Goal: Task Accomplishment & Management: Complete application form

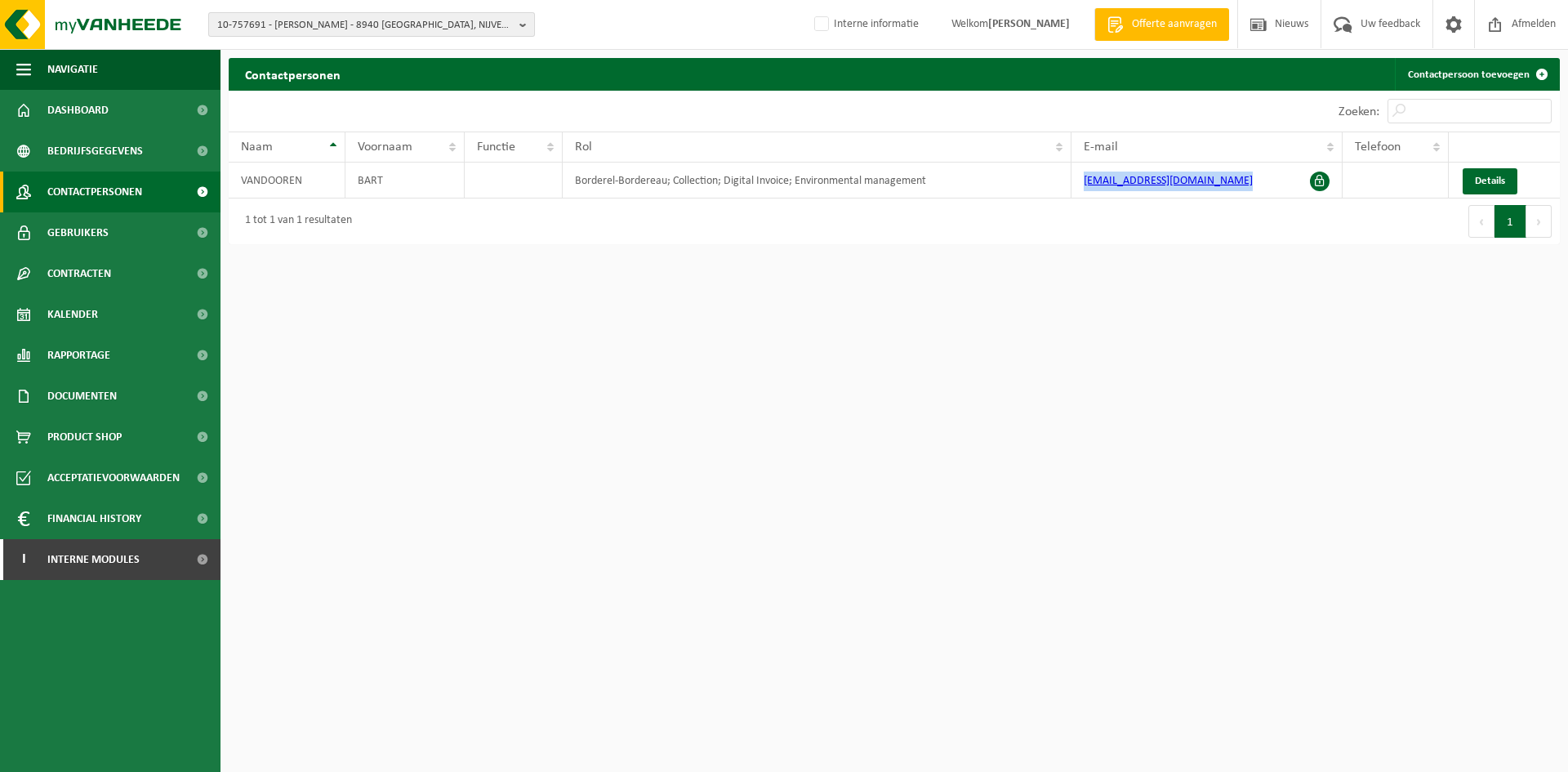
click at [420, 30] on span "10-757691 - VANDOOREN BART - 8940 GELUWE, NIJVERHEIDSLAAN 4 POORT 1" at bounding box center [365, 25] width 296 height 25
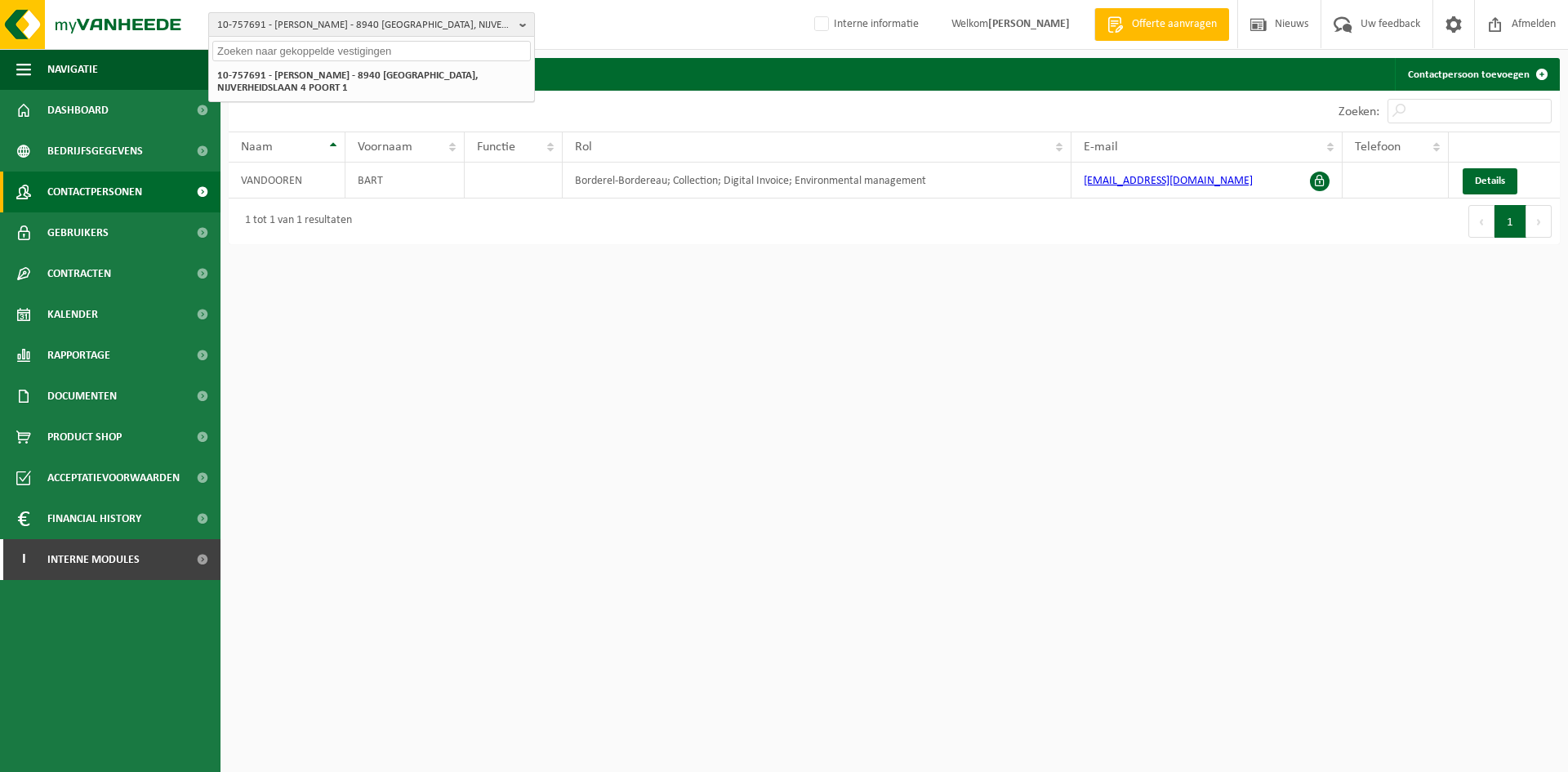
paste input "10-878079"
type input "10-878079"
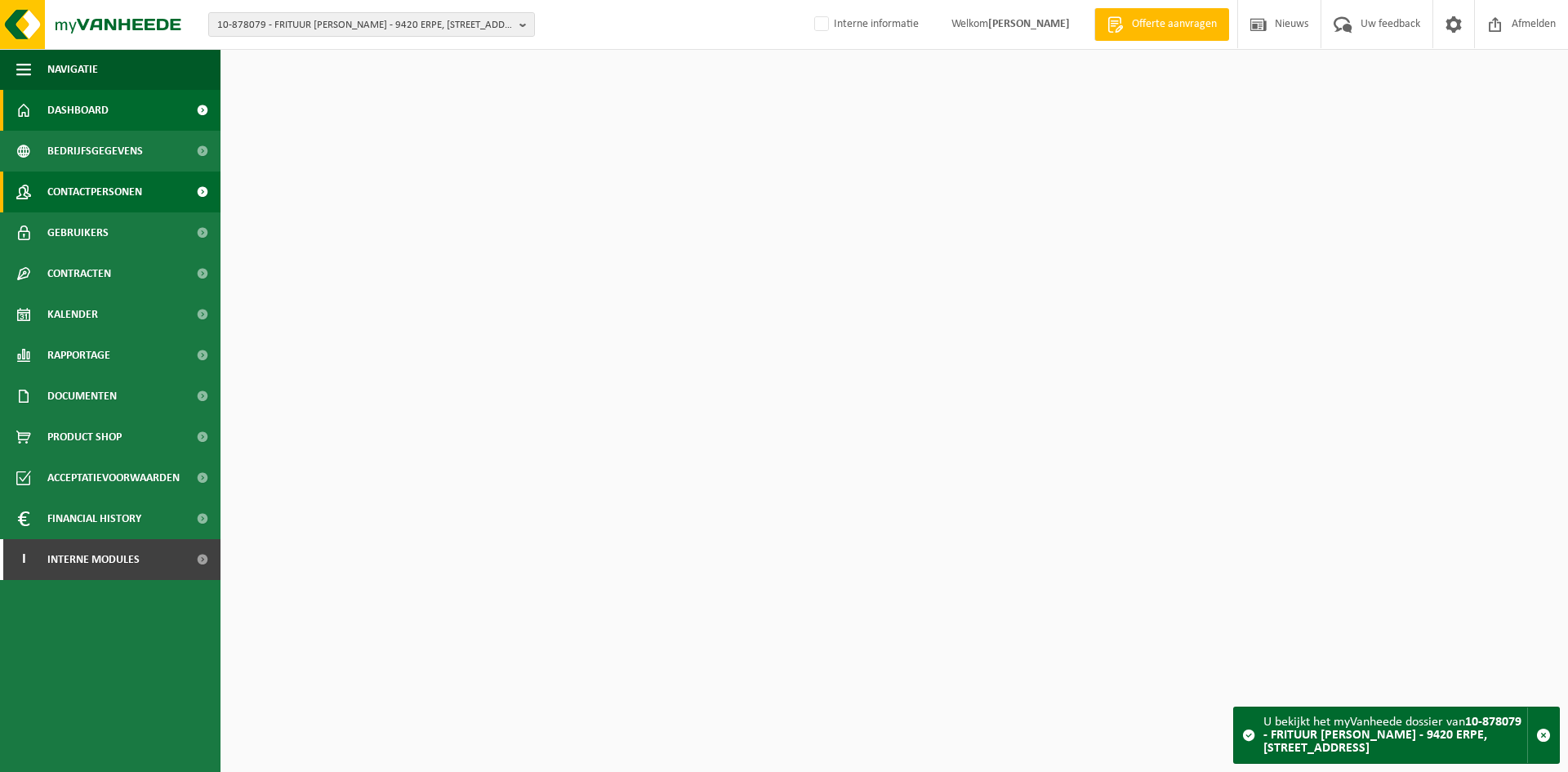
click at [87, 175] on span "Contactpersonen" at bounding box center [95, 191] width 95 height 41
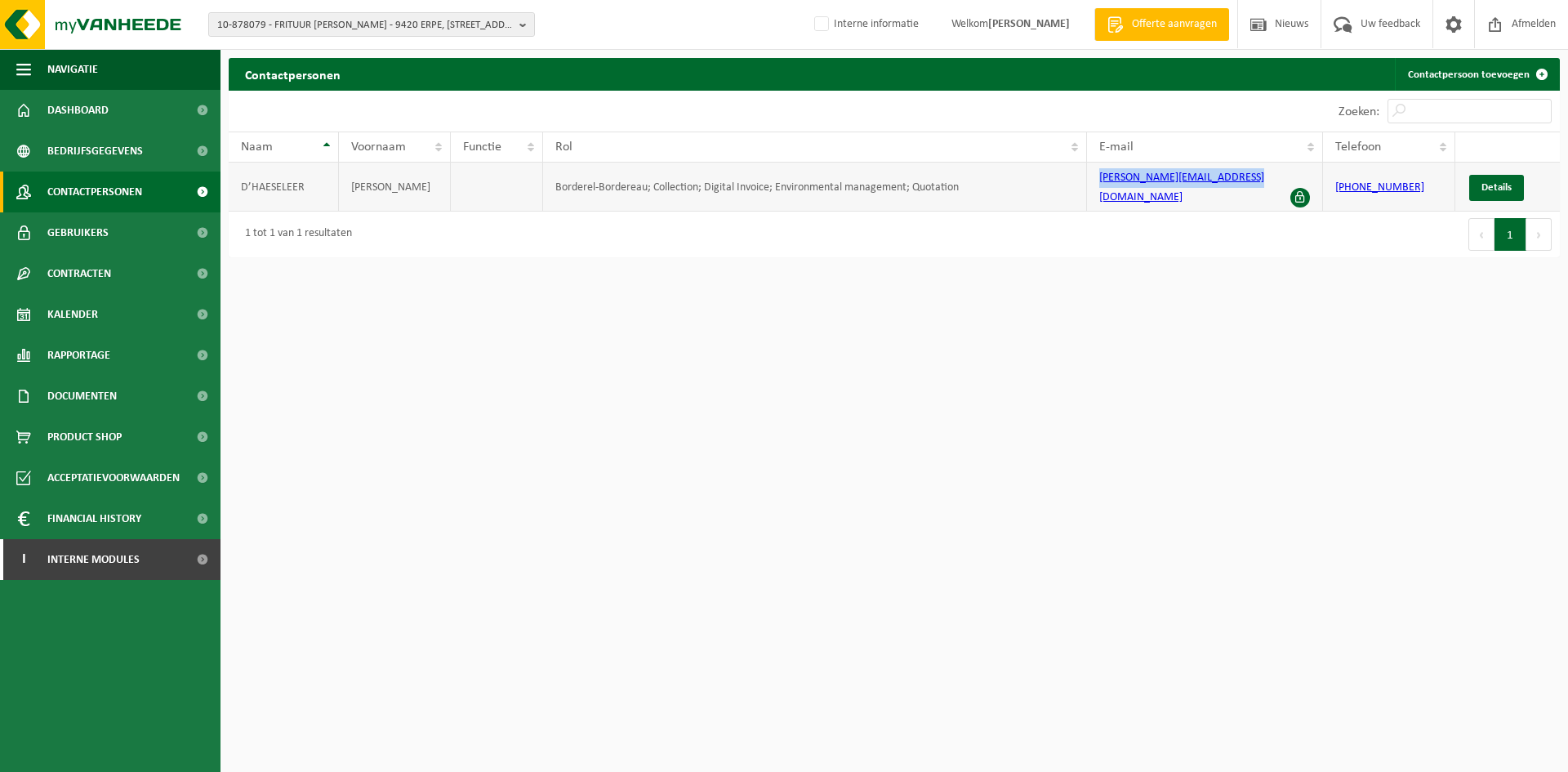
drag, startPoint x: 1257, startPoint y: 187, endPoint x: 1077, endPoint y: 186, distance: 180.0
click at [1077, 186] on tr "D’HAESELEER VIKTOR Borderel-Bordereau; Collection; Digital Invoice; Environment…" at bounding box center [894, 188] width 1331 height 49
copy tr "viktor.dhaeseleer@telenet.be"
click at [308, 10] on div "10-878079 - FRITUUR VIKTOR - 9420 ERPE, KLEINE OMMEGANGWEG 2 10-878079 - FRITUU…" at bounding box center [784, 25] width 1568 height 50
click at [309, 20] on span "10-878079 - FRITUUR VIKTOR - 9420 ERPE, KLEINE OMMEGANGWEG 2" at bounding box center [365, 25] width 296 height 25
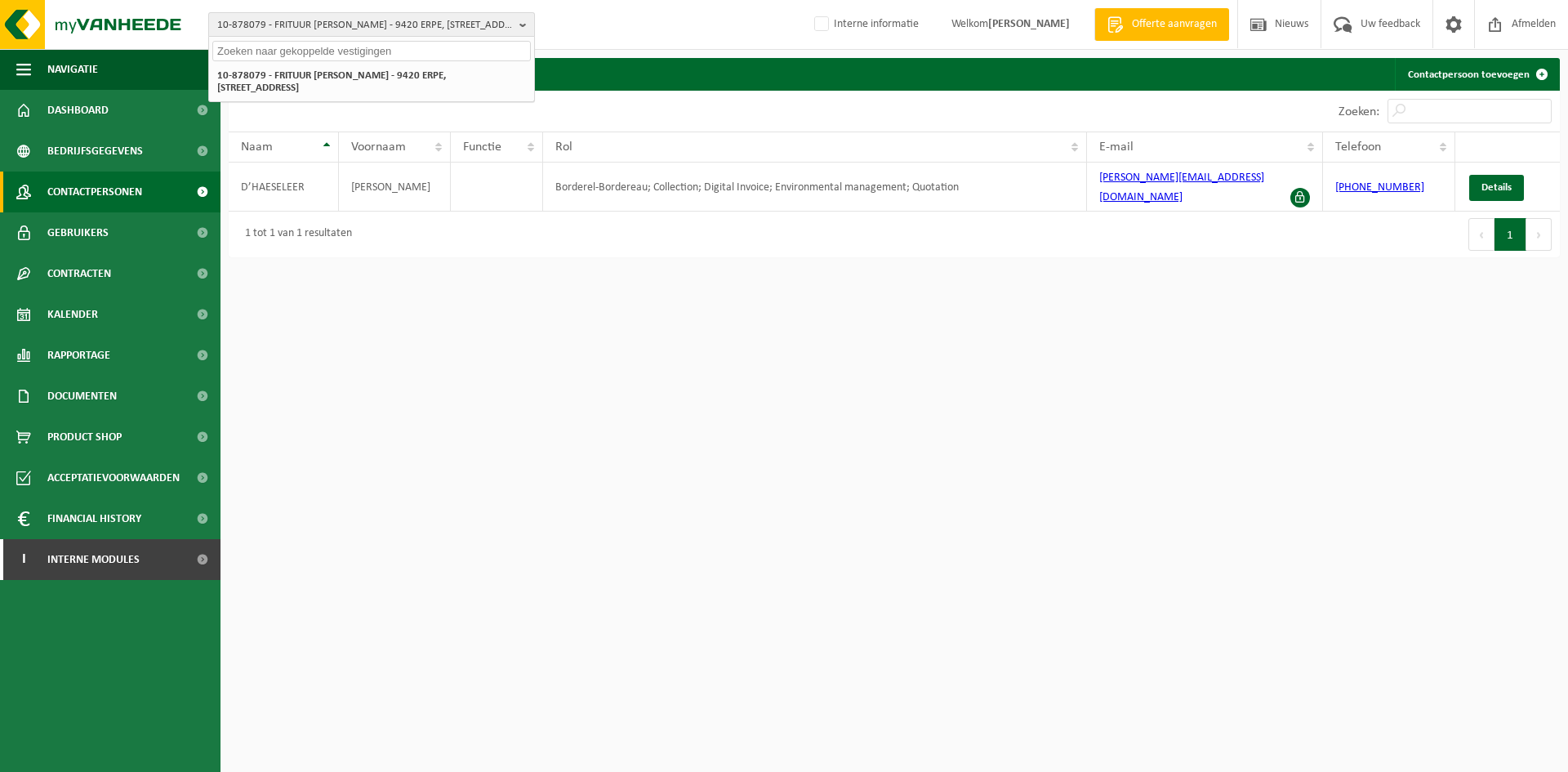
paste input "10-772539"
type input "10-772539"
click at [324, 79] on strong "10-772539 - LANDOUWEHOF DEMEYER - 8740 PITTEM, DASBOSSTRAAT 4" at bounding box center [336, 74] width 237 height 12
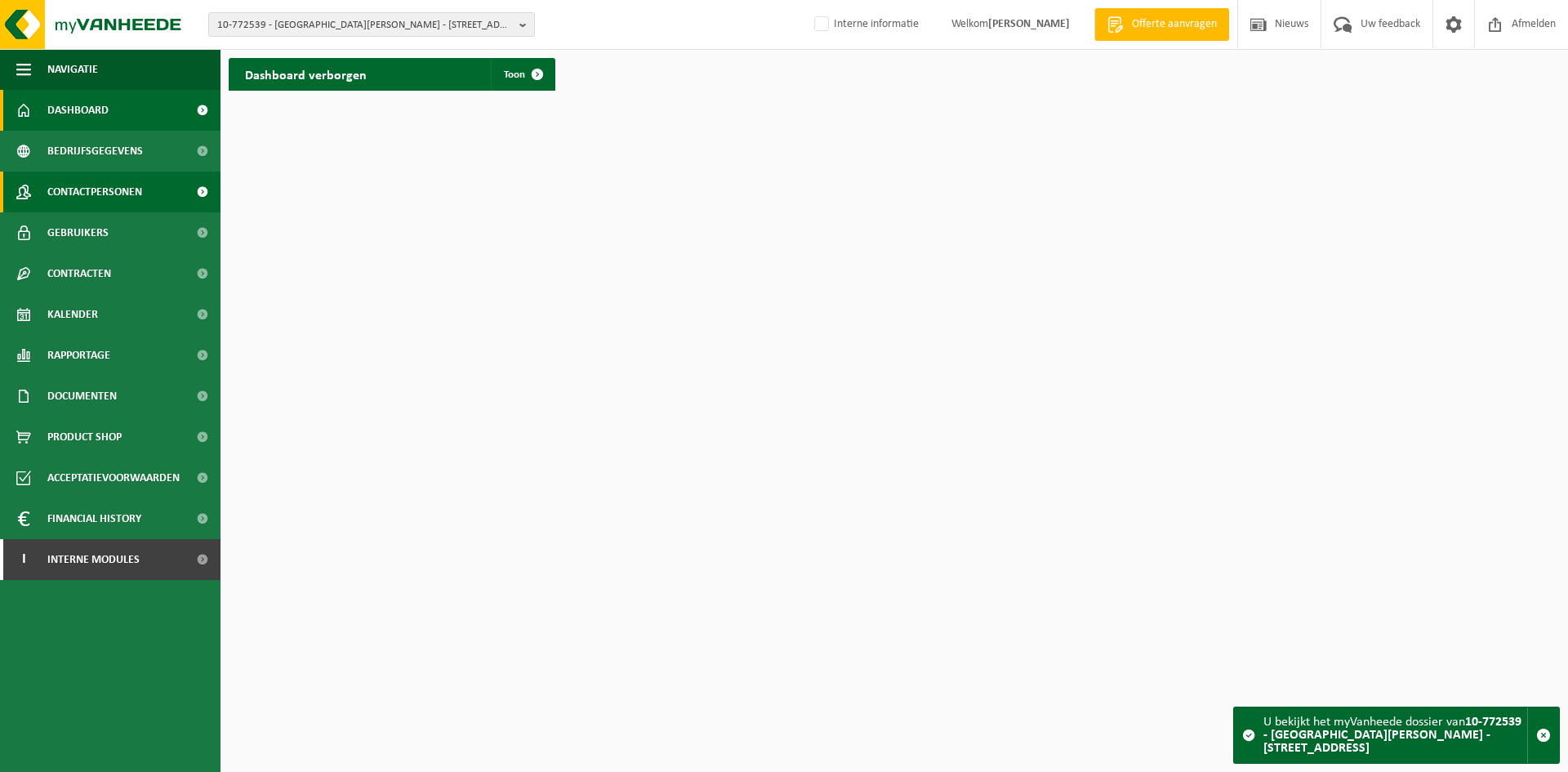
click at [77, 196] on span "Contactpersonen" at bounding box center [95, 191] width 95 height 41
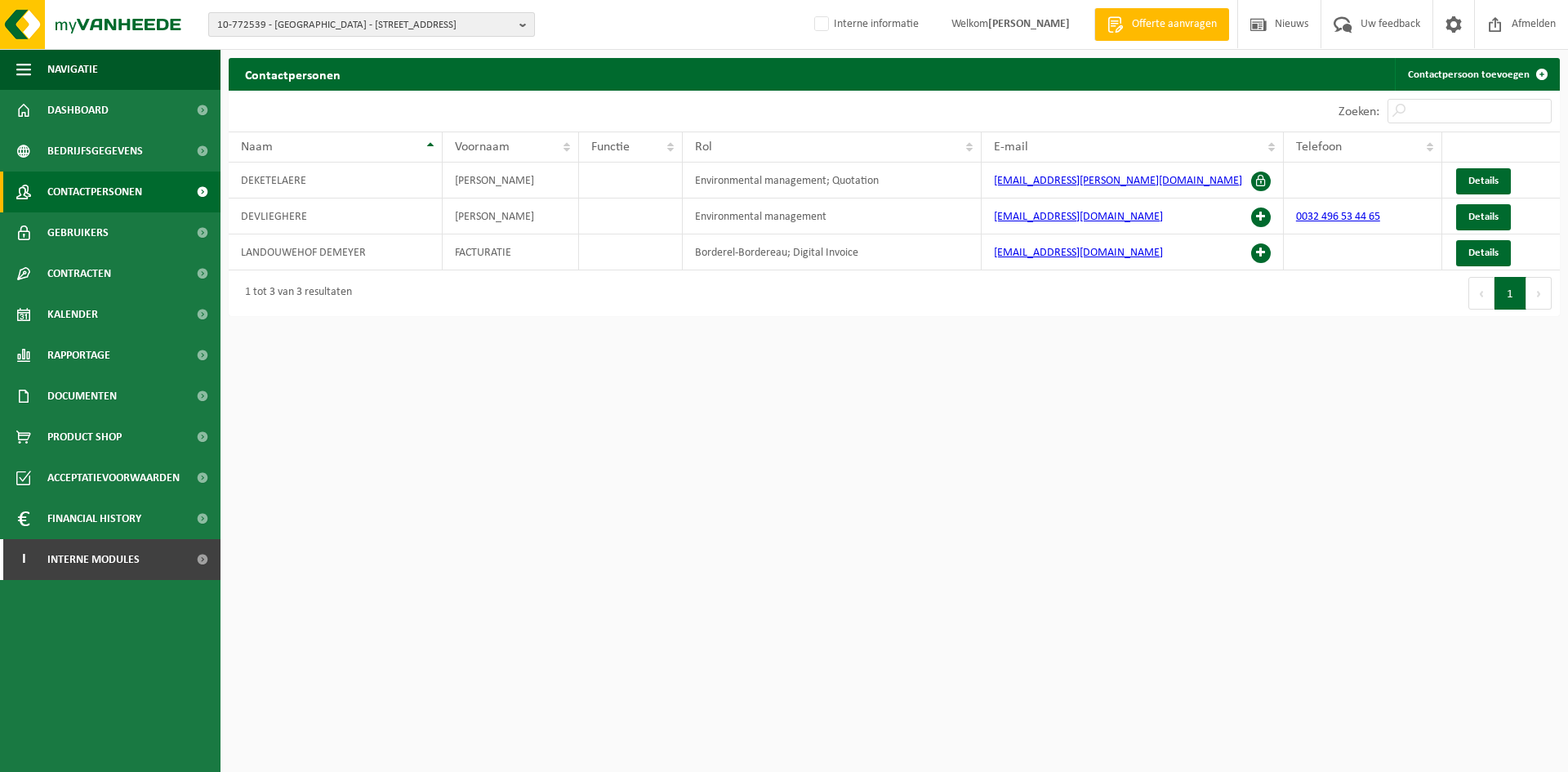
click at [282, 30] on span "10-772539 - LANDOUWEHOF DEMEYER - 8740 PITTEM, DASBOSSTRAAT 4" at bounding box center [365, 25] width 296 height 25
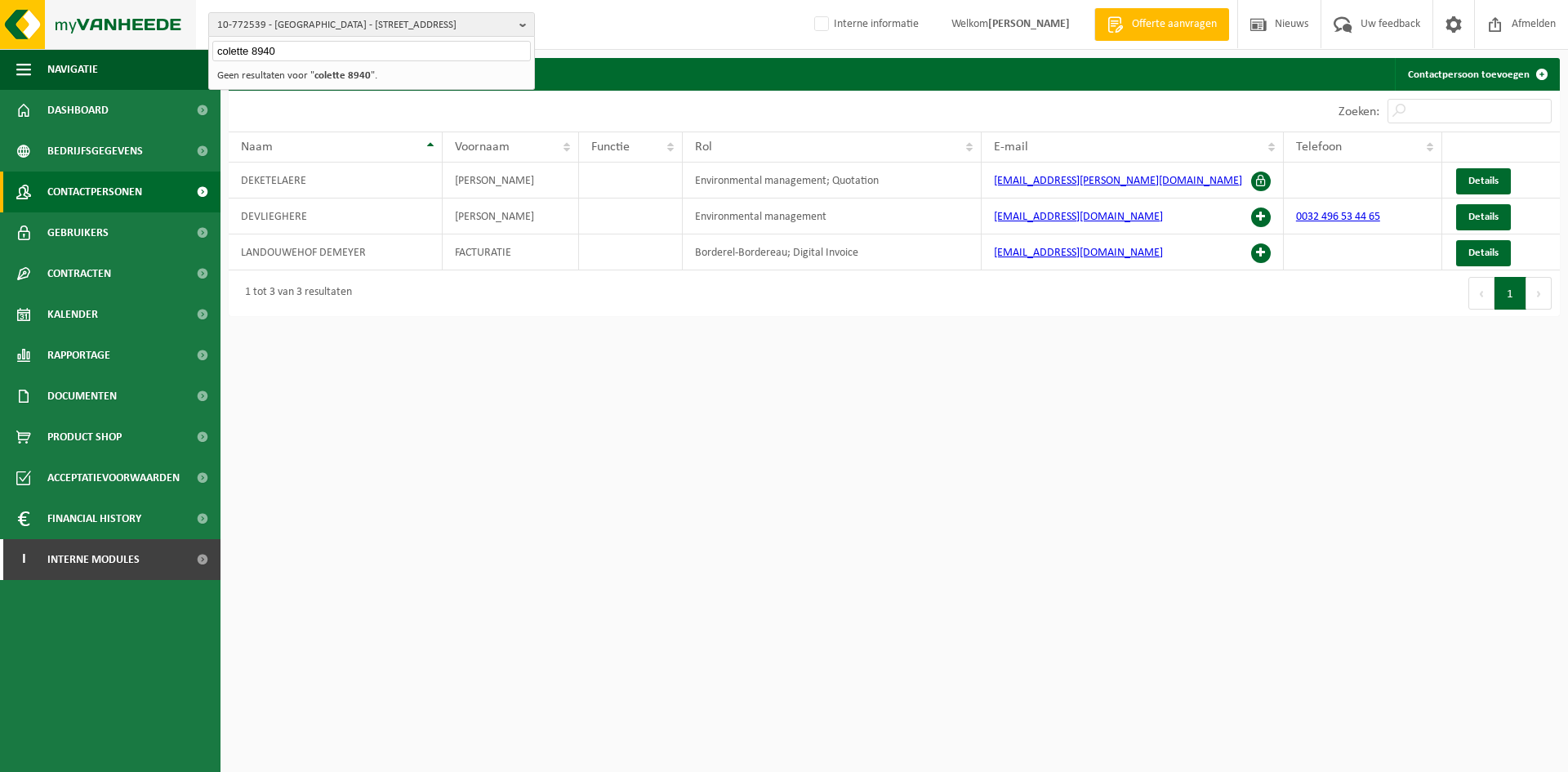
drag, startPoint x: 294, startPoint y: 51, endPoint x: 60, endPoint y: 25, distance: 235.4
click at [60, 25] on div "10-772539 - LANDOUWEHOF DEMEYER - 8740 PITTEM, DASBOSSTRAAT 4 colette 8940 10-7…" at bounding box center [784, 25] width 1568 height 50
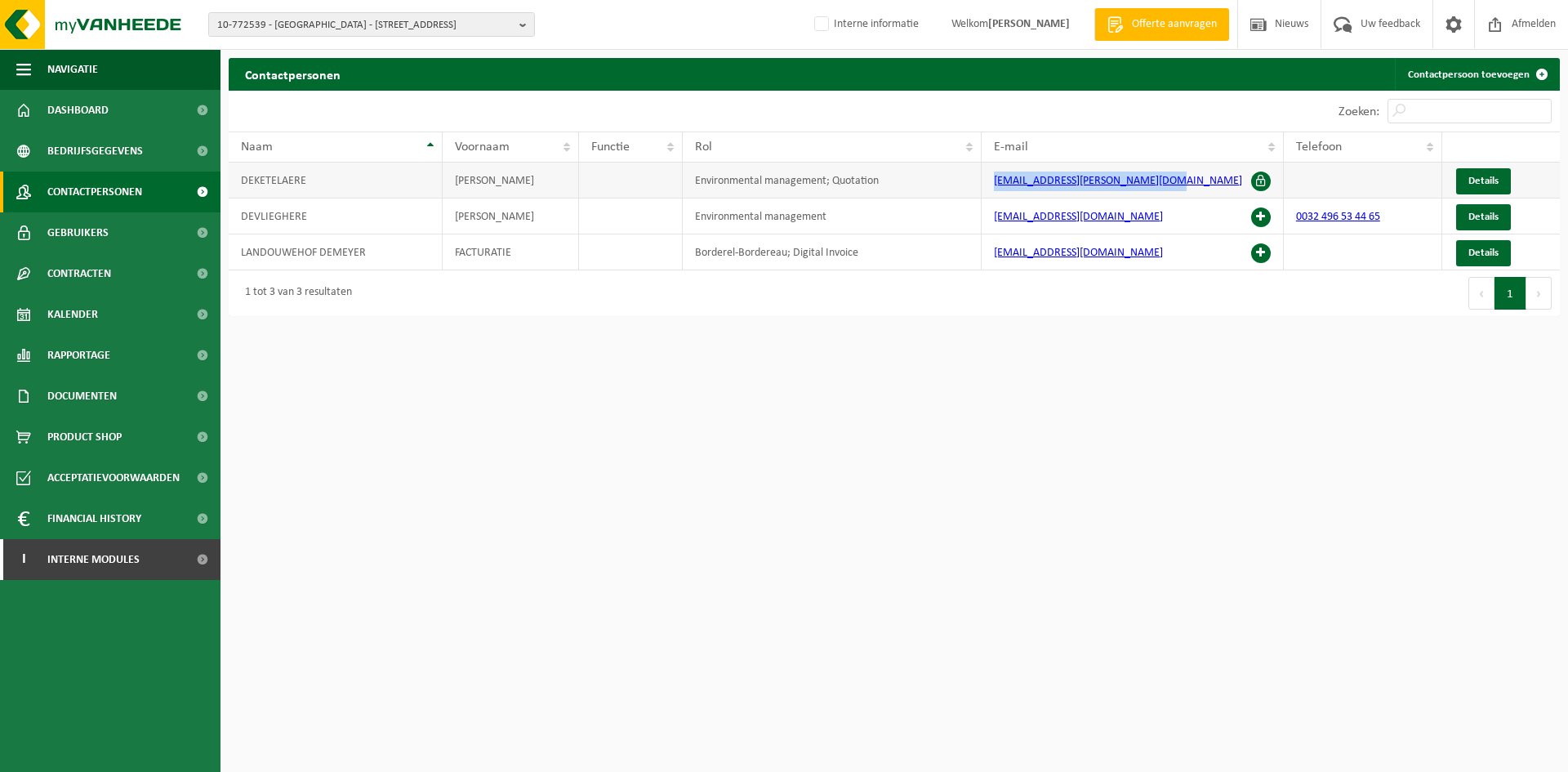
drag, startPoint x: 1198, startPoint y: 180, endPoint x: 946, endPoint y: 178, distance: 252.0
click at [946, 178] on tr "DEKETELAERE MARIE-JEANNE Environmental management; Quotation marie-jeanne.deket…" at bounding box center [894, 180] width 1331 height 36
copy tr "marie-jeanne.deketelaere@axxi.be"
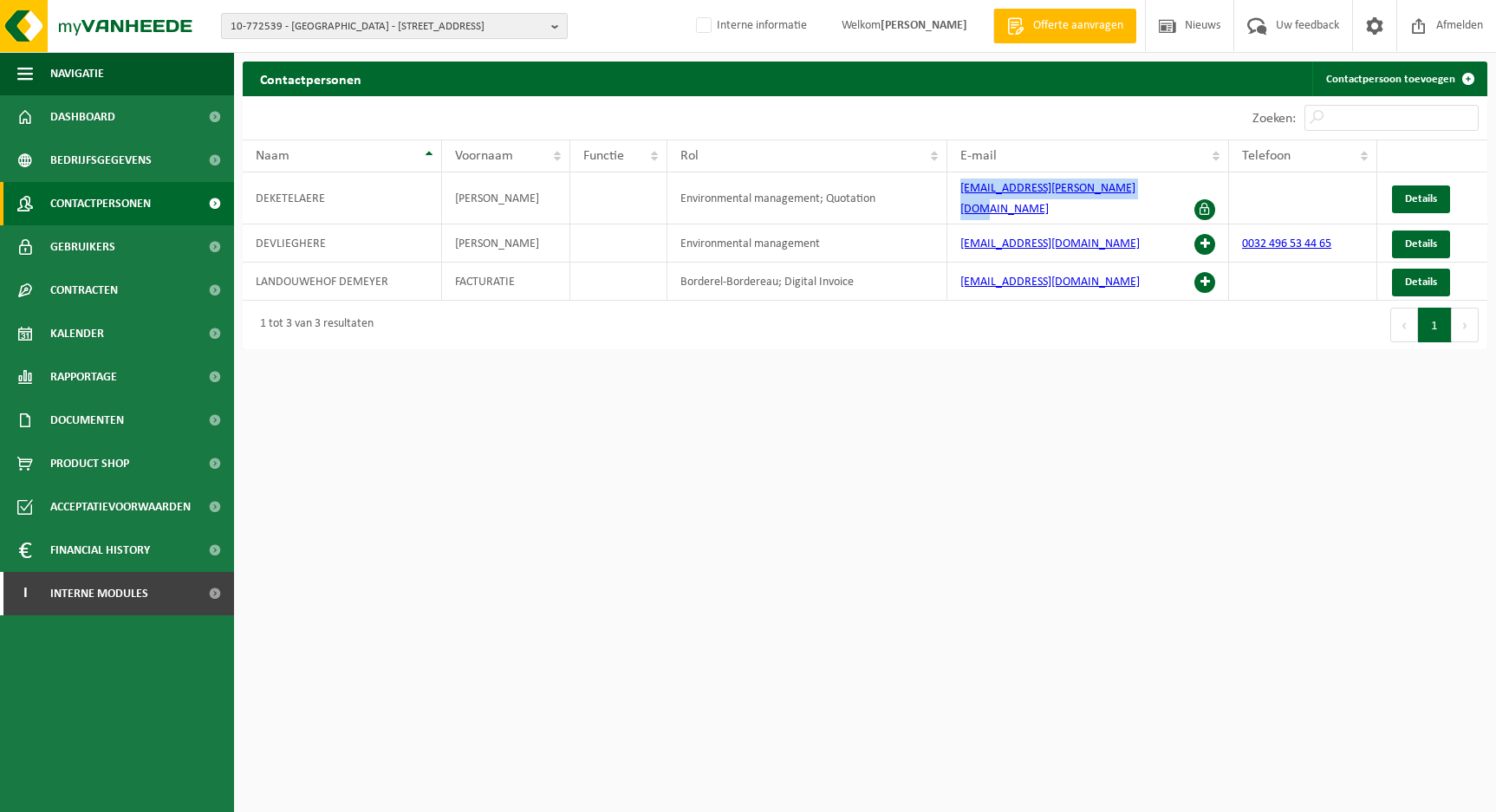
click at [375, 31] on span "10-772539 - LANDOUWEHOF DEMEYER - 8740 PITTEM, DASBOSSTRAAT 4" at bounding box center [387, 26] width 314 height 26
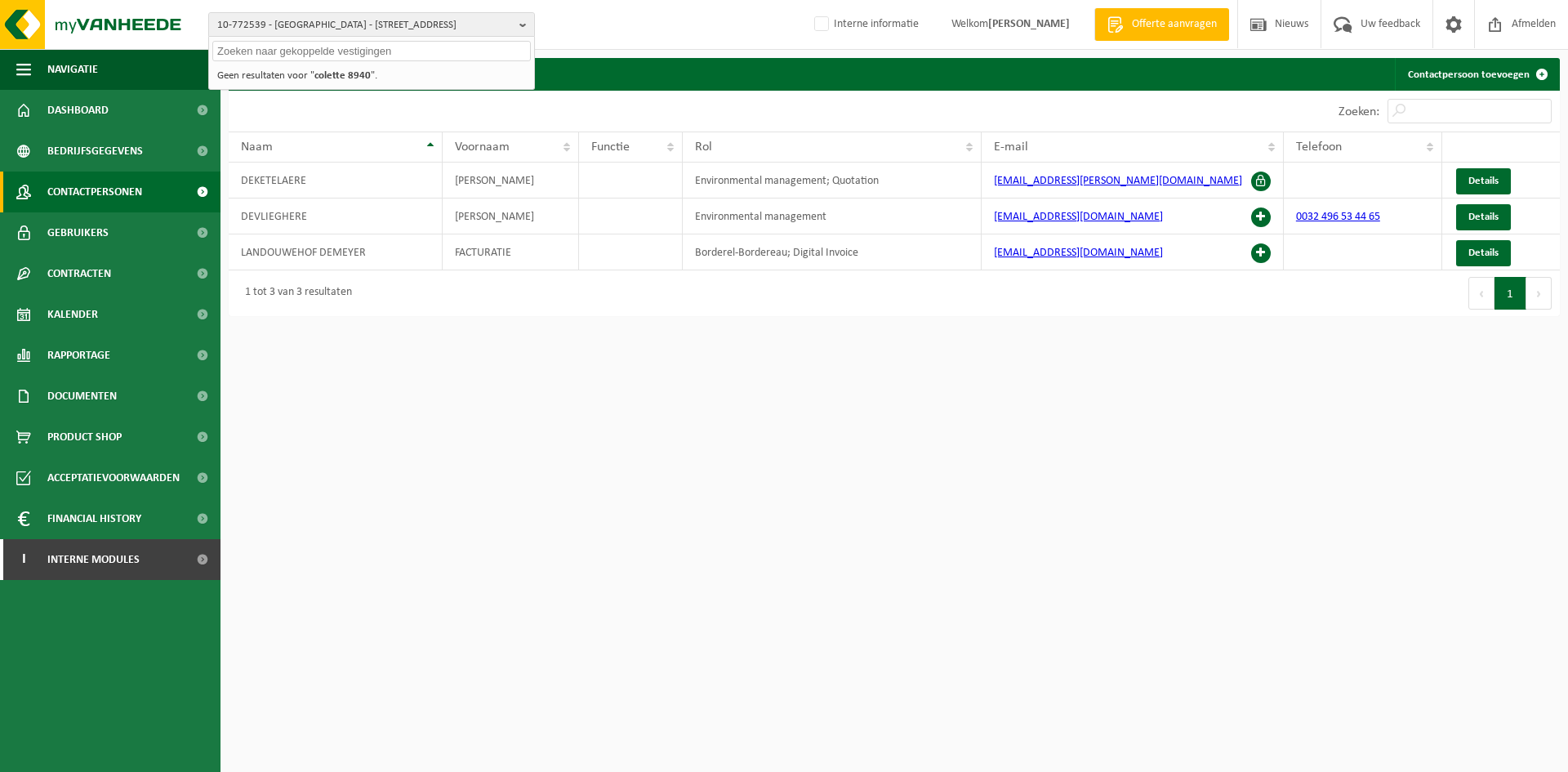
click at [319, 52] on input "text" at bounding box center [371, 51] width 319 height 20
type input "d"
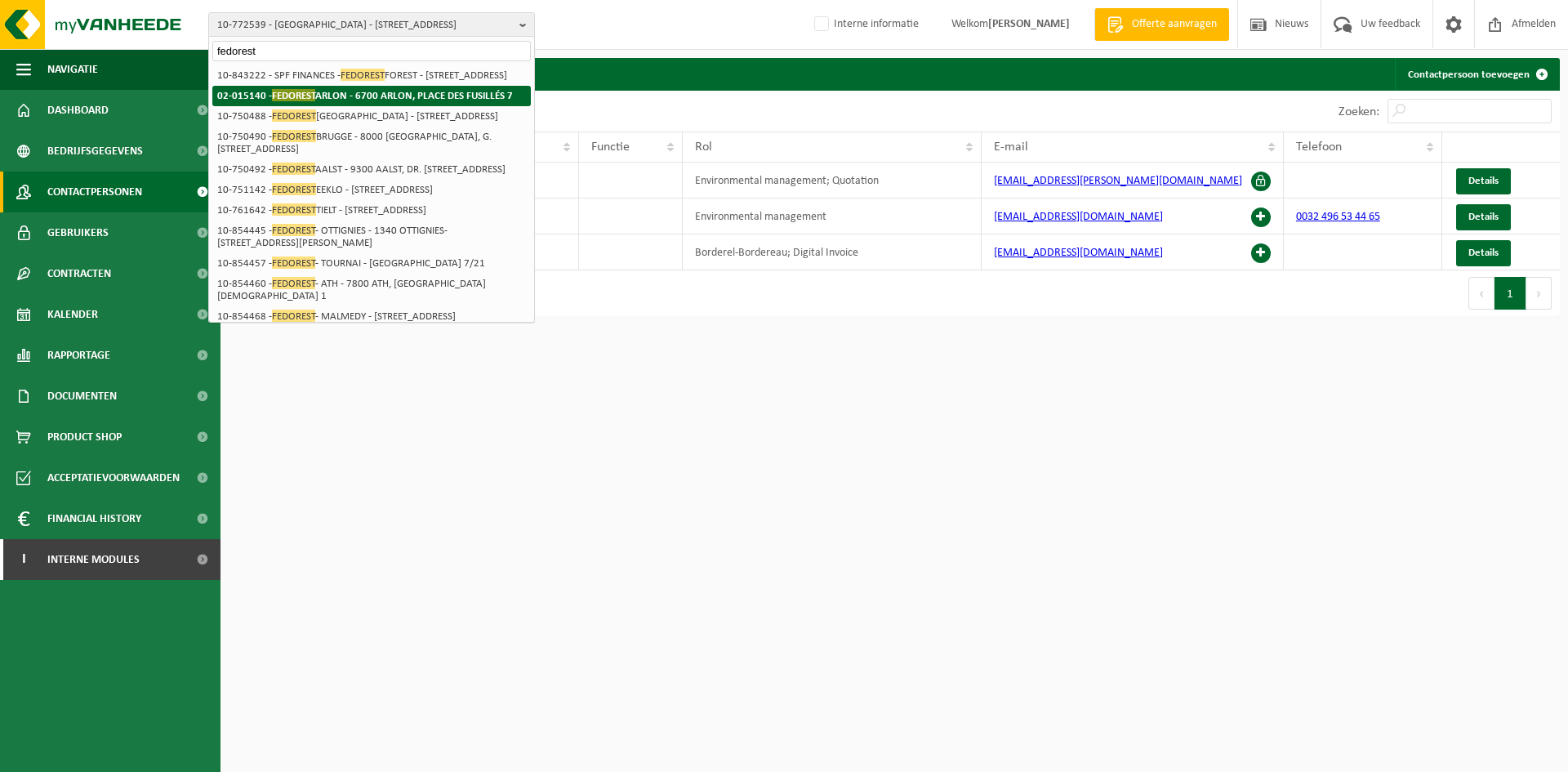
type input "fedorest"
click at [365, 101] on strong "02-015140 - FEDOREST ARLON - 6700 ARLON, PLACE DES FUSILLÉS 7" at bounding box center [365, 95] width 296 height 12
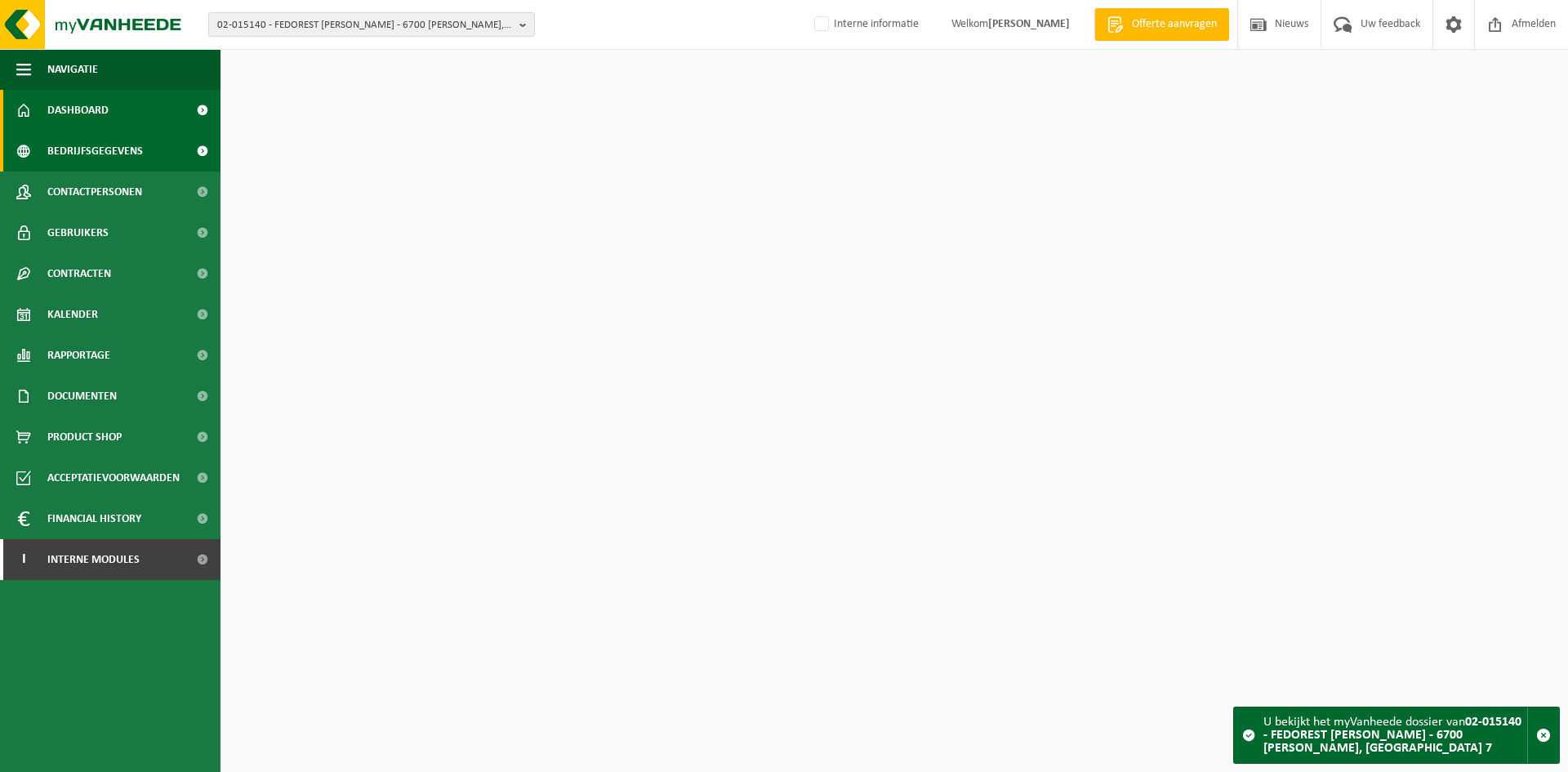
click at [104, 142] on span "Bedrijfsgegevens" at bounding box center [95, 151] width 96 height 41
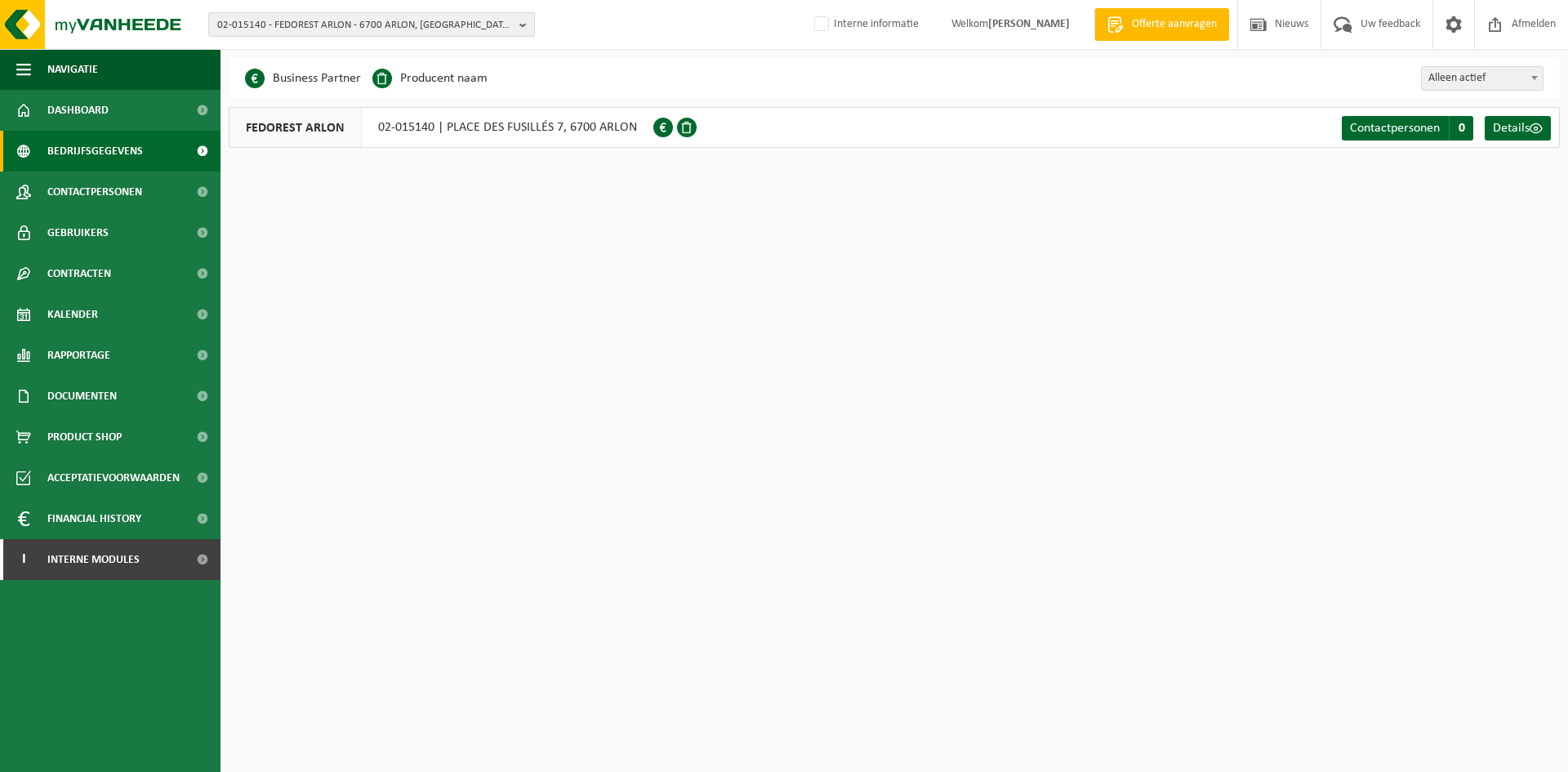
click at [343, 13] on span "02-015140 - FEDOREST ARLON - 6700 ARLON, PLACE DES FUSILLÉS 7" at bounding box center [365, 25] width 296 height 25
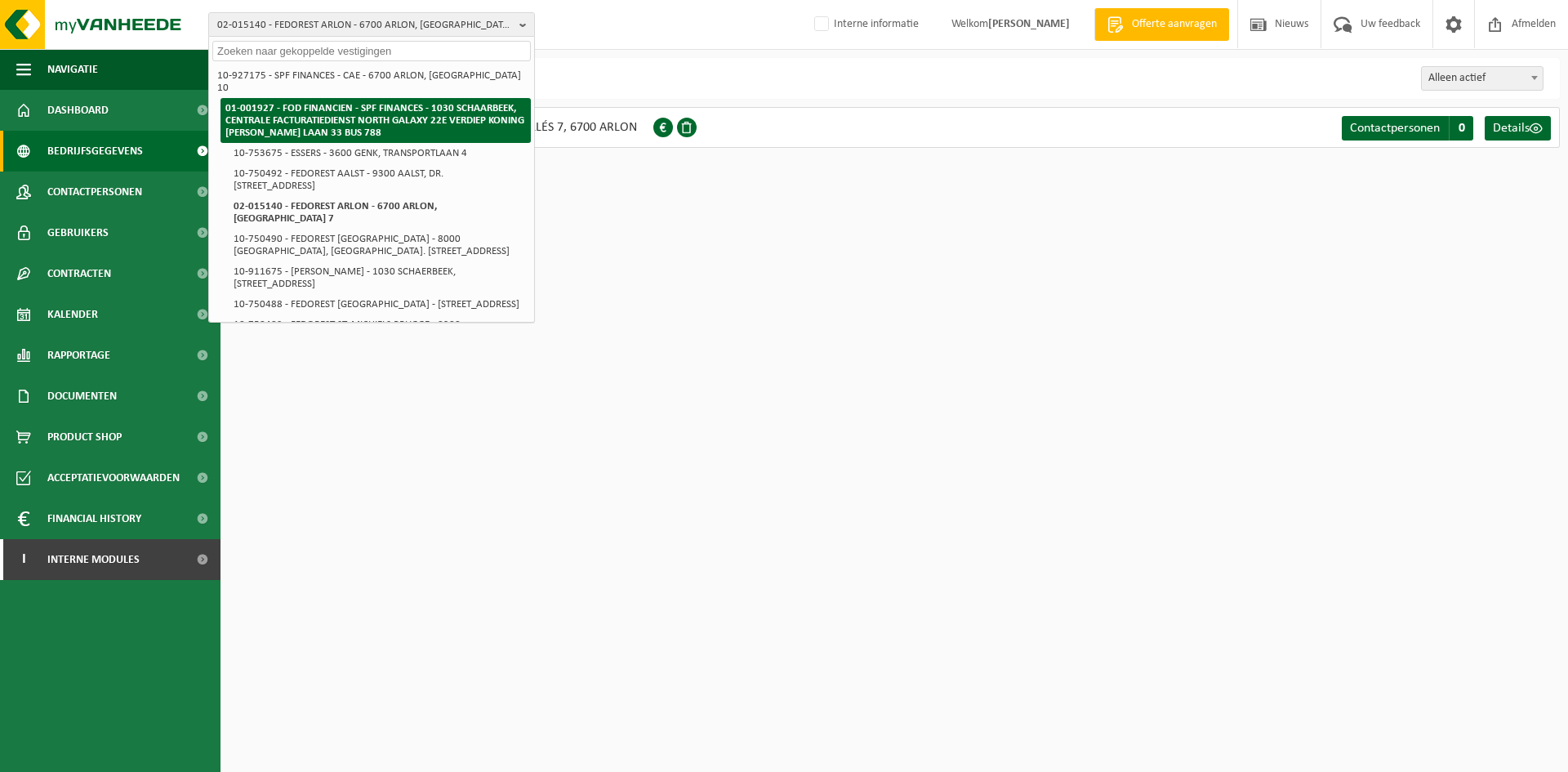
drag, startPoint x: 410, startPoint y: 116, endPoint x: 440, endPoint y: 174, distance: 65.3
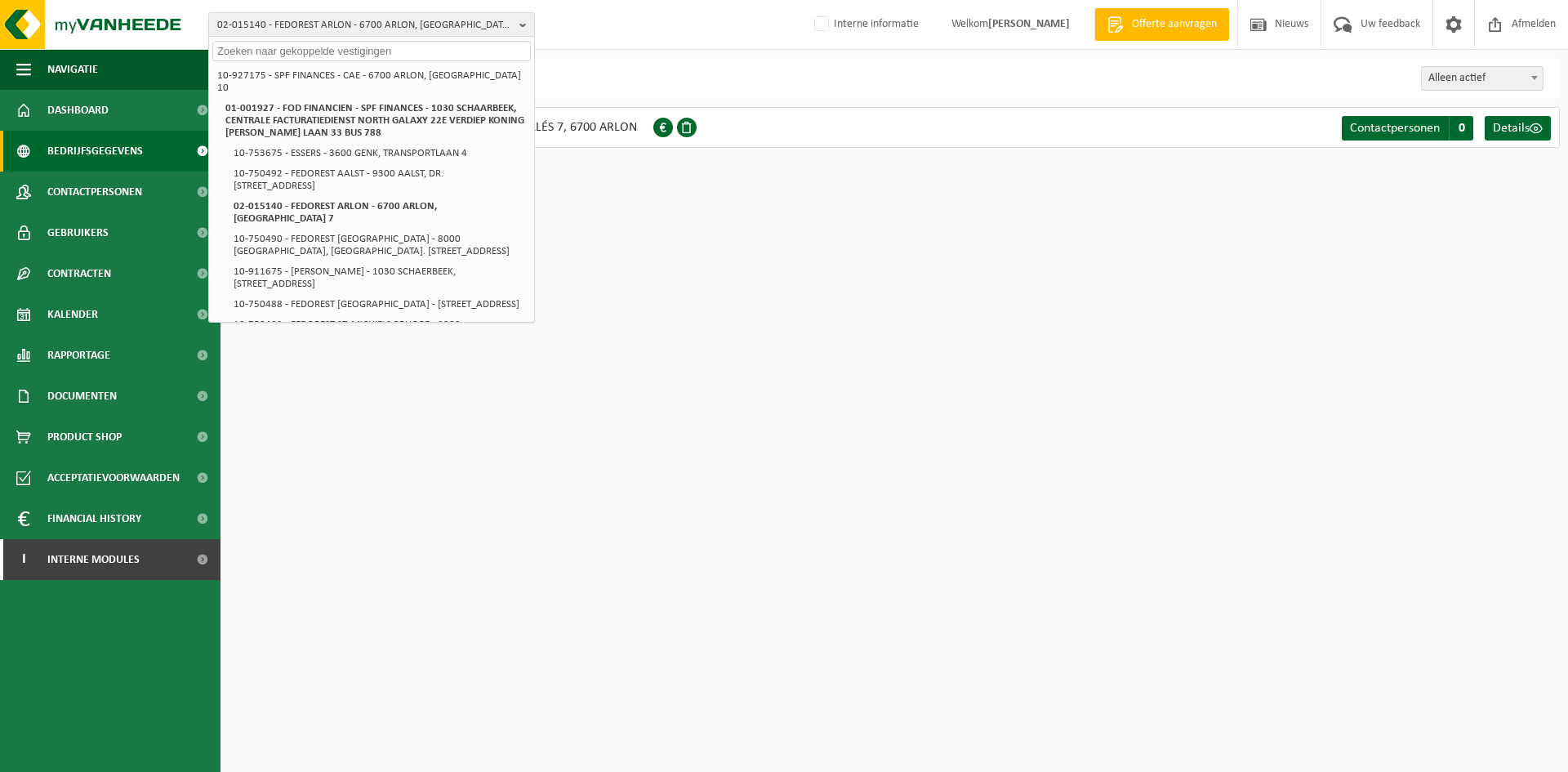
click at [395, 57] on input "text" at bounding box center [371, 51] width 319 height 20
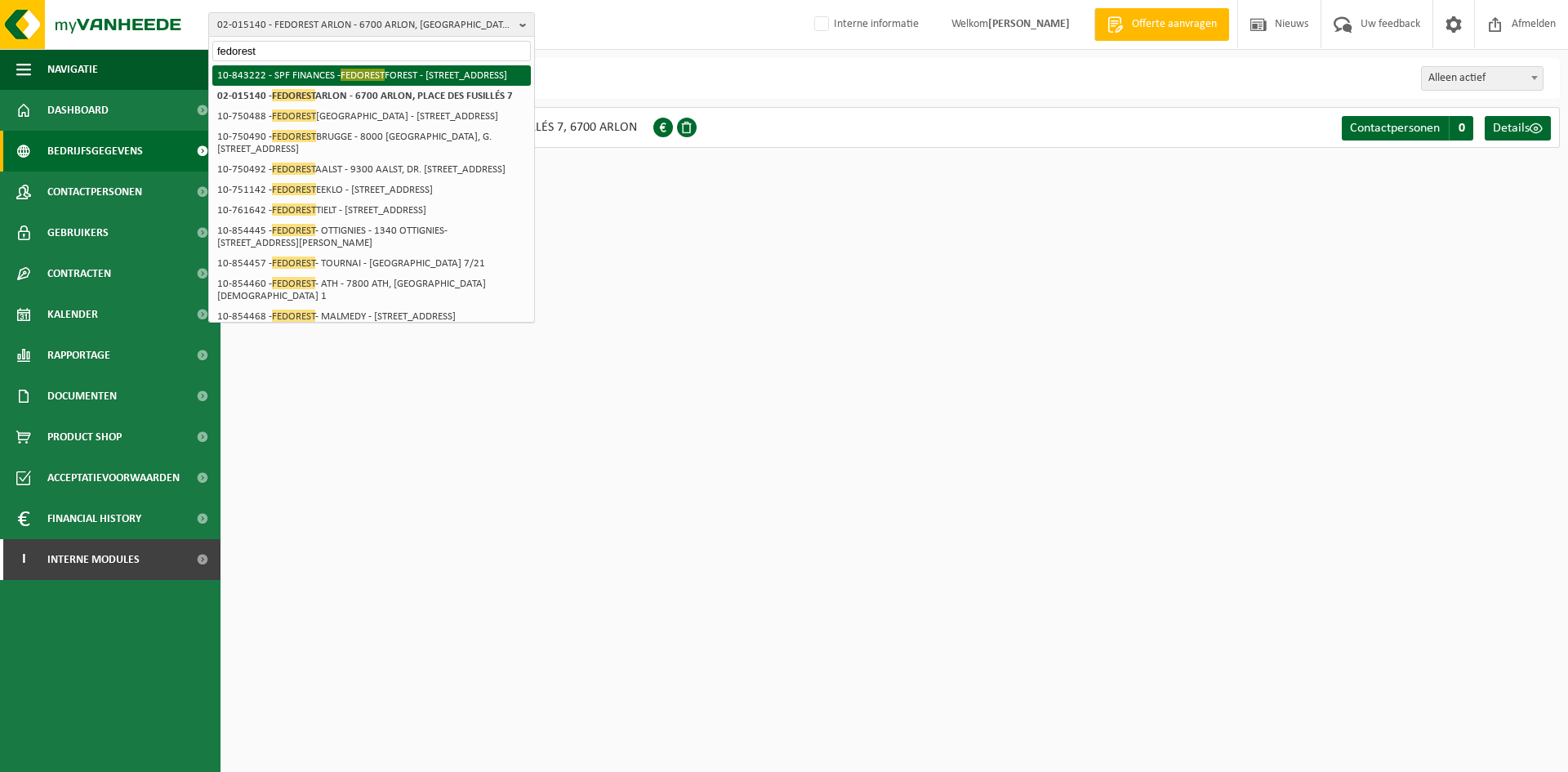
type input "fedorest"
click at [464, 86] on li "10-843222 - SPF FINANCES - FEDOREST FOREST - 1190 FOREST, RUE DU CHARROI" at bounding box center [371, 76] width 319 height 20
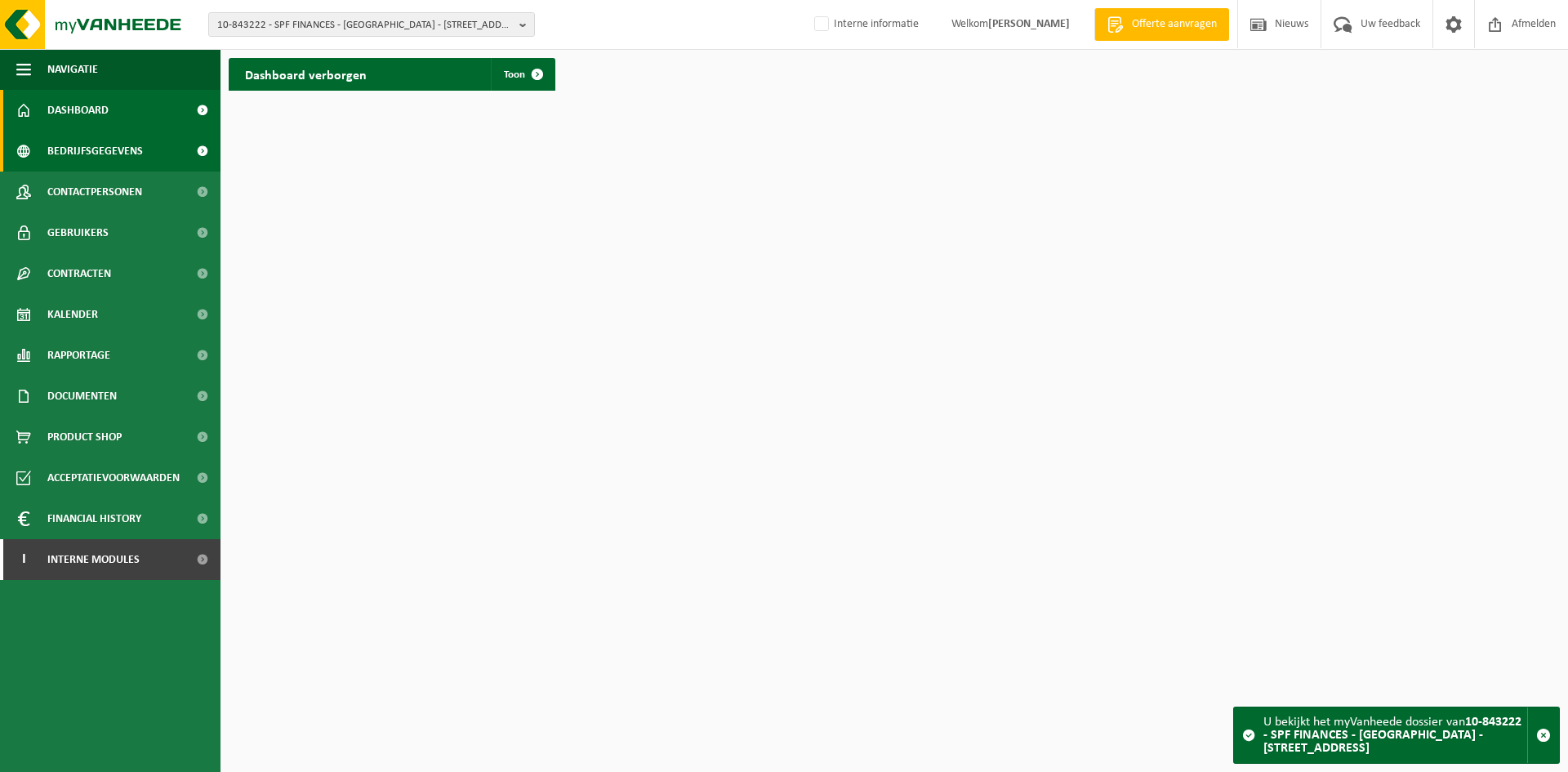
click at [79, 153] on span "Bedrijfsgegevens" at bounding box center [95, 151] width 96 height 41
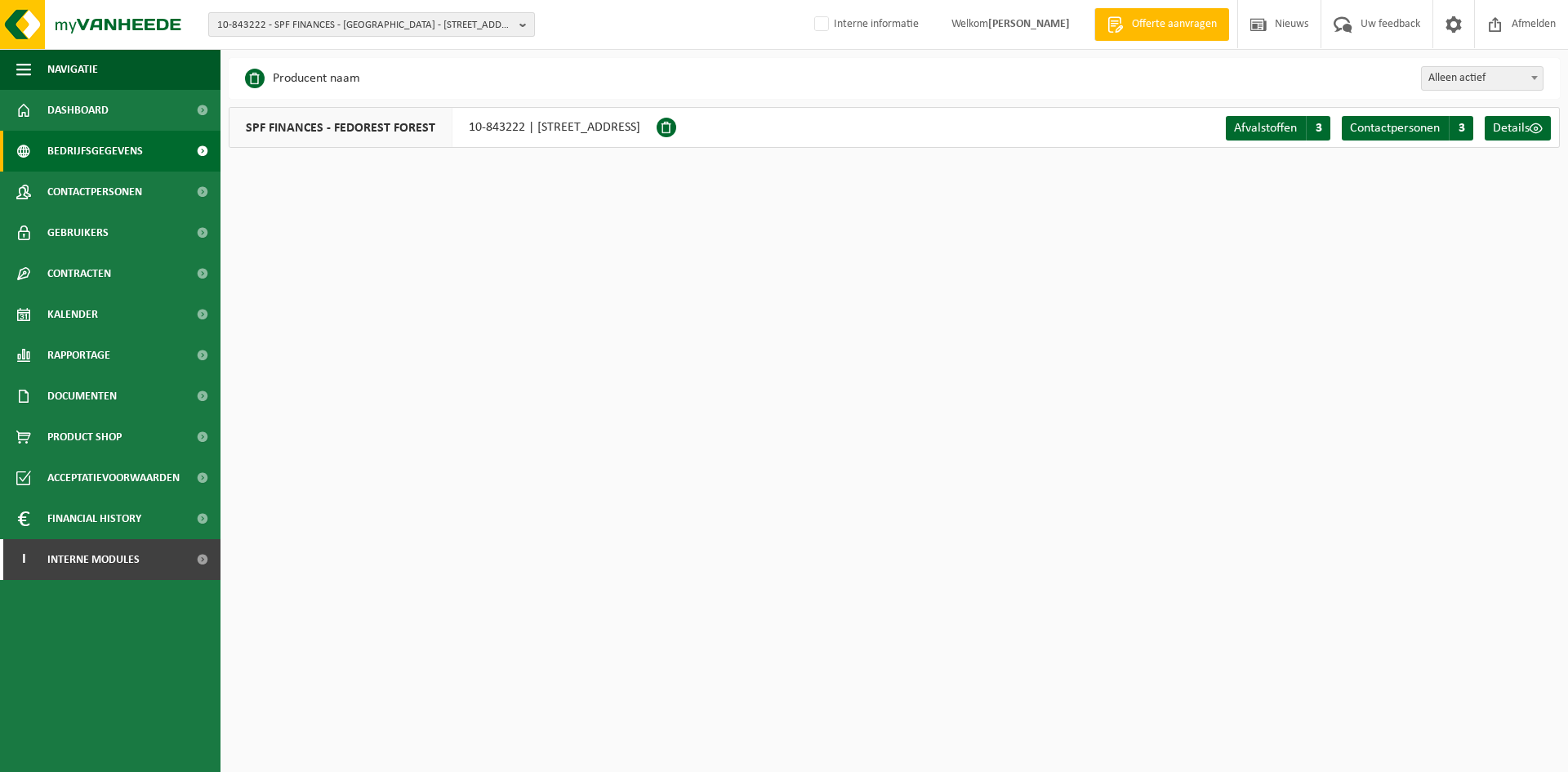
click at [399, 20] on span "10-843222 - SPF FINANCES - [GEOGRAPHIC_DATA] - [STREET_ADDRESS]" at bounding box center [365, 25] width 296 height 25
click at [369, 59] on input "text" at bounding box center [371, 51] width 319 height 20
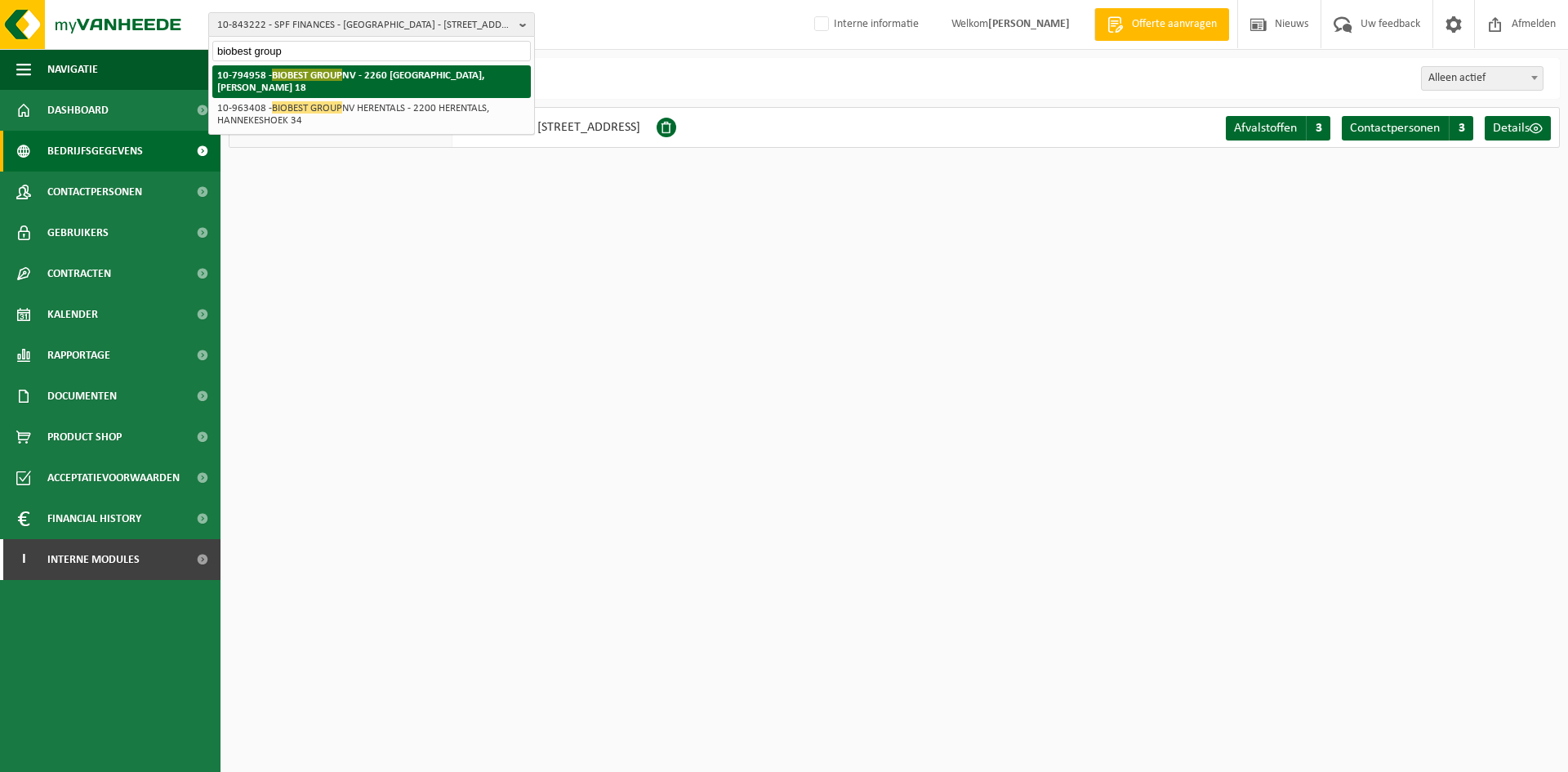
type input "biobest group"
click at [475, 76] on strong "10-794958 - BIOBEST GROUP NV - 2260 [GEOGRAPHIC_DATA], [PERSON_NAME] 18" at bounding box center [350, 80] width 267 height 25
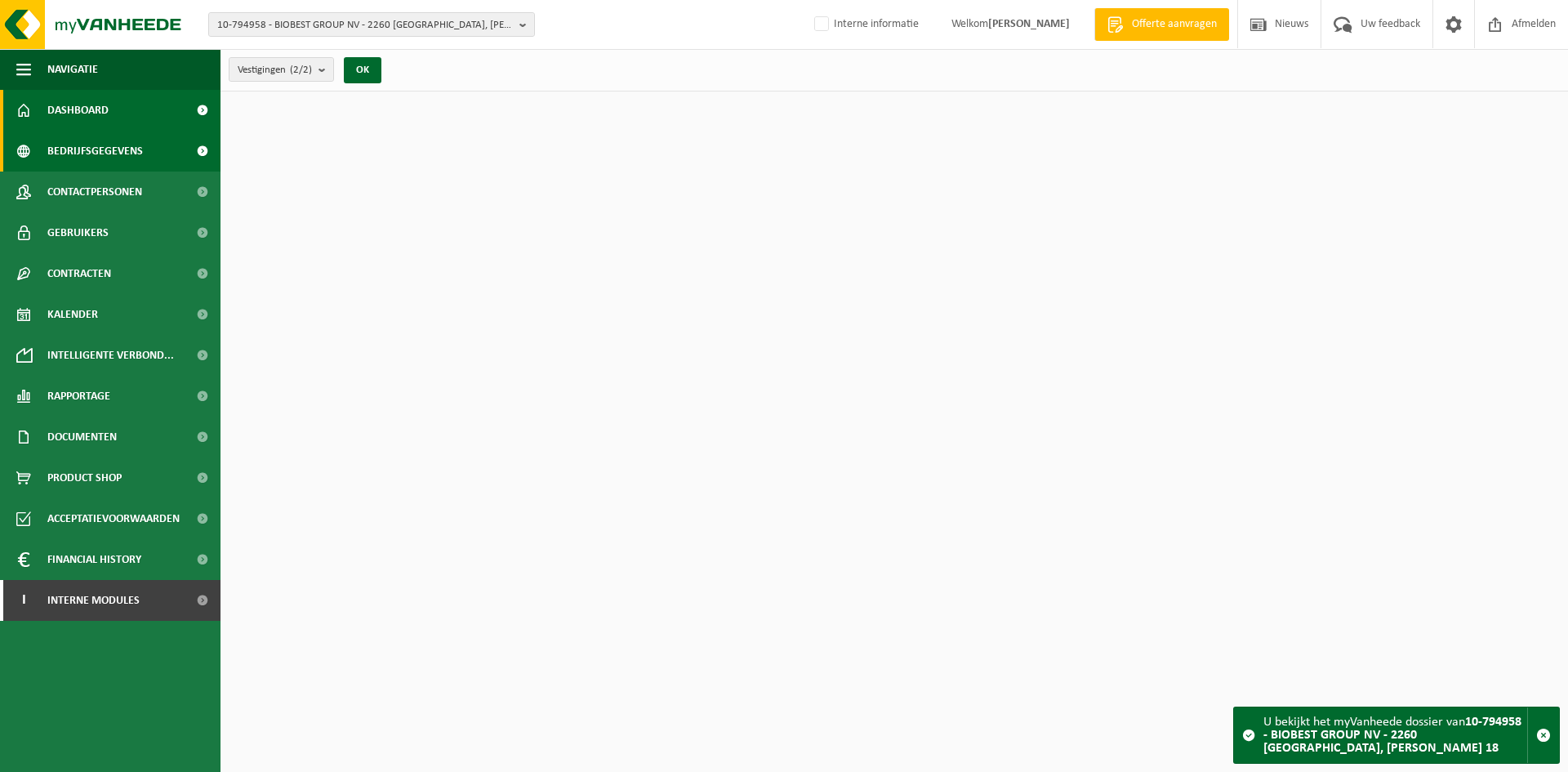
click at [114, 152] on span "Bedrijfsgegevens" at bounding box center [95, 151] width 96 height 41
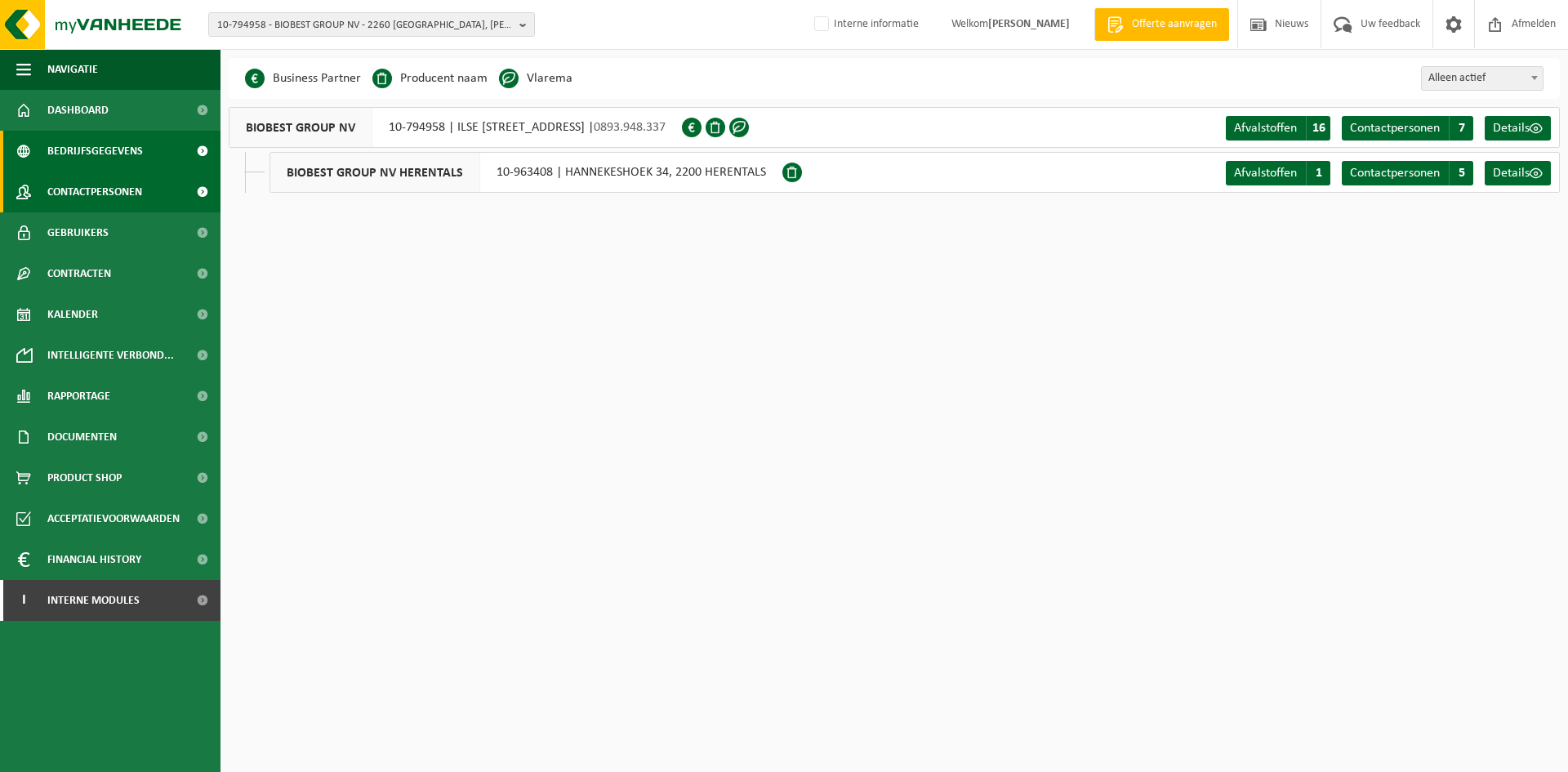
click at [147, 190] on link "Contactpersonen" at bounding box center [110, 191] width 220 height 41
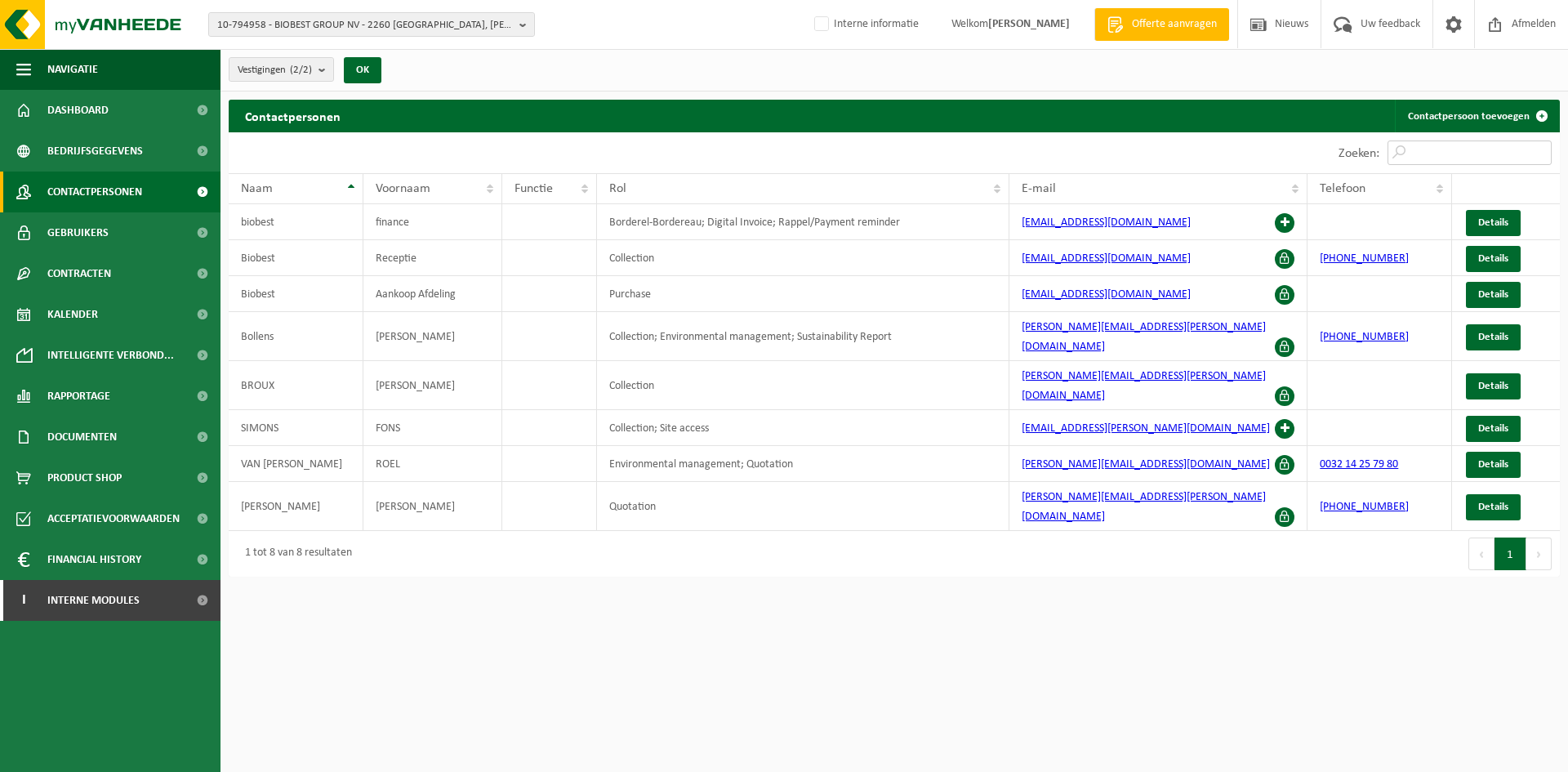
click at [1446, 147] on input "Zoeken:" at bounding box center [1470, 152] width 164 height 25
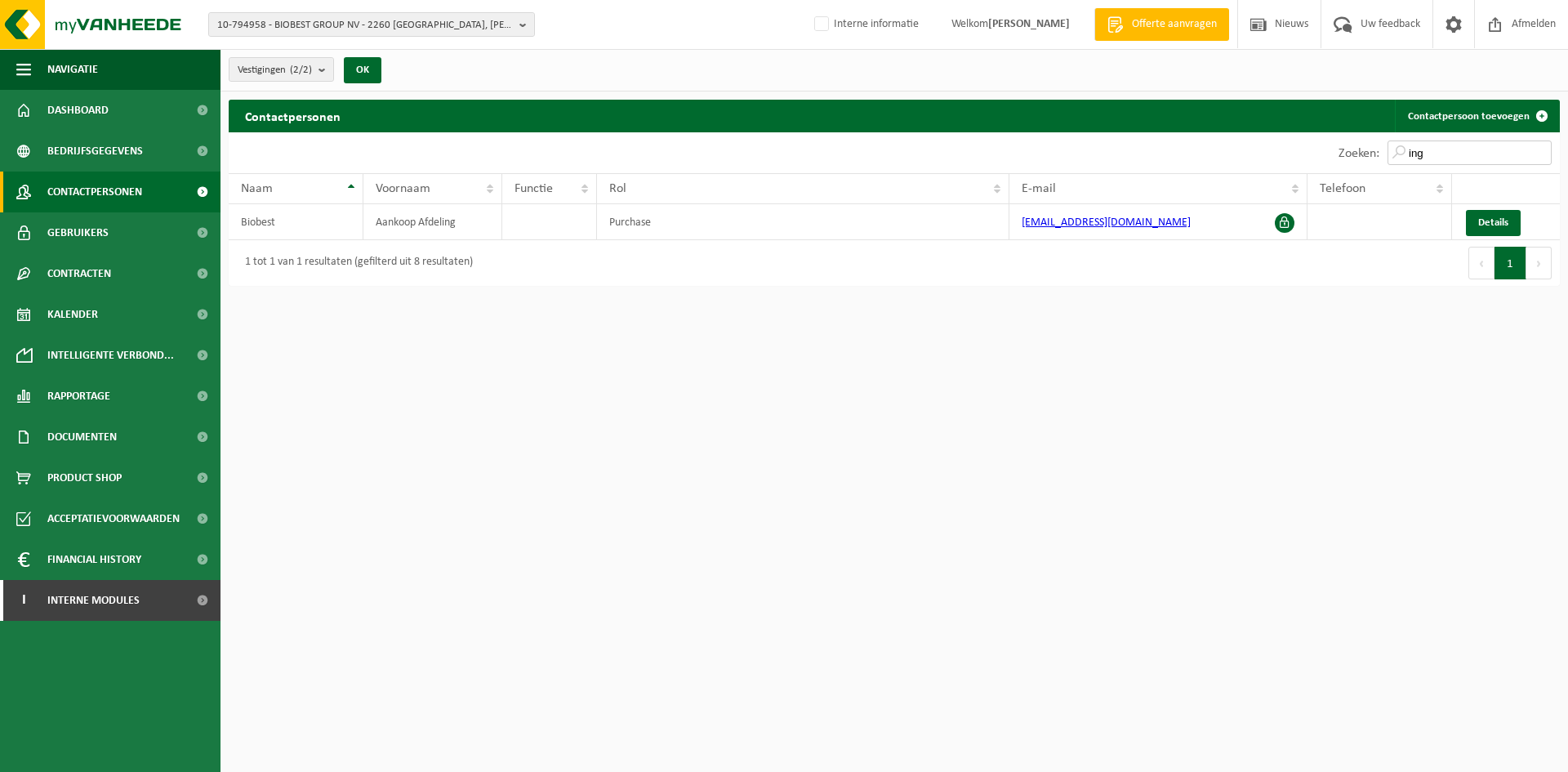
drag, startPoint x: 1443, startPoint y: 158, endPoint x: 1313, endPoint y: 163, distance: 130.1
click at [1315, 162] on div "Zoeken: ing" at bounding box center [1227, 152] width 665 height 41
type input "ing"
click at [349, 15] on span "10-794958 - BIOBEST GROUP NV - 2260 [GEOGRAPHIC_DATA], [PERSON_NAME] 18" at bounding box center [365, 25] width 296 height 25
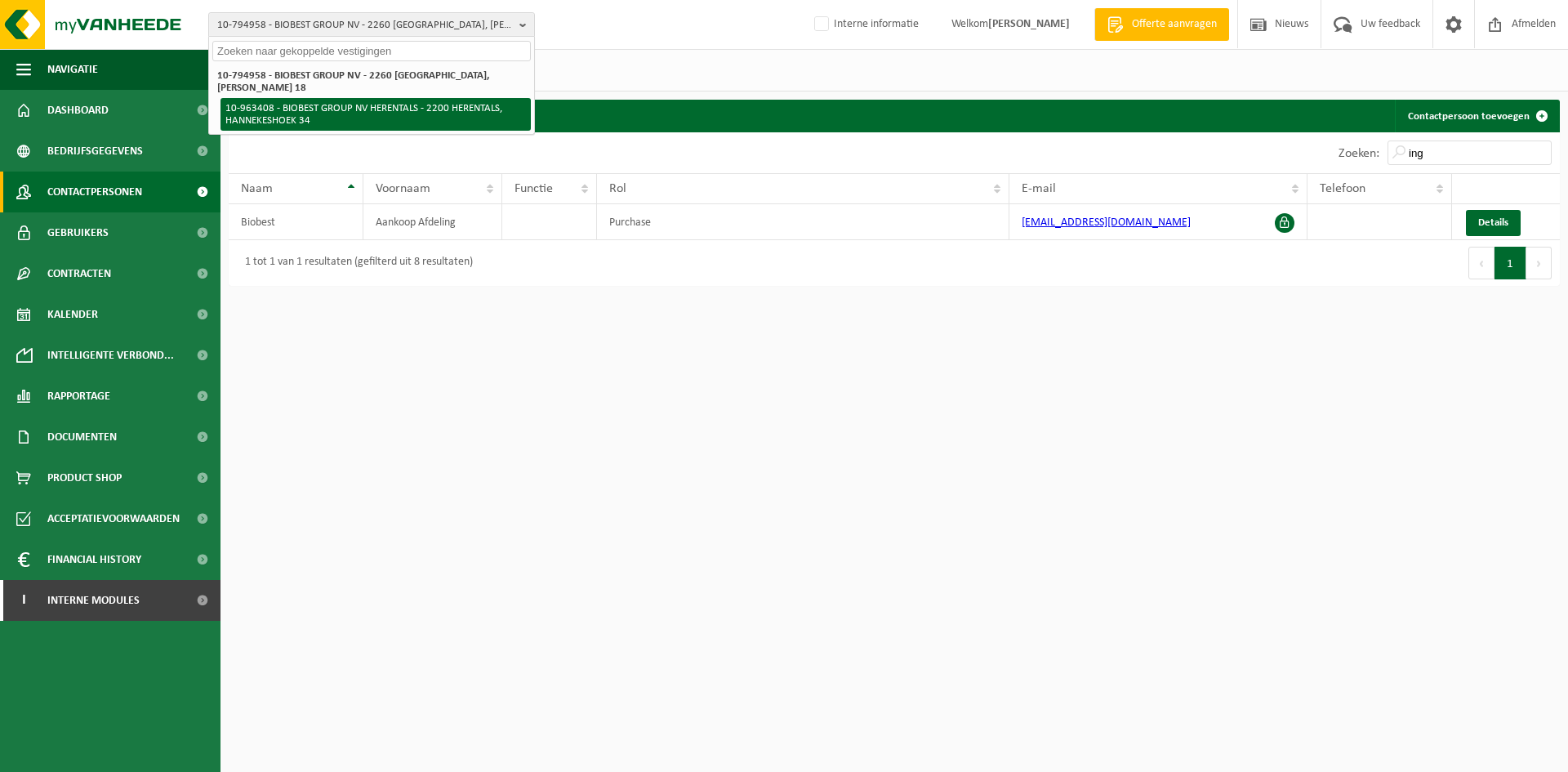
click at [303, 106] on li "10-963408 - BIOBEST GROUP NV HERENTALS - 2200 HERENTALS, HANNEKESHOEK 34" at bounding box center [375, 115] width 310 height 33
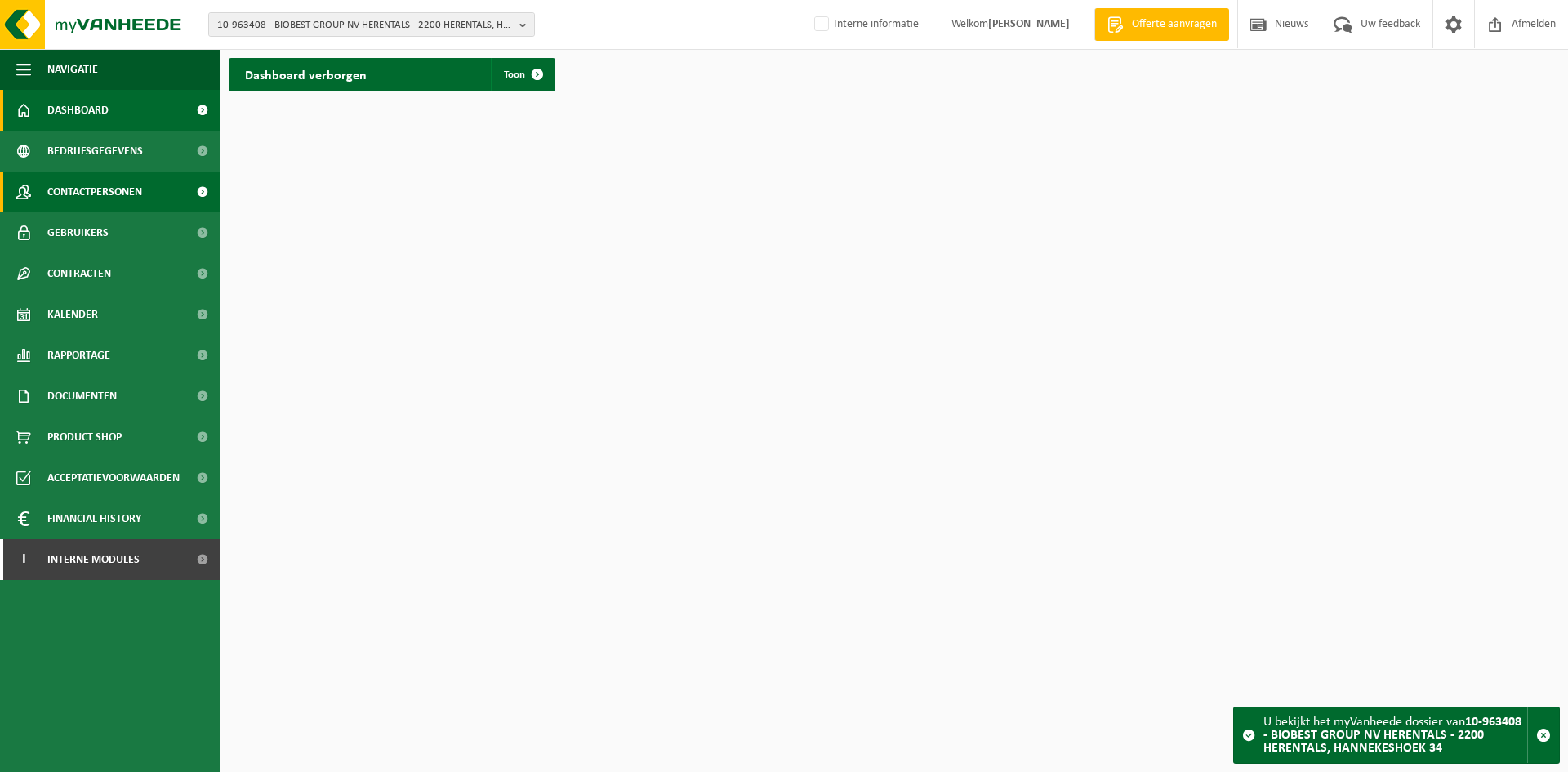
click at [114, 195] on span "Contactpersonen" at bounding box center [95, 191] width 95 height 41
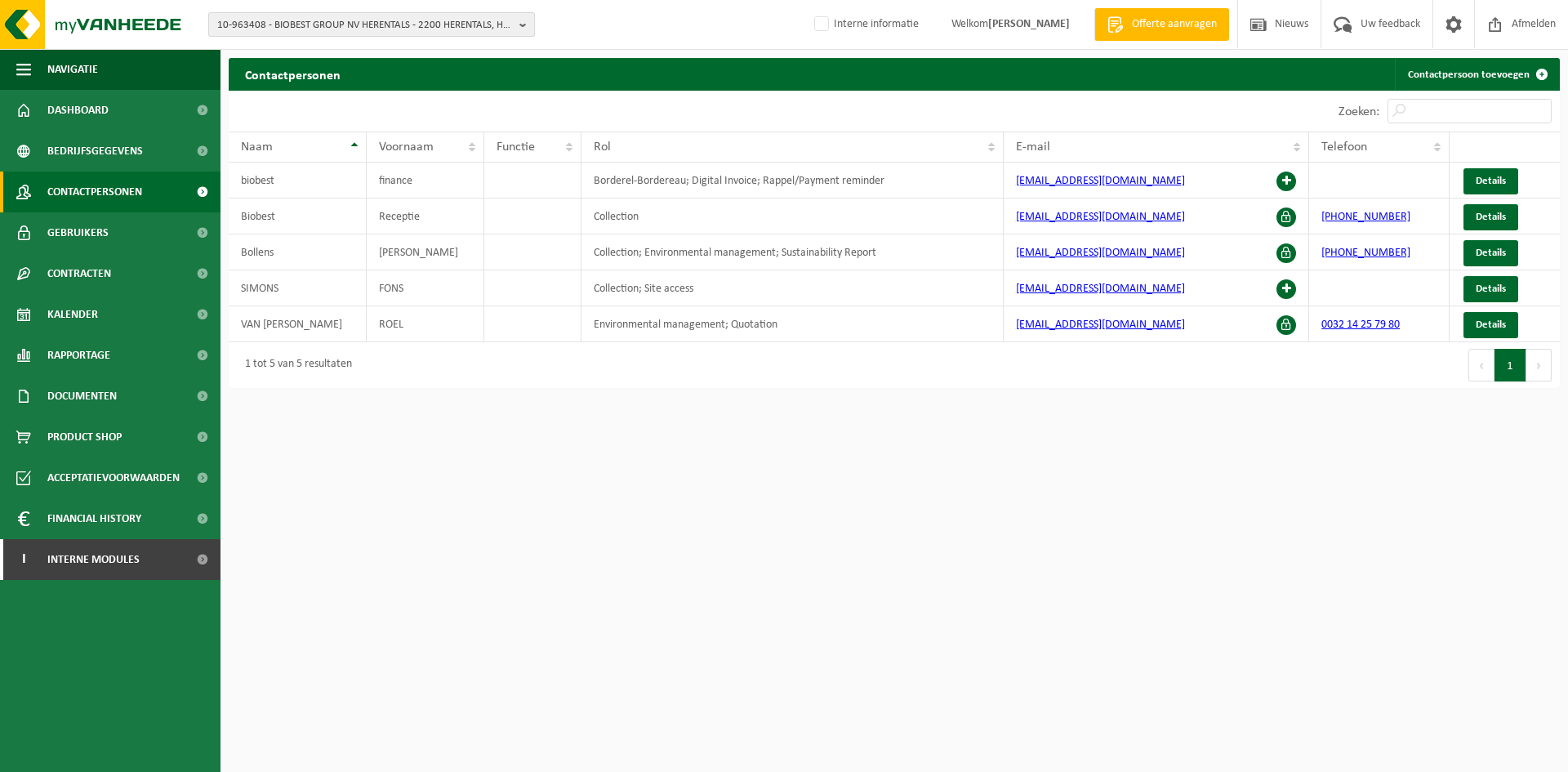
click at [233, 19] on span "10-963408 - BIOBEST GROUP NV HERENTALS - 2200 HERENTALS, HANNEKESHOEK 34" at bounding box center [365, 25] width 296 height 25
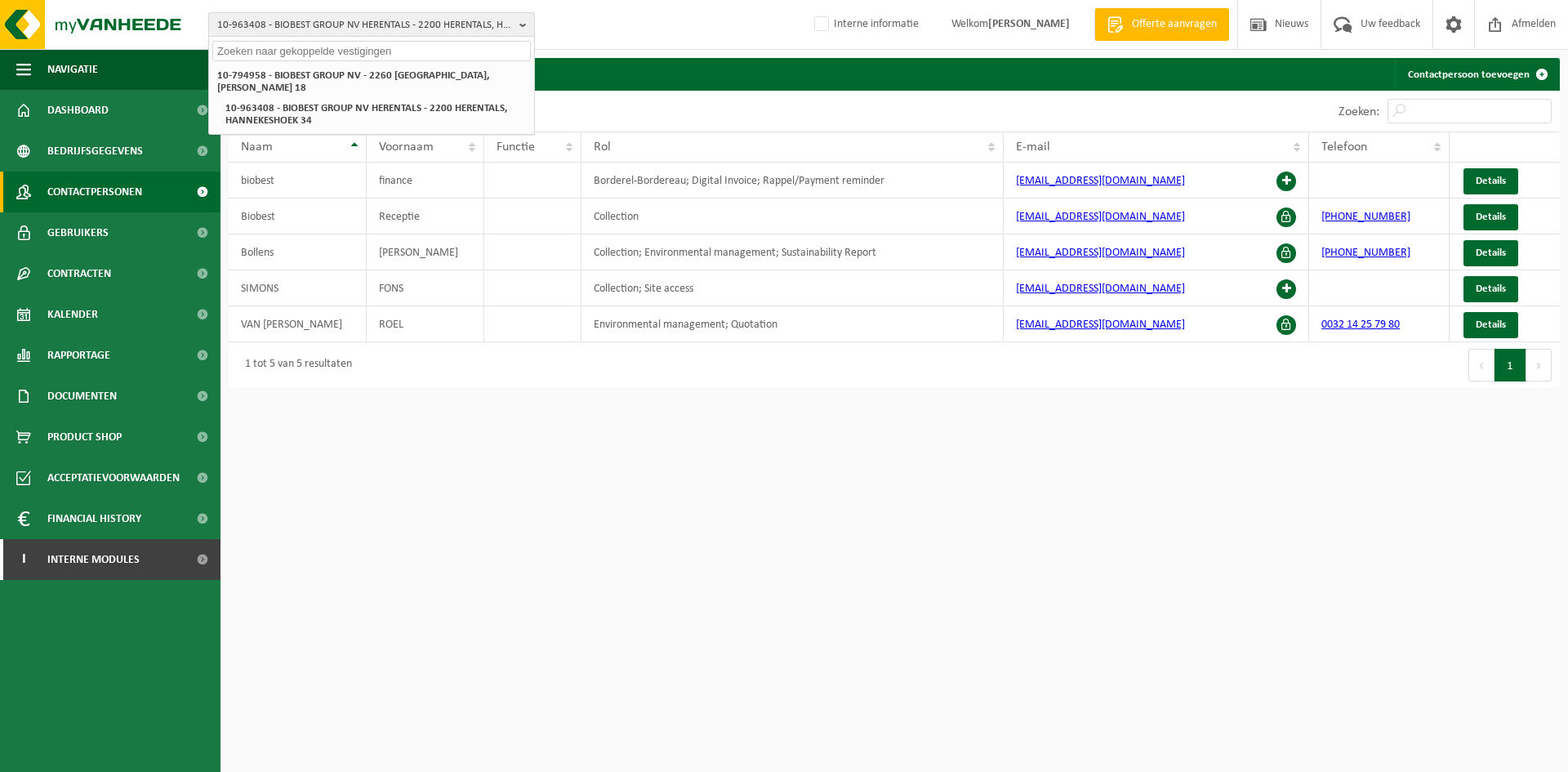
paste input "10-842968"
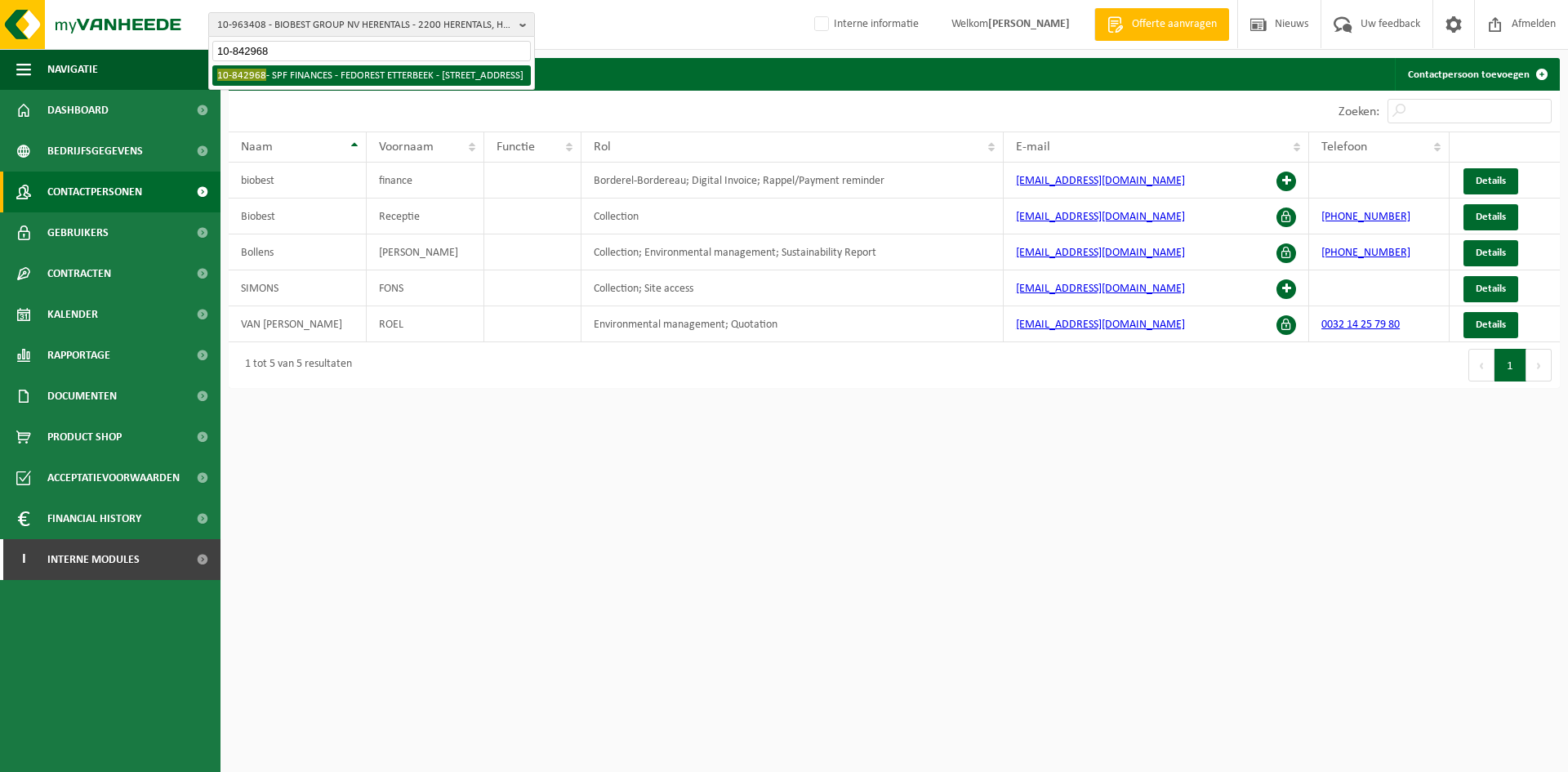
type input "10-842968"
click at [273, 74] on li "10-842968 - SPF FINANCES - FEDOREST ETTERBEEK - 1040 ETTERBEEK, RUE DU COMMERCE…" at bounding box center [371, 76] width 319 height 20
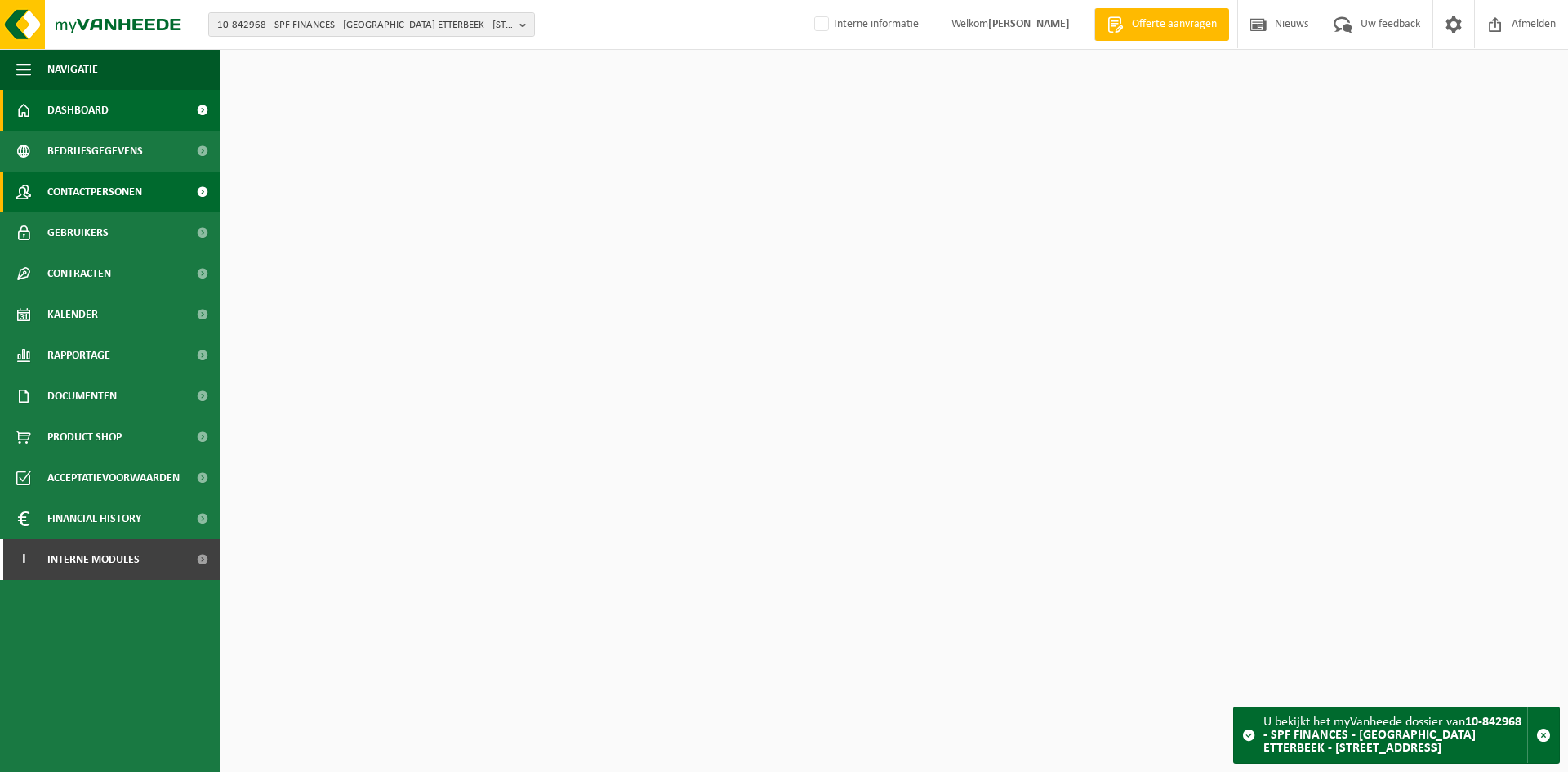
click at [62, 177] on span "Contactpersonen" at bounding box center [95, 191] width 95 height 41
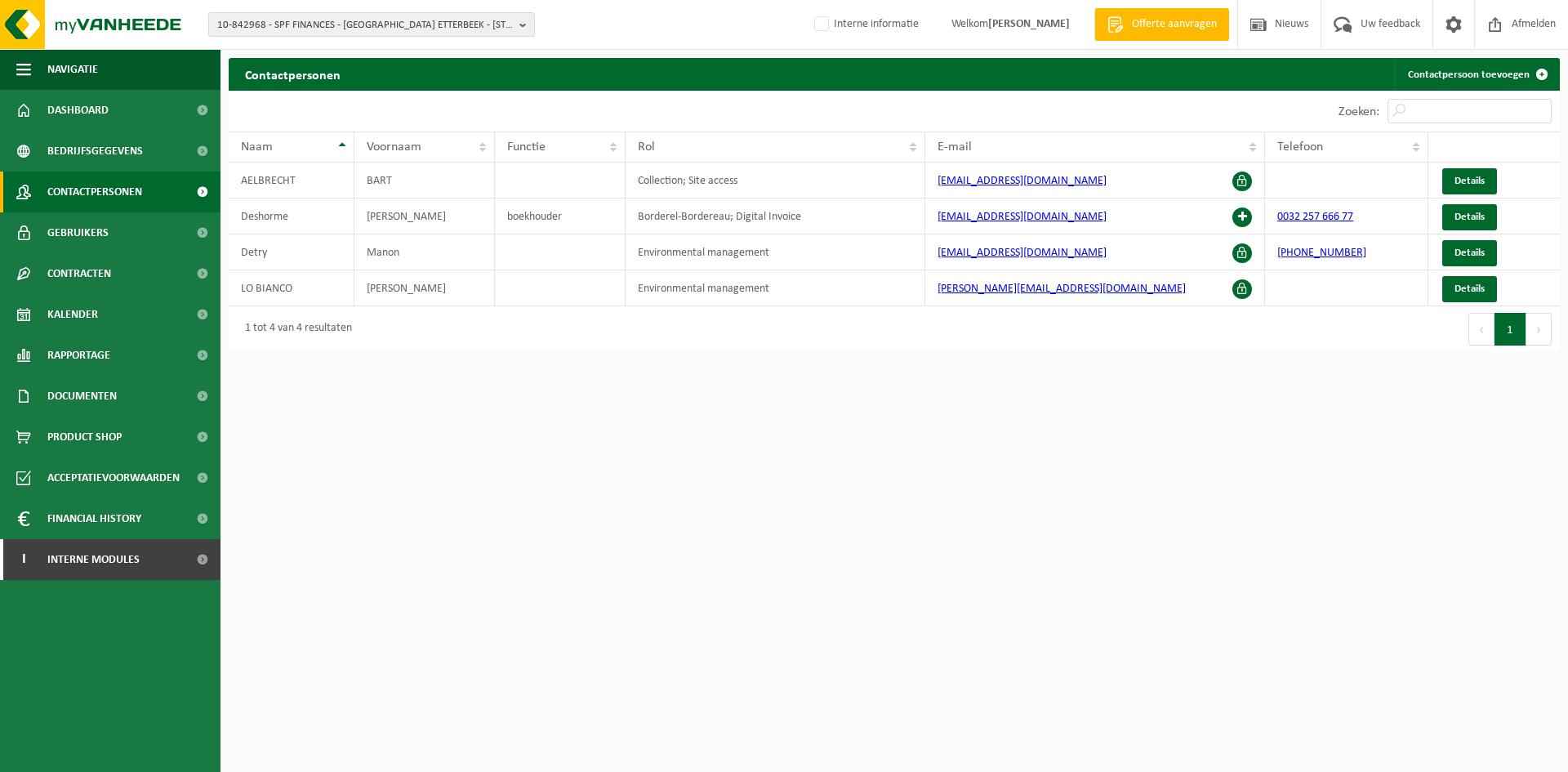
drag, startPoint x: 1475, startPoint y: 67, endPoint x: 1386, endPoint y: 96, distance: 93.6
click at [1475, 67] on link "Contactpersoon toevoegen" at bounding box center [1476, 75] width 163 height 33
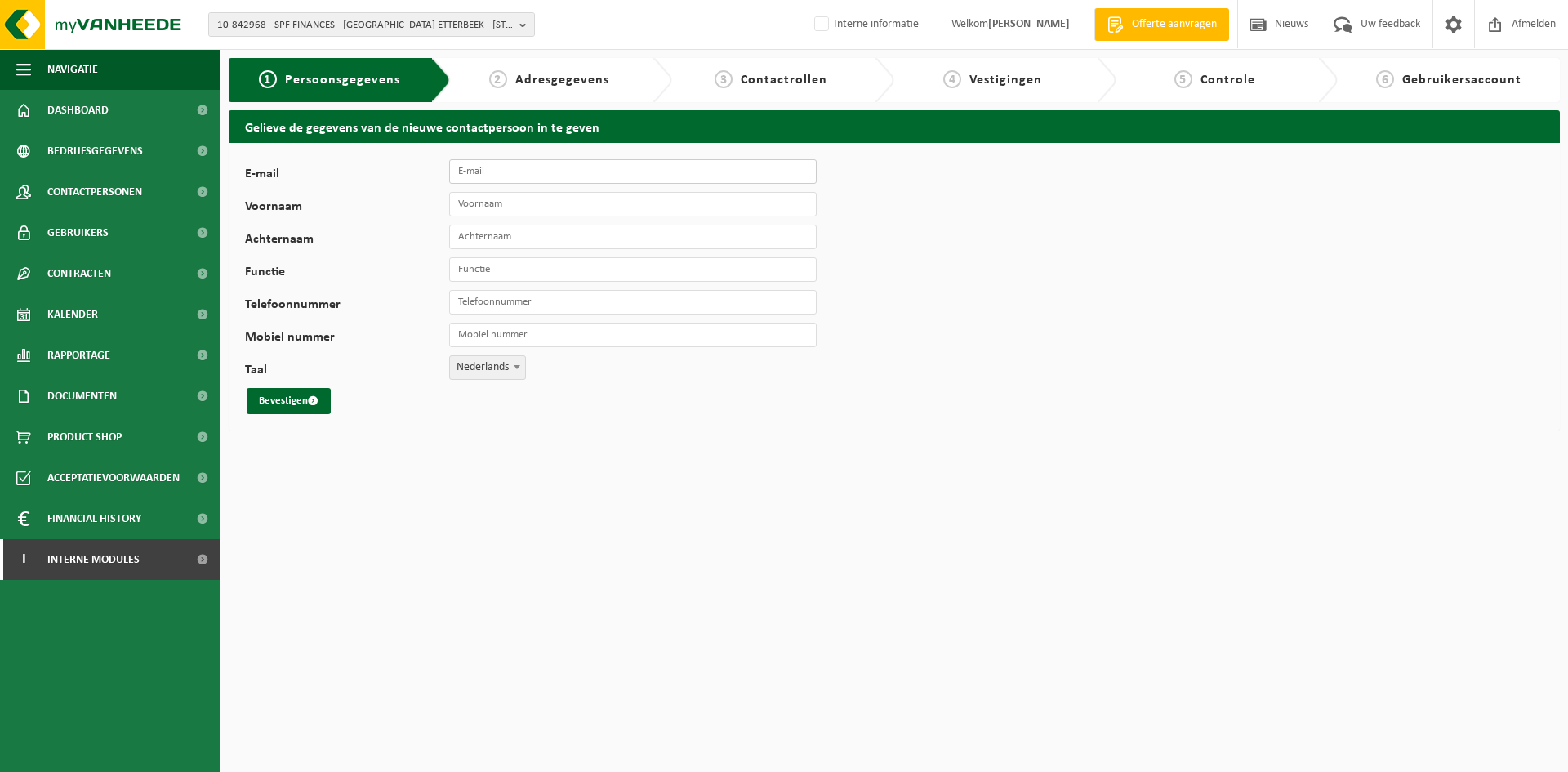
click at [529, 173] on input "E-mail" at bounding box center [633, 171] width 368 height 25
paste input "[PERSON_NAME][EMAIL_ADDRESS][DOMAIN_NAME]"
type input "[PERSON_NAME][EMAIL_ADDRESS][DOMAIN_NAME]"
click at [510, 203] on input "Voornaam" at bounding box center [633, 204] width 368 height 25
click at [505, 212] on input "Voornaam" at bounding box center [633, 204] width 368 height 25
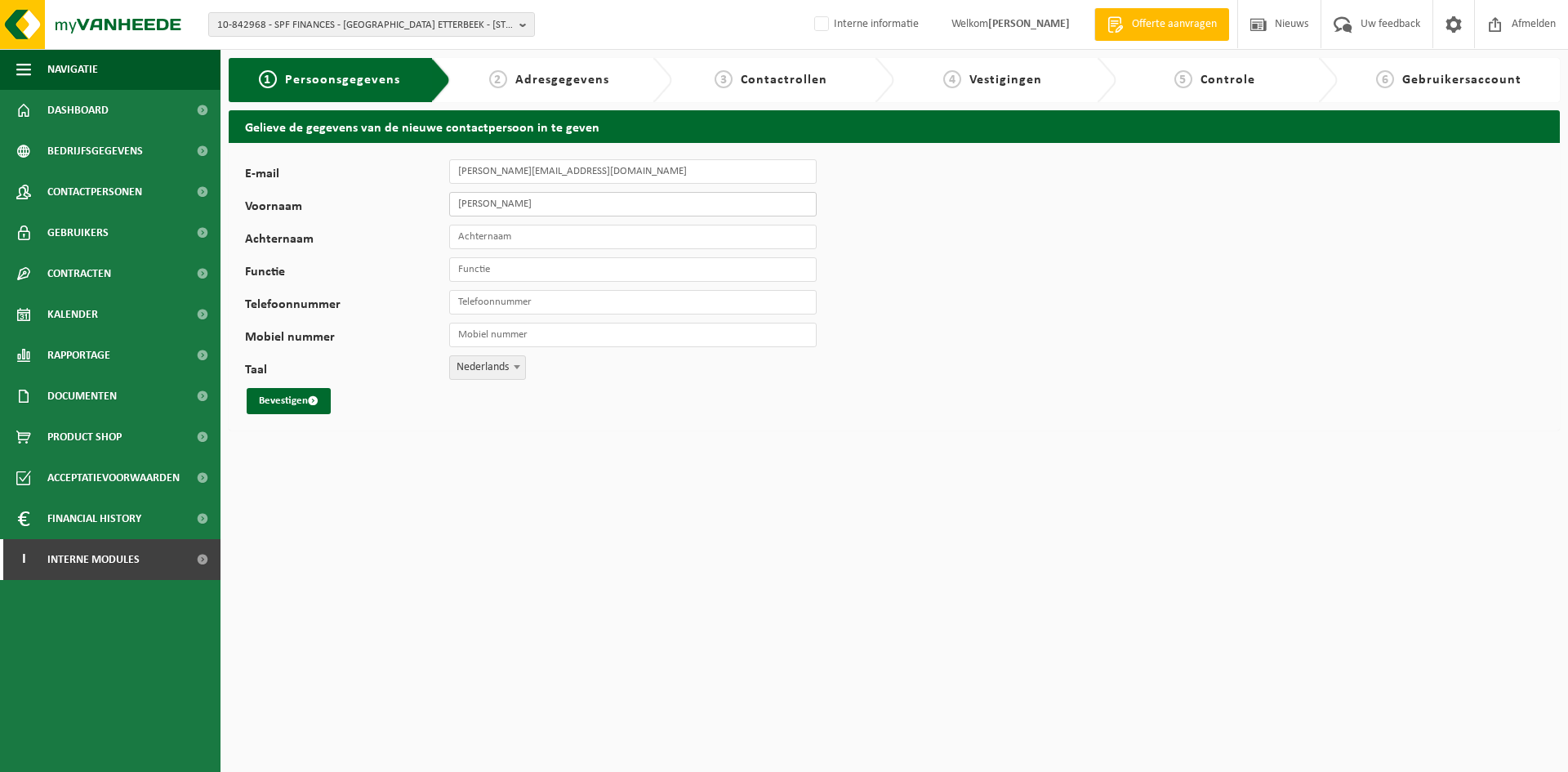
type input "Christophe"
type input "Lasseel"
type input "Chef Catering"
type input "+32 477 17 27 90"
click at [477, 370] on span "Nederlands" at bounding box center [487, 367] width 76 height 23
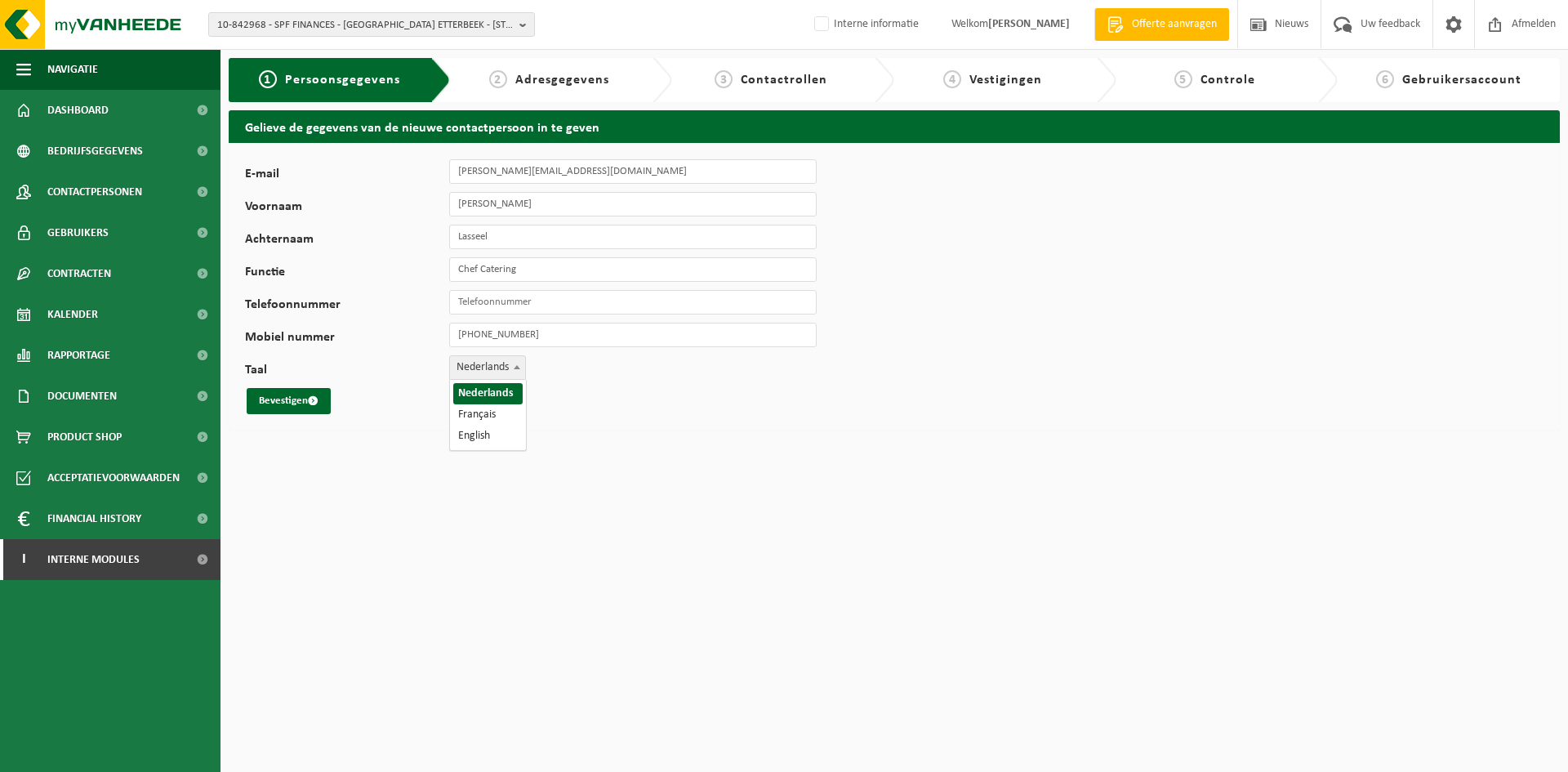
select select "1"
click at [305, 401] on button "Bevestigen" at bounding box center [288, 401] width 84 height 26
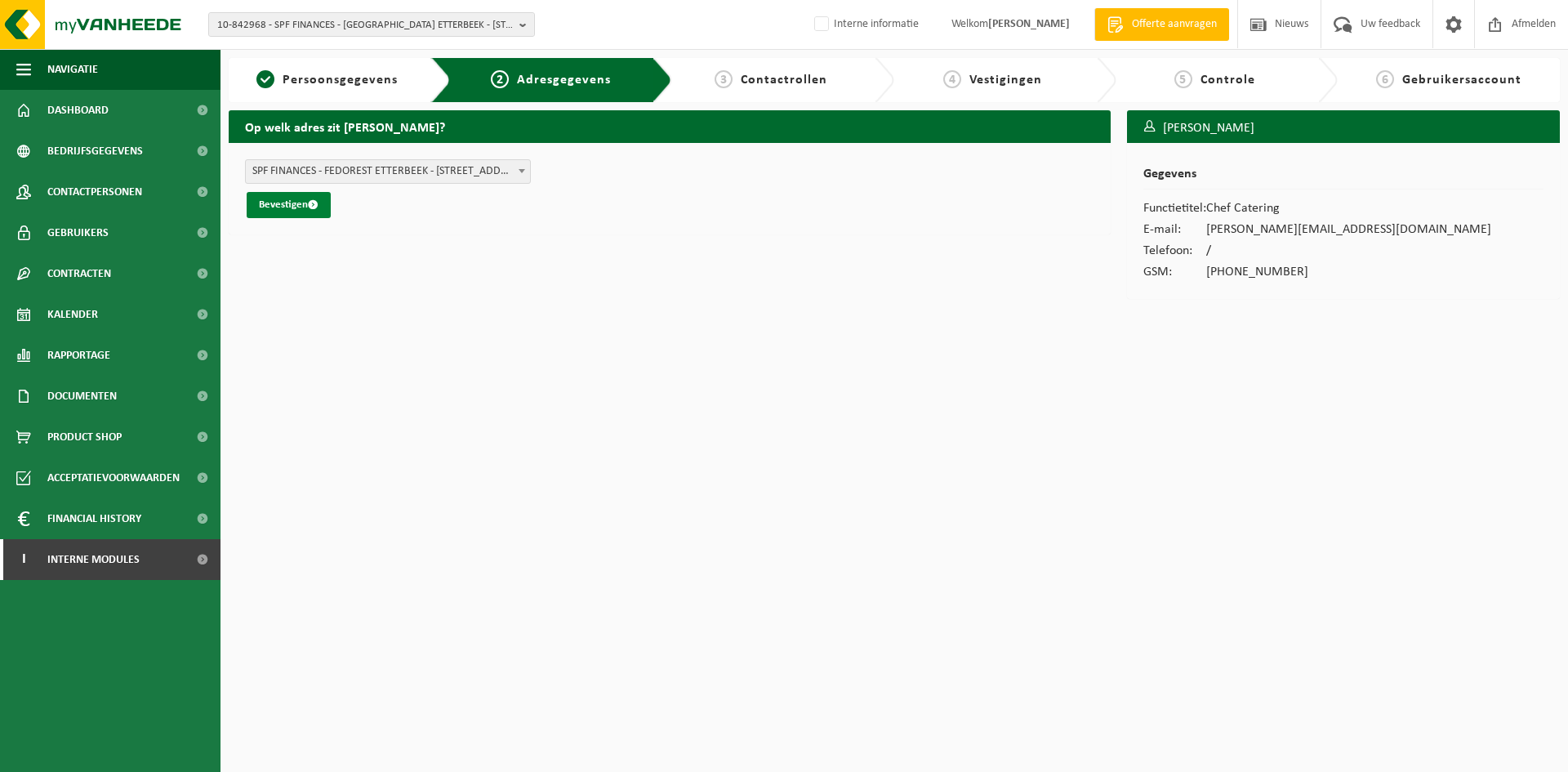
click at [301, 207] on button "Bevestigen" at bounding box center [288, 205] width 84 height 26
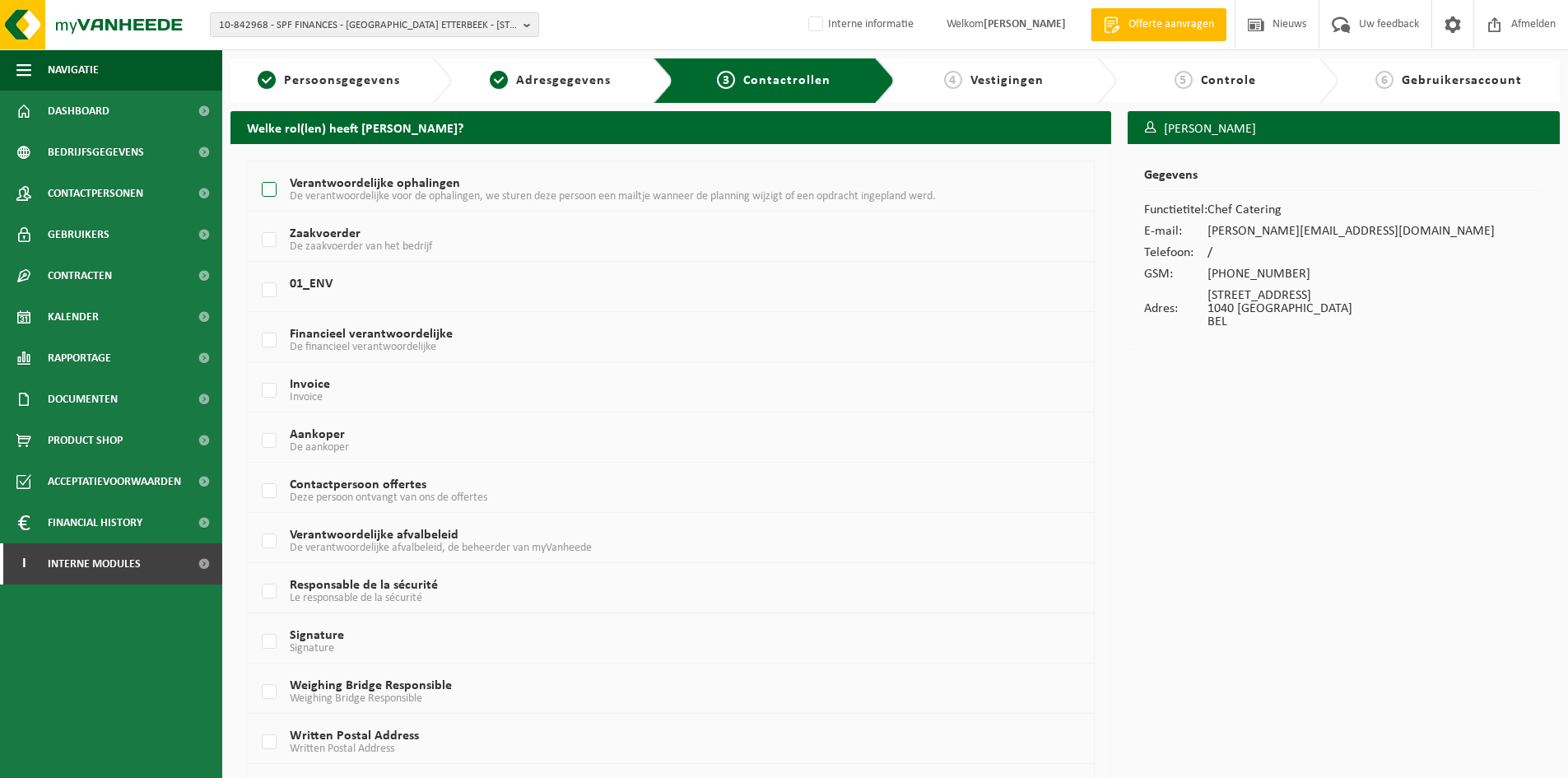
click at [369, 193] on span "De verantwoordelijke voor de ophalingen, we sturen deze persoon een mailtje wan…" at bounding box center [613, 195] width 646 height 12
click at [256, 170] on input "Verantwoordelijke ophalingen De verantwoordelijke voor de ophalingen, we sturen…" at bounding box center [255, 169] width 1 height 1
checkbox input "true"
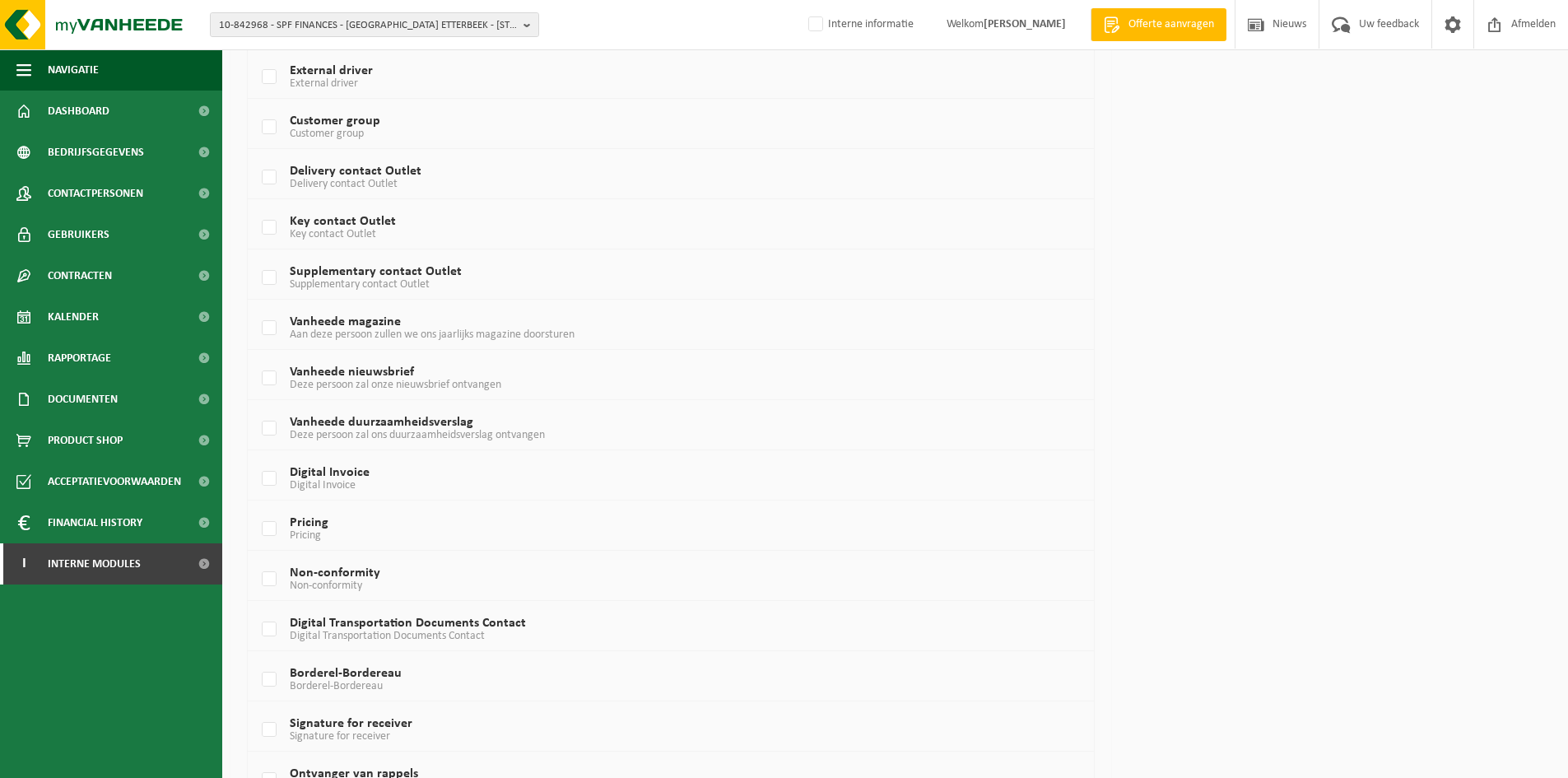
scroll to position [857, 0]
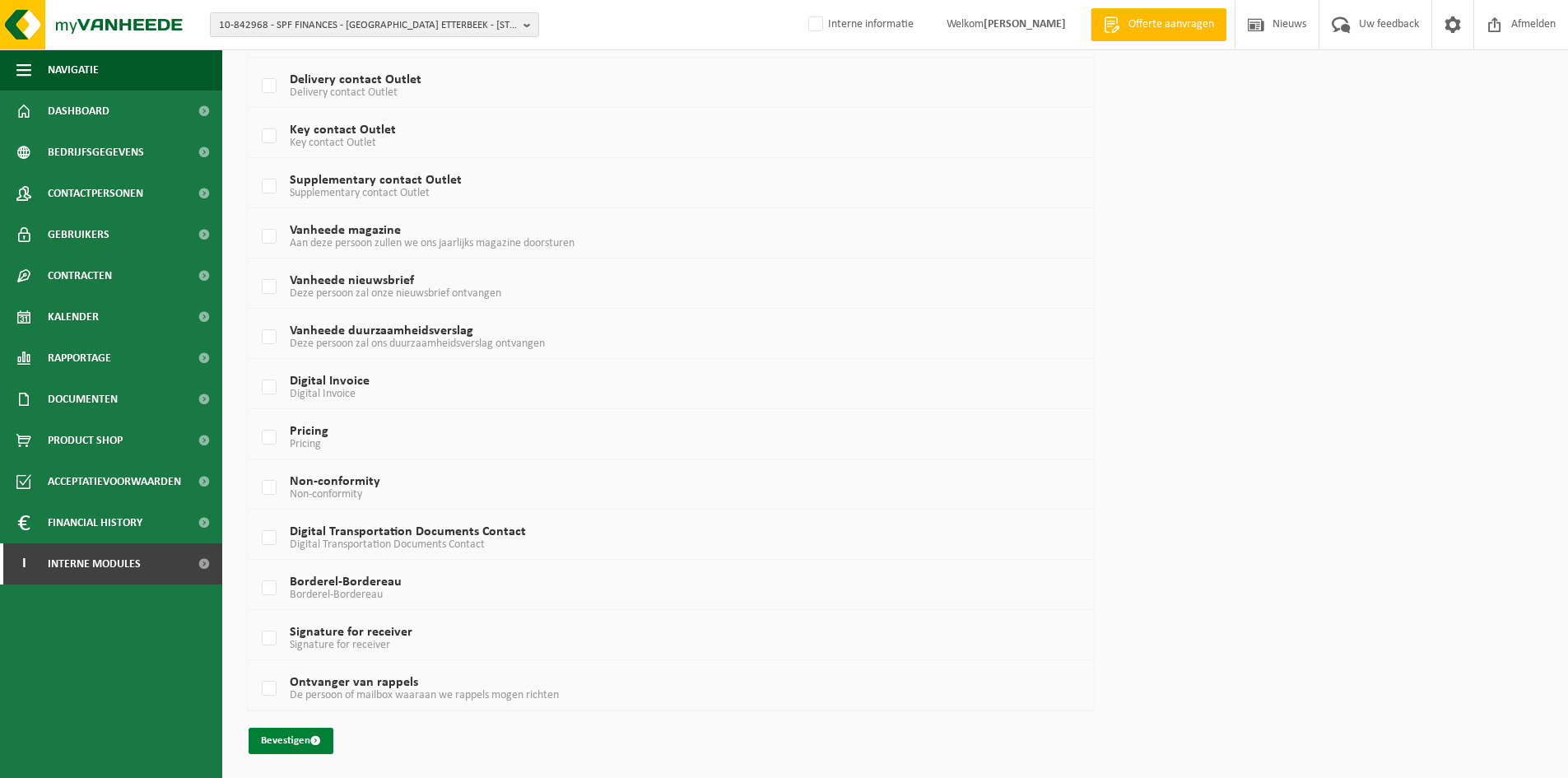
click at [285, 728] on button "Bevestigen" at bounding box center [291, 740] width 84 height 27
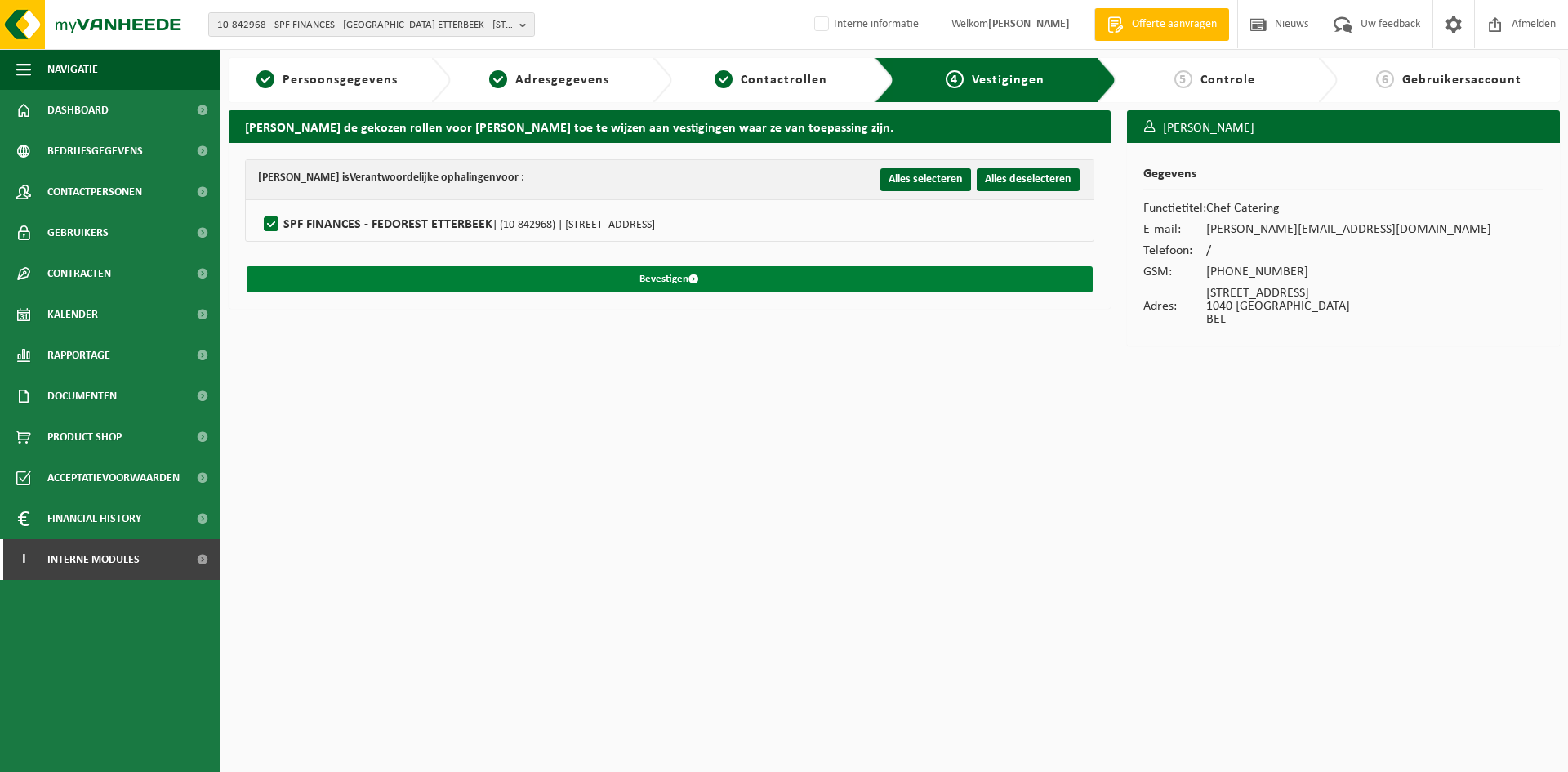
click at [726, 272] on button "Bevestigen" at bounding box center [670, 279] width 846 height 26
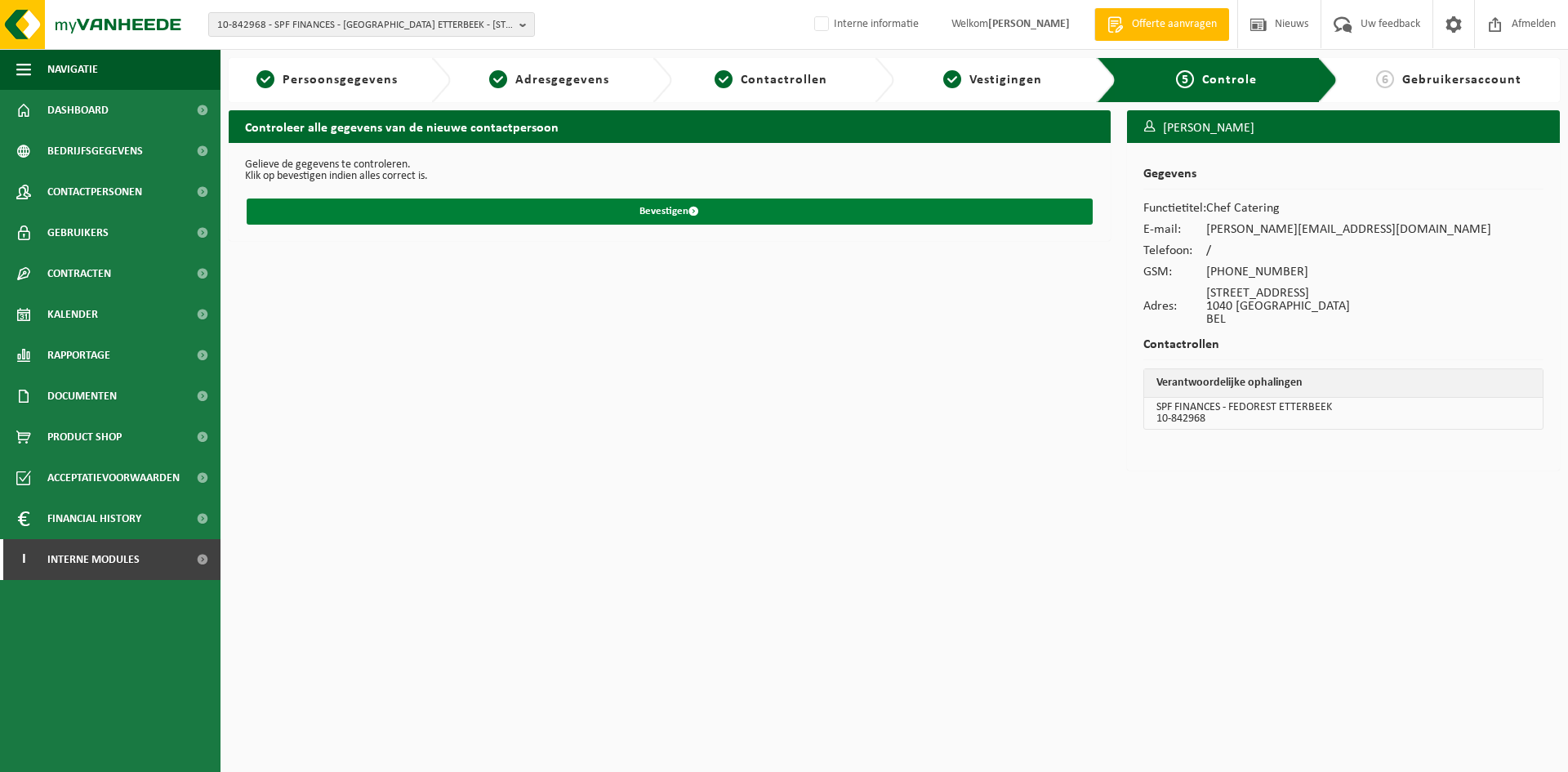
click at [640, 208] on button "Bevestigen" at bounding box center [670, 211] width 846 height 26
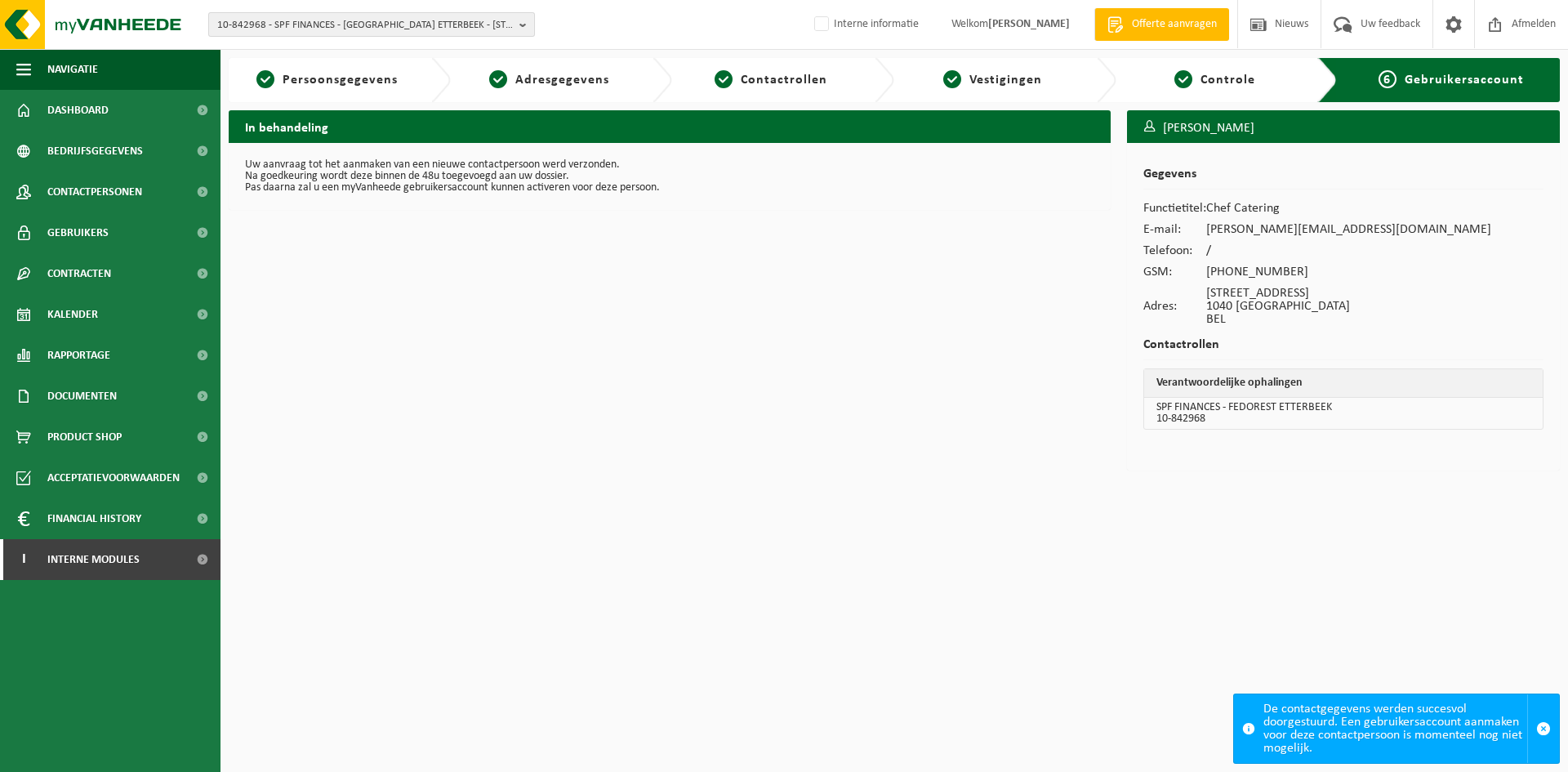
click at [293, 24] on span "10-842968 - SPF FINANCES - [GEOGRAPHIC_DATA] ETTERBEEK - [STREET_ADDRESS]" at bounding box center [365, 25] width 296 height 25
paste input "10-794958"
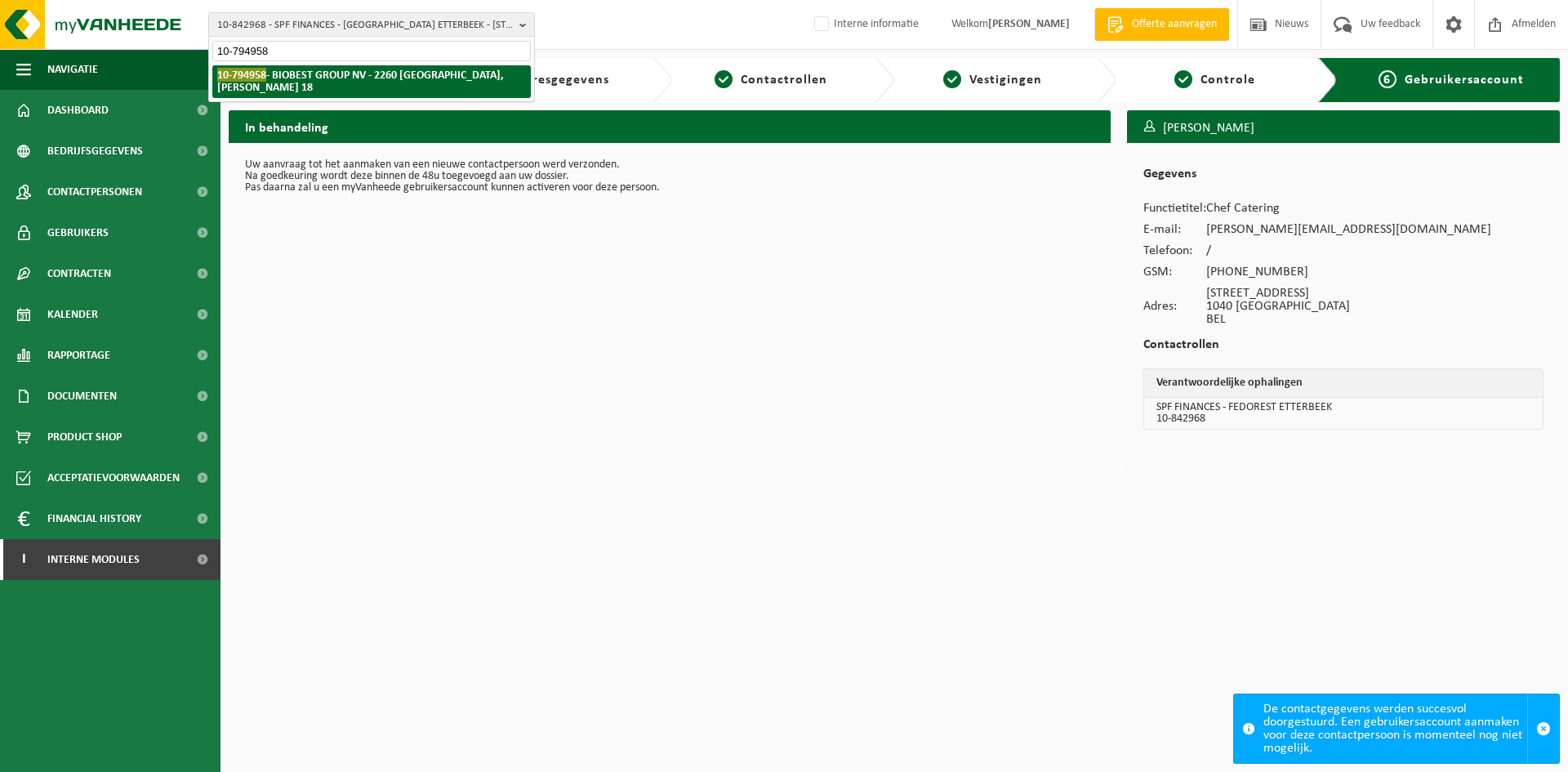
type input "10-794958"
click at [276, 89] on li "10-794958 - BIOBEST GROUP NV - 2260 WESTERLO, ILSE VELDEN 18" at bounding box center [371, 82] width 319 height 33
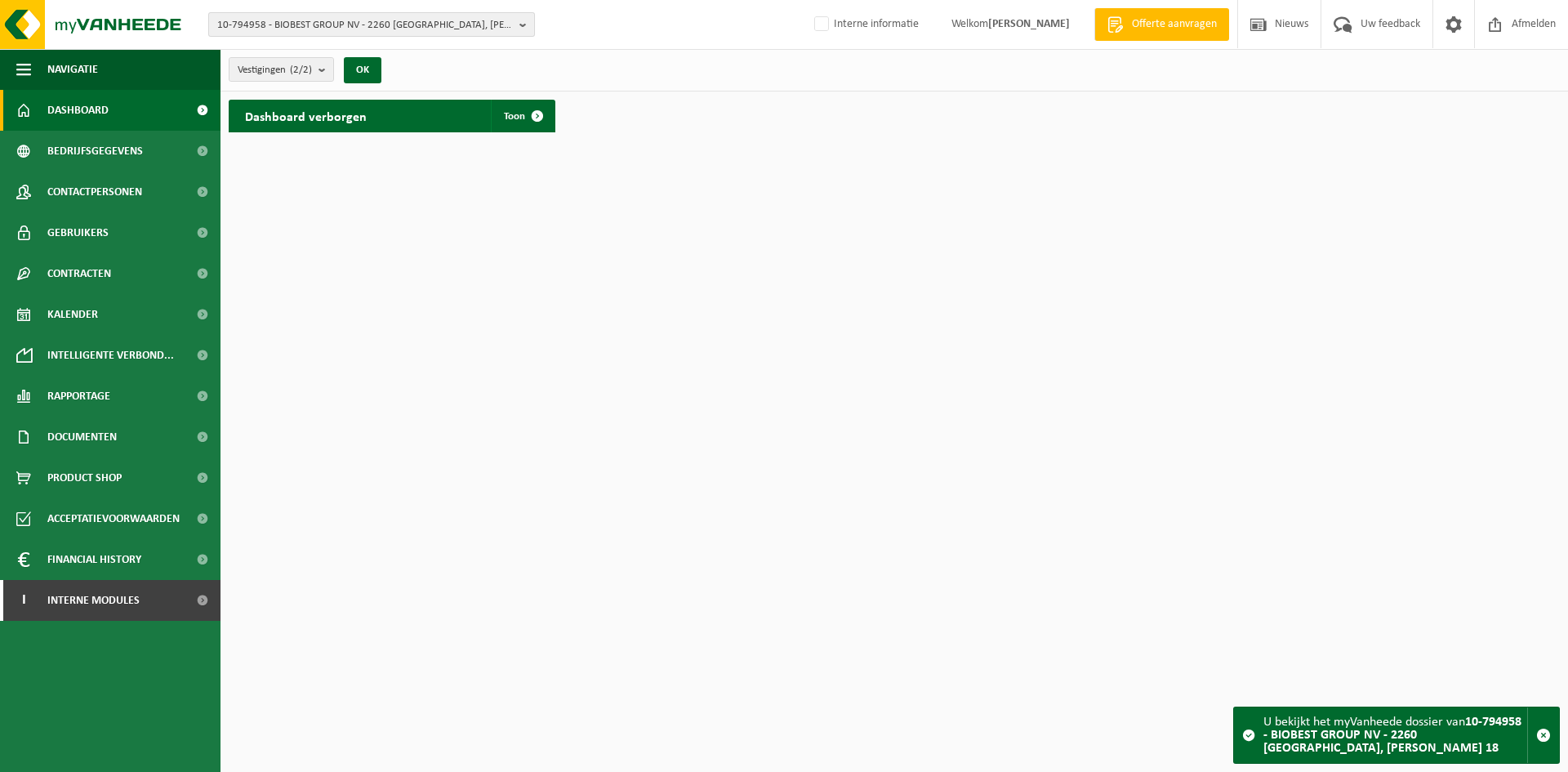
click at [296, 14] on span "10-794958 - BIOBEST GROUP NV - 2260 [GEOGRAPHIC_DATA], [PERSON_NAME] 18" at bounding box center [365, 25] width 296 height 25
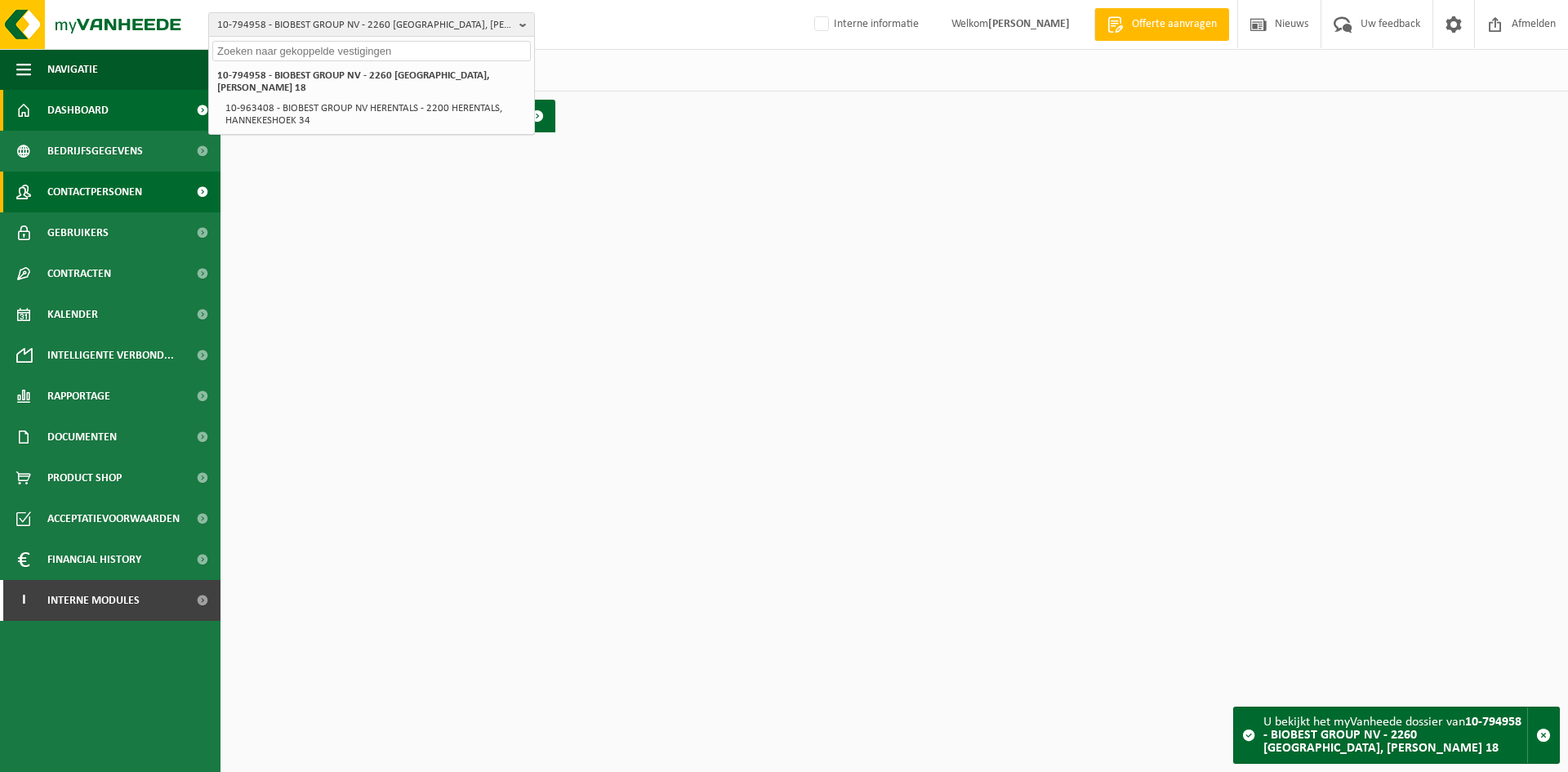
click at [101, 188] on span "Contactpersonen" at bounding box center [95, 191] width 95 height 41
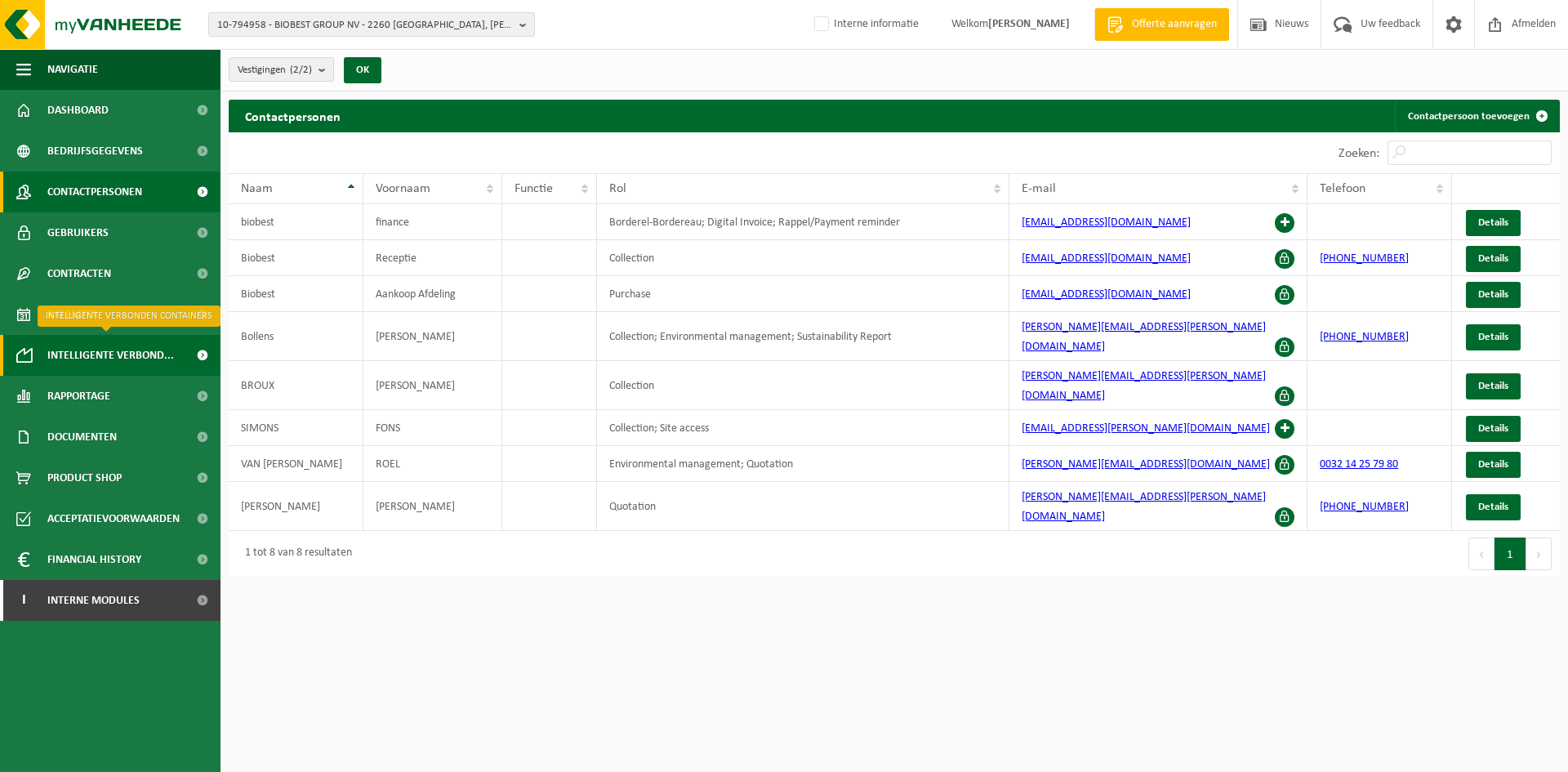
click at [103, 355] on span "Intelligente verbond..." at bounding box center [110, 355] width 126 height 41
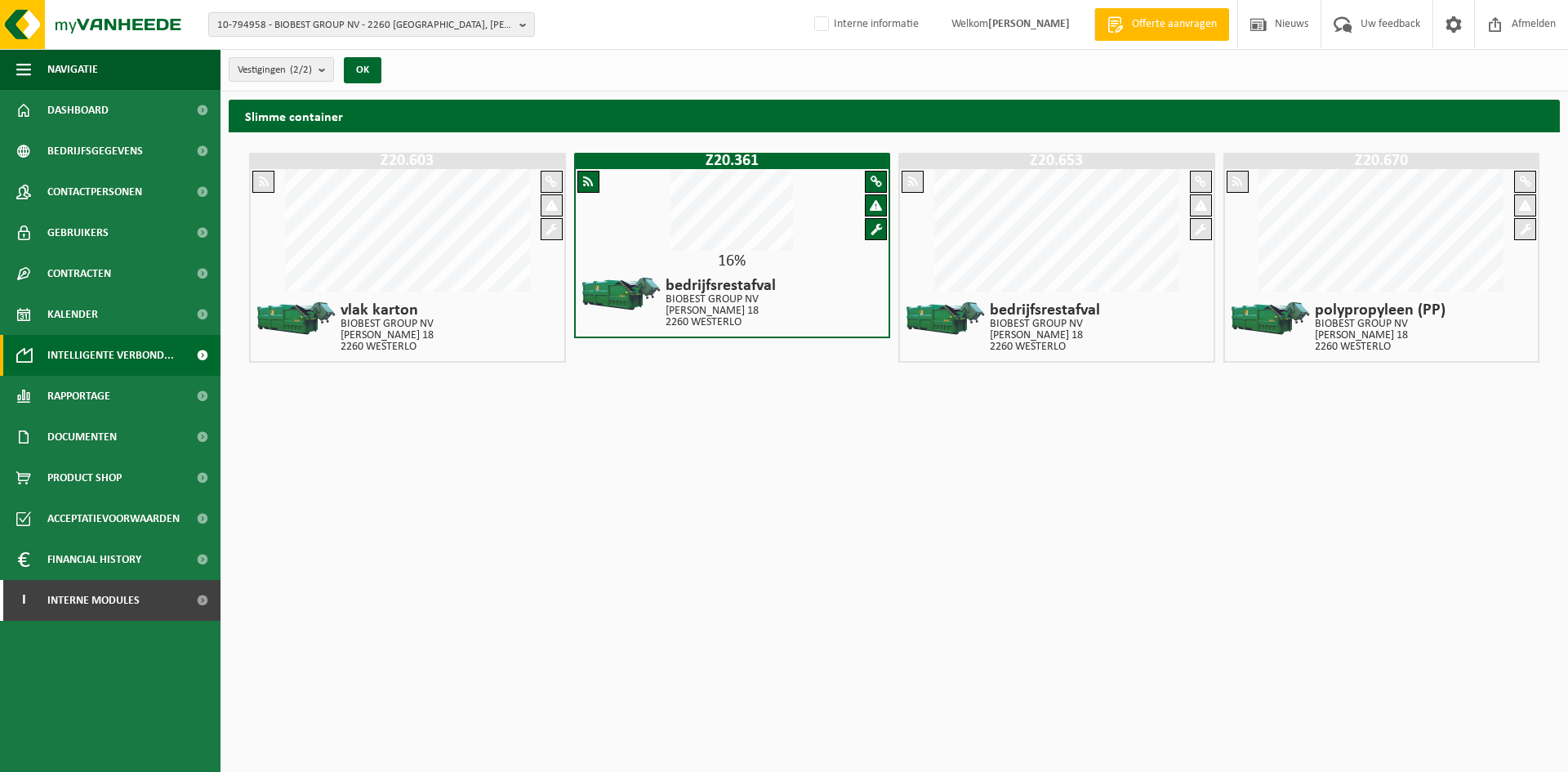
click at [757, 266] on div "16%" at bounding box center [733, 261] width 314 height 16
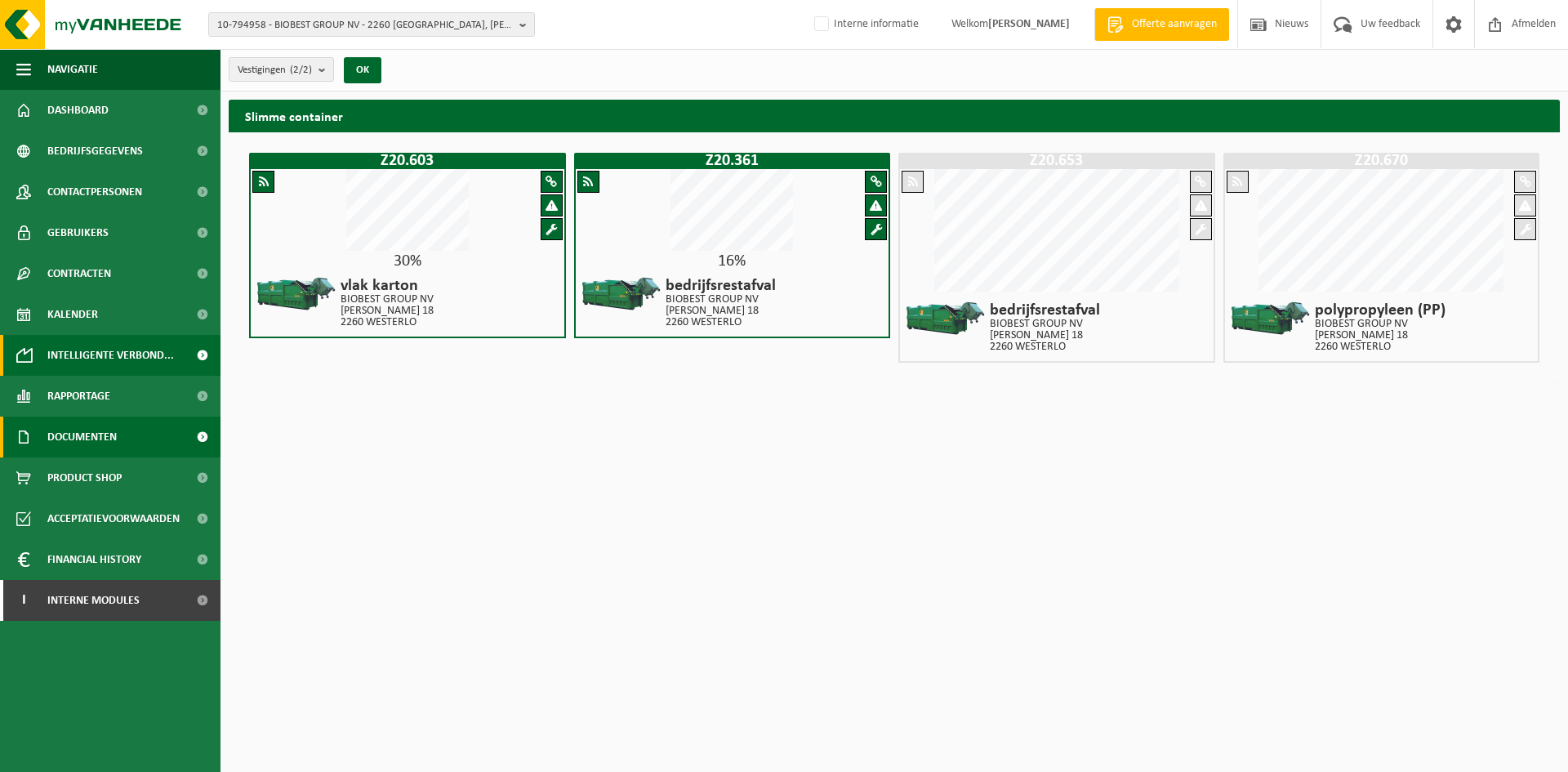
click at [109, 431] on span "Documenten" at bounding box center [82, 437] width 69 height 41
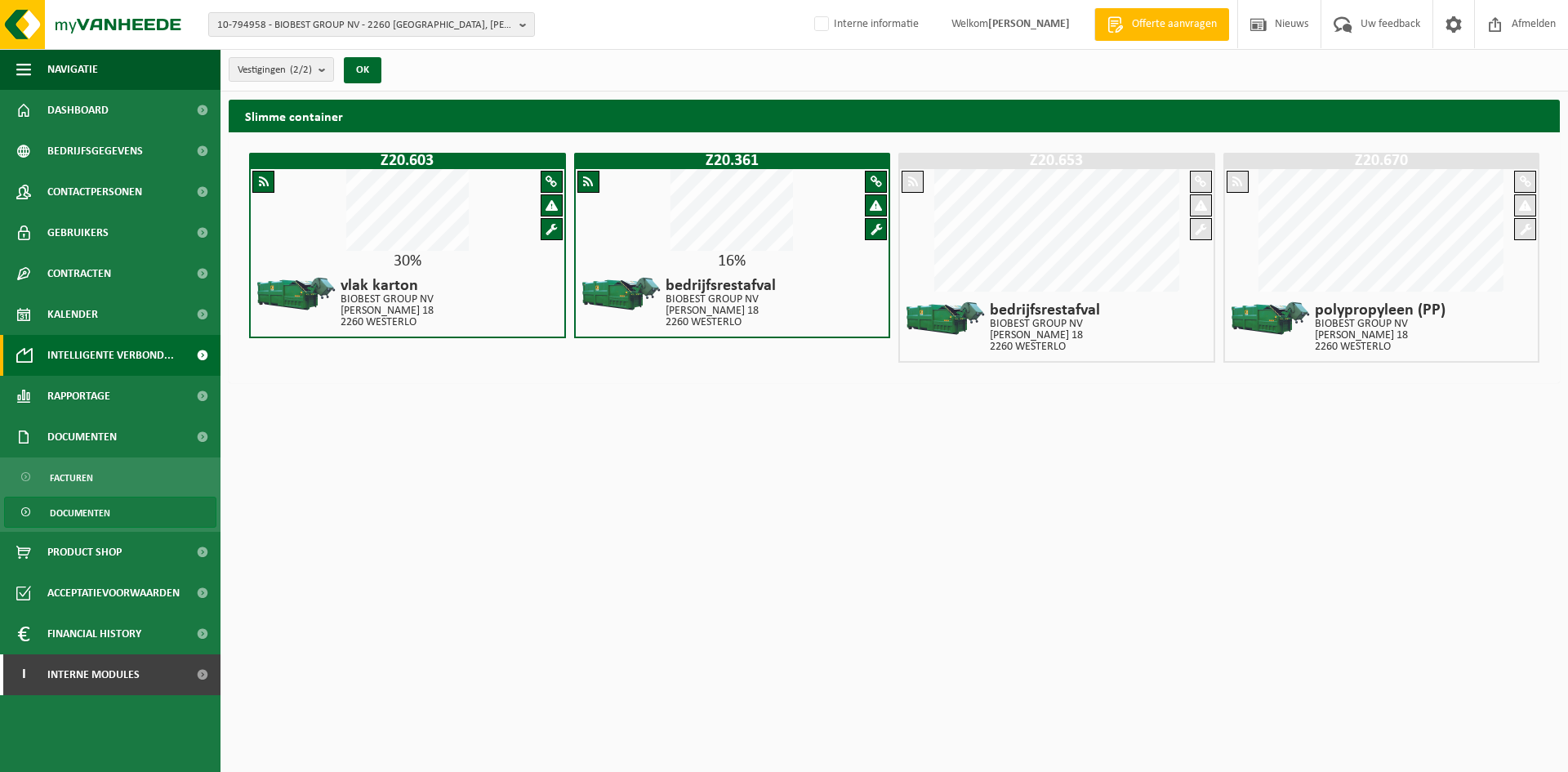
click at [99, 511] on span "Documenten" at bounding box center [80, 513] width 60 height 31
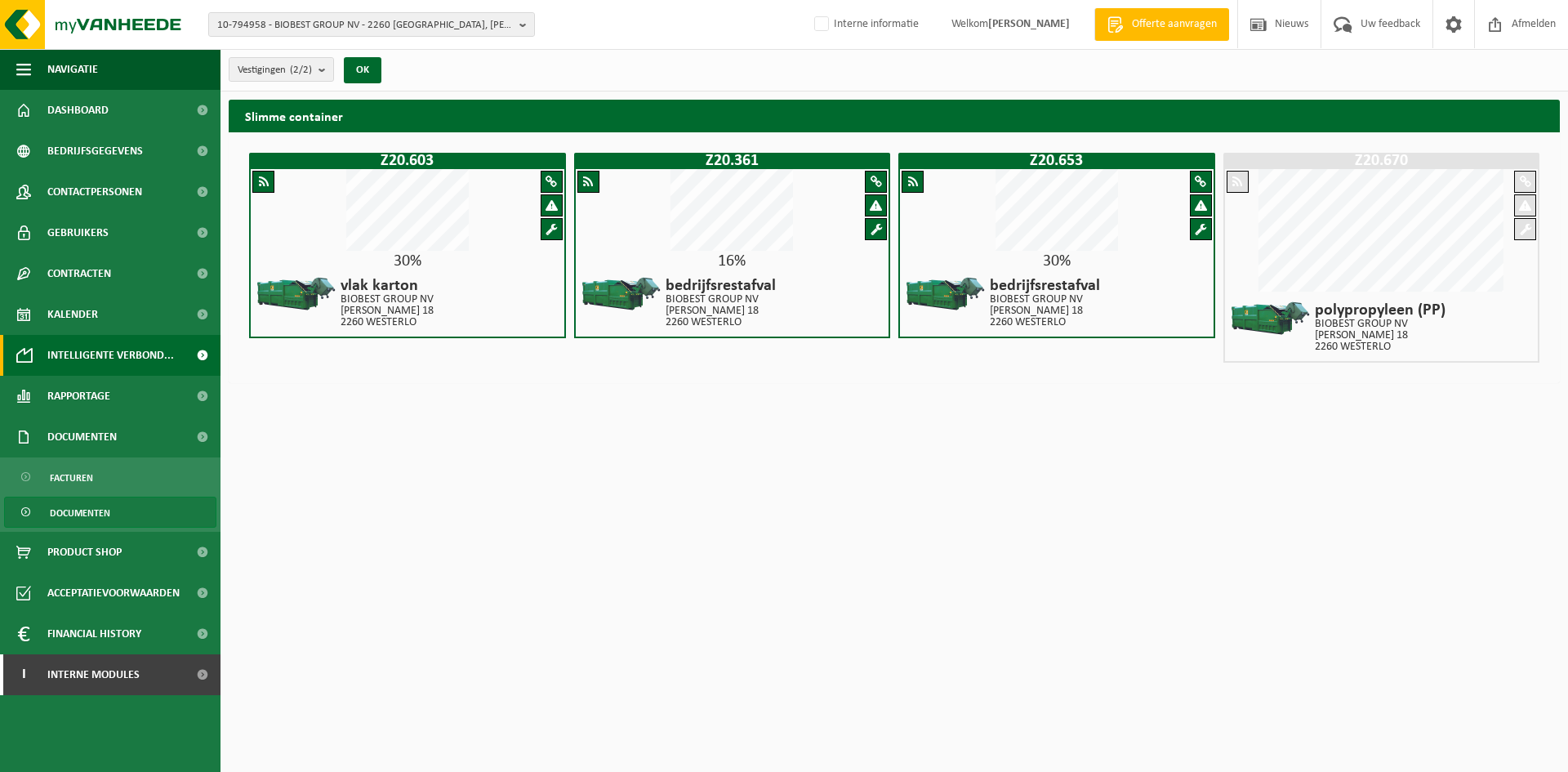
click at [111, 505] on link "Documenten" at bounding box center [109, 513] width 212 height 31
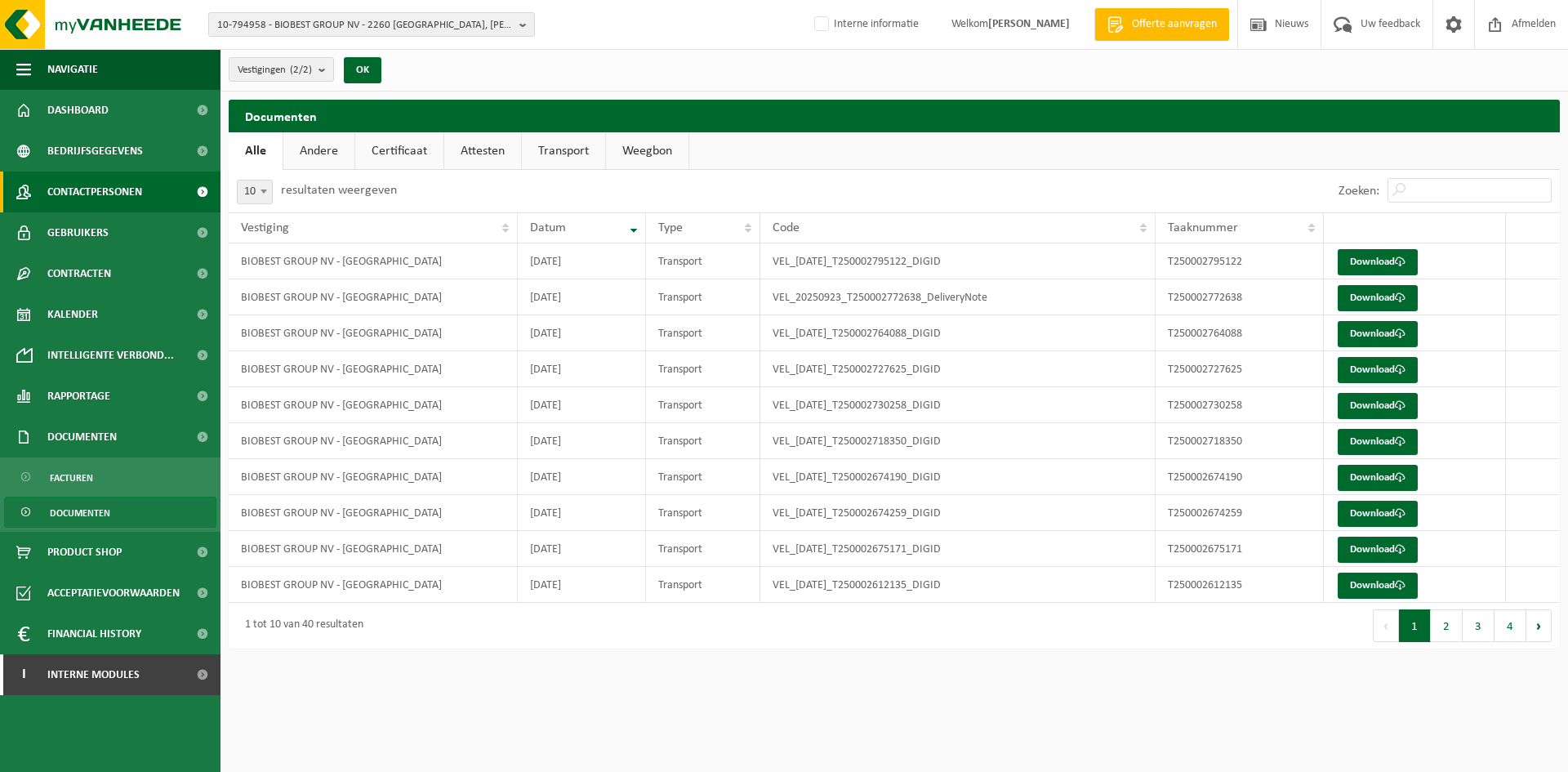
click at [112, 207] on span "Contactpersonen" at bounding box center [95, 191] width 95 height 41
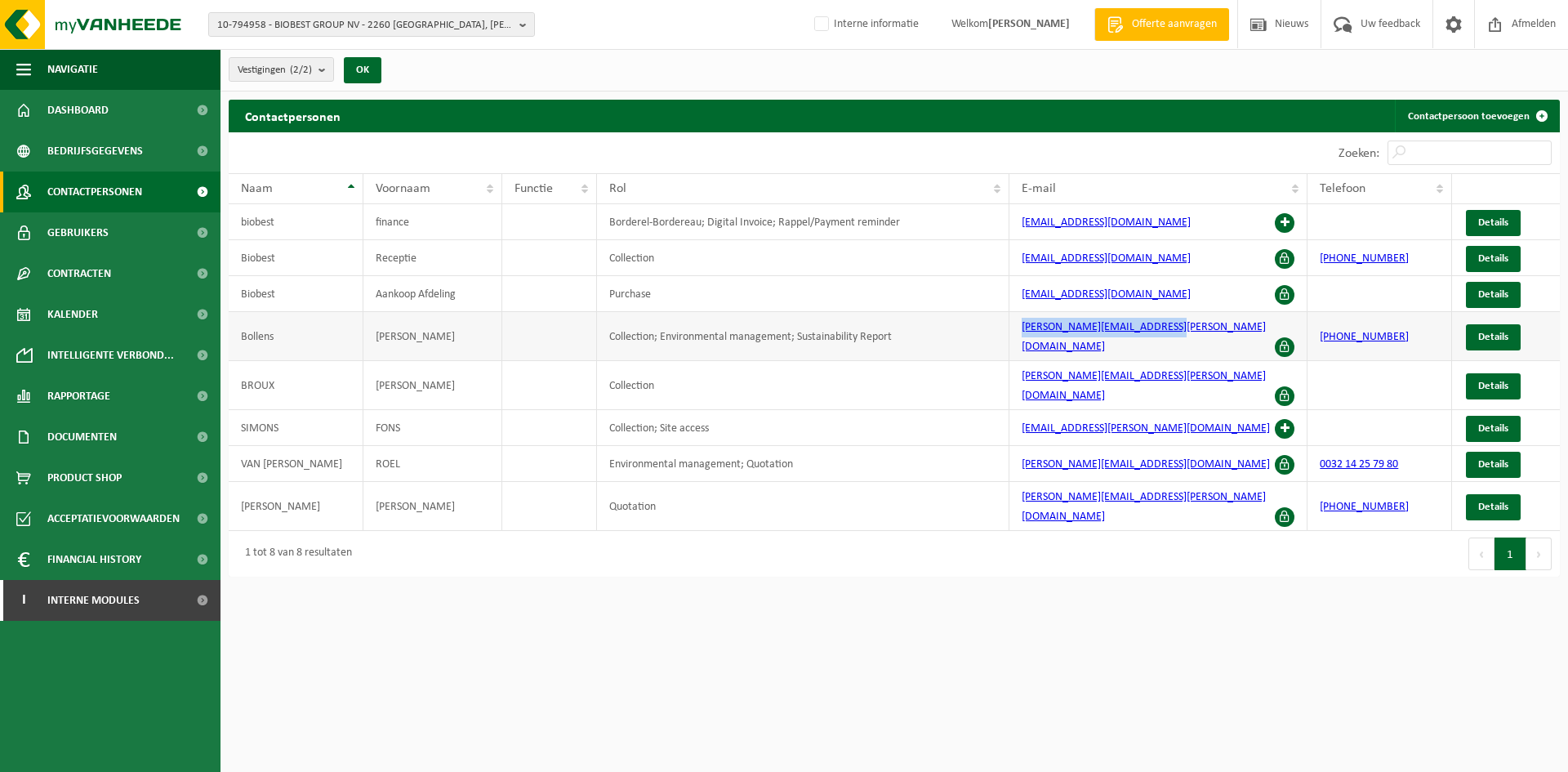
drag, startPoint x: 1195, startPoint y: 331, endPoint x: 1011, endPoint y: 335, distance: 184.0
click at [1011, 335] on td "tim.bollens@biobestgroup.com" at bounding box center [1158, 337] width 298 height 49
copy link "tim.bollens@biobestgroup.com"
click at [123, 440] on link "Documenten" at bounding box center [110, 437] width 220 height 41
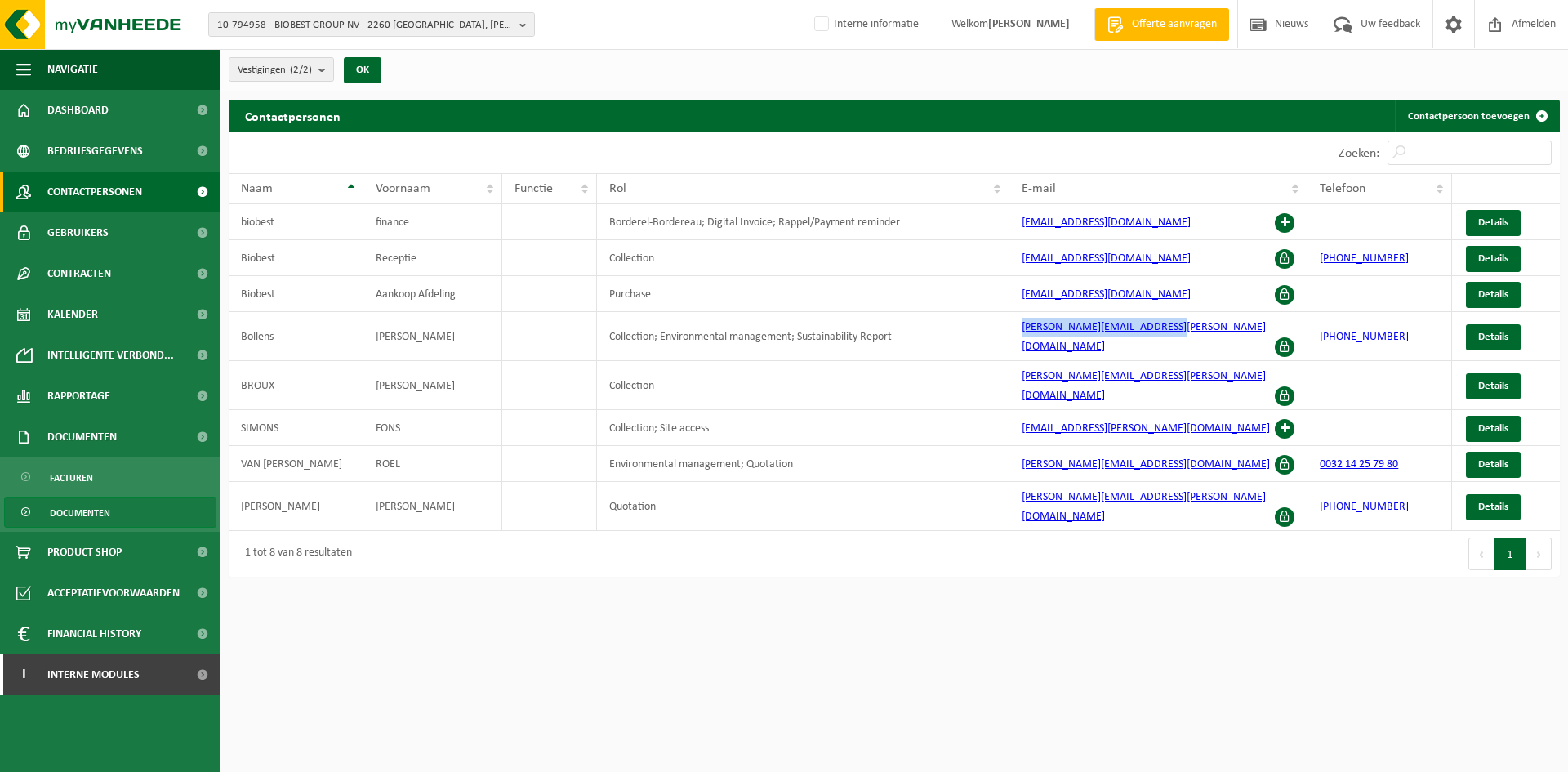
click at [88, 516] on span "Documenten" at bounding box center [80, 513] width 60 height 31
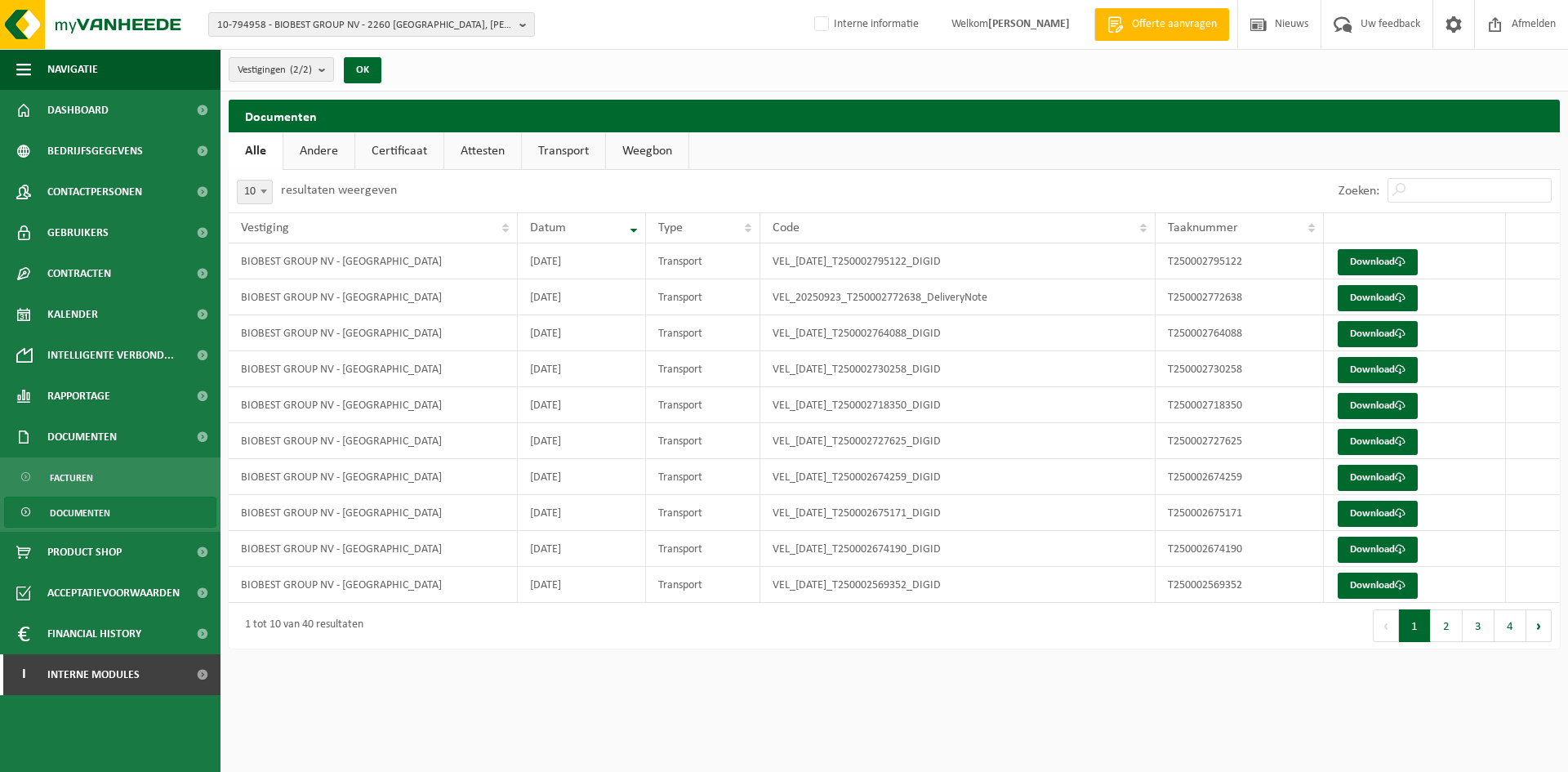
click at [298, 154] on link "Andere" at bounding box center [319, 150] width 71 height 37
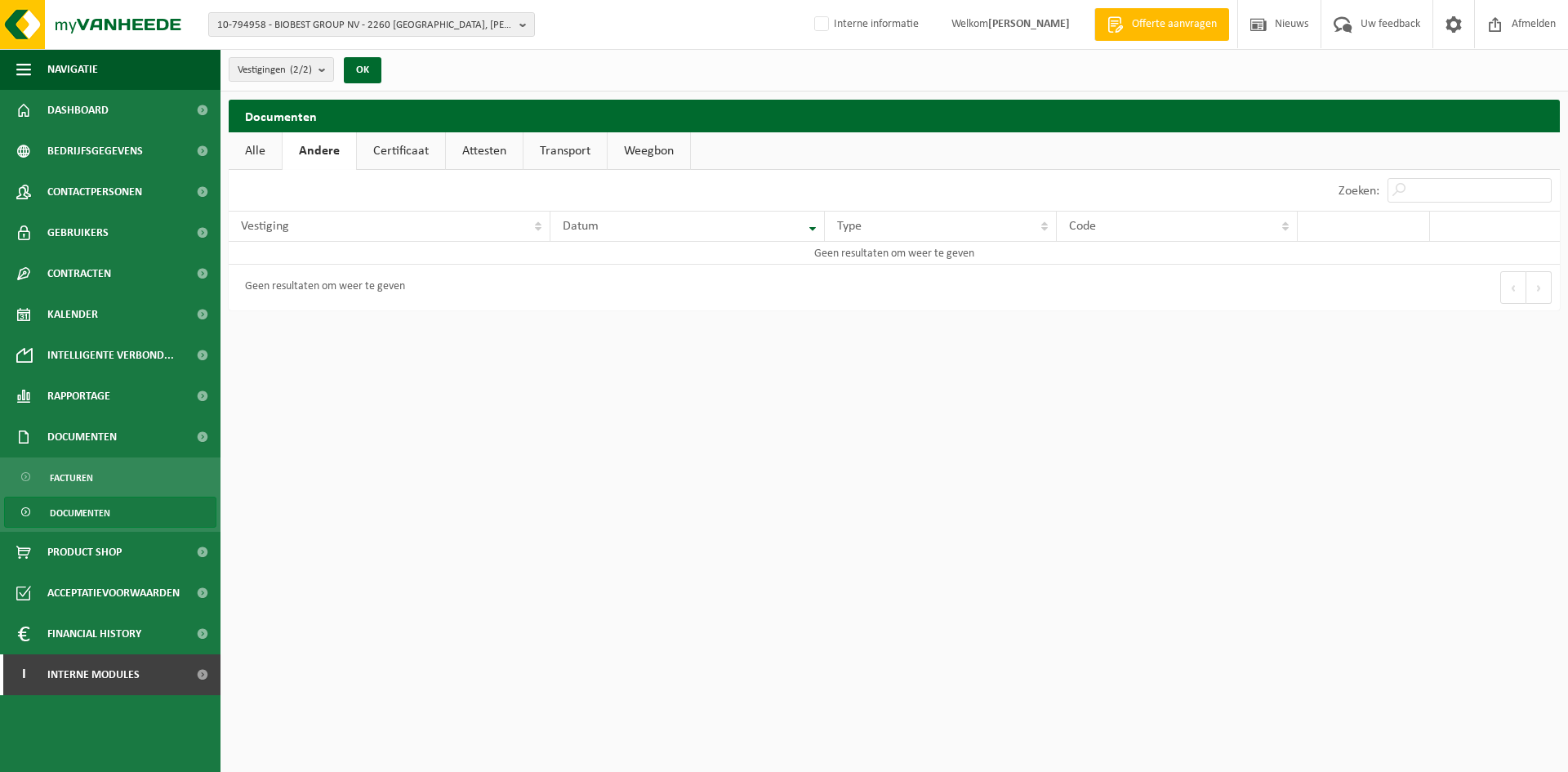
click at [407, 152] on link "Certificaat" at bounding box center [400, 150] width 88 height 37
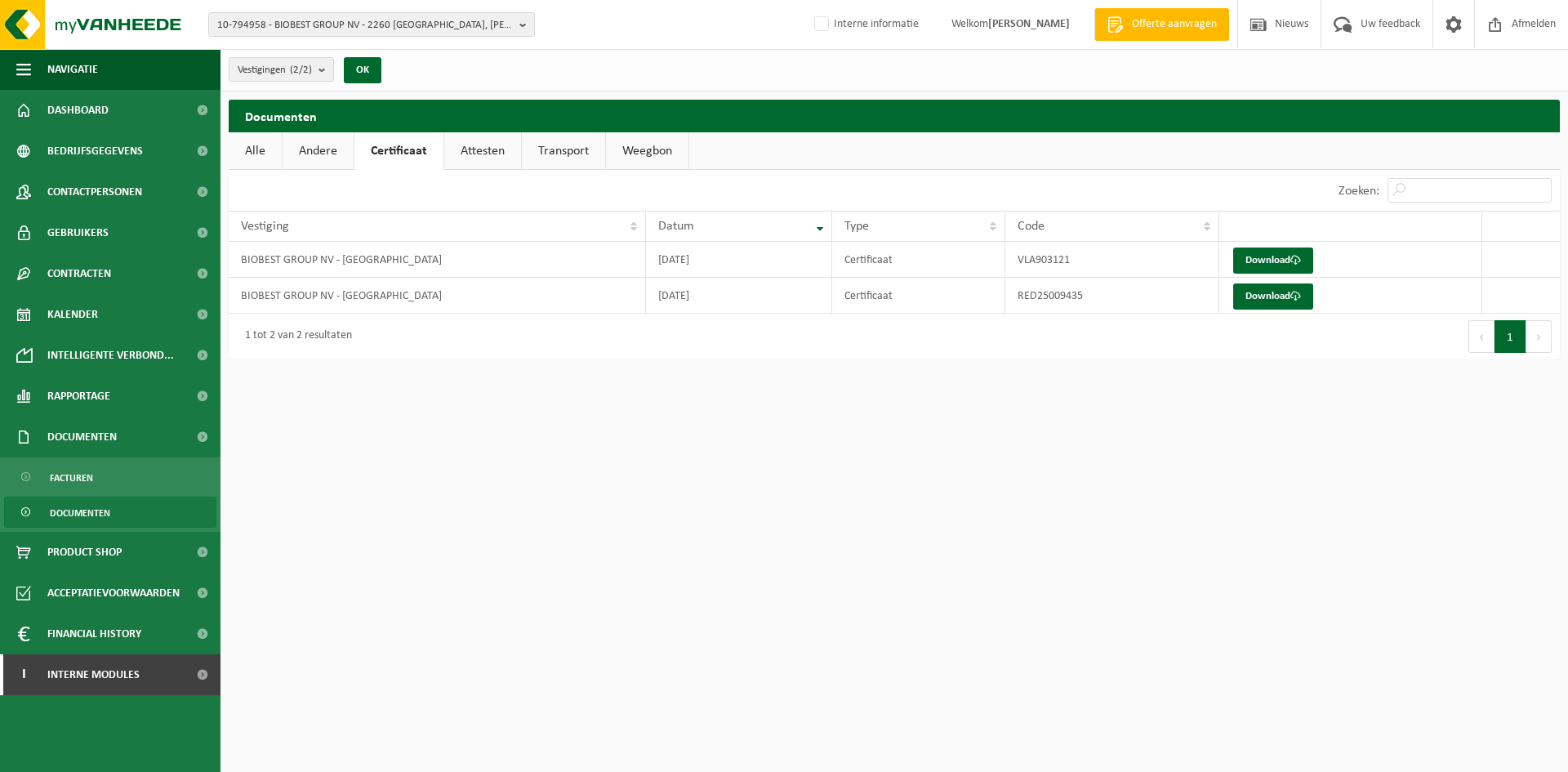
click at [474, 150] on link "Attesten" at bounding box center [482, 150] width 76 height 37
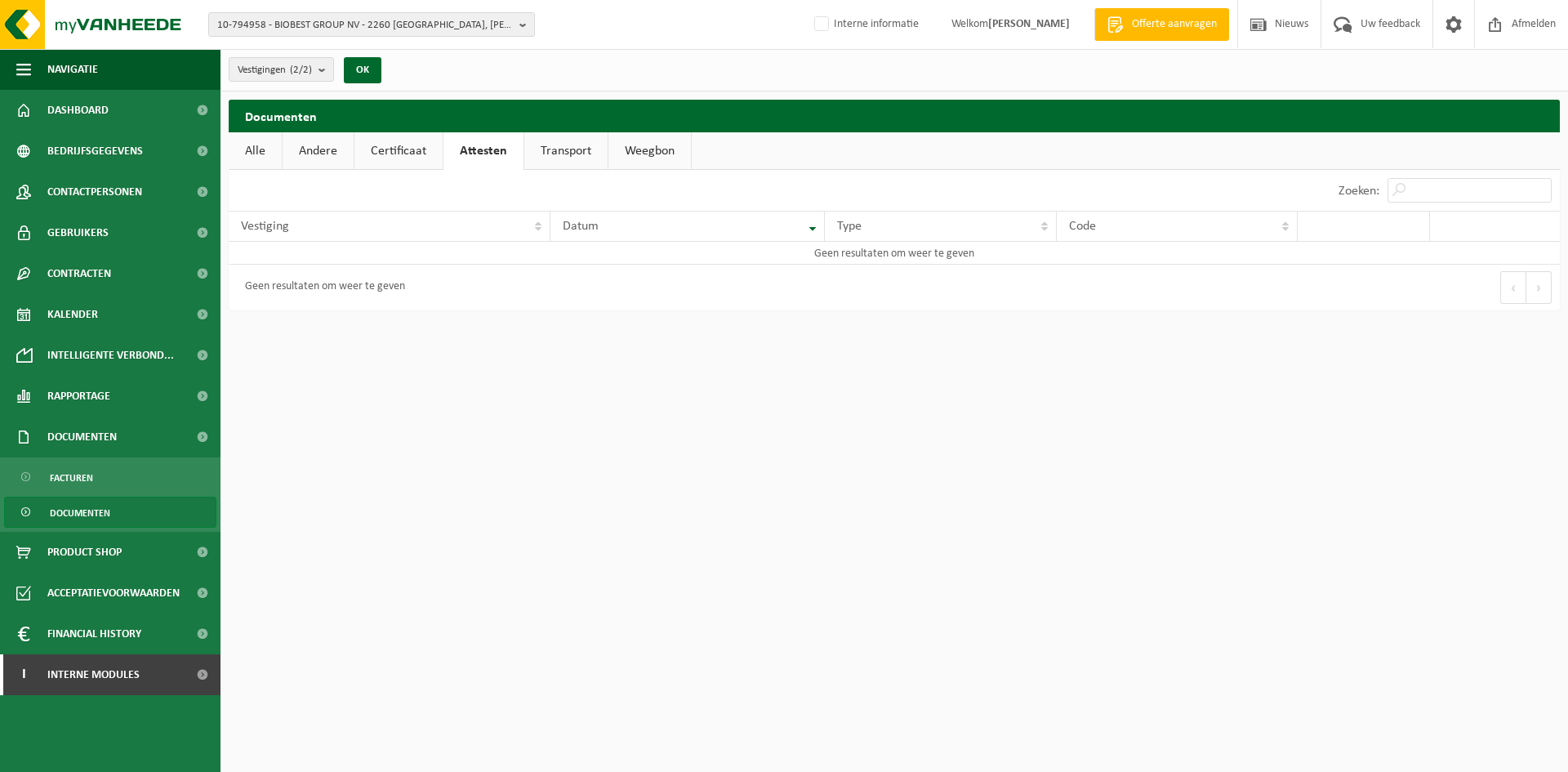
click at [557, 156] on link "Transport" at bounding box center [566, 150] width 84 height 37
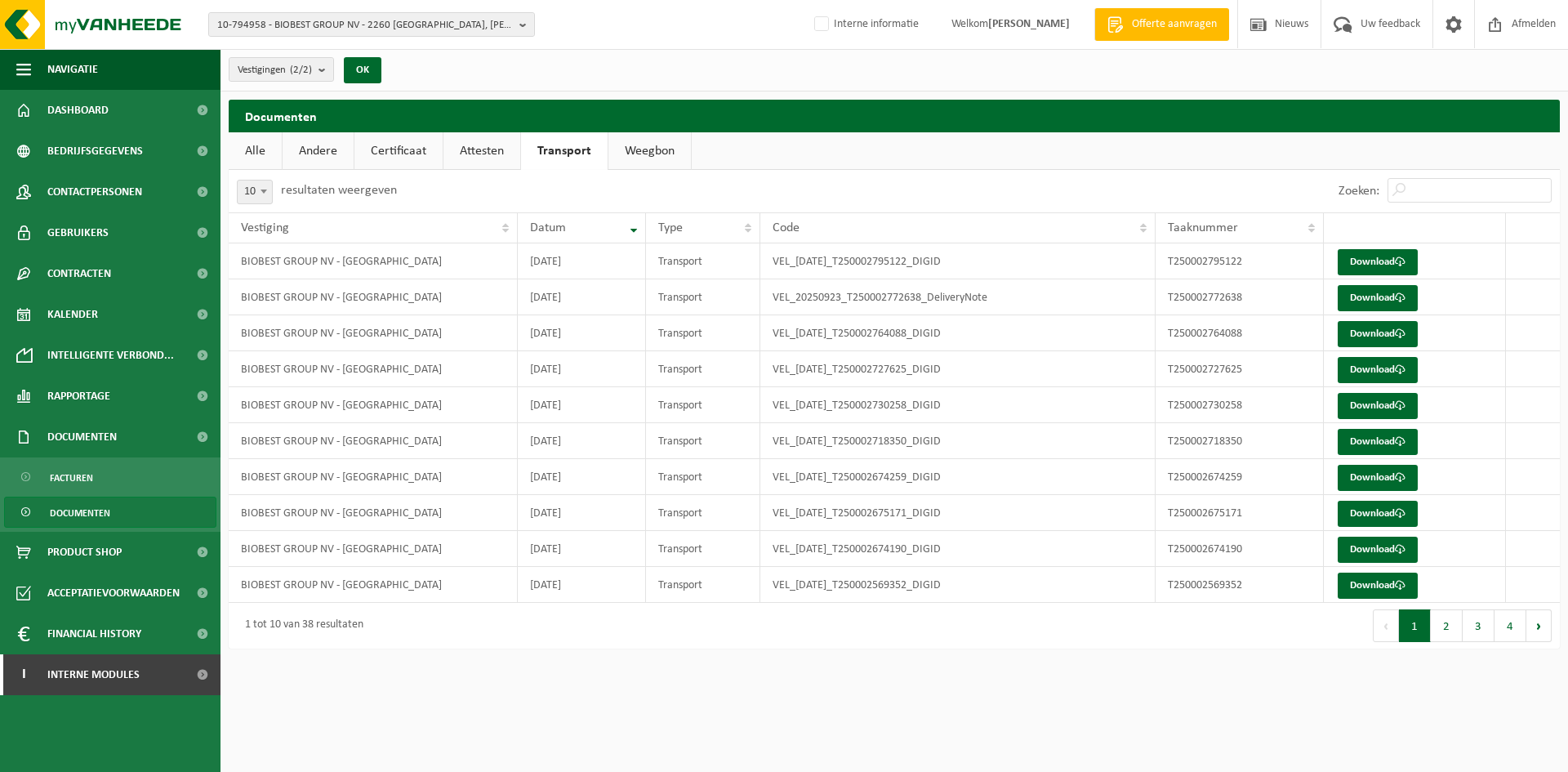
click at [653, 152] on link "Weegbon" at bounding box center [650, 150] width 83 height 37
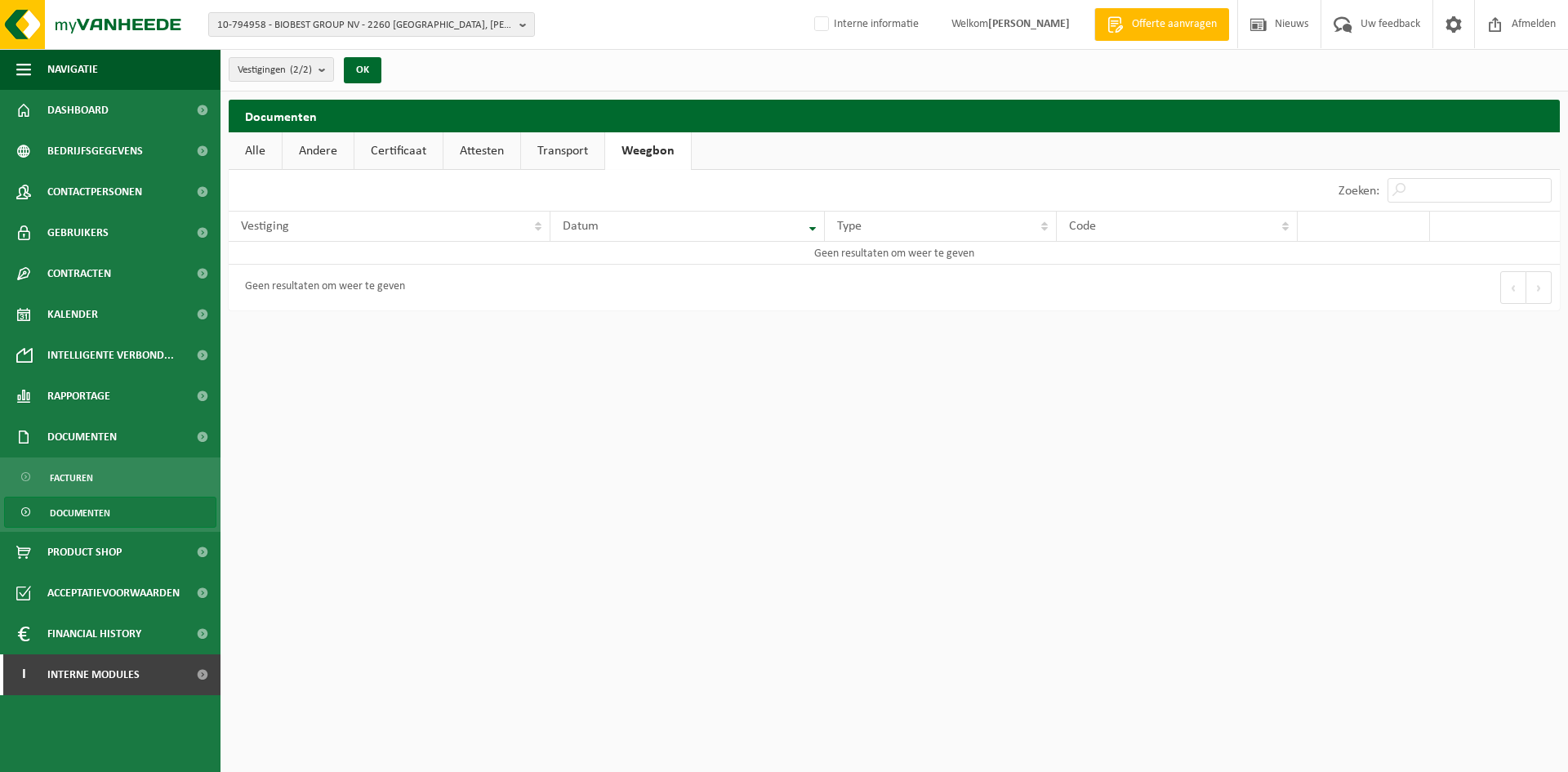
click at [593, 147] on link "Transport" at bounding box center [562, 150] width 84 height 37
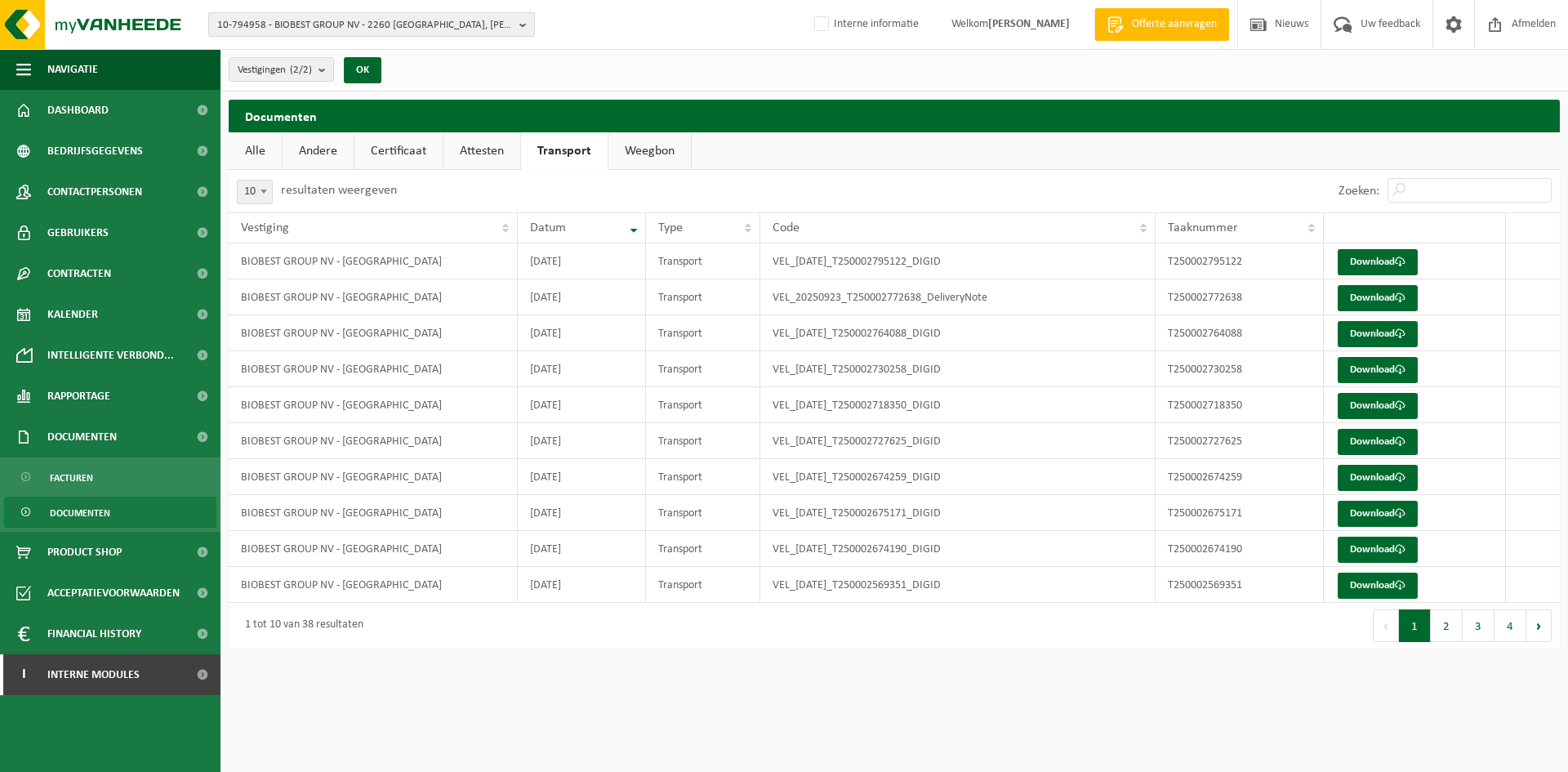
click at [330, 16] on span "10-794958 - BIOBEST GROUP NV - 2260 WESTERLO, ILSE VELDEN 18" at bounding box center [365, 25] width 296 height 25
paste input "01-051202"
type input "01-051202"
click at [314, 90] on li "01-051202 - GUDRUN COMMERCIAL NV - 2500 LIER, INDUSTRIESTRAAT 18" at bounding box center [371, 82] width 319 height 33
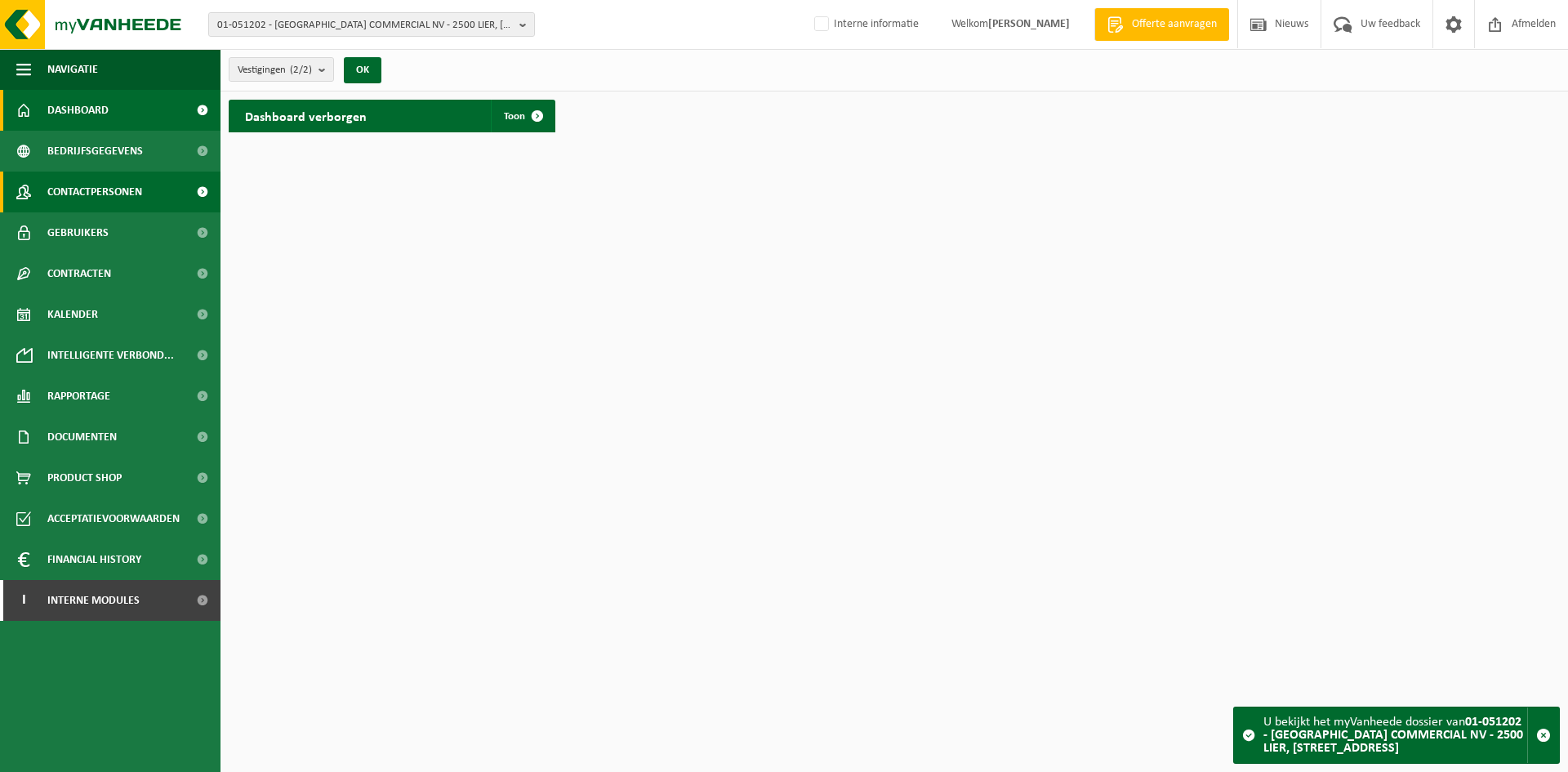
click at [128, 193] on span "Contactpersonen" at bounding box center [95, 191] width 95 height 41
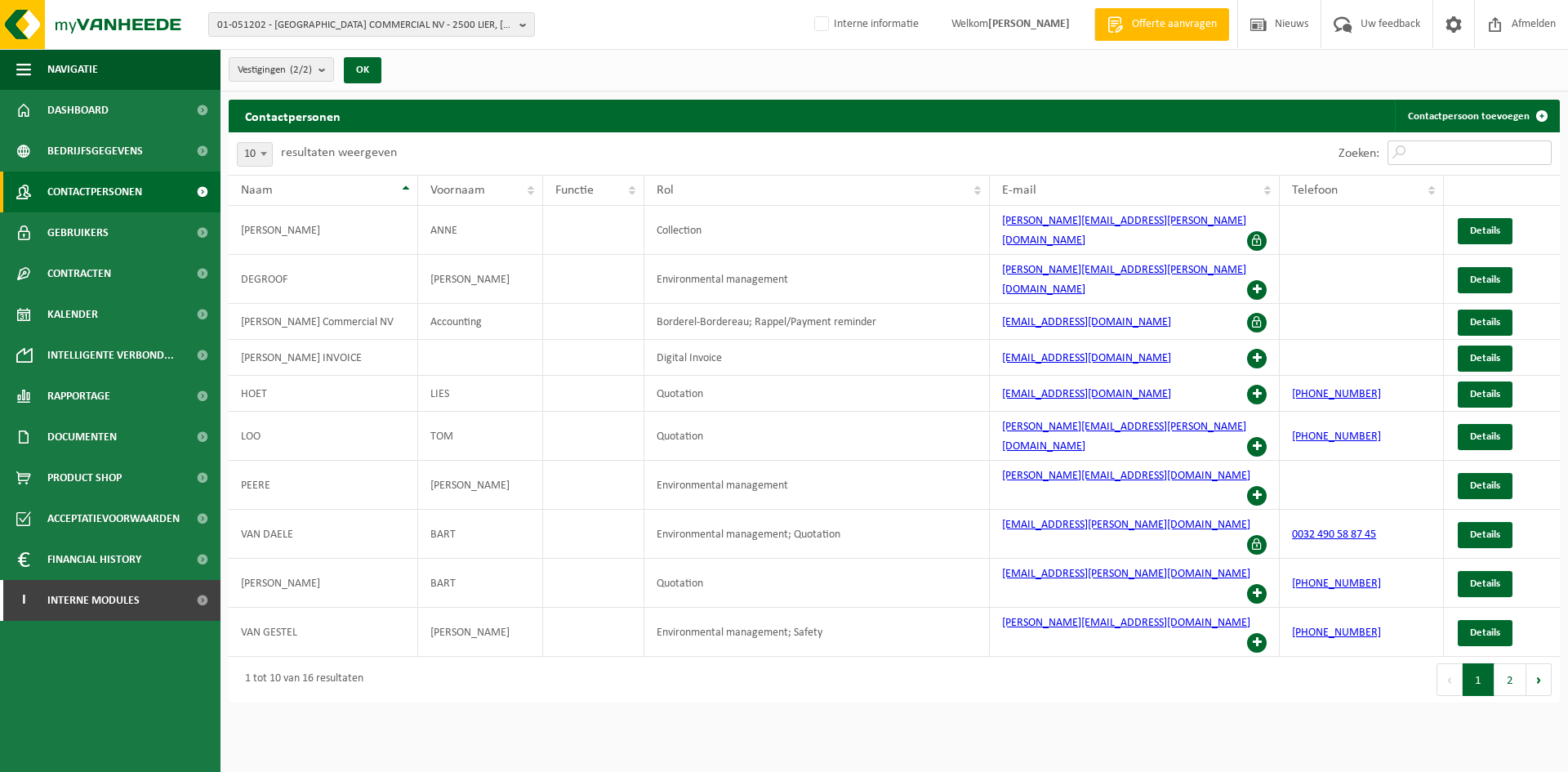
click at [1447, 150] on input "Zoeken:" at bounding box center [1470, 152] width 164 height 25
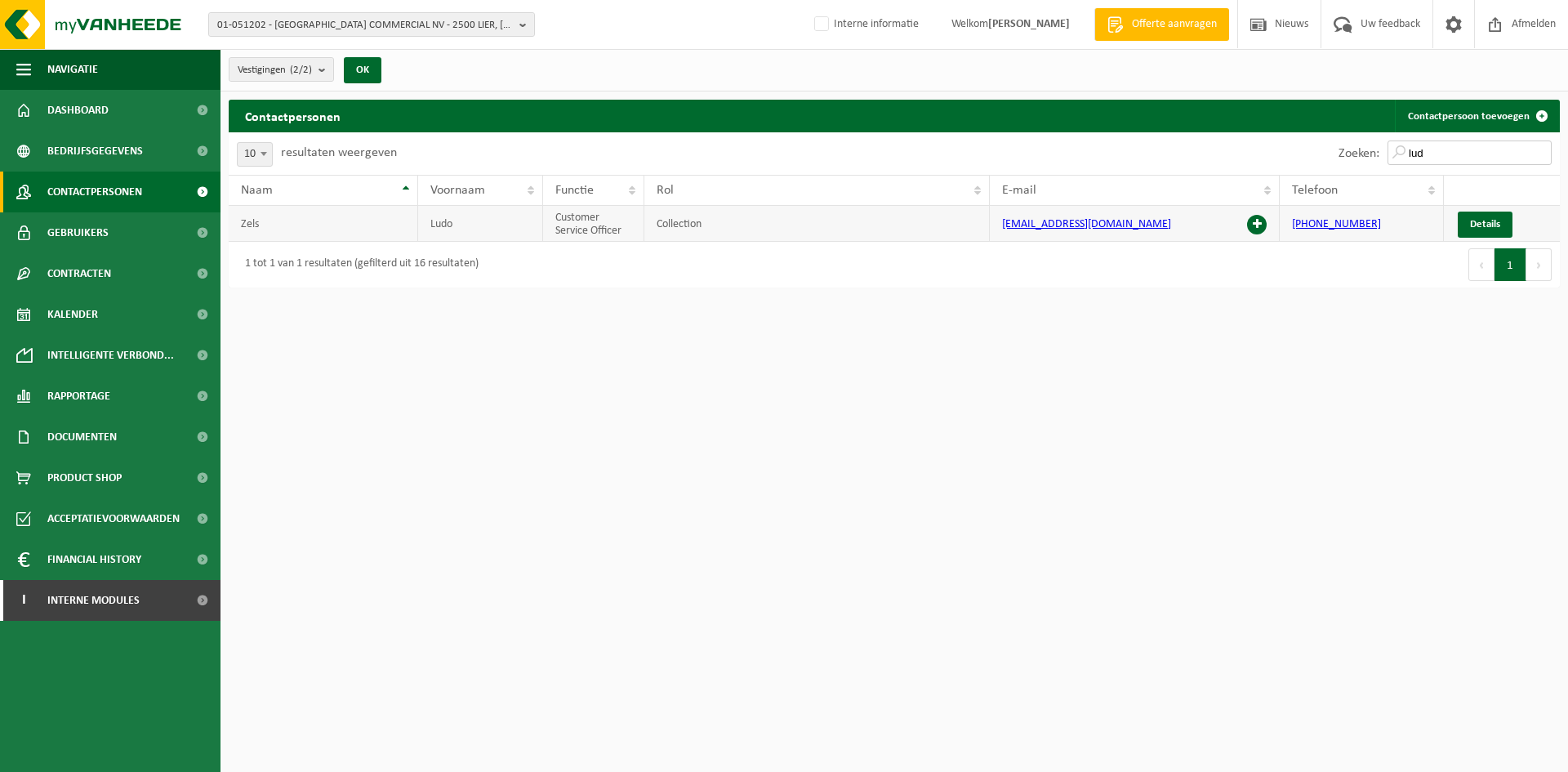
type input "lud"
click at [1261, 222] on span at bounding box center [1257, 225] width 20 height 20
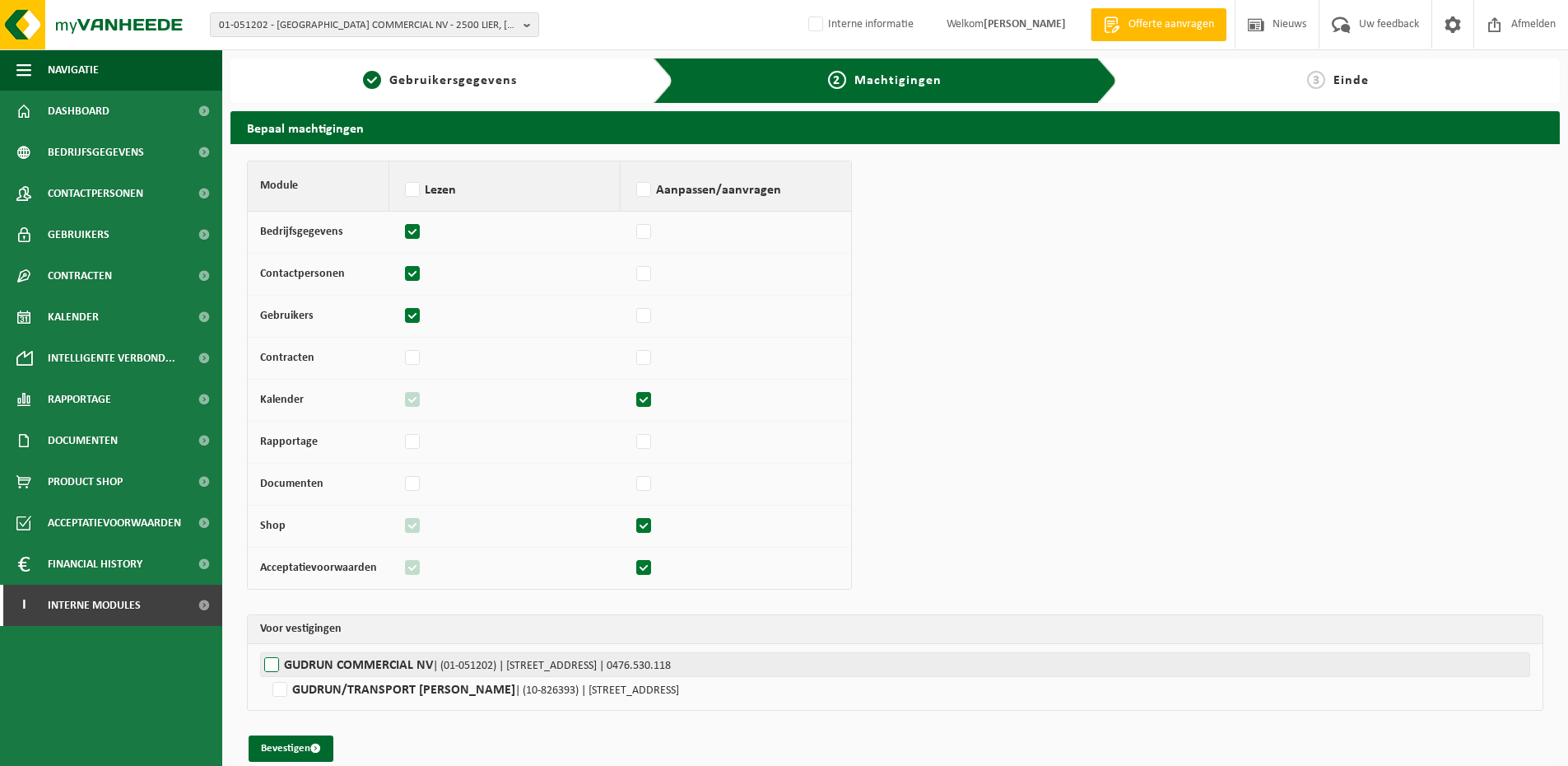
click at [293, 663] on label"] "GUDRUN COMMERCIAL NV | (01-051202) | INDUSTRIESTRAAT 18, 2500 LIER | 0476.530.1…" at bounding box center [895, 664] width 1271 height 25
click at [293, 663] on input "GUDRUN COMMERCIAL NV | (01-051202) | INDUSTRIESTRAAT 18, 2500 LIER | 0476.530.1…" at bounding box center [1044, 664] width 1568 height 25
checkbox input "true"
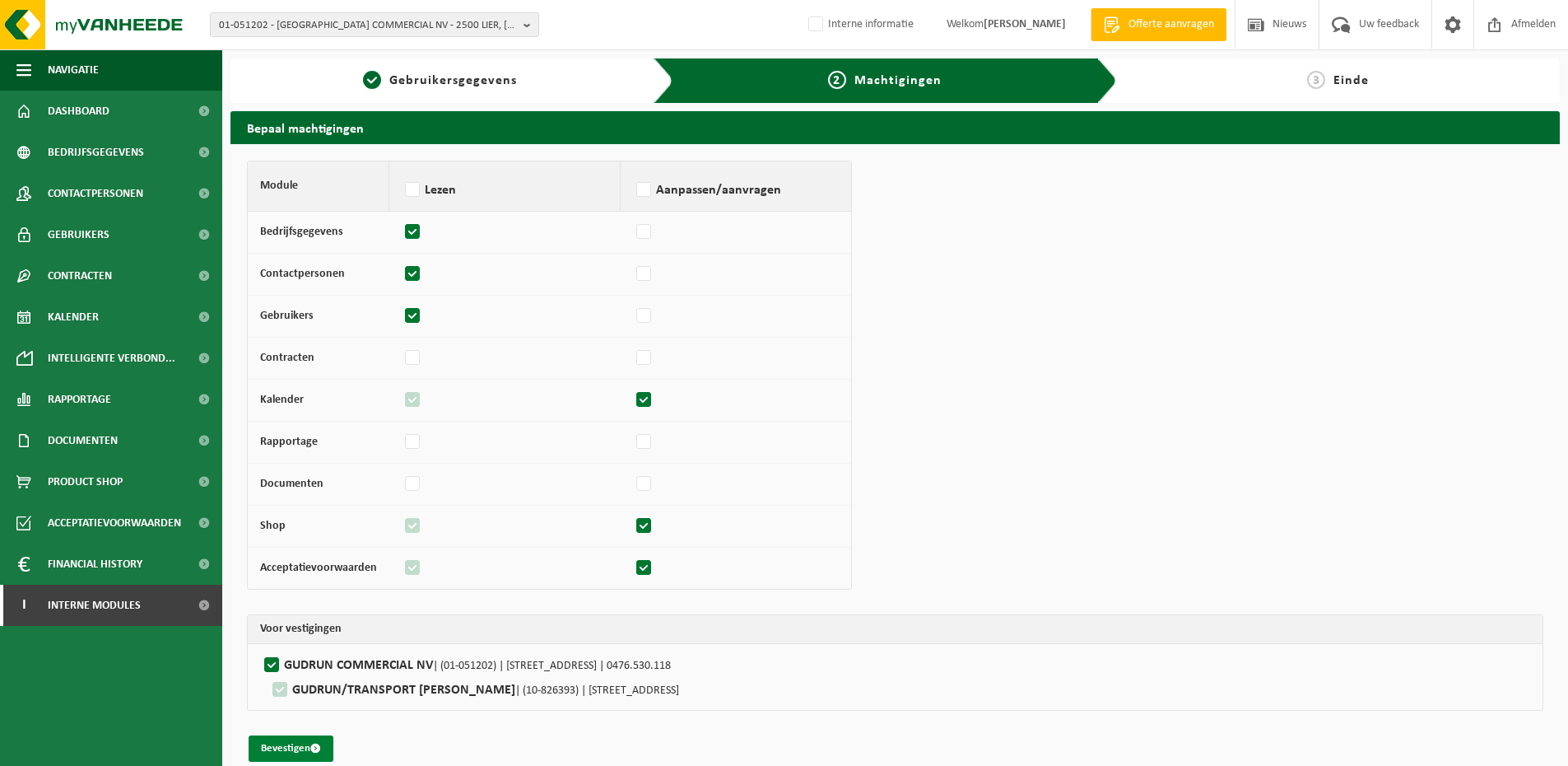
click at [284, 739] on button "Bevestigen" at bounding box center [291, 748] width 84 height 27
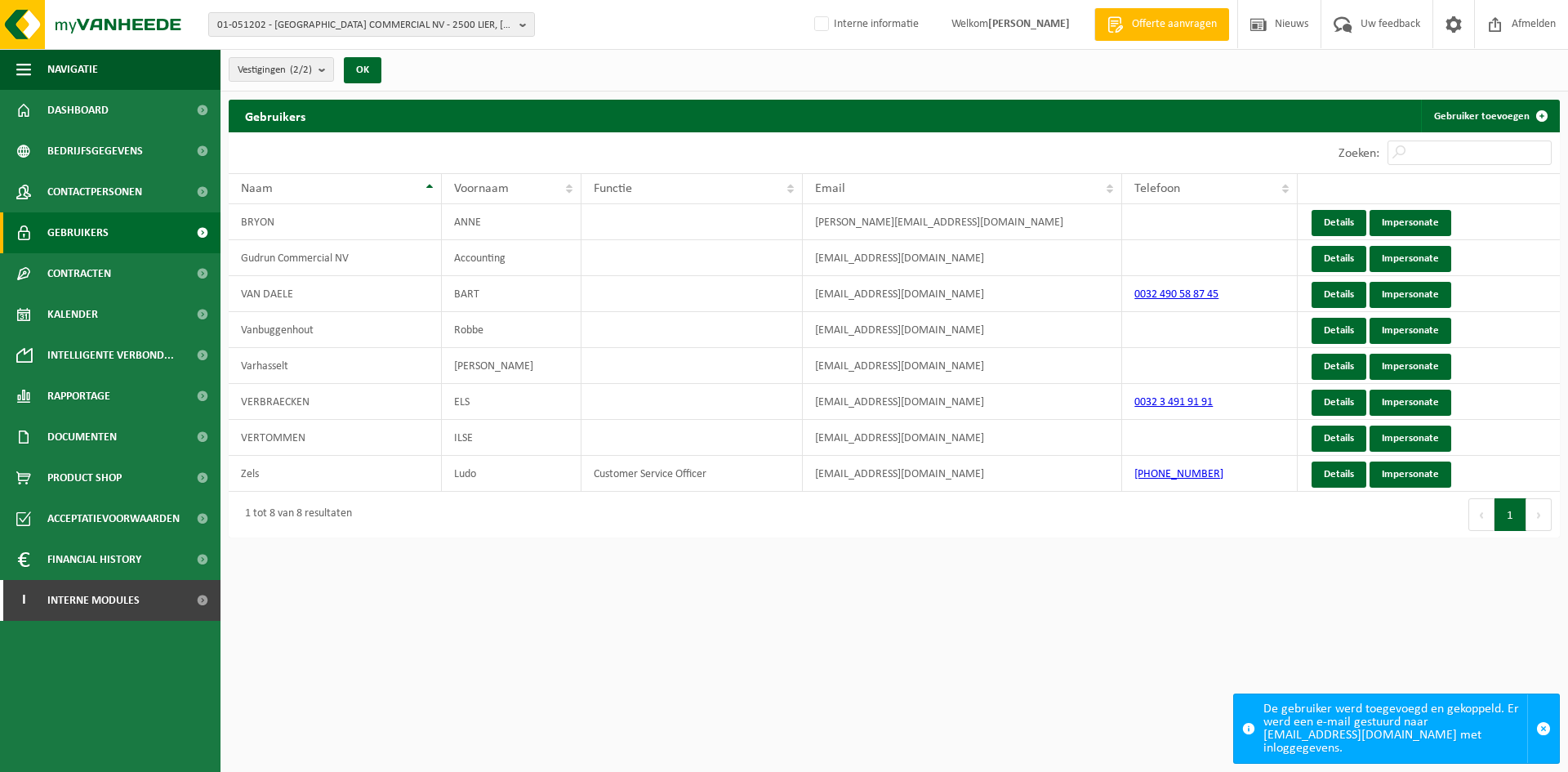
drag, startPoint x: 339, startPoint y: 27, endPoint x: 339, endPoint y: 42, distance: 15.0
click at [339, 27] on span "01-051202 - [GEOGRAPHIC_DATA] COMMERCIAL NV - 2500 LIER, [STREET_ADDRESS]" at bounding box center [365, 25] width 296 height 25
paste input "01-074112"
type input "01-074112"
click at [319, 77] on strong "01-074112 - PARLEMENT EUROPÉEN - 2929 LUXEMBOURG, BÂTIMENT KONRAD ADENAUER BURE…" at bounding box center [369, 80] width 304 height 25
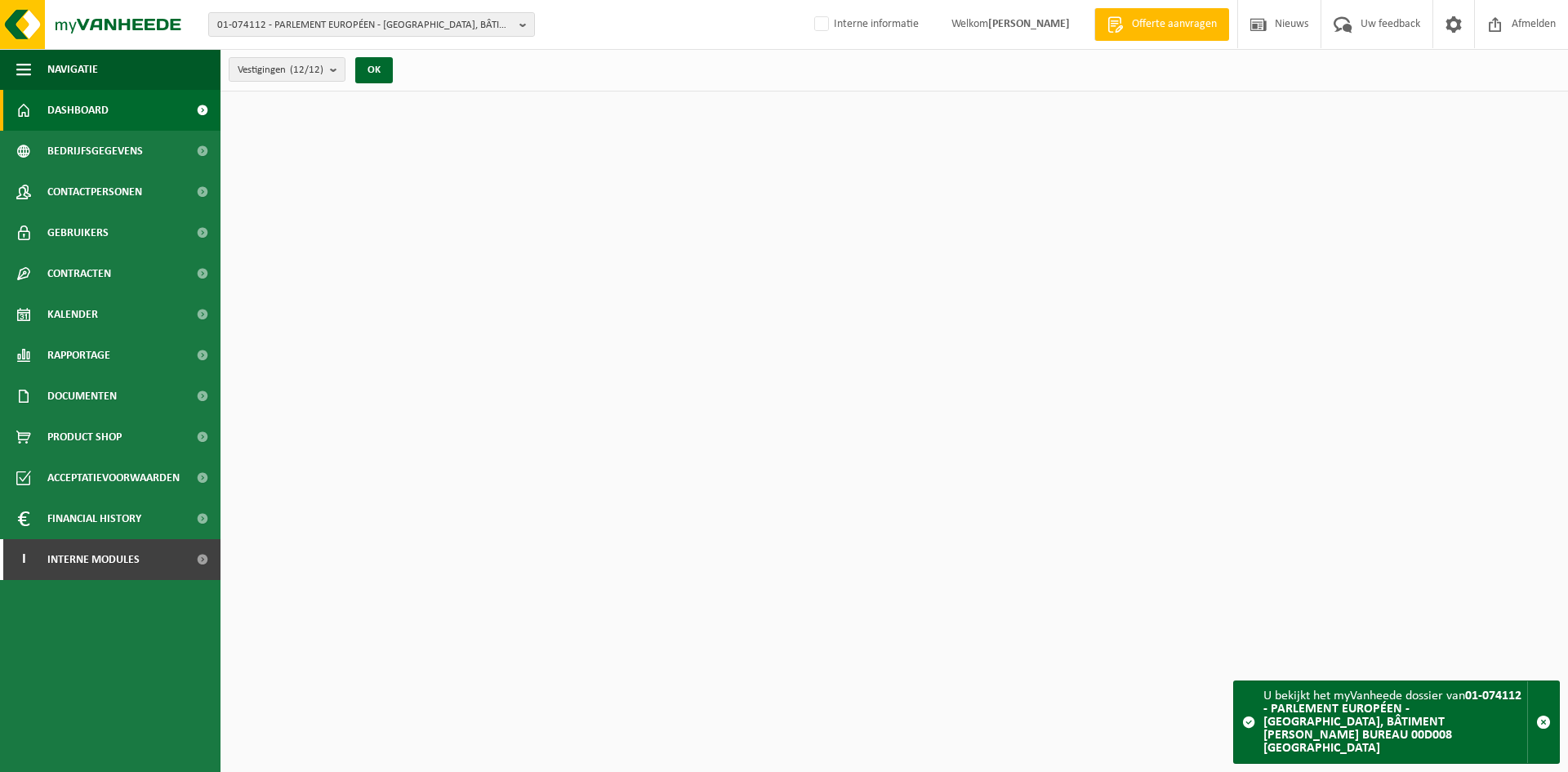
click at [104, 199] on span "Contactpersonen" at bounding box center [95, 191] width 95 height 41
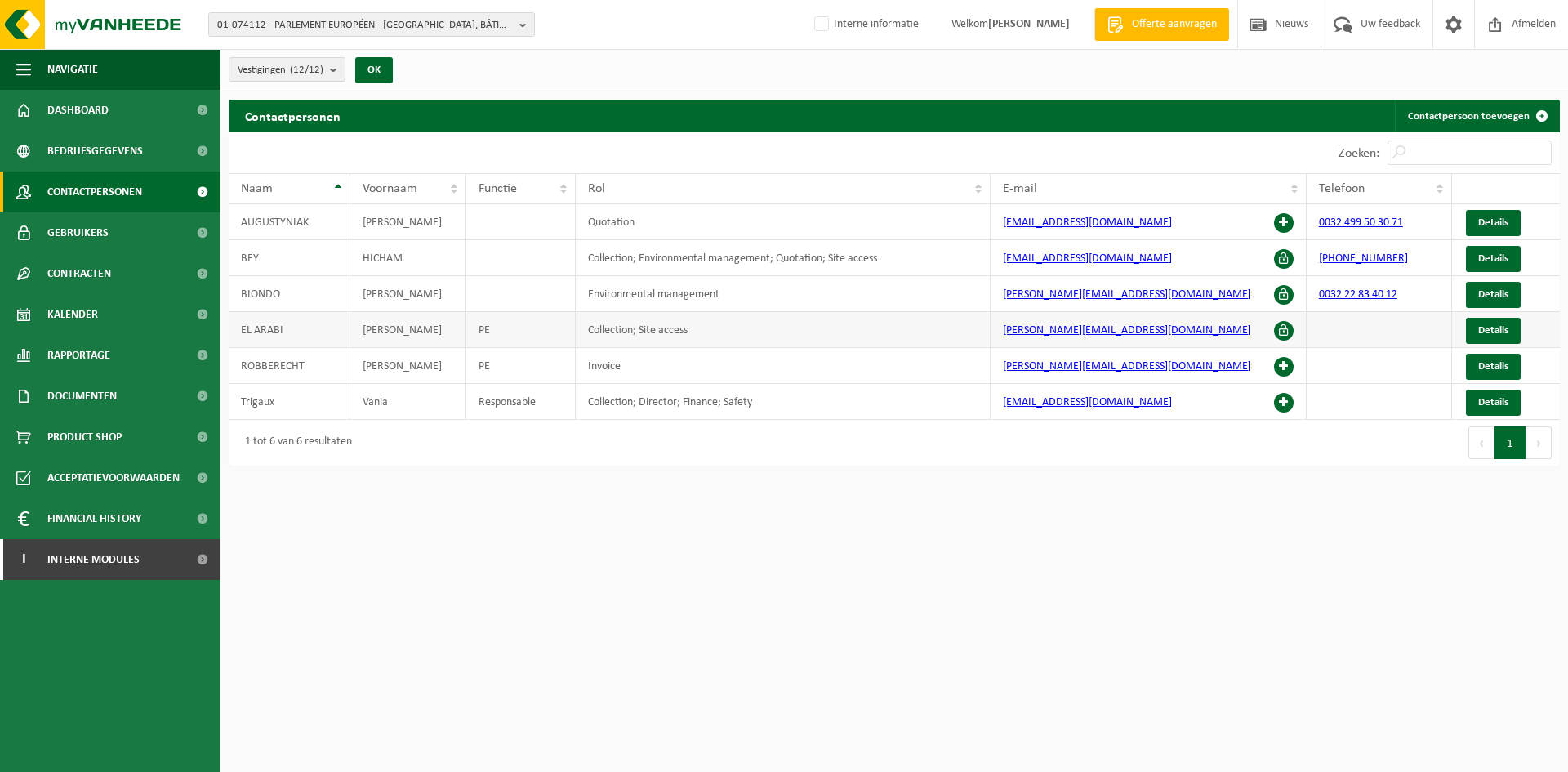
drag, startPoint x: 1290, startPoint y: 401, endPoint x: 1017, endPoint y: 342, distance: 279.3
click at [1290, 401] on span at bounding box center [1284, 403] width 20 height 20
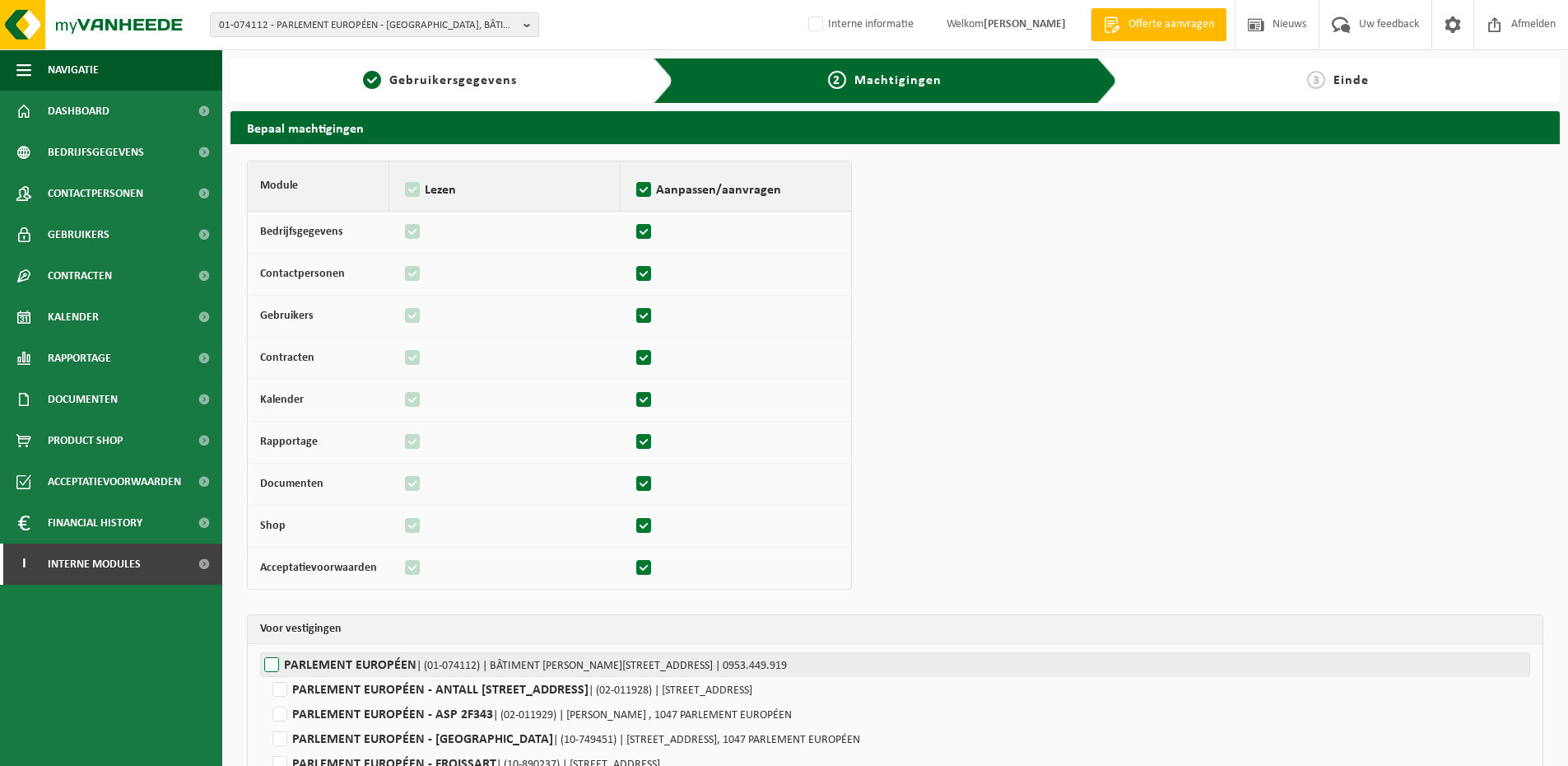
click at [335, 664] on label"] "PARLEMENT EUROPÉEN | (01-074112) | BÂTIMENT KONRAD ADENAUER BUREAU 00D008 PLATE…" at bounding box center [895, 664] width 1271 height 25
click at [335, 664] on input "PARLEMENT EUROPÉEN | (01-074112) | BÂTIMENT KONRAD ADENAUER BUREAU 00D008 PLATE…" at bounding box center [1044, 664] width 1568 height 25
checkbox input "true"
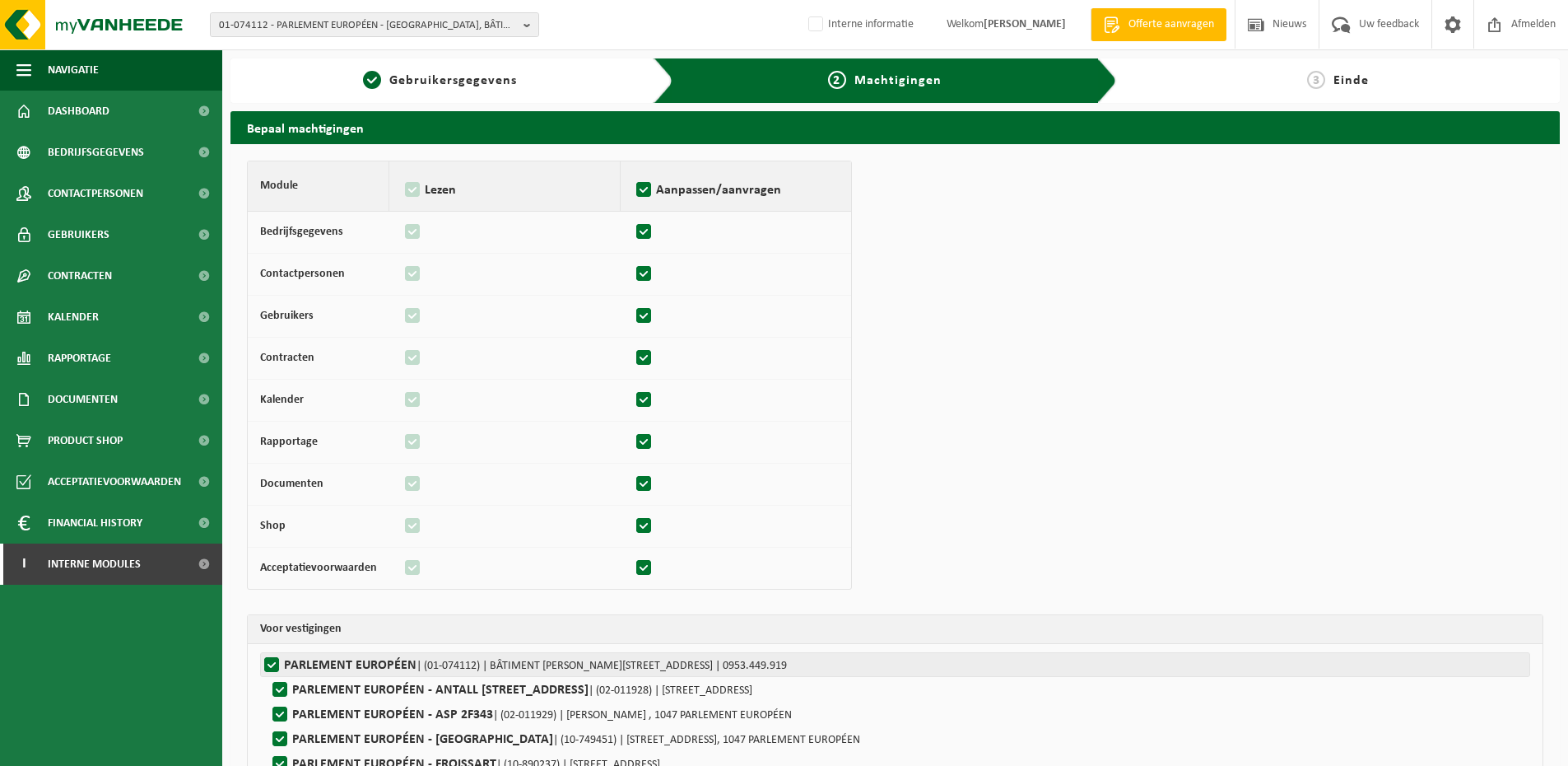
checkbox input "true"
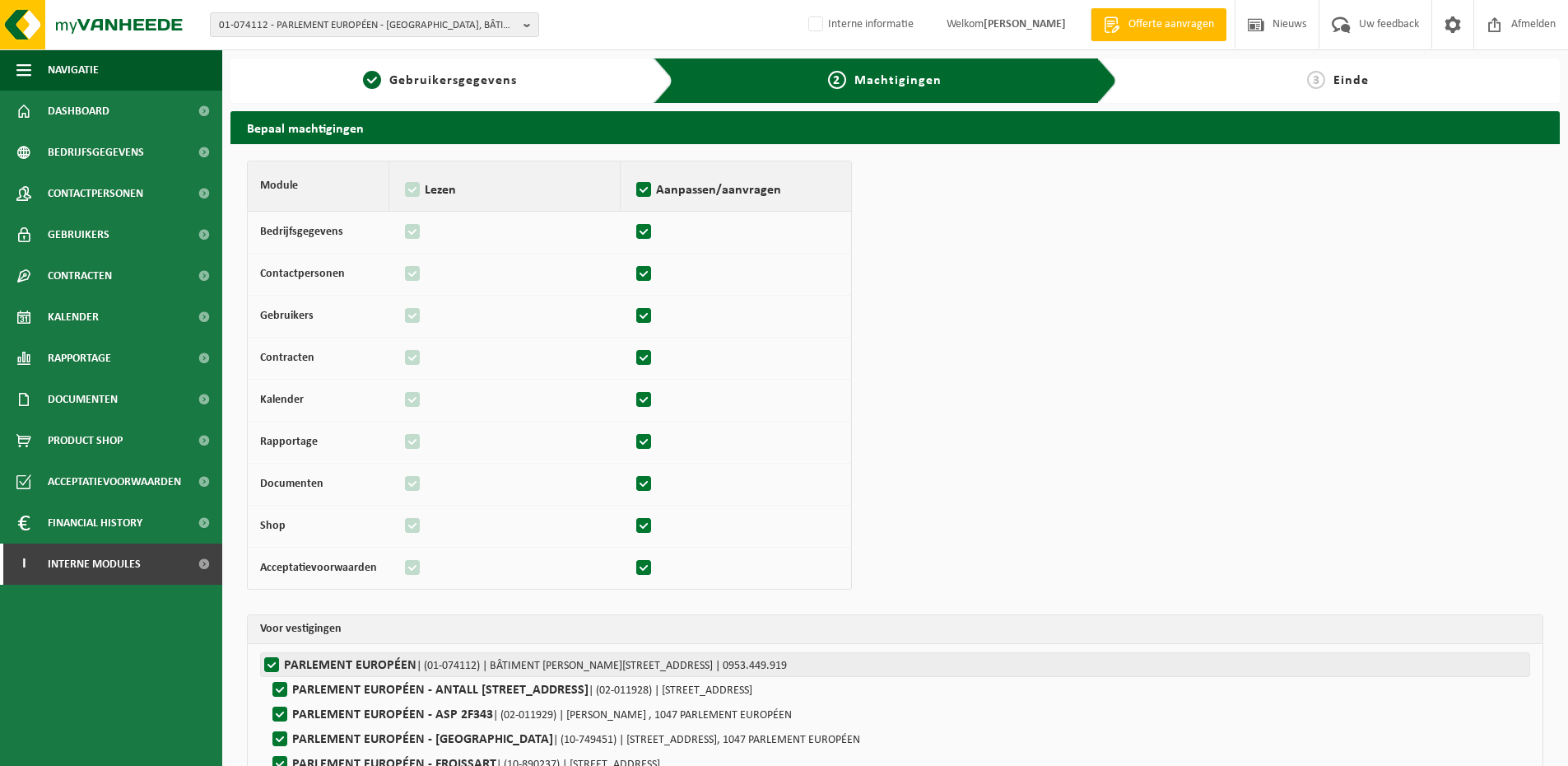
checkbox input "true"
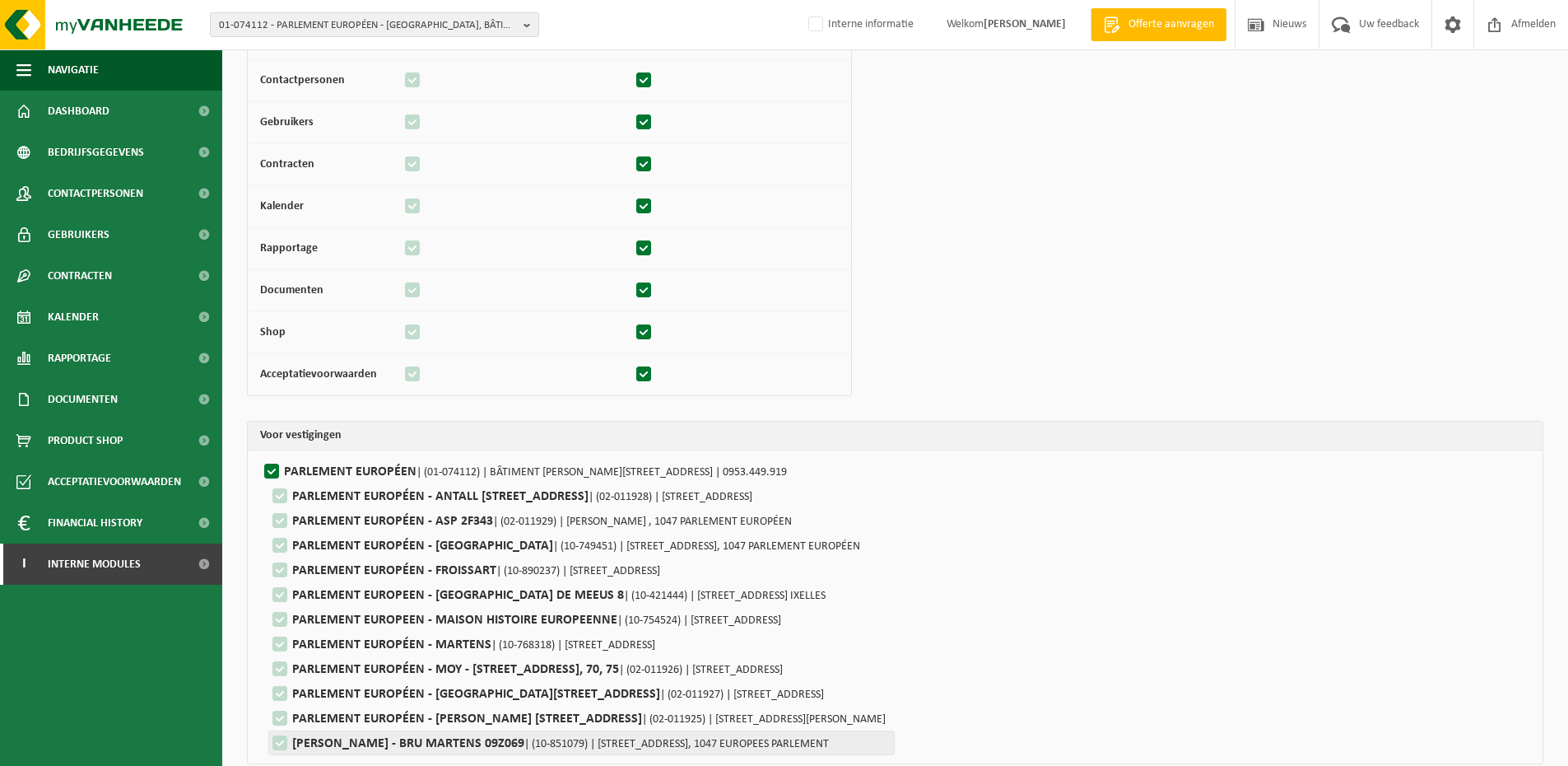
scroll to position [267, 0]
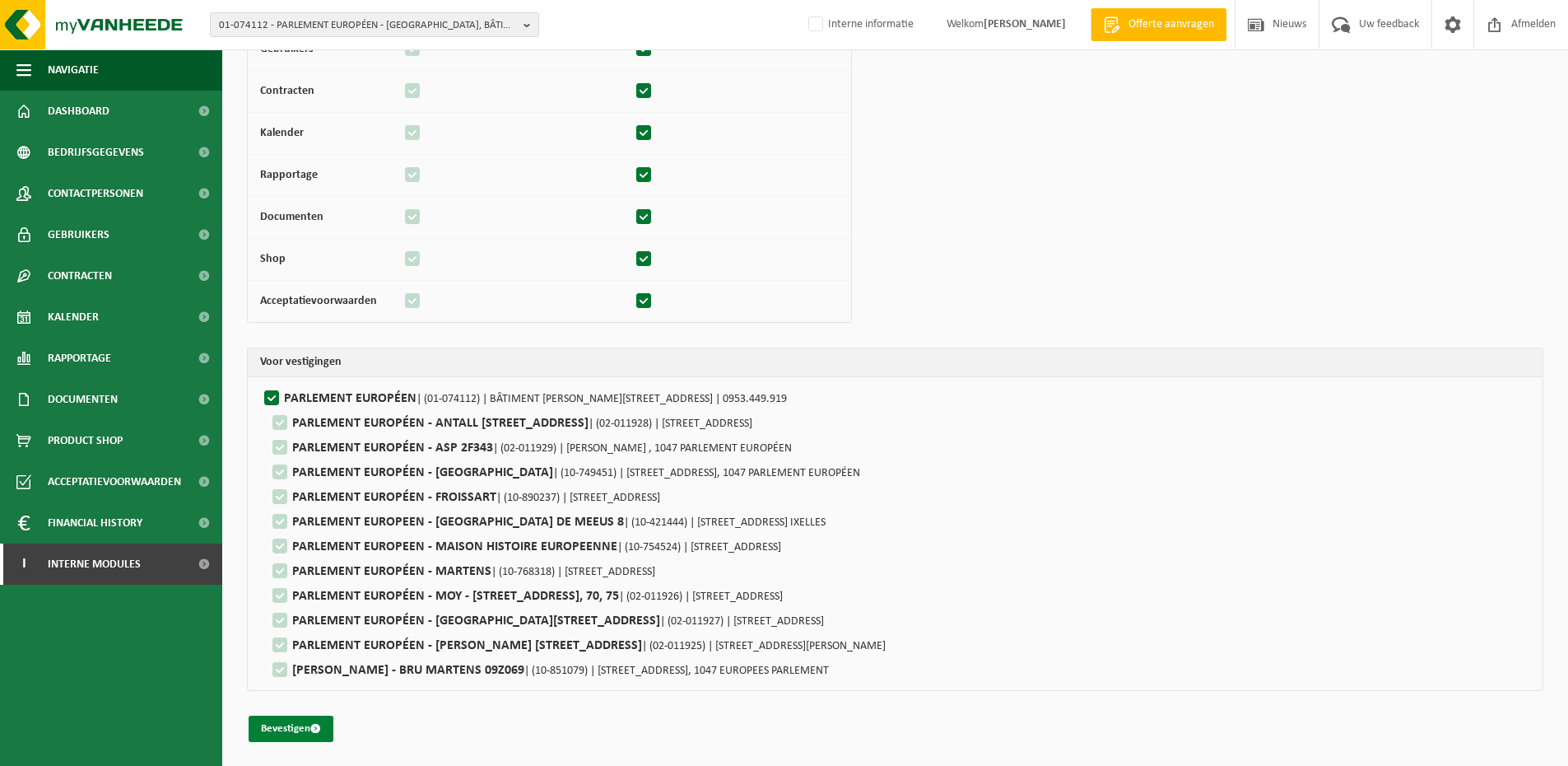
click at [305, 722] on button "Bevestigen" at bounding box center [291, 728] width 84 height 27
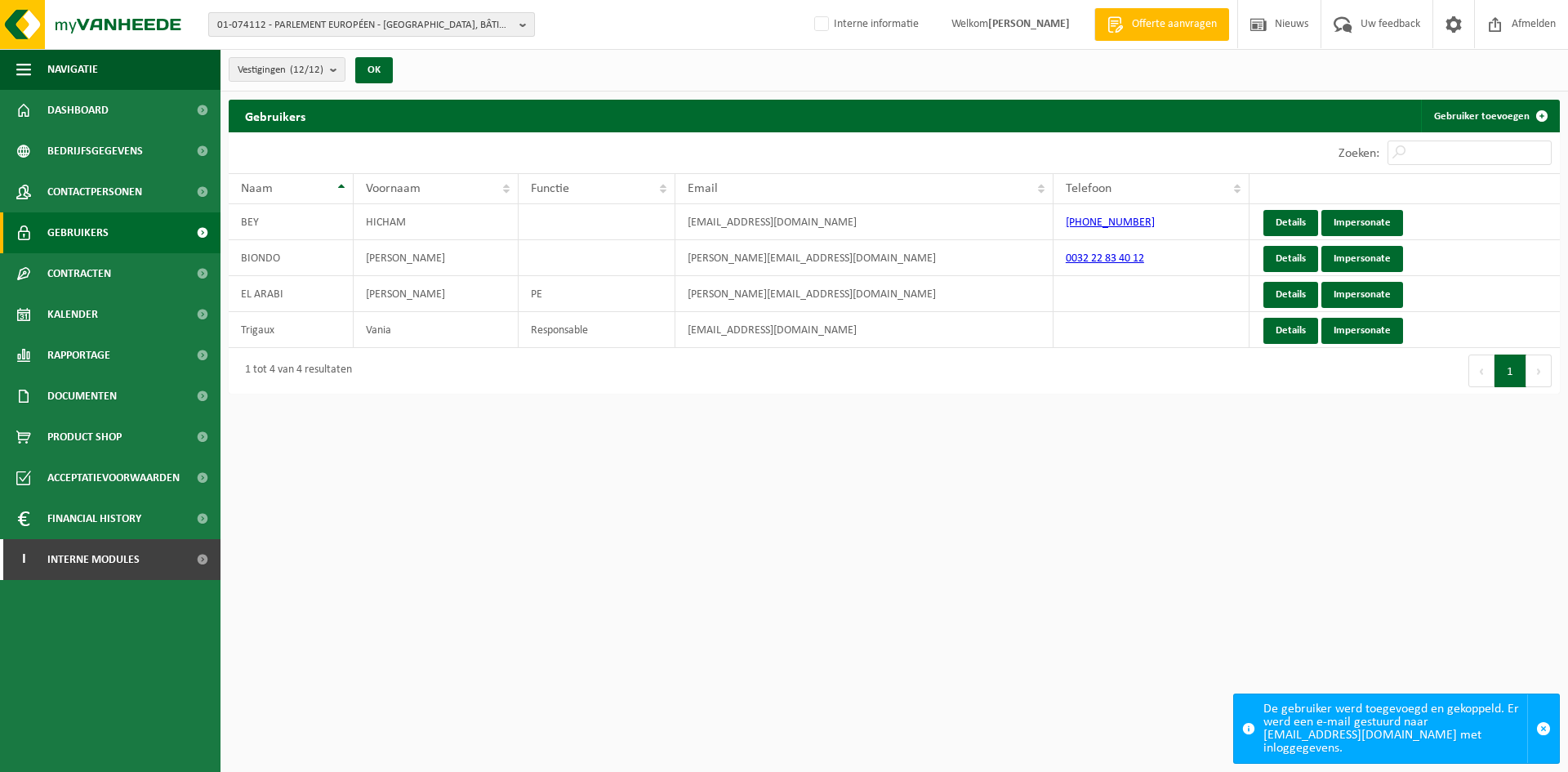
click at [455, 20] on span "01-074112 - PARLEMENT EUROPÉEN - [GEOGRAPHIC_DATA], BÂTIMENT [PERSON_NAME] BURE…" at bounding box center [365, 25] width 296 height 25
paste input "10-946580"
type input "10-946580"
click at [422, 62] on div "01-074112 - PARLEMENT EUROPÉEN - [GEOGRAPHIC_DATA], BÂTIMENT [PERSON_NAME] BURE…" at bounding box center [371, 76] width 325 height 27
click at [386, 76] on li "10-946580 - CAMBER GEEL - [STREET_ADDRESS]" at bounding box center [371, 76] width 319 height 20
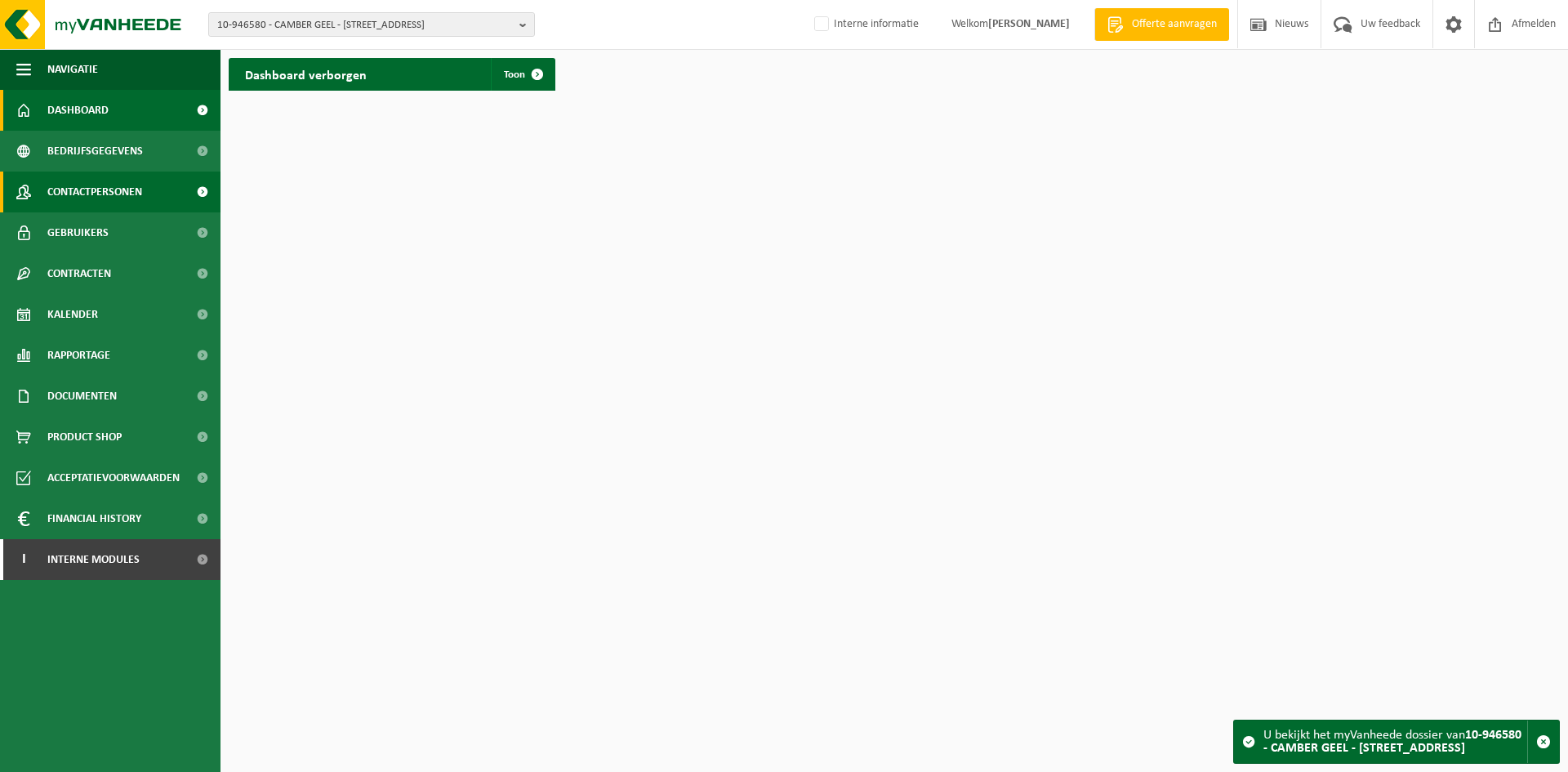
click at [136, 196] on span "Contactpersonen" at bounding box center [95, 191] width 95 height 41
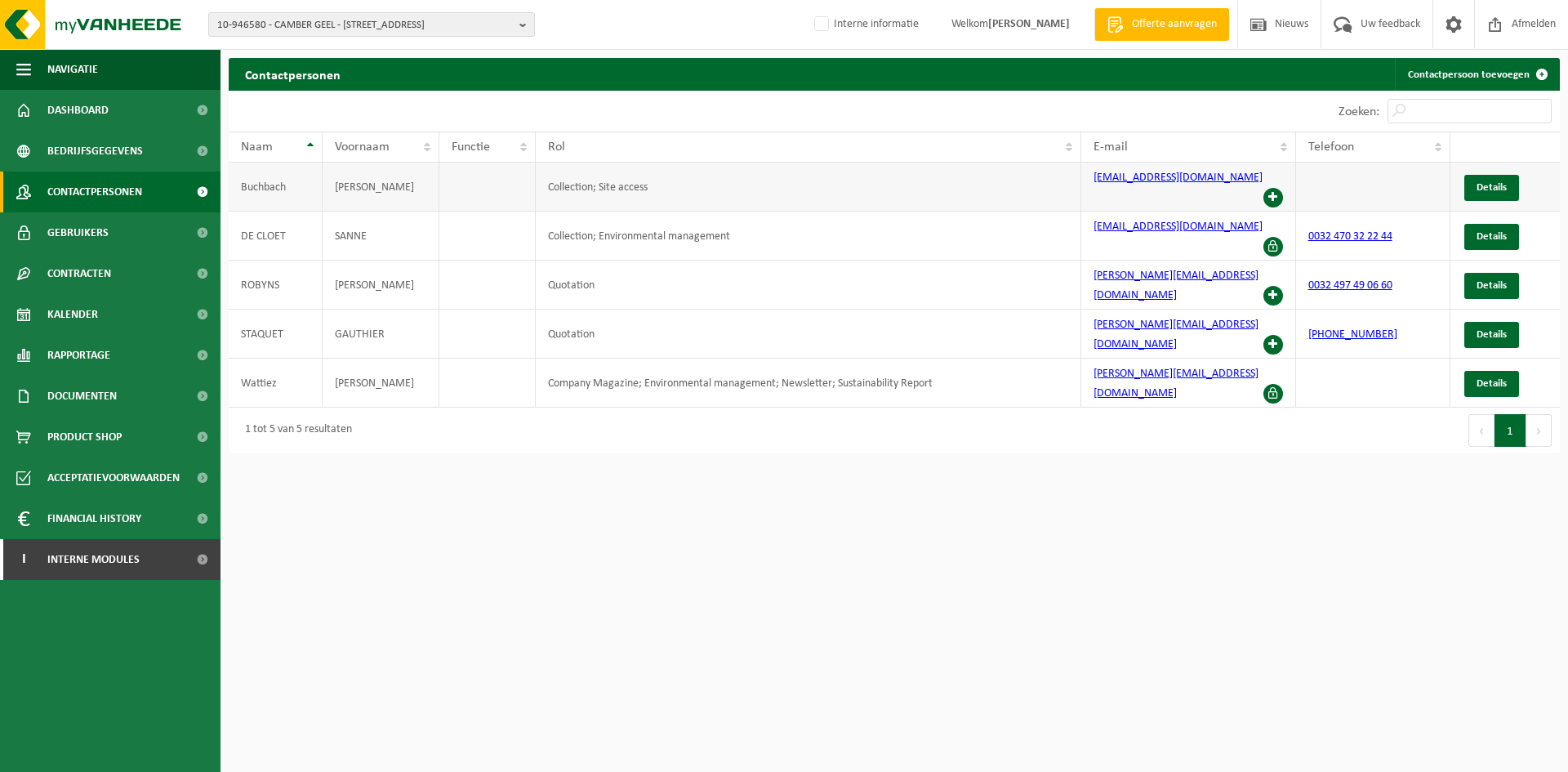
click at [1275, 188] on span at bounding box center [1273, 198] width 20 height 20
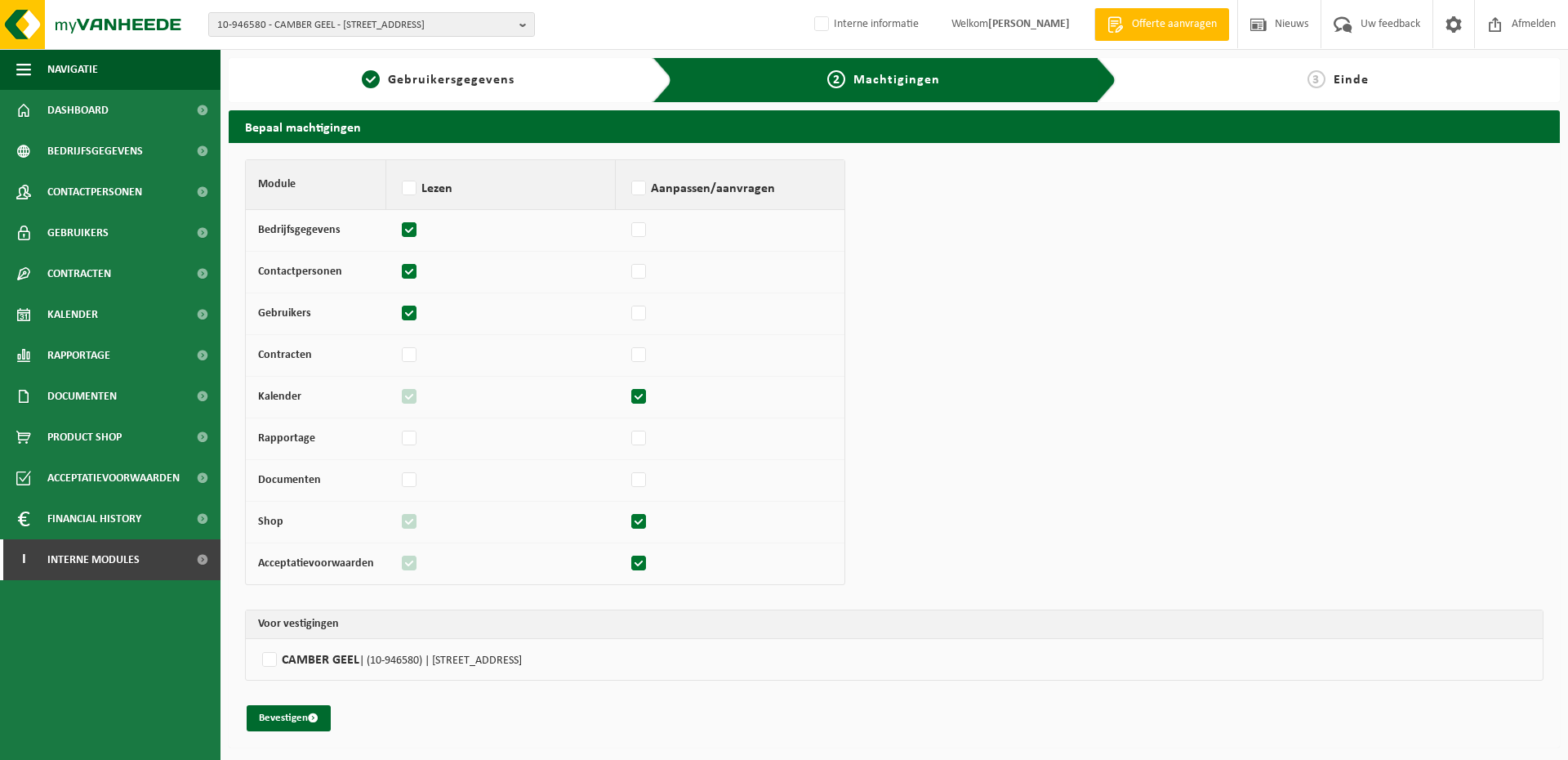
click at [309, 643] on td "CAMBER GEEL | (10-946580) | [STREET_ADDRESS]" at bounding box center [894, 659] width 1297 height 41
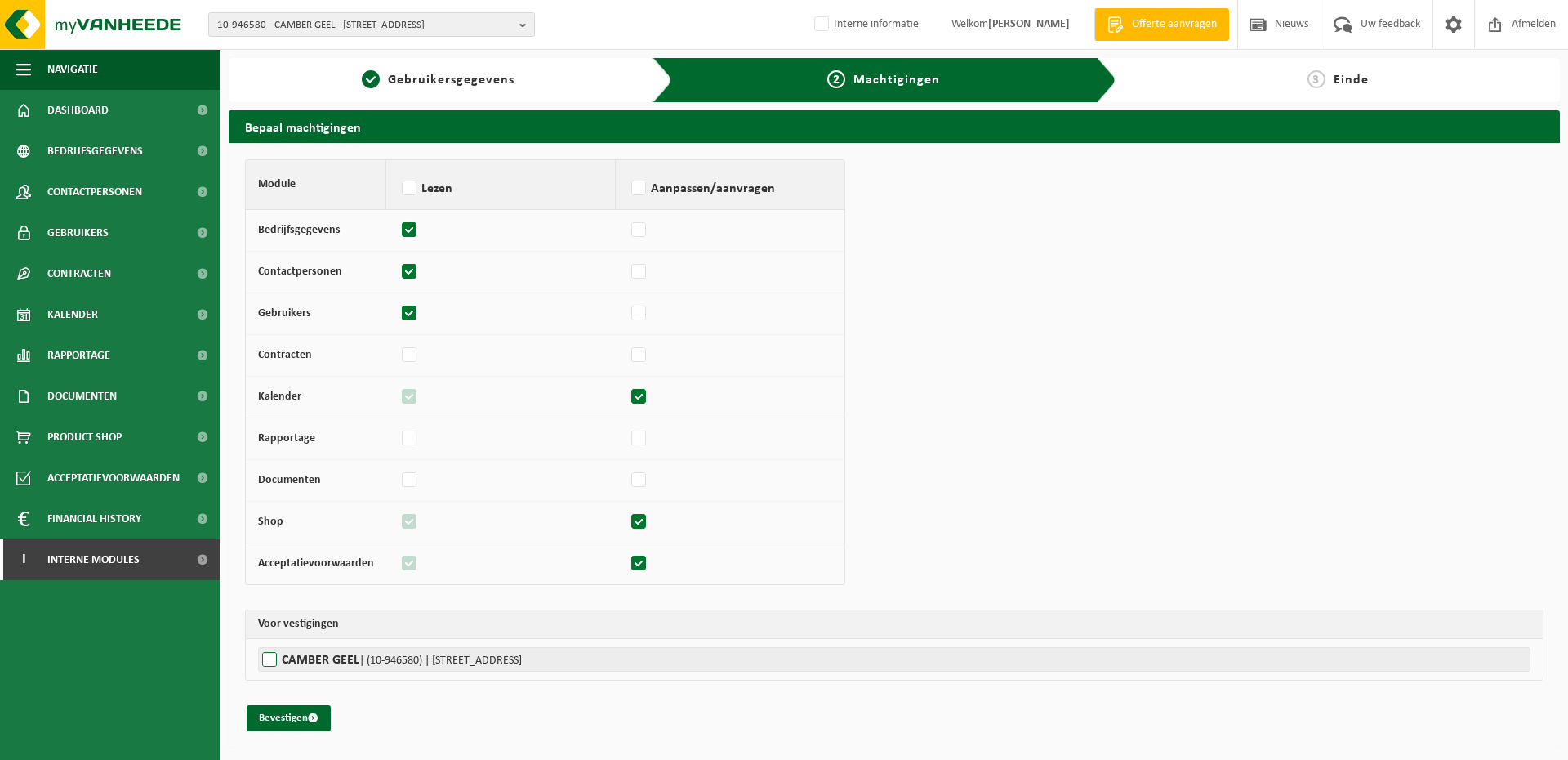
click at [298, 664] on label"] "CAMBER GEEL | (10-946580) | [STREET_ADDRESS]" at bounding box center [895, 659] width 1272 height 25
click at [298, 664] on input "CAMBER GEEL | (10-946580) | [STREET_ADDRESS]" at bounding box center [1042, 659] width 1568 height 25
checkbox input "true"
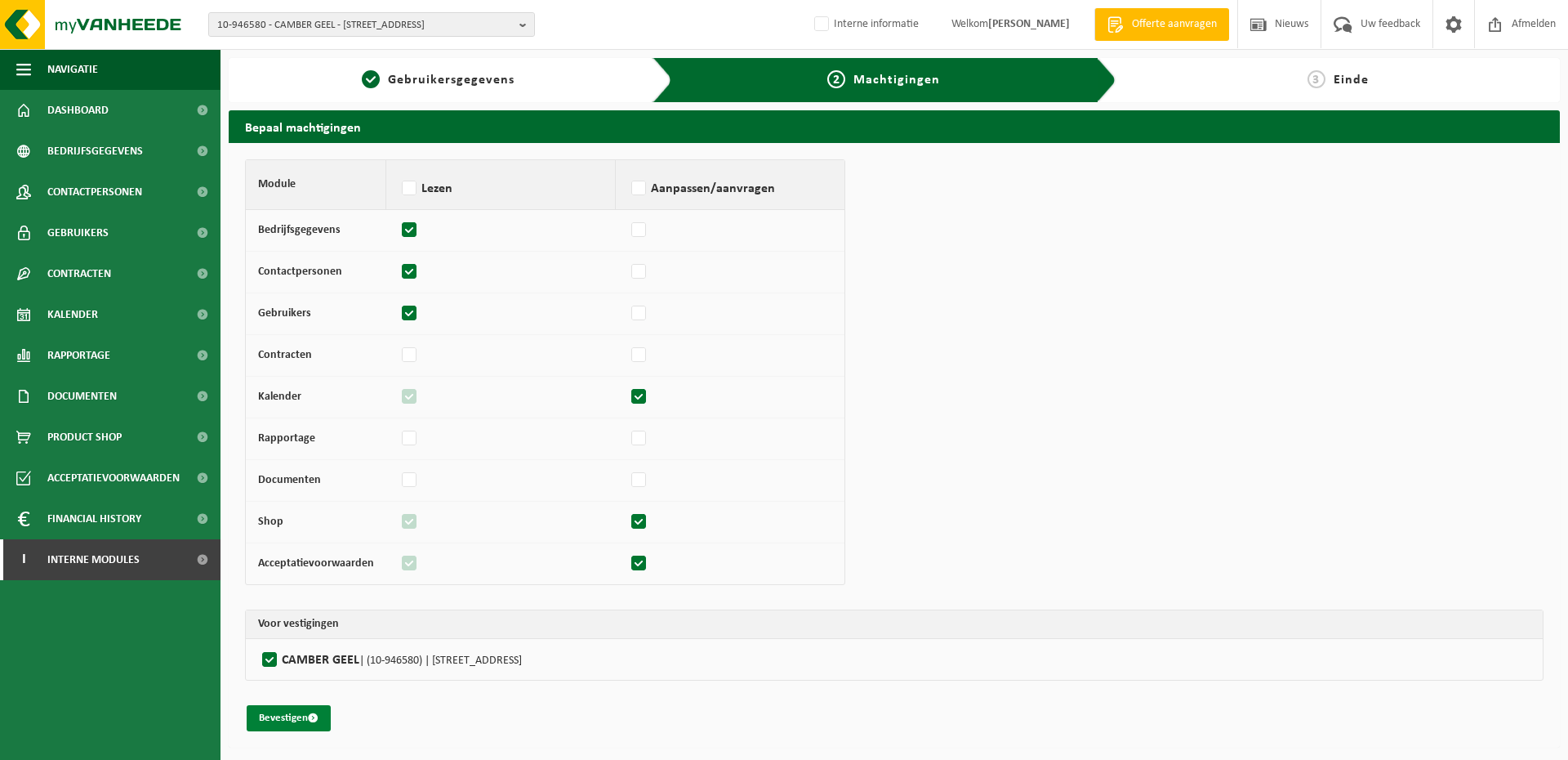
click at [270, 726] on button "Bevestigen" at bounding box center [288, 717] width 84 height 26
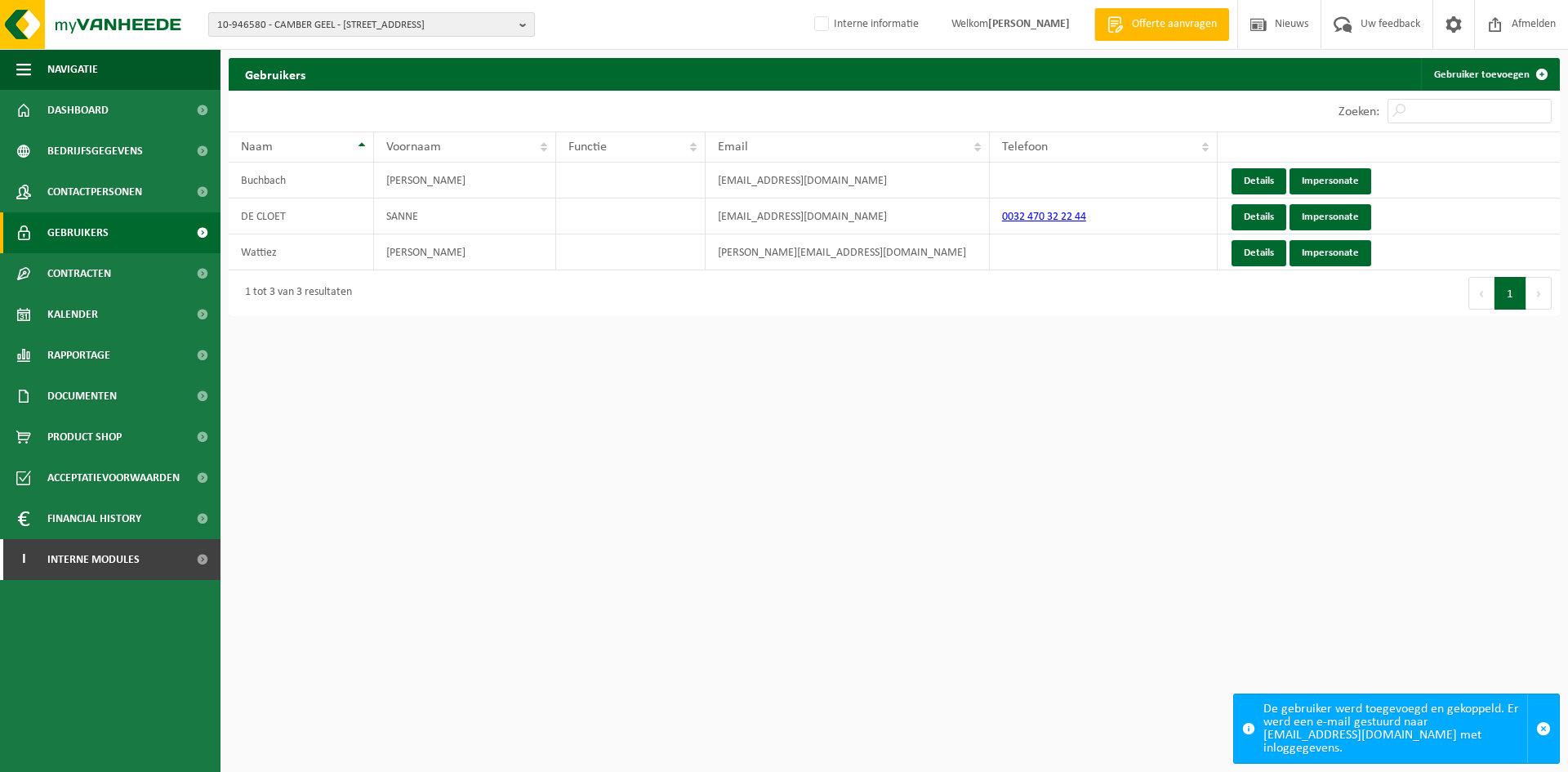
click at [433, 25] on span "10-946580 - CAMBER GEEL - [STREET_ADDRESS]" at bounding box center [365, 25] width 296 height 25
paste input "01-059492"
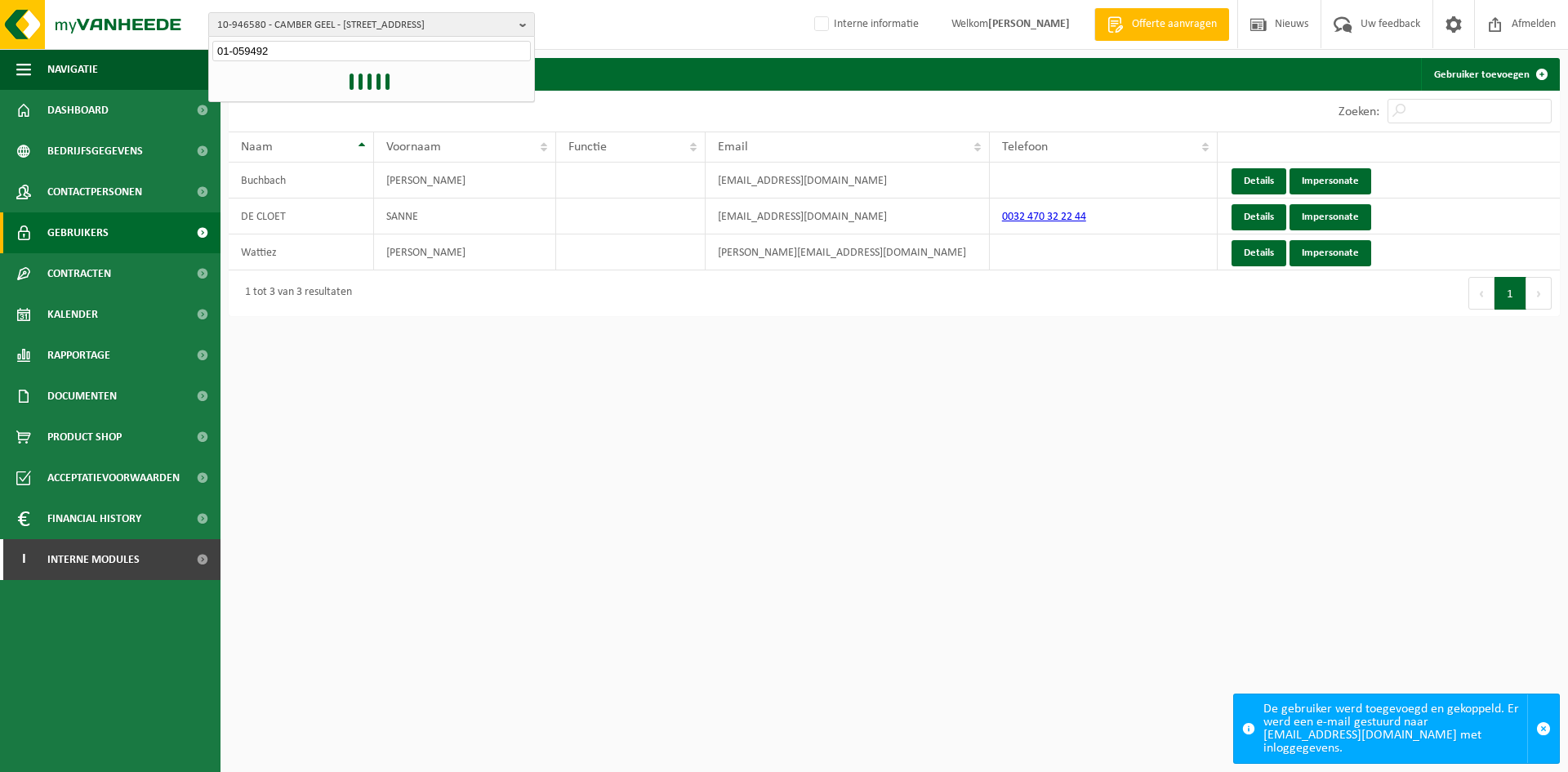
type input "01-059492"
click at [300, 86] on li "01-059492 - LEBRUN - NIMY SA - 7080 FRAMERIES, RUE ACHILLE DEGRÂCE 1 A" at bounding box center [371, 76] width 319 height 20
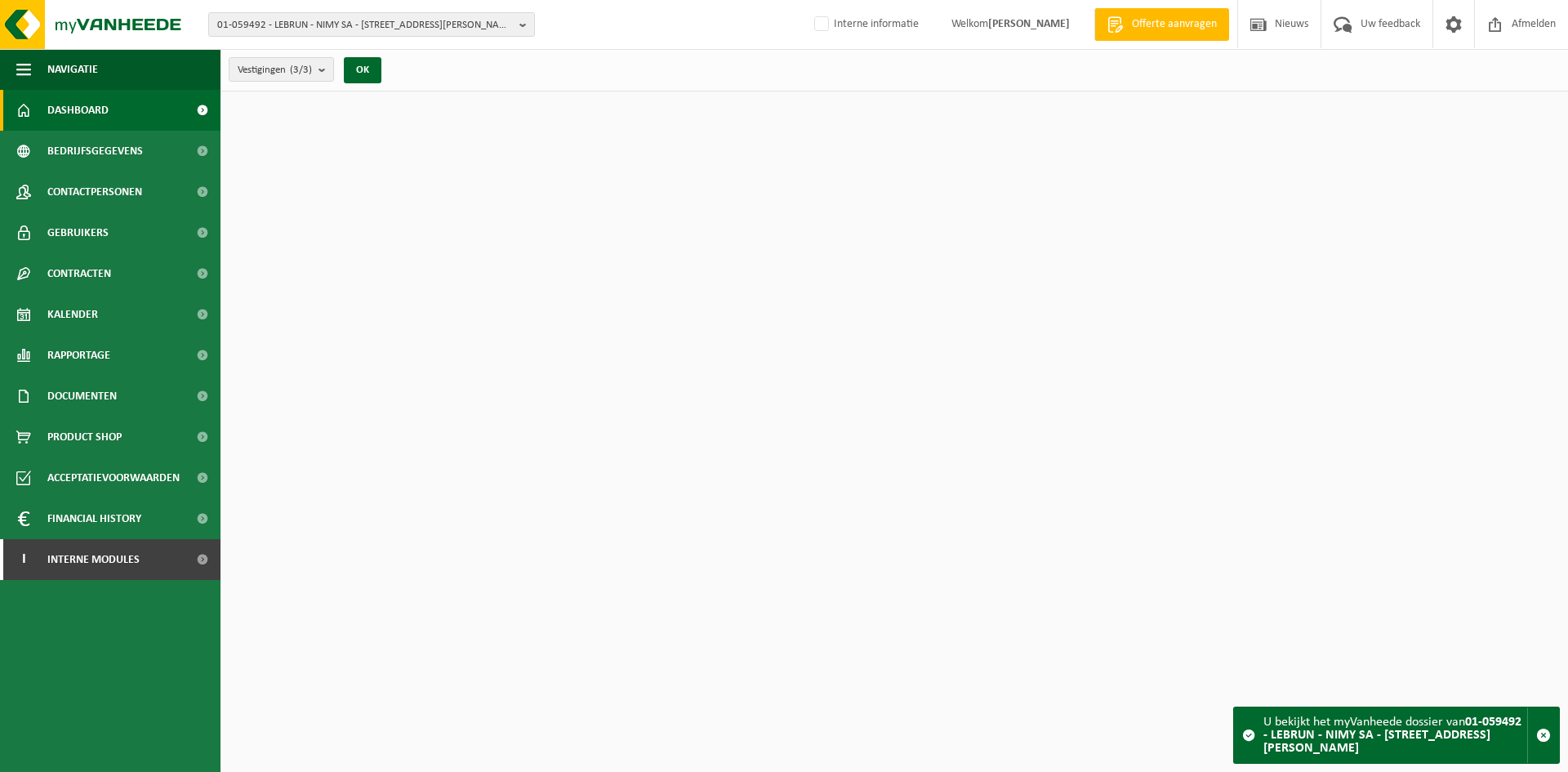
click at [115, 187] on span "Contactpersonen" at bounding box center [95, 191] width 95 height 41
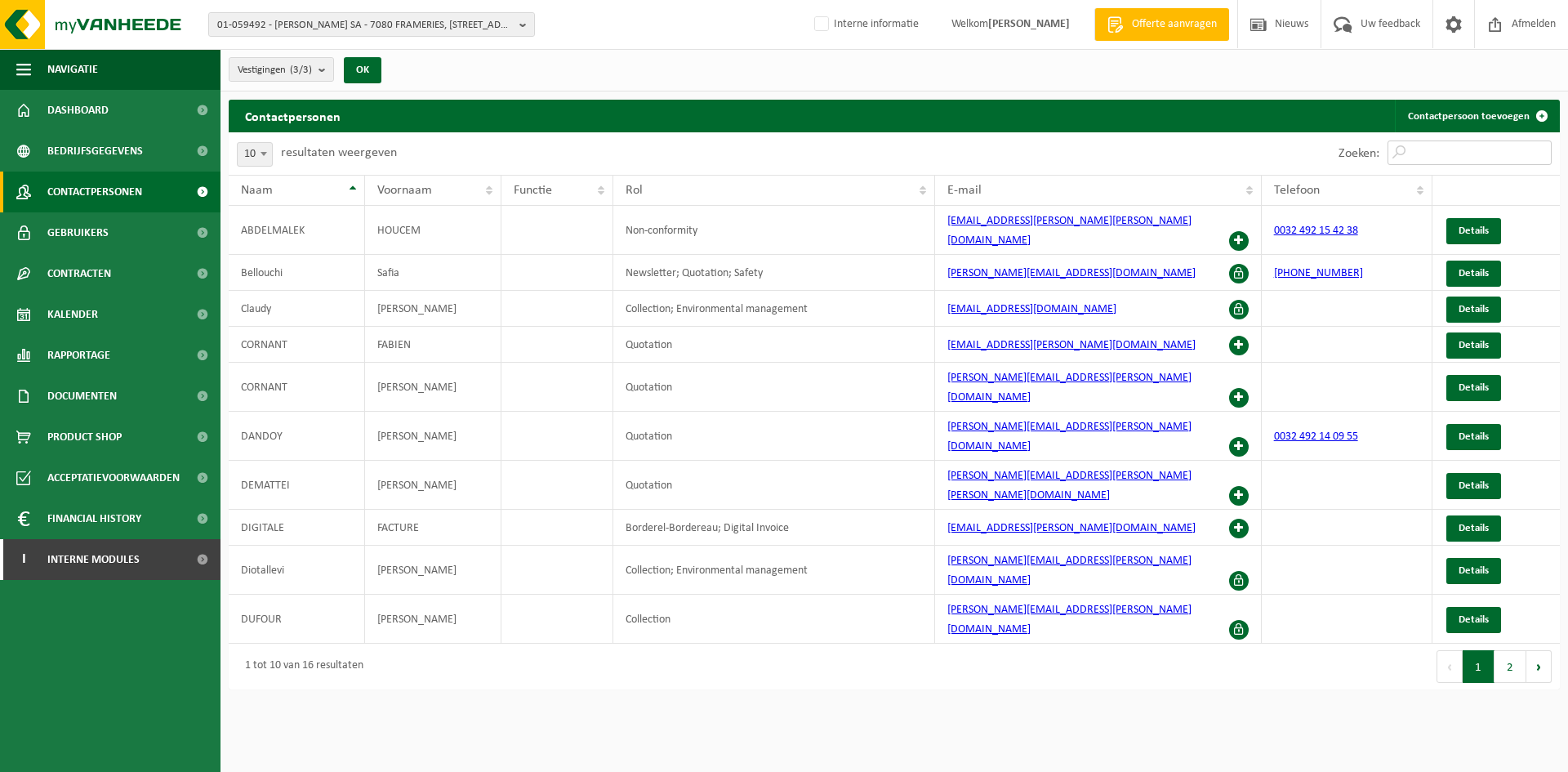
click at [1435, 144] on input "Zoeken:" at bounding box center [1470, 152] width 164 height 25
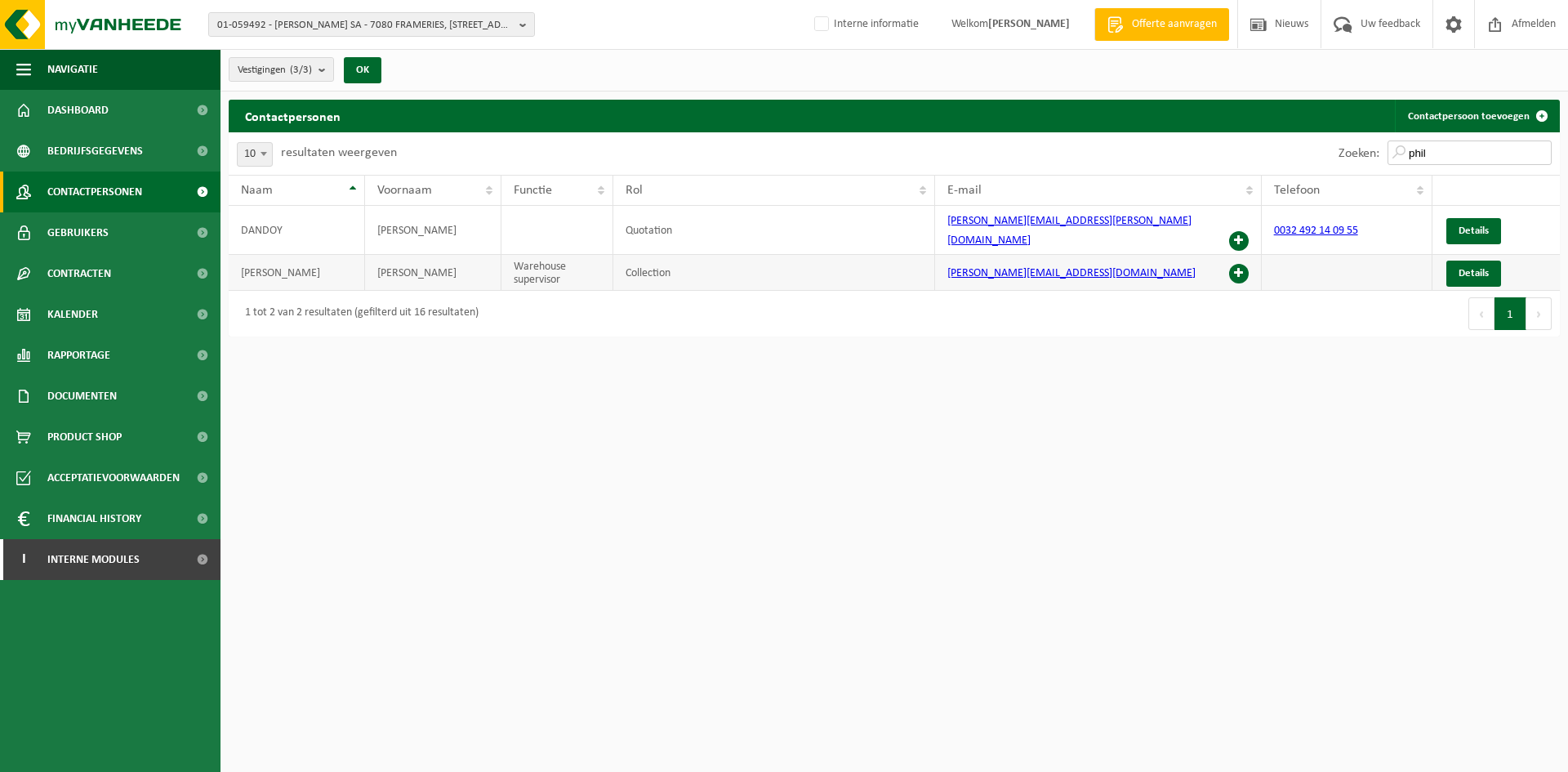
type input "phil"
click at [1240, 264] on span at bounding box center [1239, 274] width 20 height 20
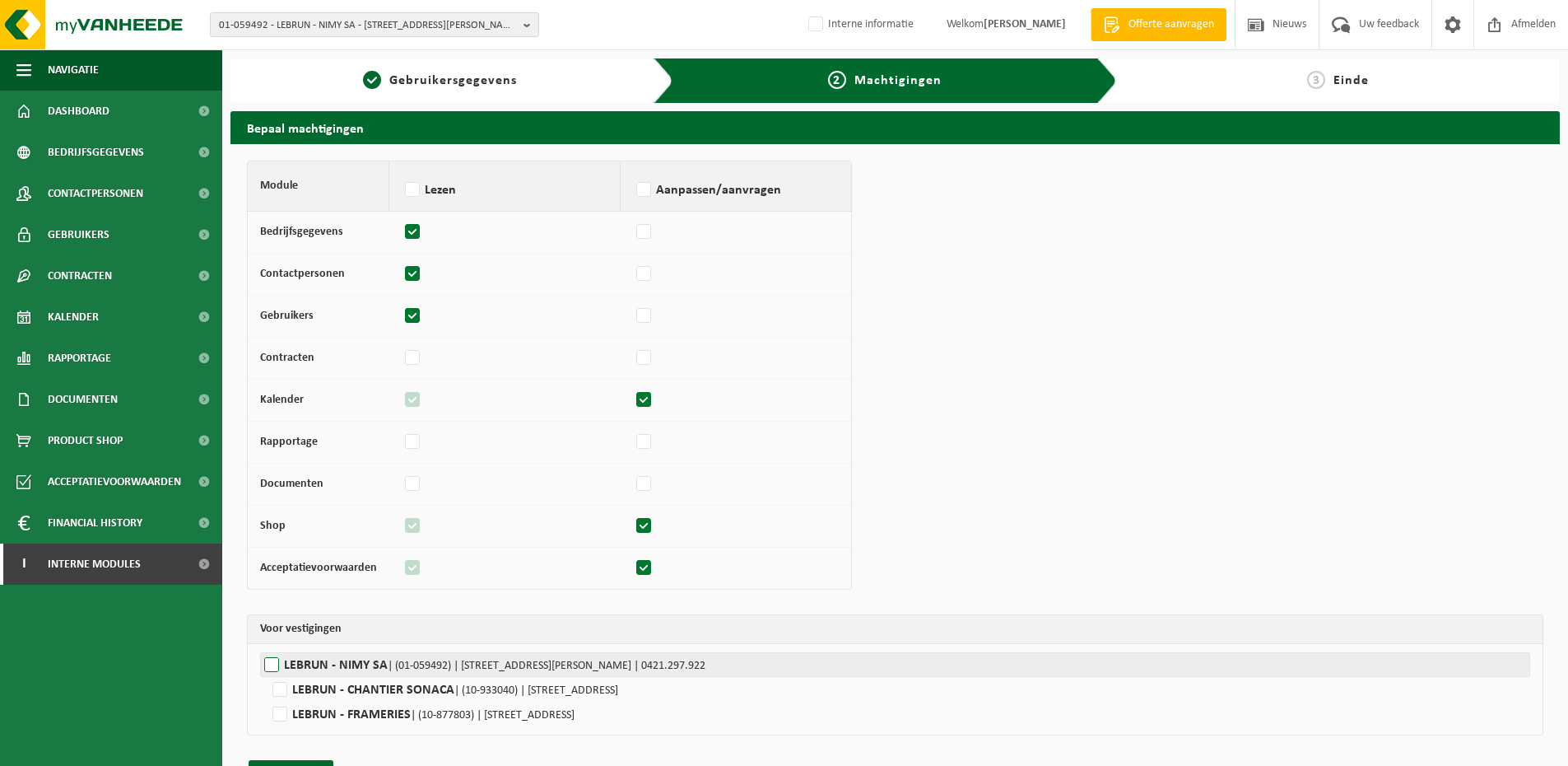
click at [319, 663] on label"] "LEBRUN - NIMY SA | (01-059492) | RUE ACHILLE DEGRÂCE 1 A, 7080 FRAMERIES | 0421…" at bounding box center [895, 664] width 1271 height 25
click at [319, 663] on input "LEBRUN - NIMY SA | (01-059492) | RUE ACHILLE DEGRÂCE 1 A, 7080 FRAMERIES | 0421…" at bounding box center [1044, 664] width 1568 height 25
checkbox input "true"
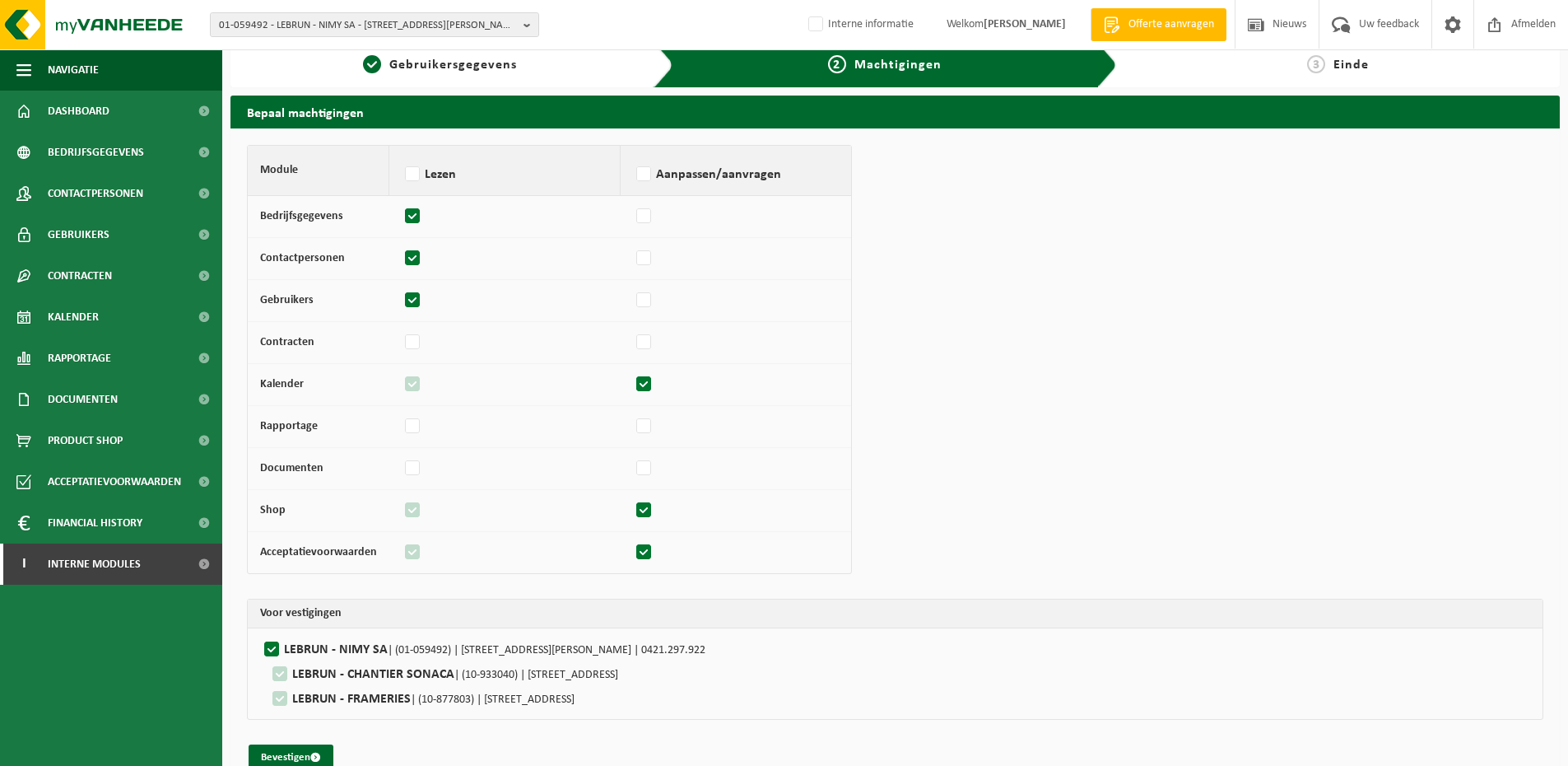
scroll to position [44, 0]
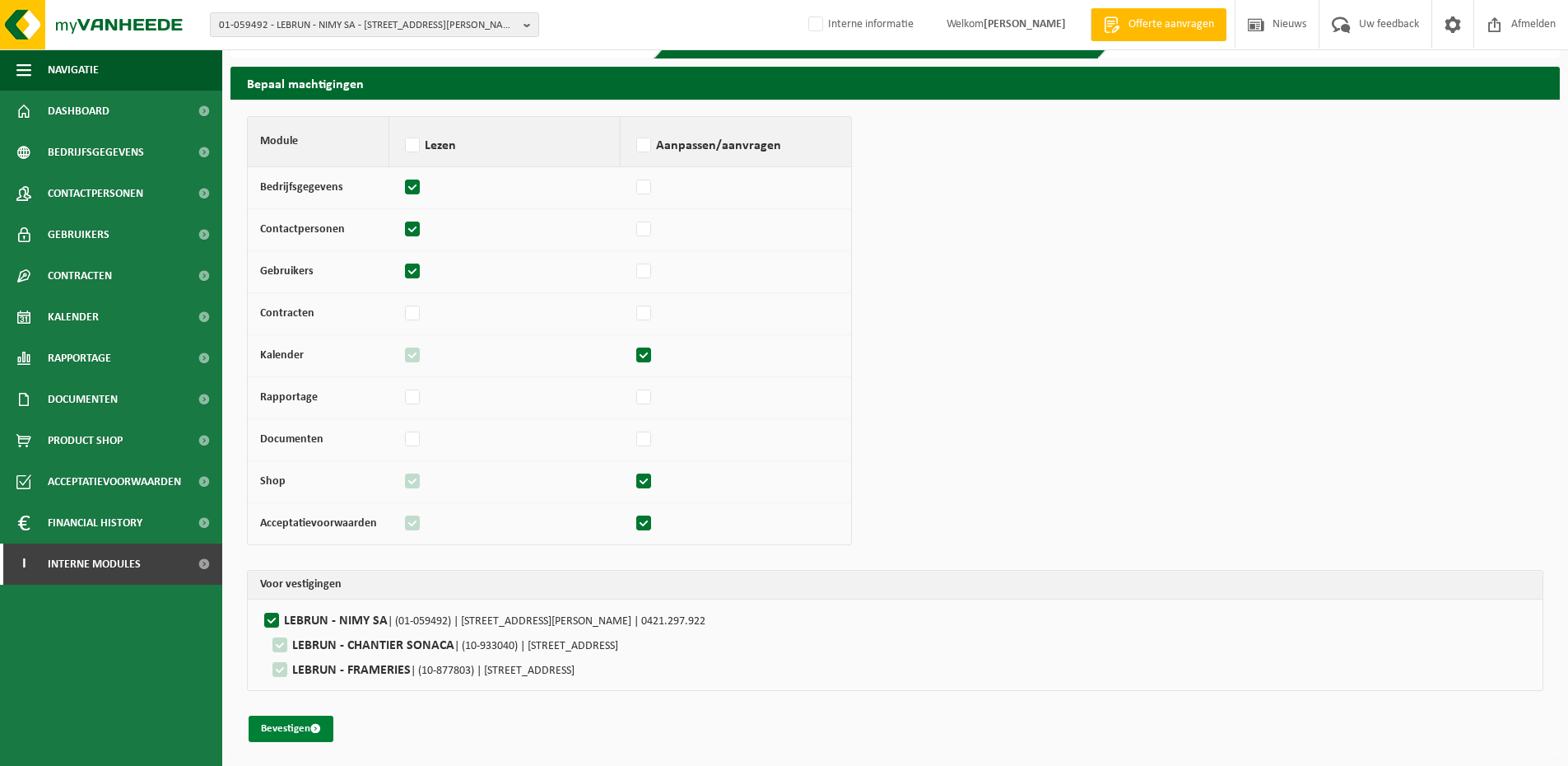
click at [308, 718] on button "Bevestigen" at bounding box center [291, 728] width 84 height 27
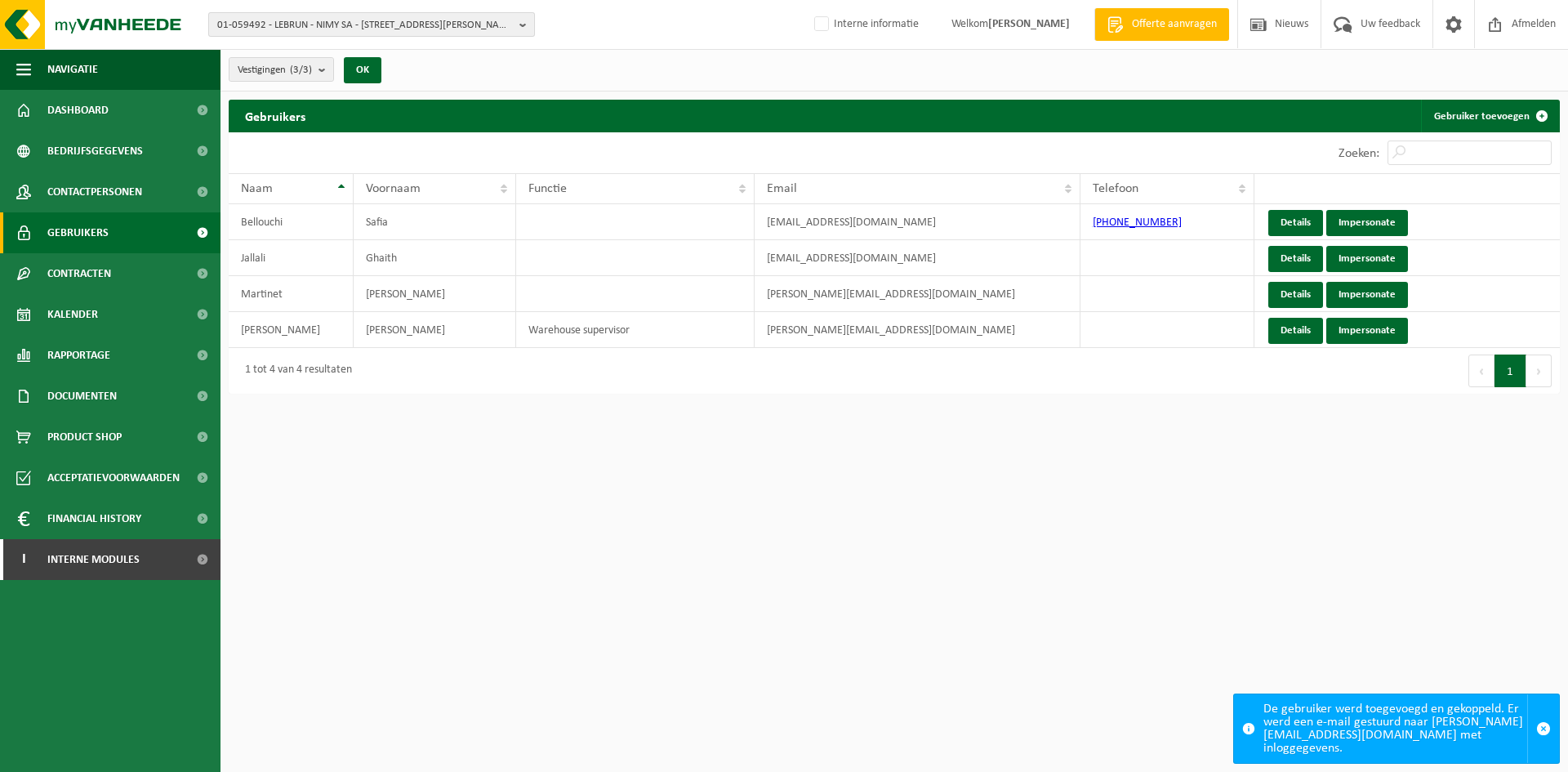
click at [351, 27] on span "01-059492 - LEBRUN - NIMY SA - 7080 FRAMERIES, RUE ACHILLE DEGRÂCE 1 A" at bounding box center [365, 25] width 296 height 25
paste input "01-099713"
type input "01-099713"
click at [339, 82] on li "01-099713 - VAN DER VALK HOTEL BRUSSEL AIRPORT DIEGEM - 1831 DIEGEM, CULLIGANLA…" at bounding box center [371, 82] width 319 height 33
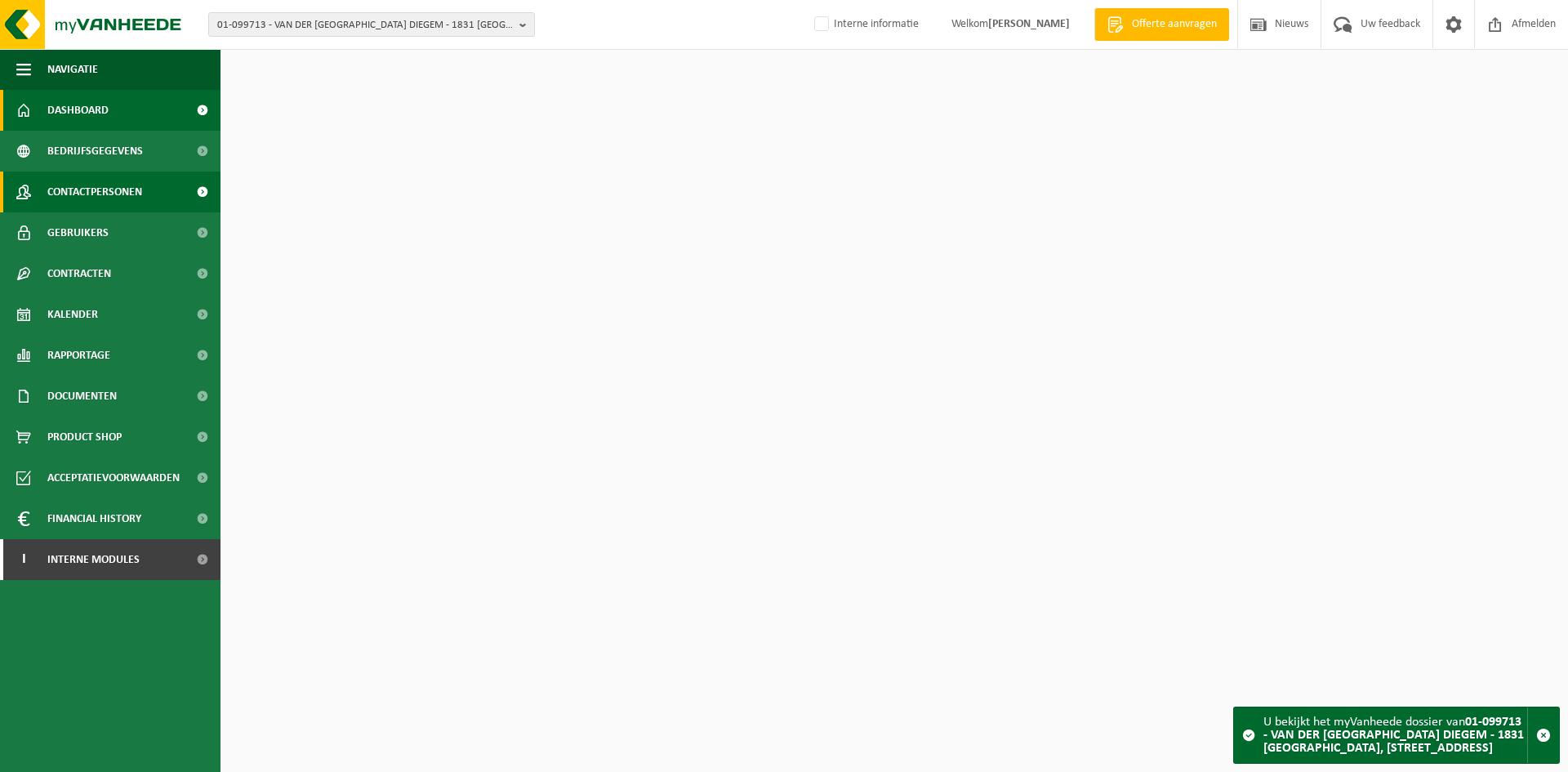
click at [117, 189] on span "Contactpersonen" at bounding box center [95, 191] width 95 height 41
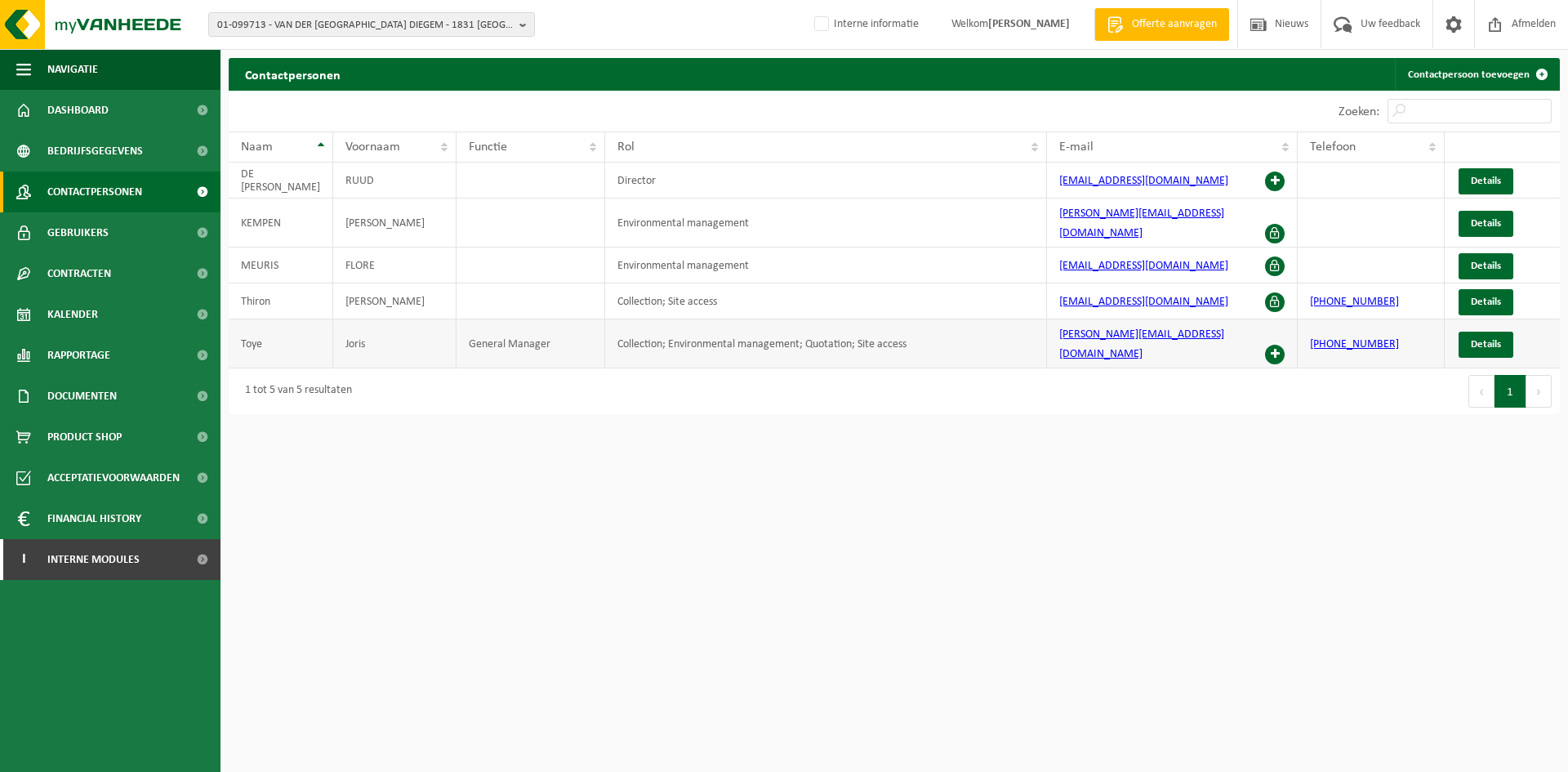
click at [1277, 345] on span at bounding box center [1275, 355] width 20 height 20
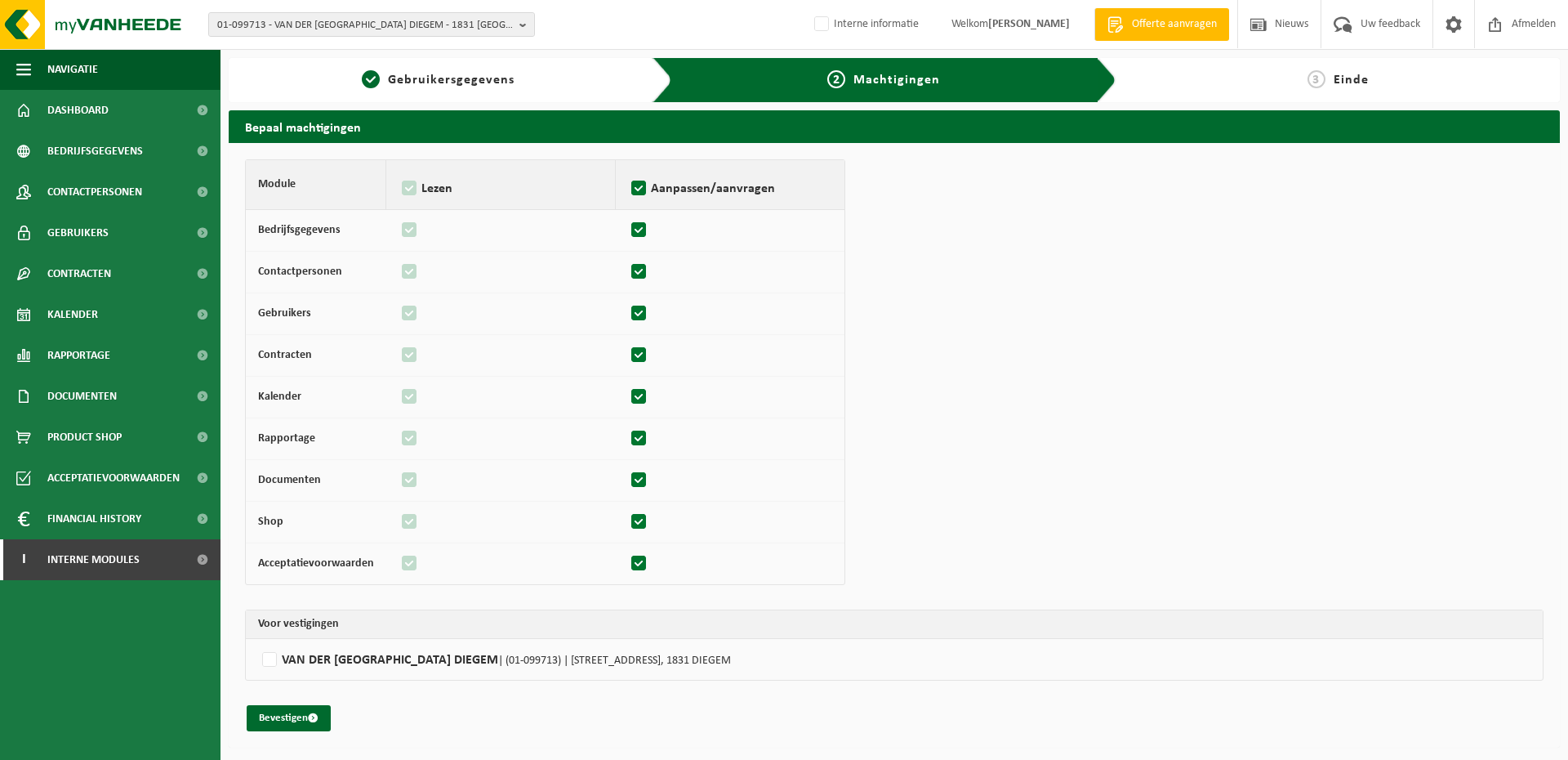
click at [372, 646] on td "VAN DER VALK HOTEL BRUSSEL AIRPORT DIEGEM | (01-099713) | CULLIGANLAAN 4, 1831 …" at bounding box center [894, 659] width 1297 height 41
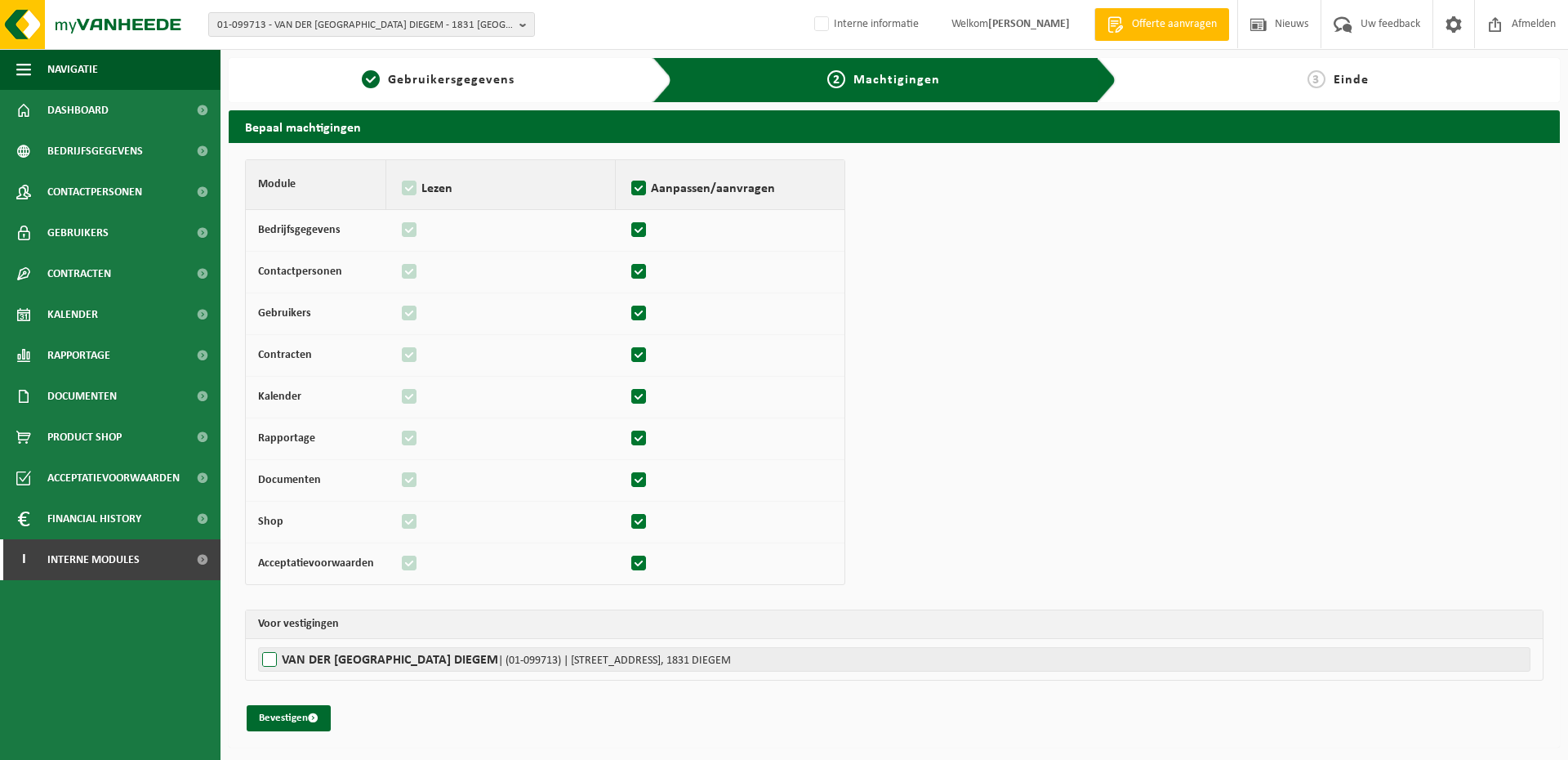
click at [351, 657] on label"] "VAN DER VALK HOTEL BRUSSEL AIRPORT DIEGEM | (01-099713) | CULLIGANLAAN 4, 1831 …" at bounding box center [895, 659] width 1272 height 25
click at [351, 657] on input "VAN DER VALK HOTEL BRUSSEL AIRPORT DIEGEM | (01-099713) | CULLIGANLAAN 4, 1831 …" at bounding box center [1042, 659] width 1568 height 25
checkbox input "true"
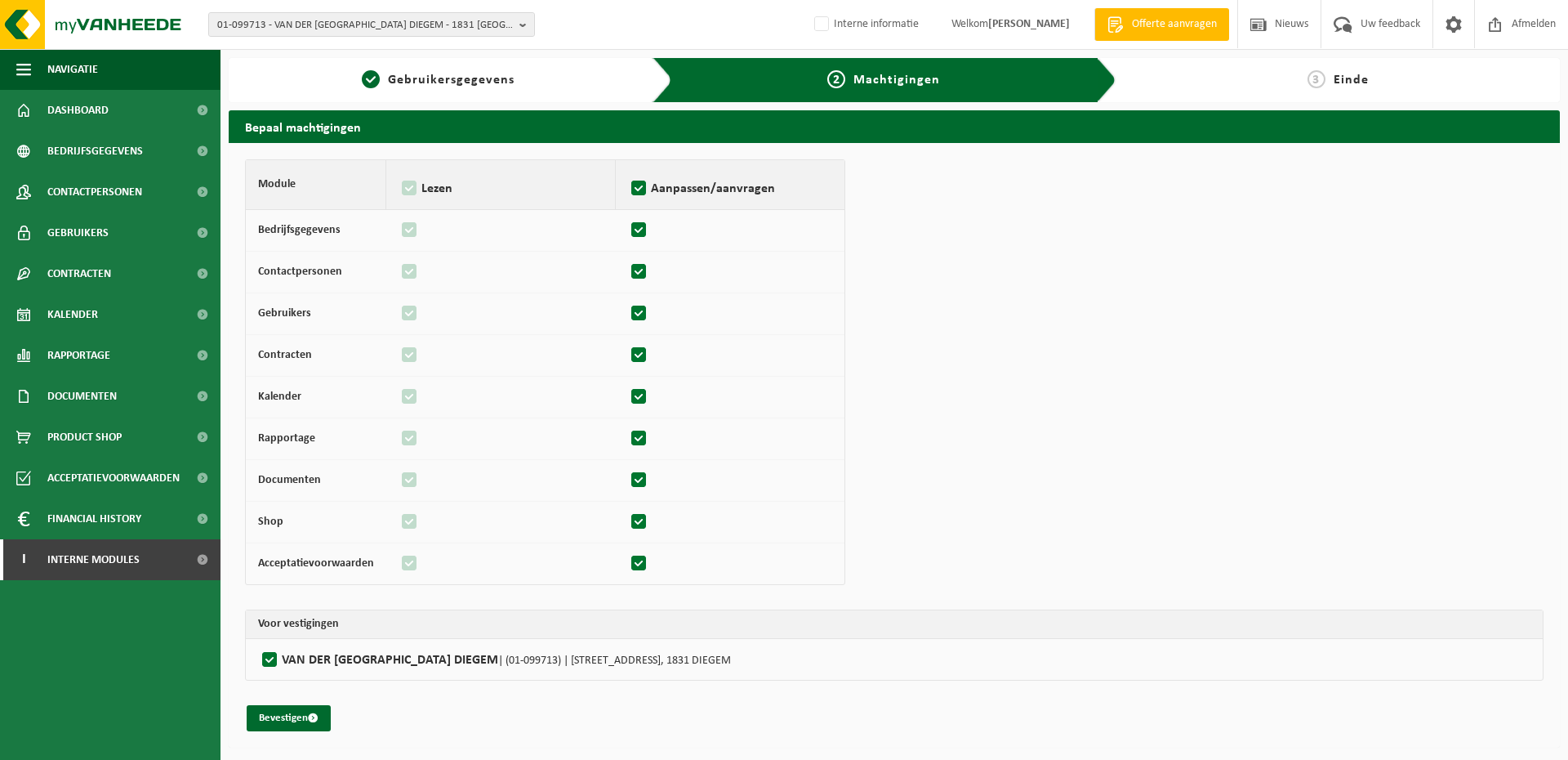
click at [282, 702] on div "Module Lezen Aanpassen/aanvragen Bedrijfsgegevens Contactpersonen Gebruikers Co…" at bounding box center [894, 445] width 1299 height 572
click at [280, 714] on button "Bevestigen" at bounding box center [288, 717] width 84 height 26
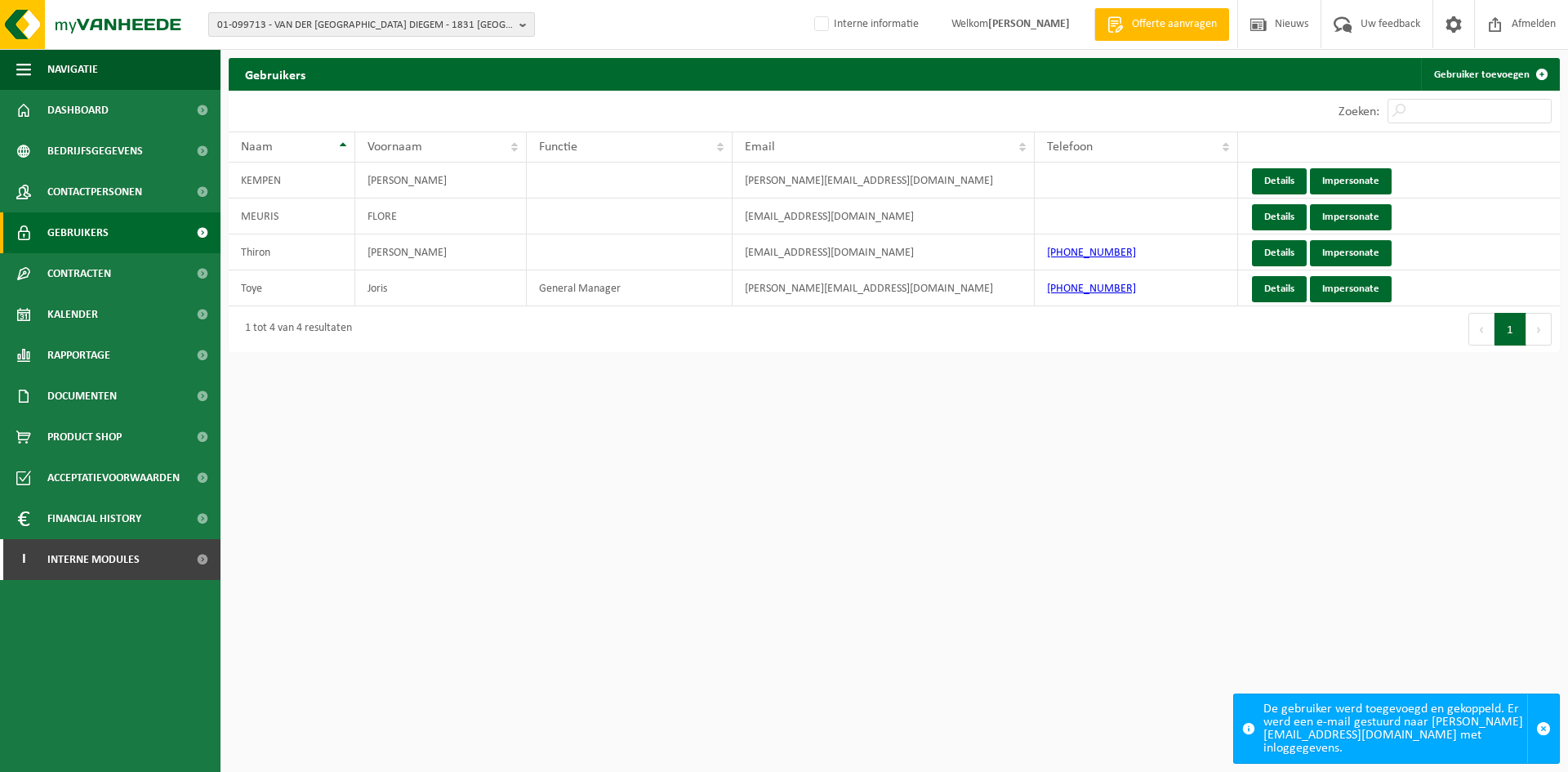
click at [406, 32] on span "01-099713 - VAN DER VALK HOTEL BRUSSEL AIRPORT DIEGEM - 1831 DIEGEM, CULLIGANLA…" at bounding box center [365, 25] width 296 height 25
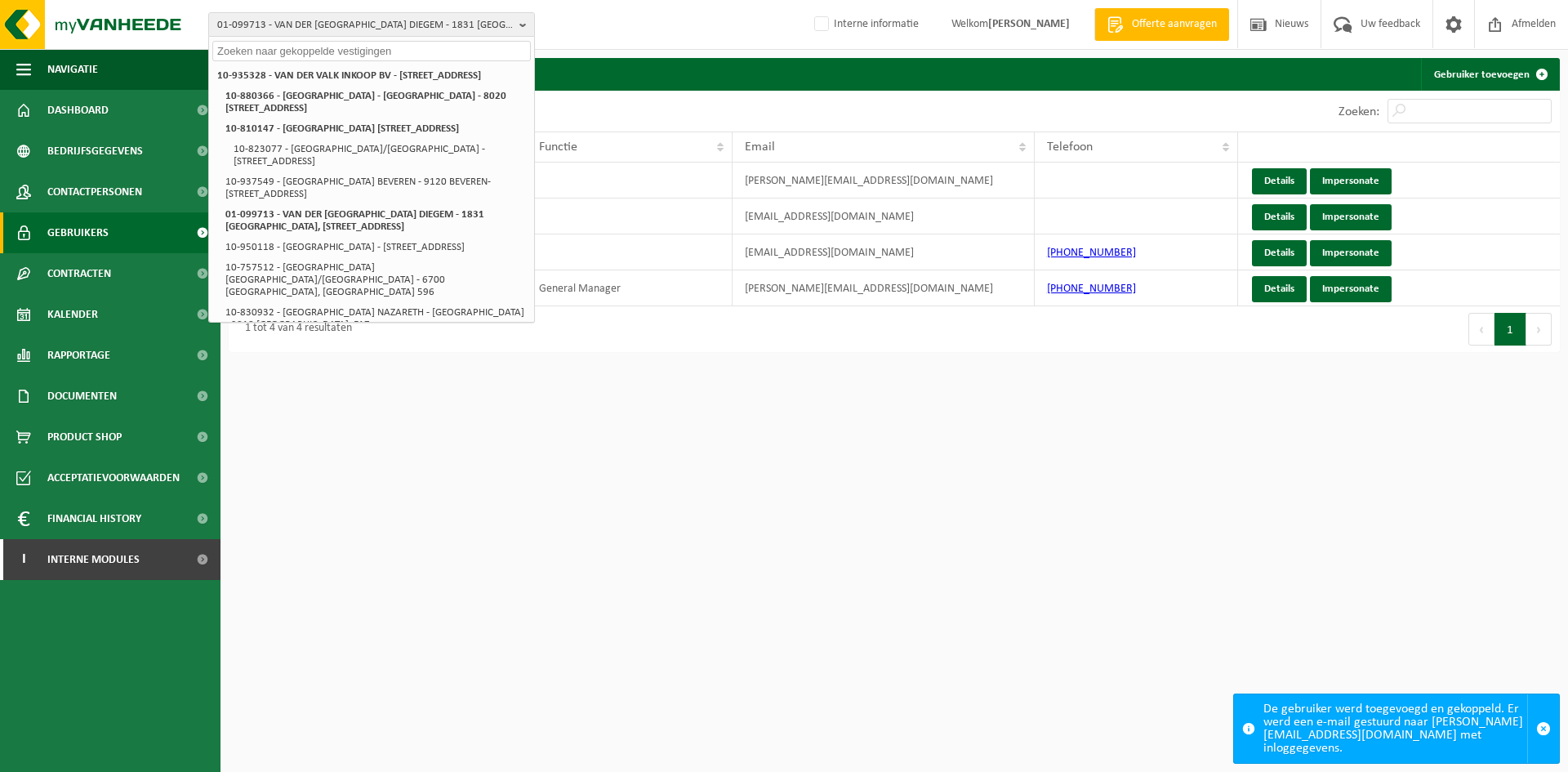
paste input "10-739328"
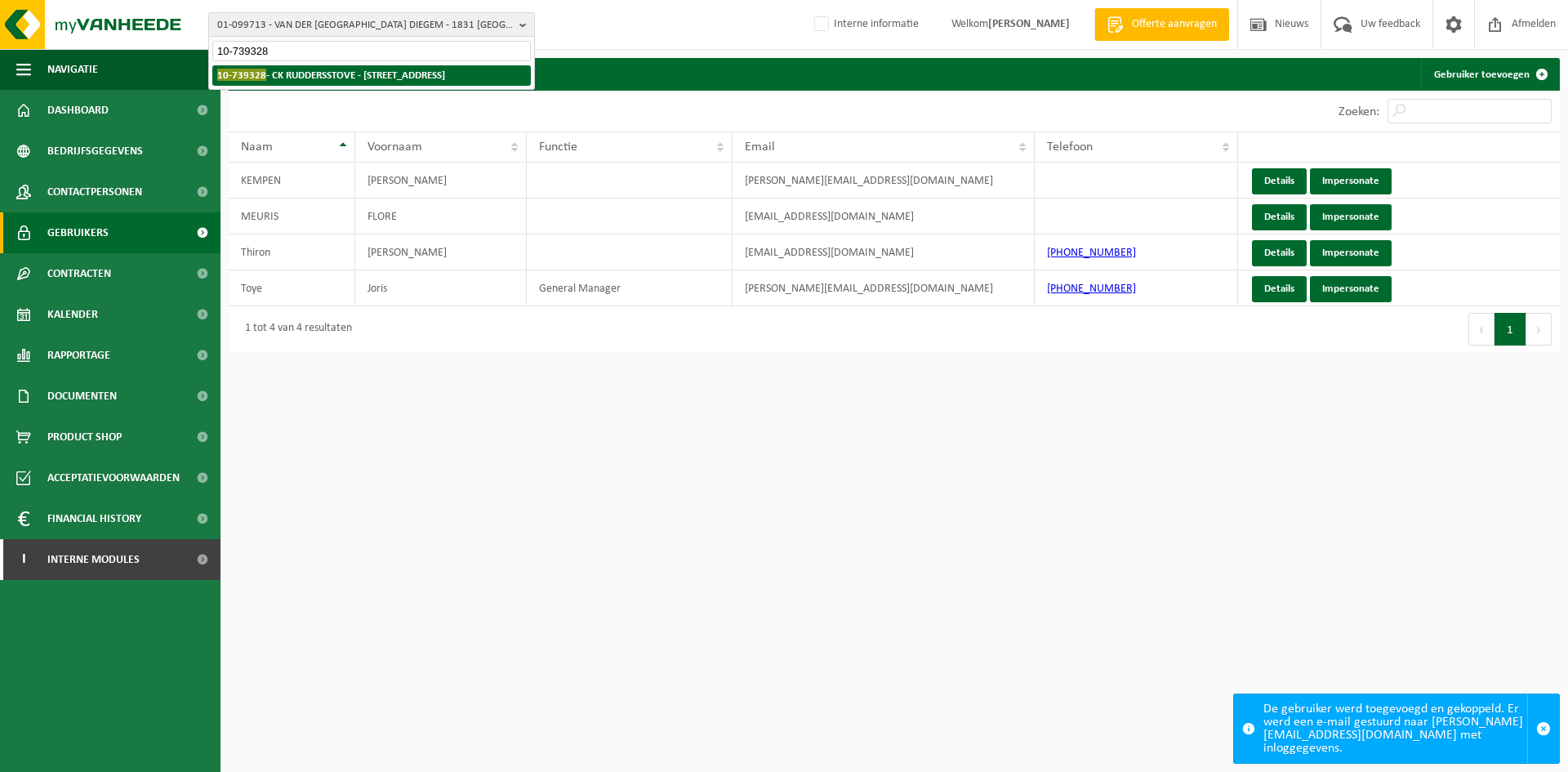
type input "10-739328"
click at [364, 77] on strong "10-739328 - CK RUDDERSSTOVE - 8000 BRUGGE, OUDE OOSTENDSE STEENWEG 93 B" at bounding box center [331, 74] width 228 height 12
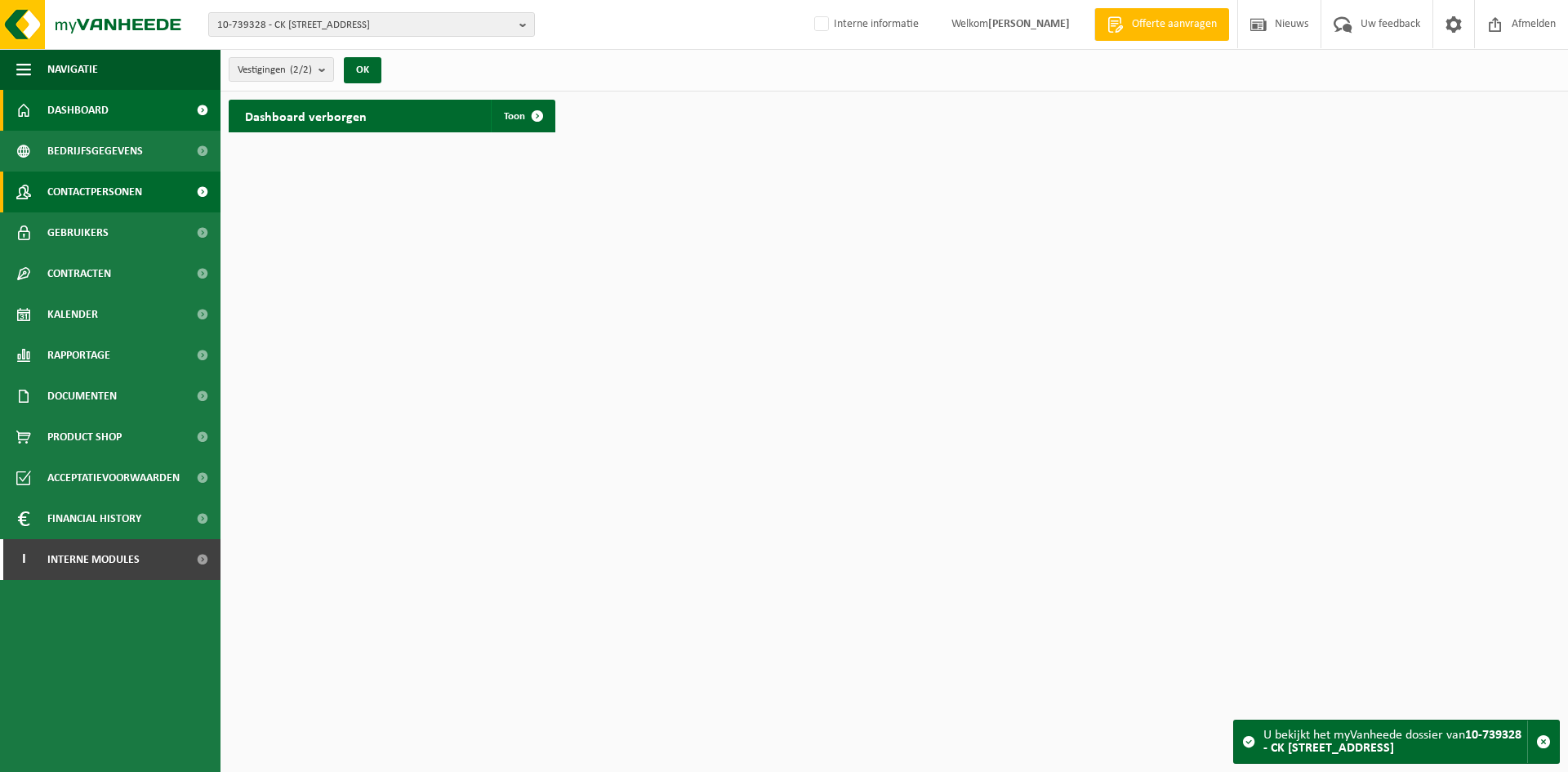
click at [121, 187] on span "Contactpersonen" at bounding box center [95, 191] width 95 height 41
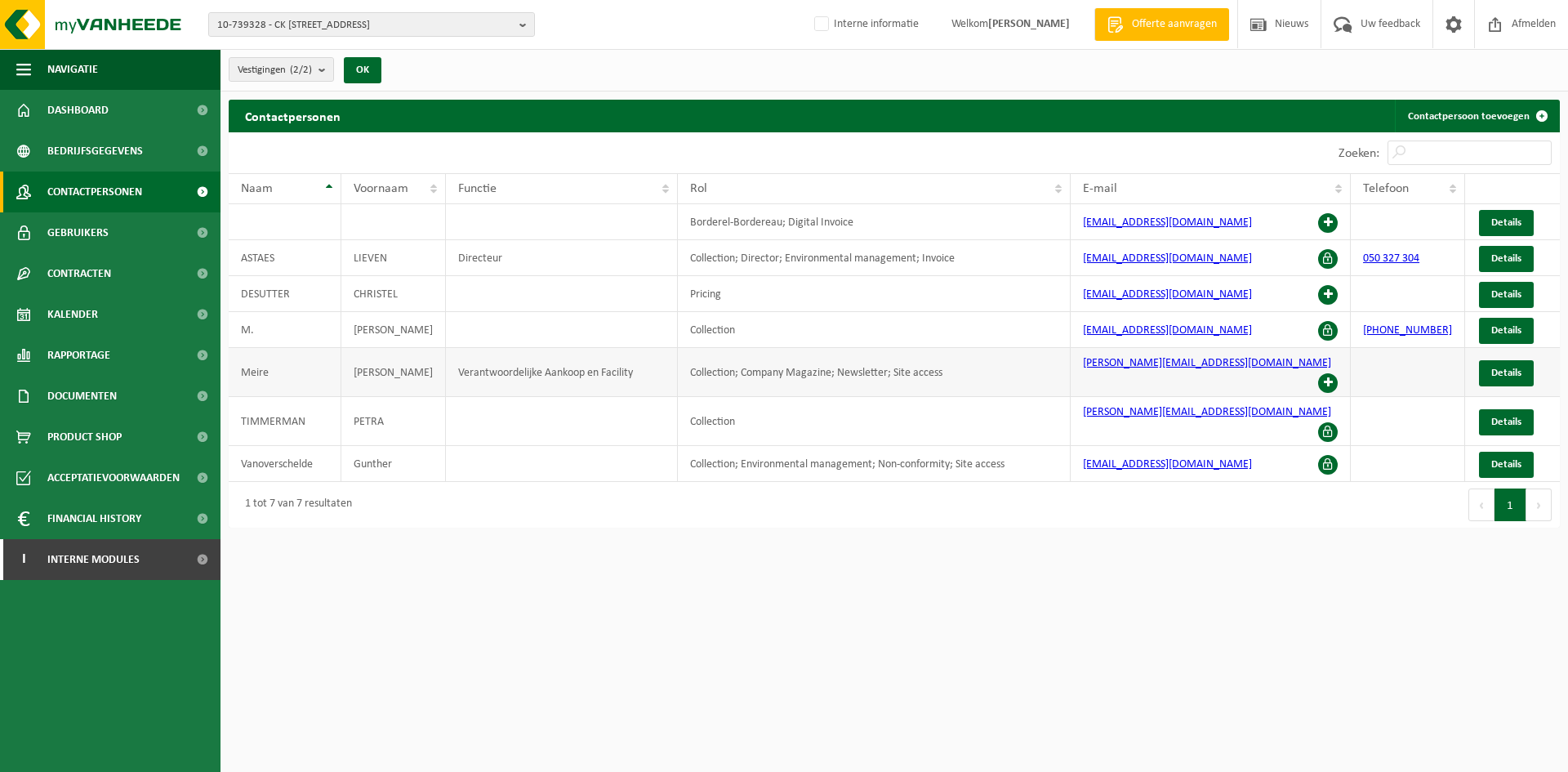
click at [1317, 364] on td "[PERSON_NAME][EMAIL_ADDRESS][DOMAIN_NAME]" at bounding box center [1210, 372] width 280 height 49
click at [1334, 373] on span at bounding box center [1328, 383] width 20 height 20
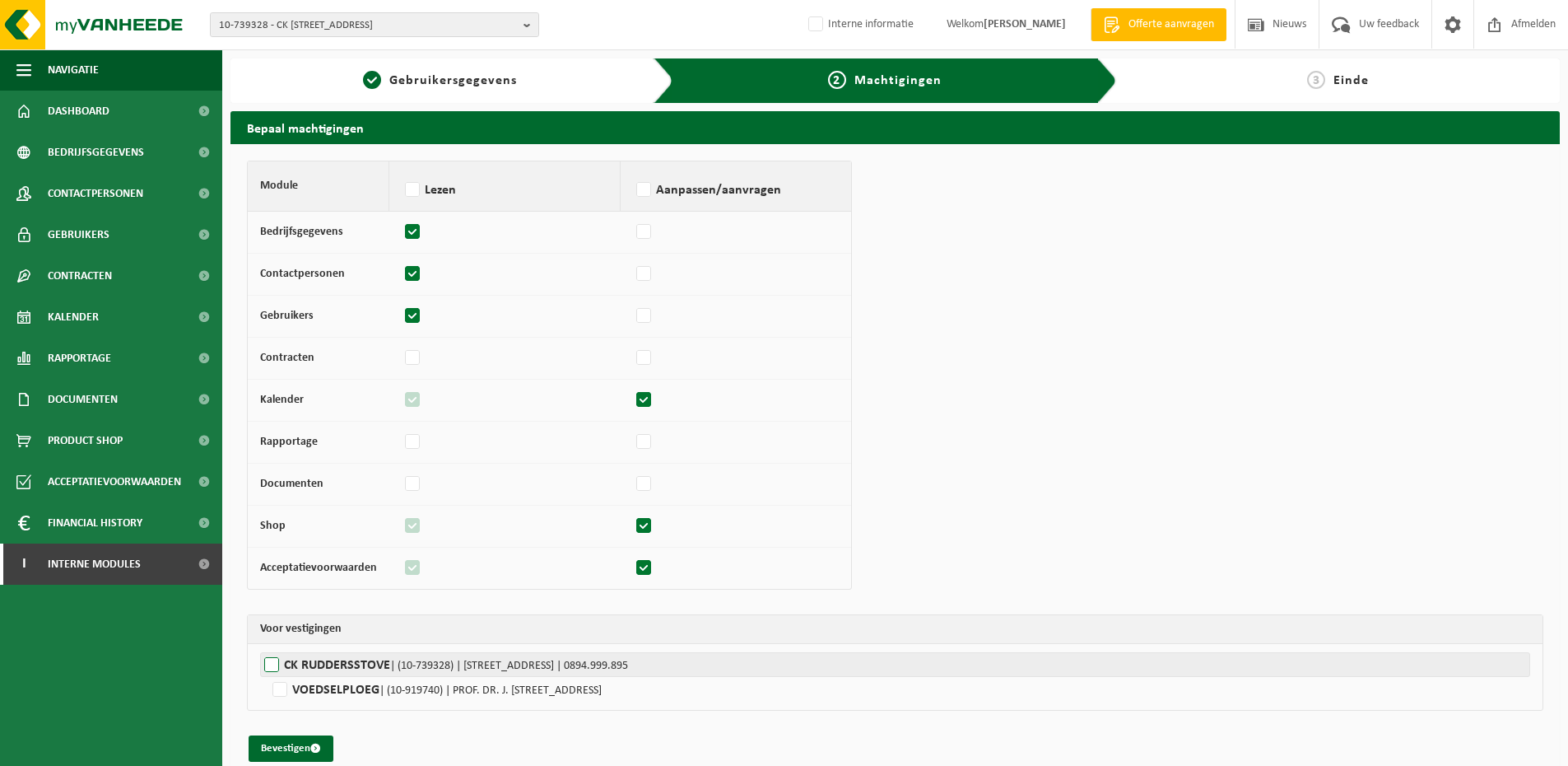
click at [364, 667] on label"] "CK RUDDERSSTOVE | (10-739328) | OUDE OOSTENDSE STEENWEG 93 B, 8000 BRUGGE | 089…" at bounding box center [895, 664] width 1271 height 25
click at [364, 667] on input "CK RUDDERSSTOVE | (10-739328) | OUDE OOSTENDSE STEENWEG 93 B, 8000 BRUGGE | 089…" at bounding box center [1044, 664] width 1568 height 25
checkbox input "true"
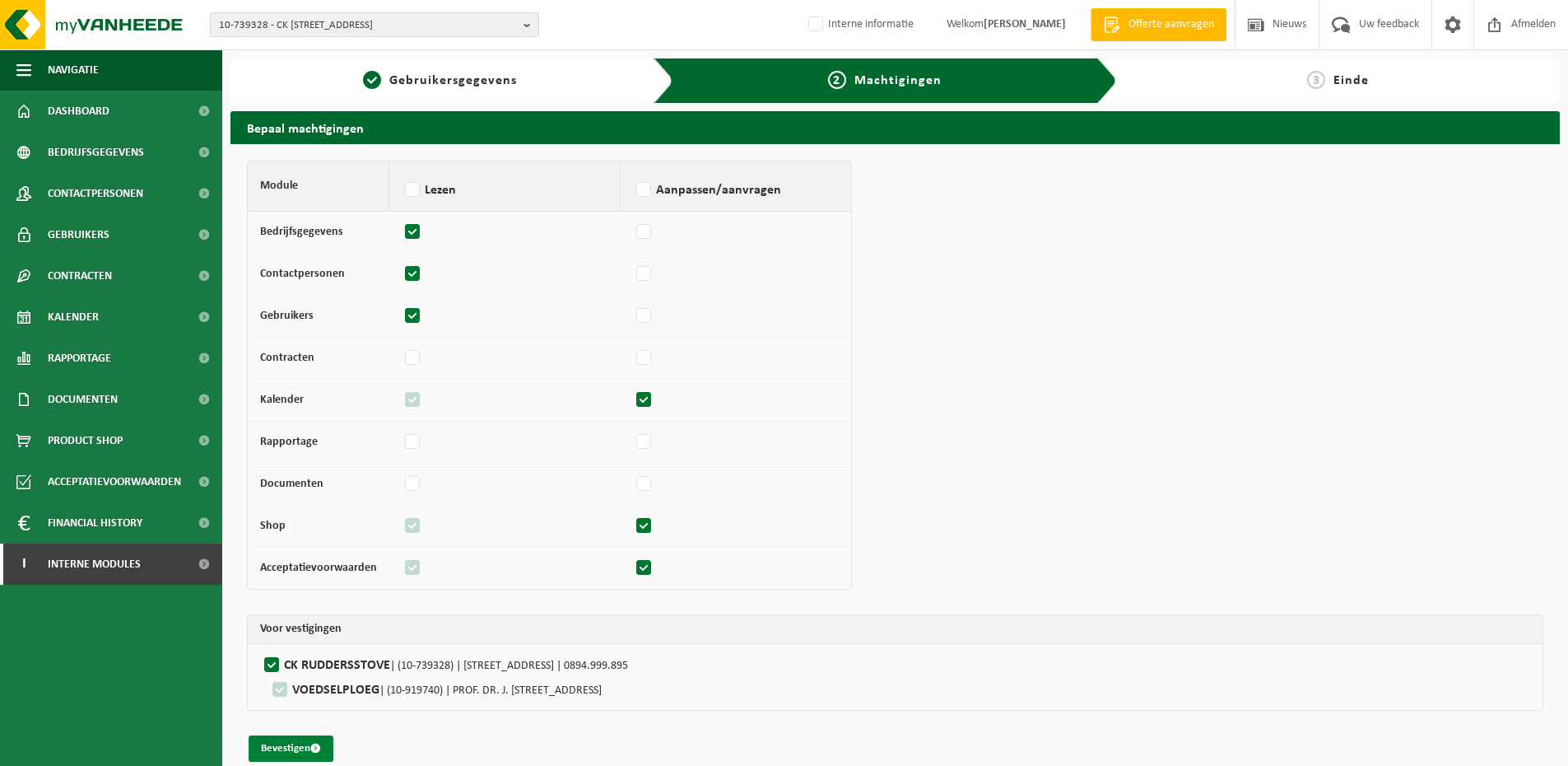
click at [314, 745] on span "submit" at bounding box center [316, 748] width 11 height 11
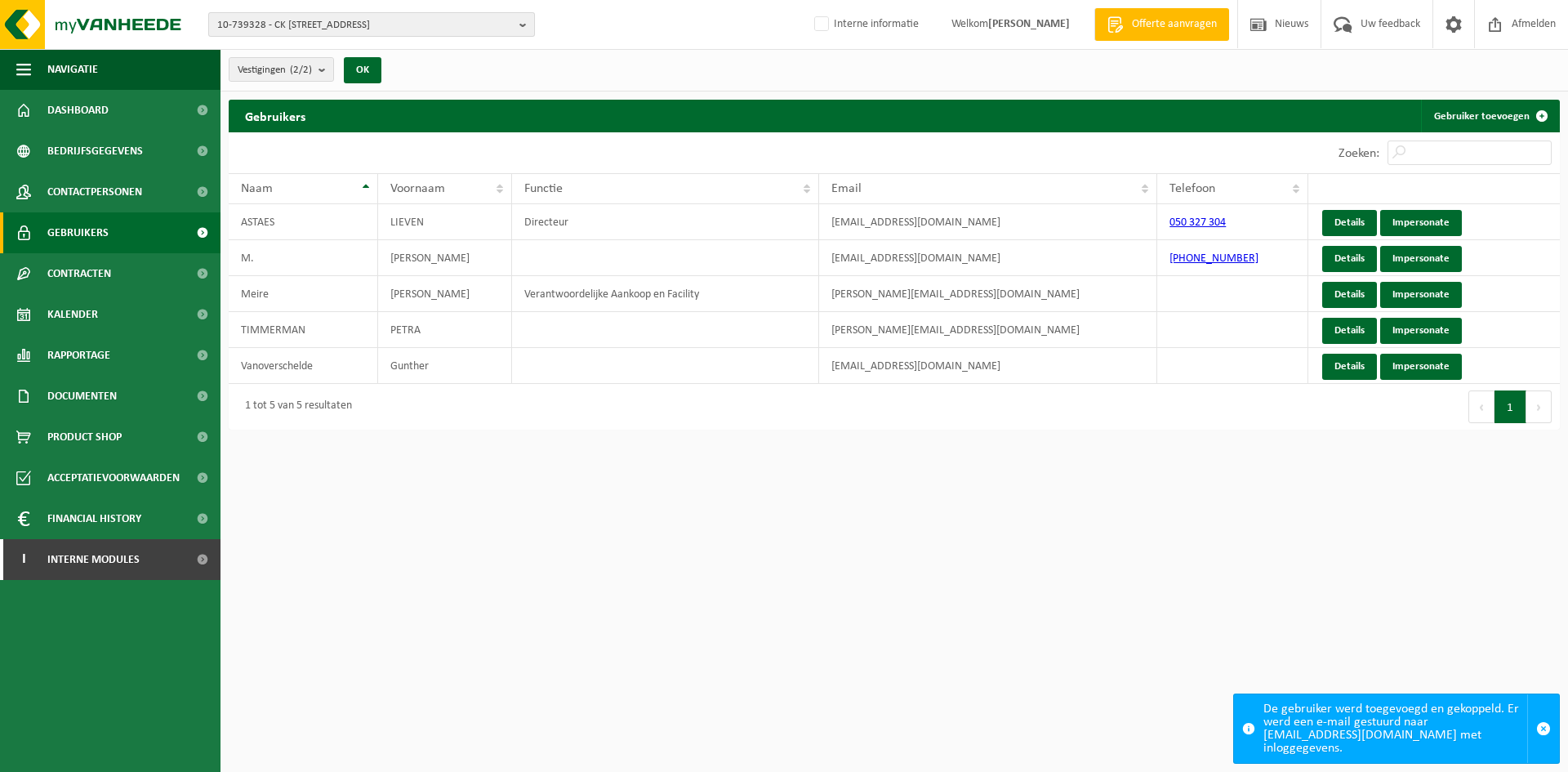
click at [358, 20] on span "10-739328 - CK [STREET_ADDRESS]" at bounding box center [365, 25] width 296 height 25
paste input "01-103315"
type input "01-103315"
click at [326, 74] on strong "01-103315 - A.S. ADVENTURE SERVICE CENTER - [STREET_ADDRESS]" at bounding box center [362, 74] width 290 height 12
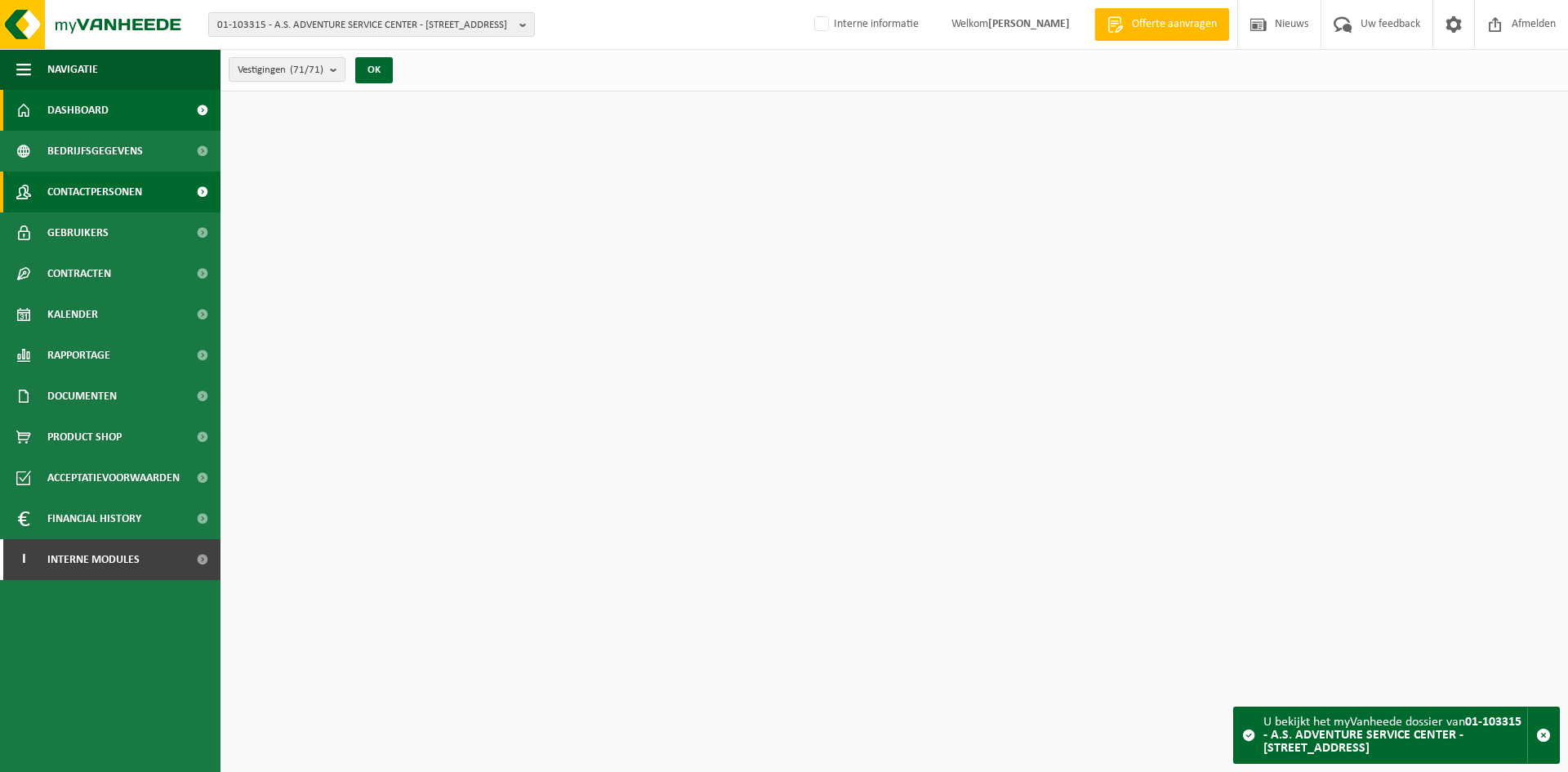
click at [97, 192] on span "Contactpersonen" at bounding box center [95, 191] width 95 height 41
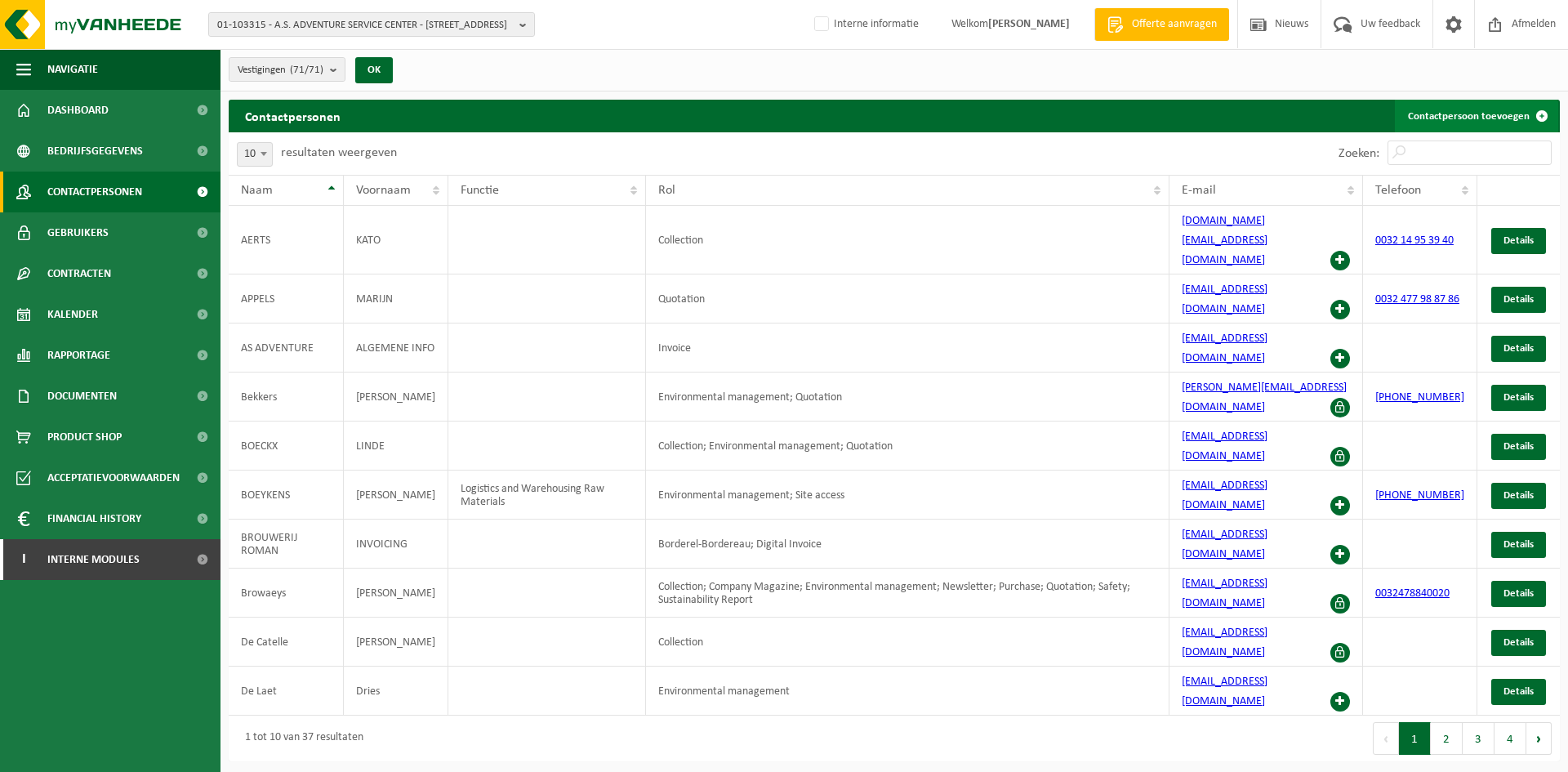
click at [1465, 116] on link "Contactpersoon toevoegen" at bounding box center [1476, 116] width 163 height 33
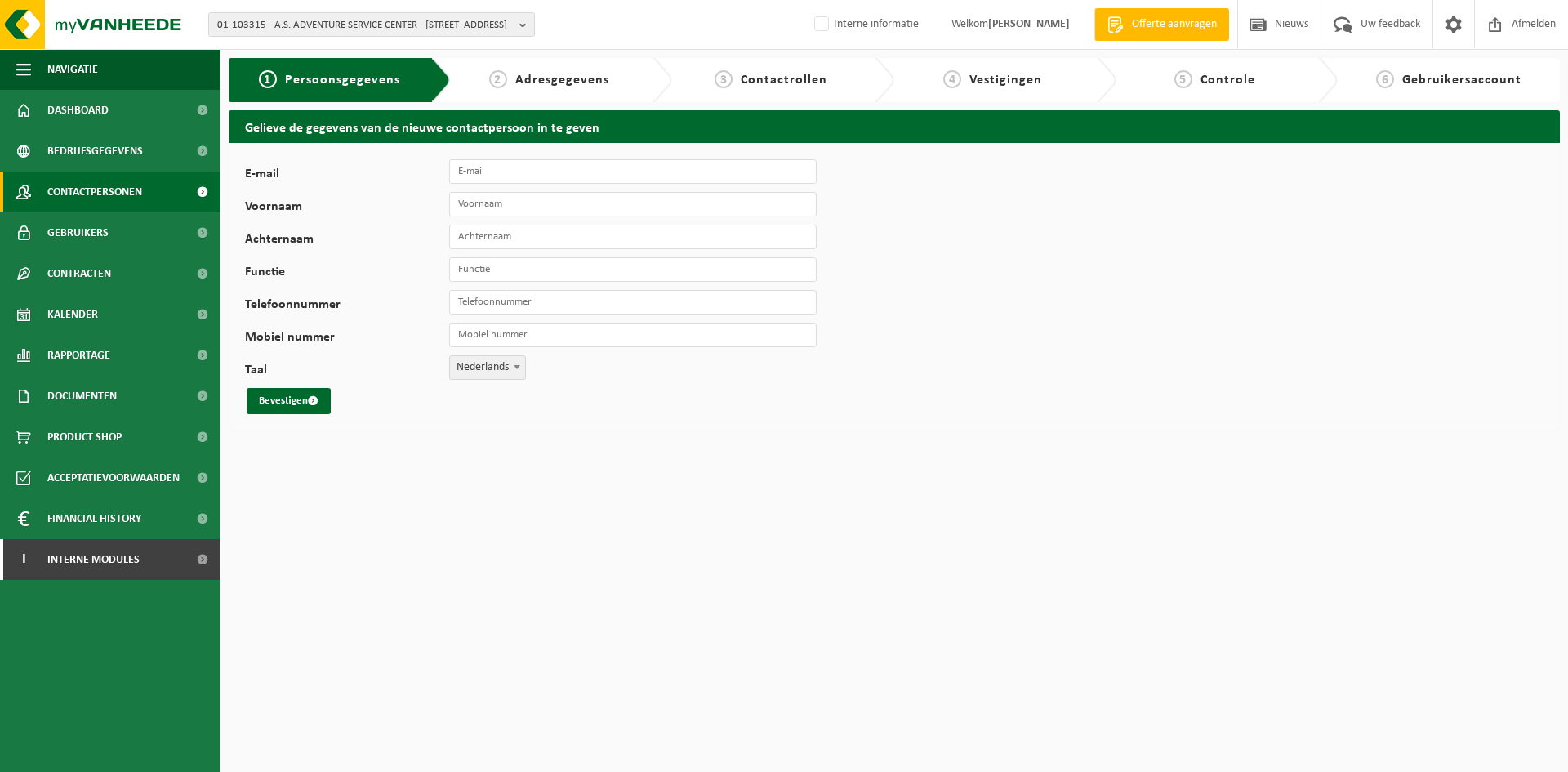
click at [107, 192] on span "Contactpersonen" at bounding box center [95, 191] width 95 height 41
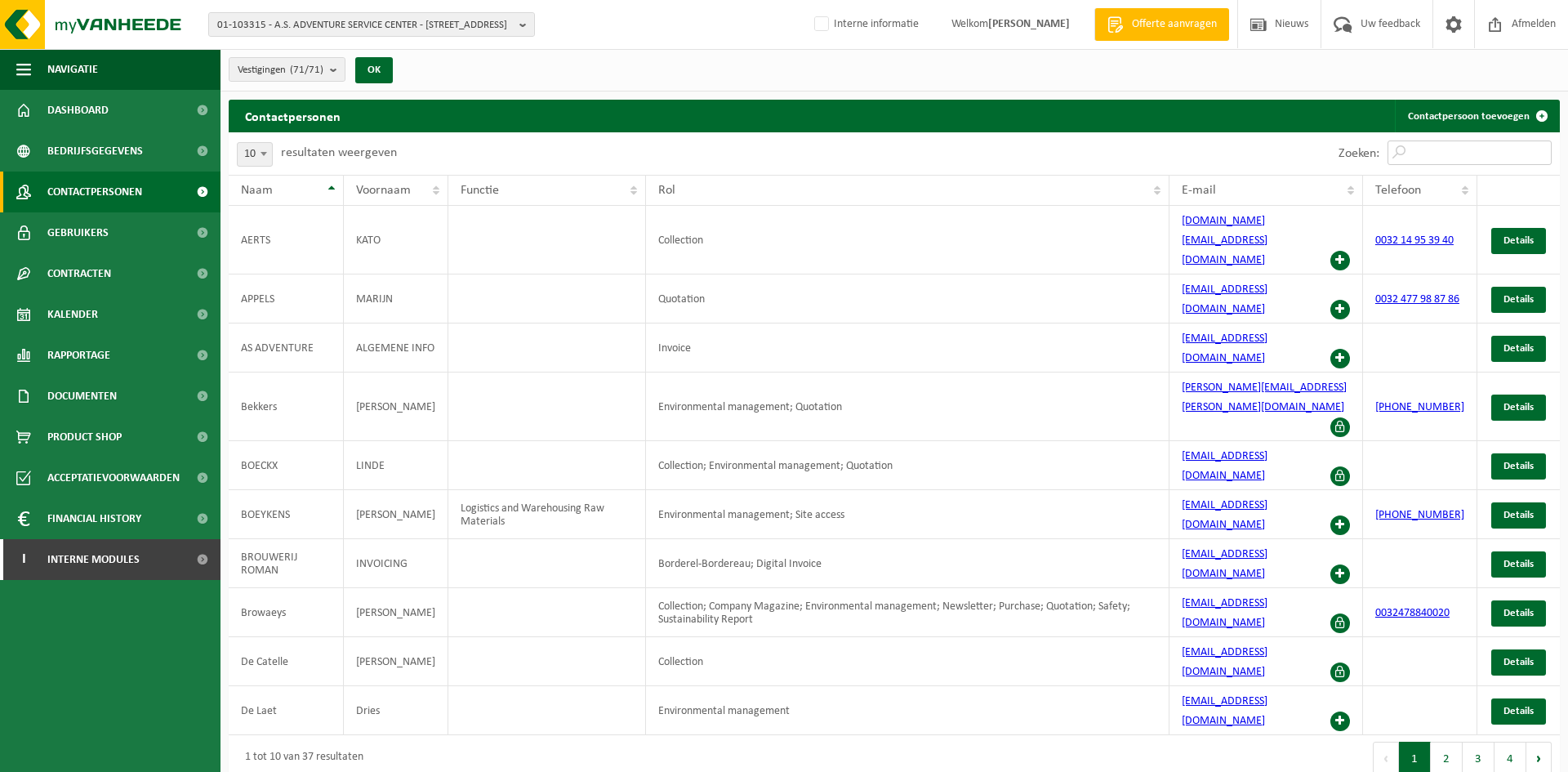
drag, startPoint x: 1425, startPoint y: 154, endPoint x: 1421, endPoint y: 171, distance: 17.5
click at [1425, 154] on input "Zoeken:" at bounding box center [1470, 152] width 164 height 25
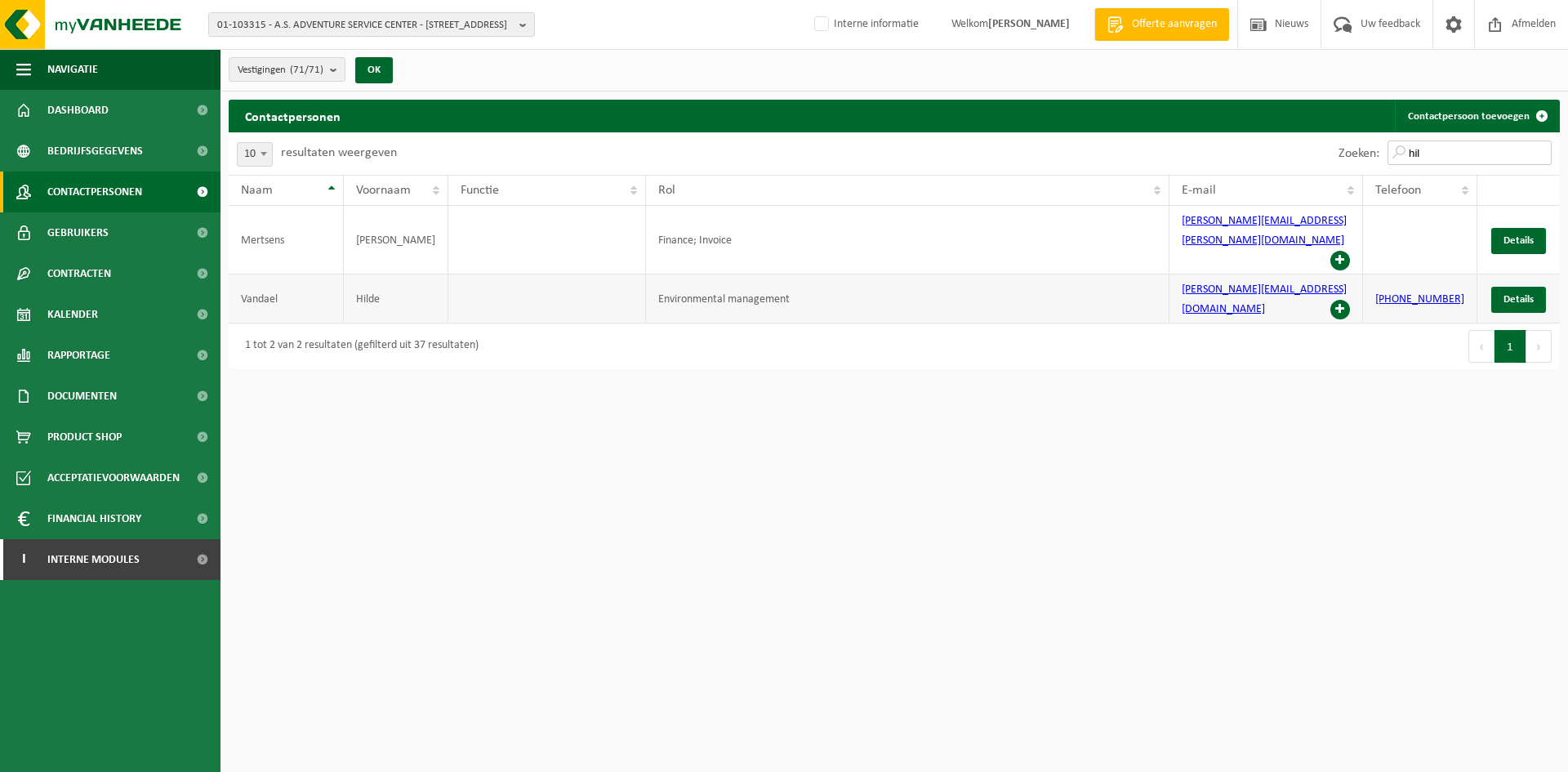
type input "hil"
click at [1348, 300] on span at bounding box center [1340, 310] width 20 height 20
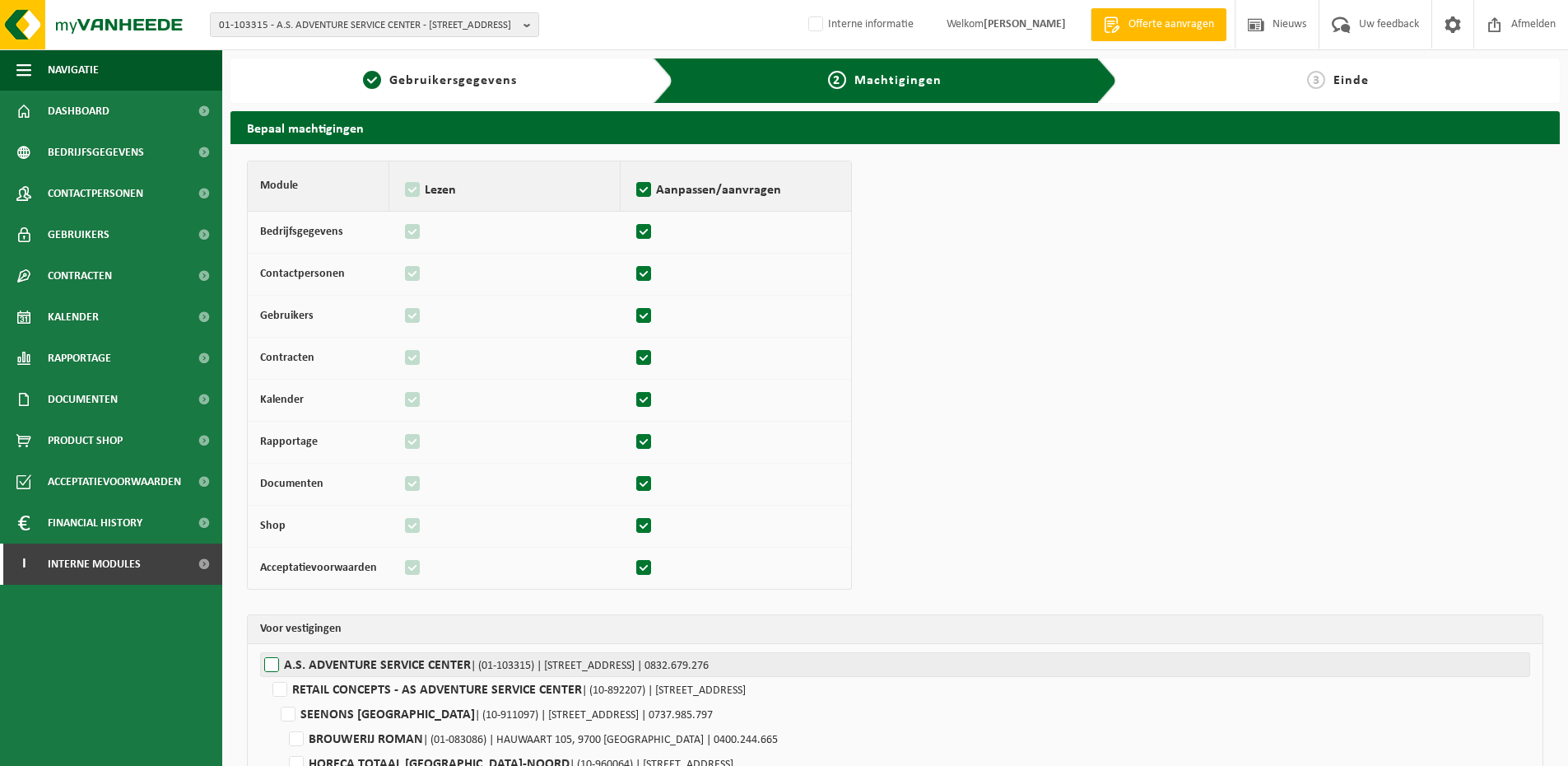
click at [337, 670] on label"] "A.S. ADVENTURE SERVICE CENTER | (01-103315) | [STREET_ADDRESS] | 0832.679.276" at bounding box center [895, 664] width 1271 height 25
click at [337, 670] on input "A.S. ADVENTURE SERVICE CENTER | (01-103315) | [STREET_ADDRESS] | 0832.679.276" at bounding box center [1044, 664] width 1568 height 25
checkbox input "true"
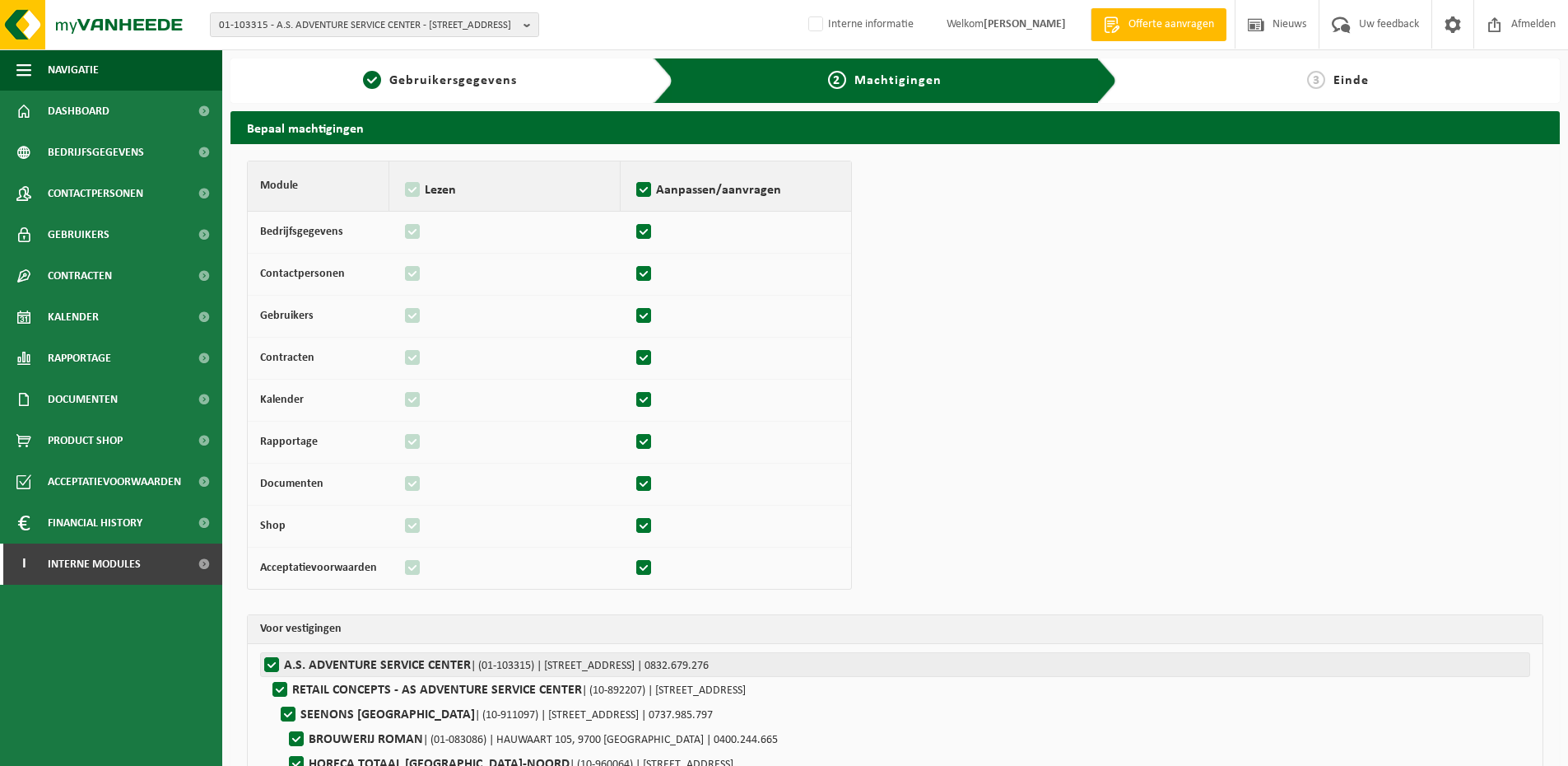
checkbox input "true"
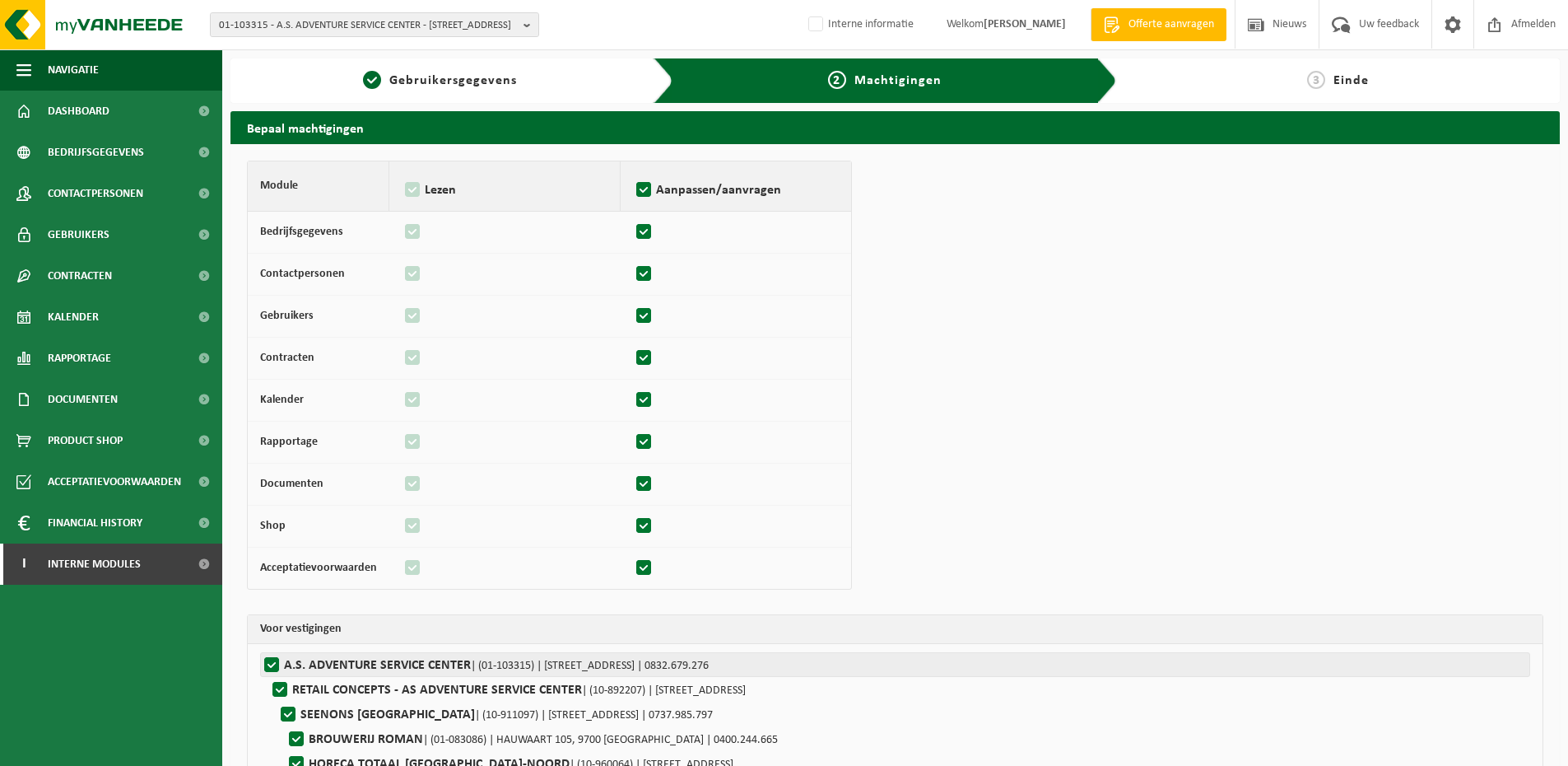
checkbox input "true"
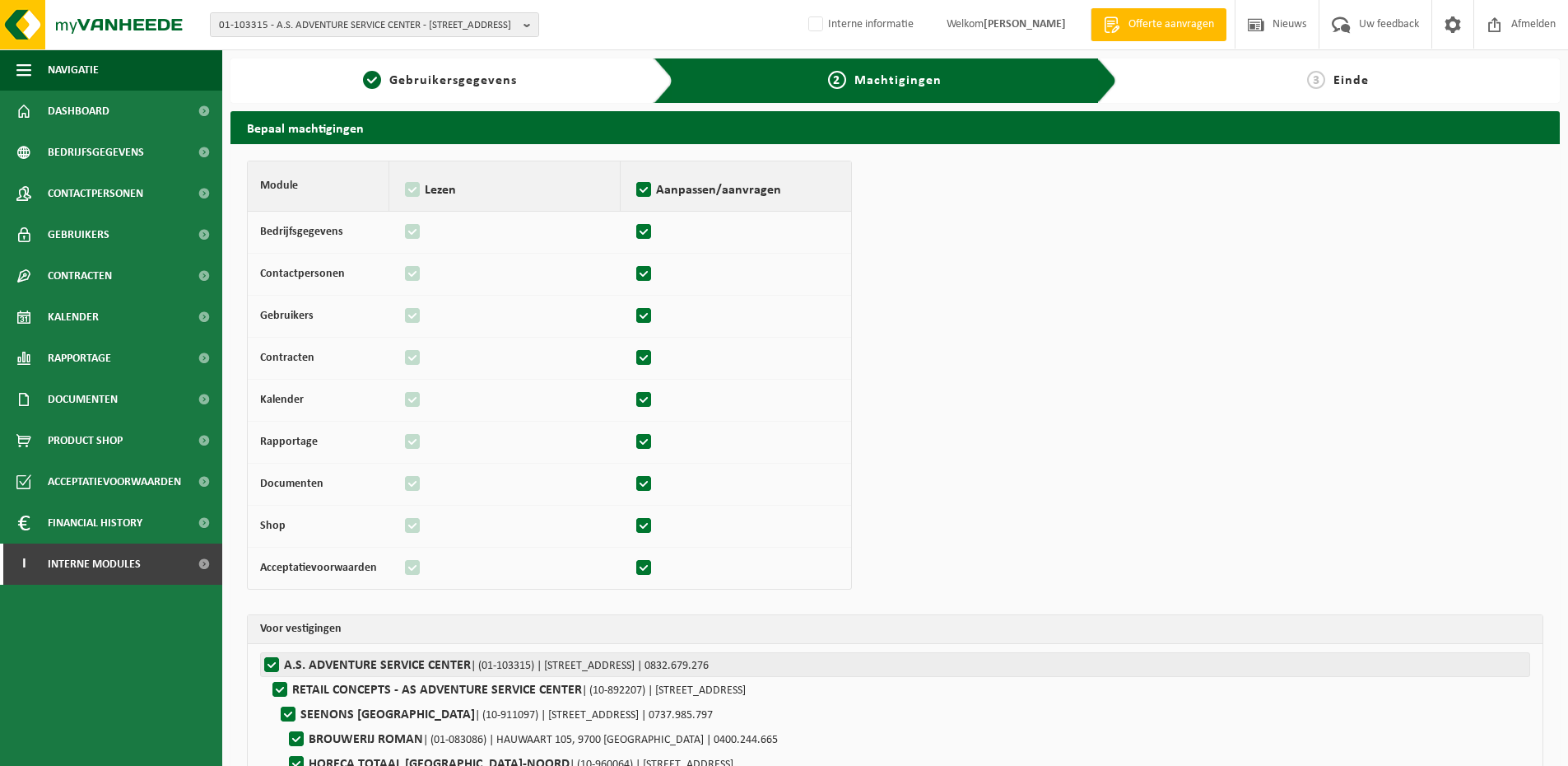
checkbox input "true"
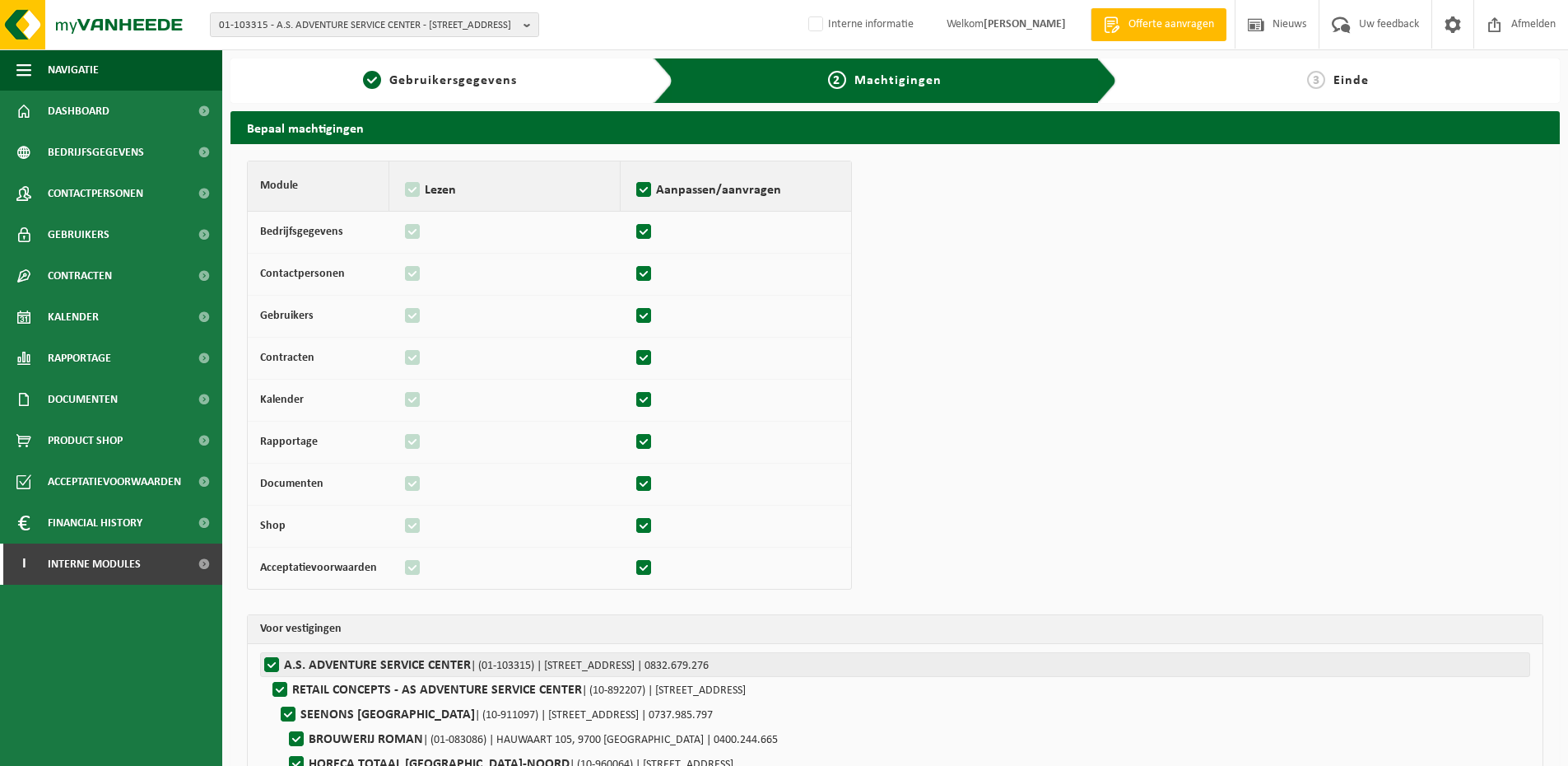
checkbox input "true"
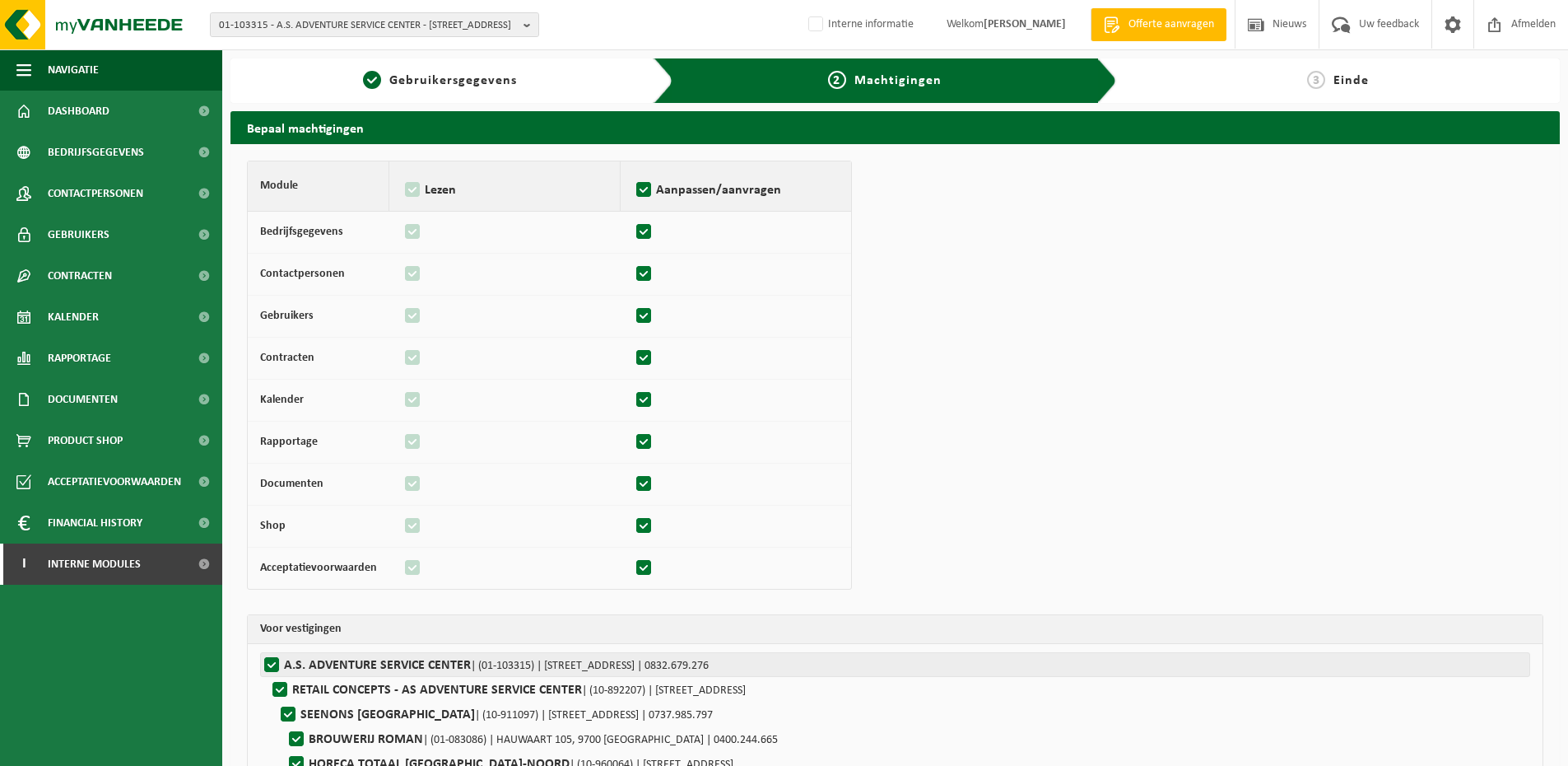
checkbox input "true"
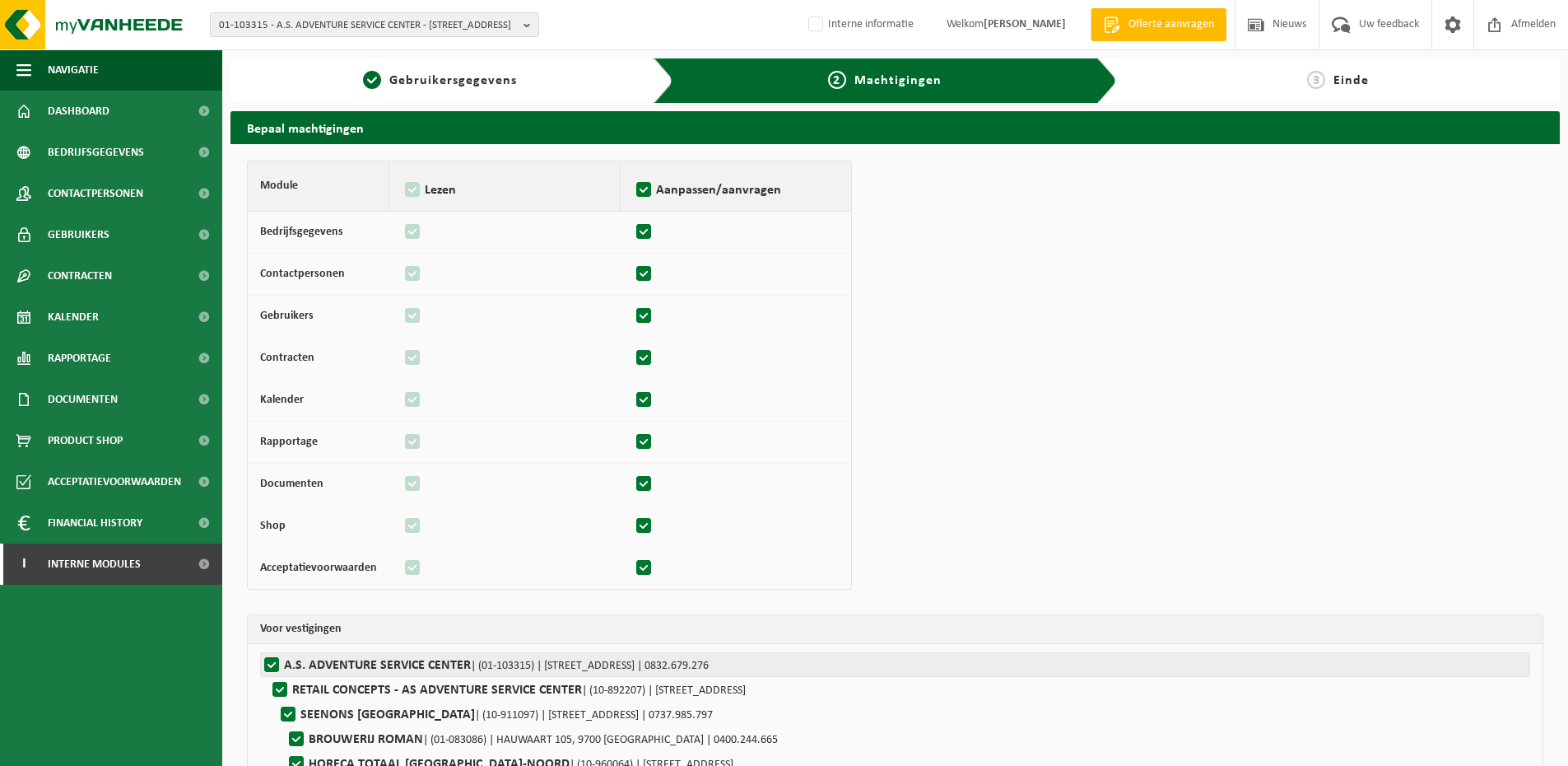
checkbox input "true"
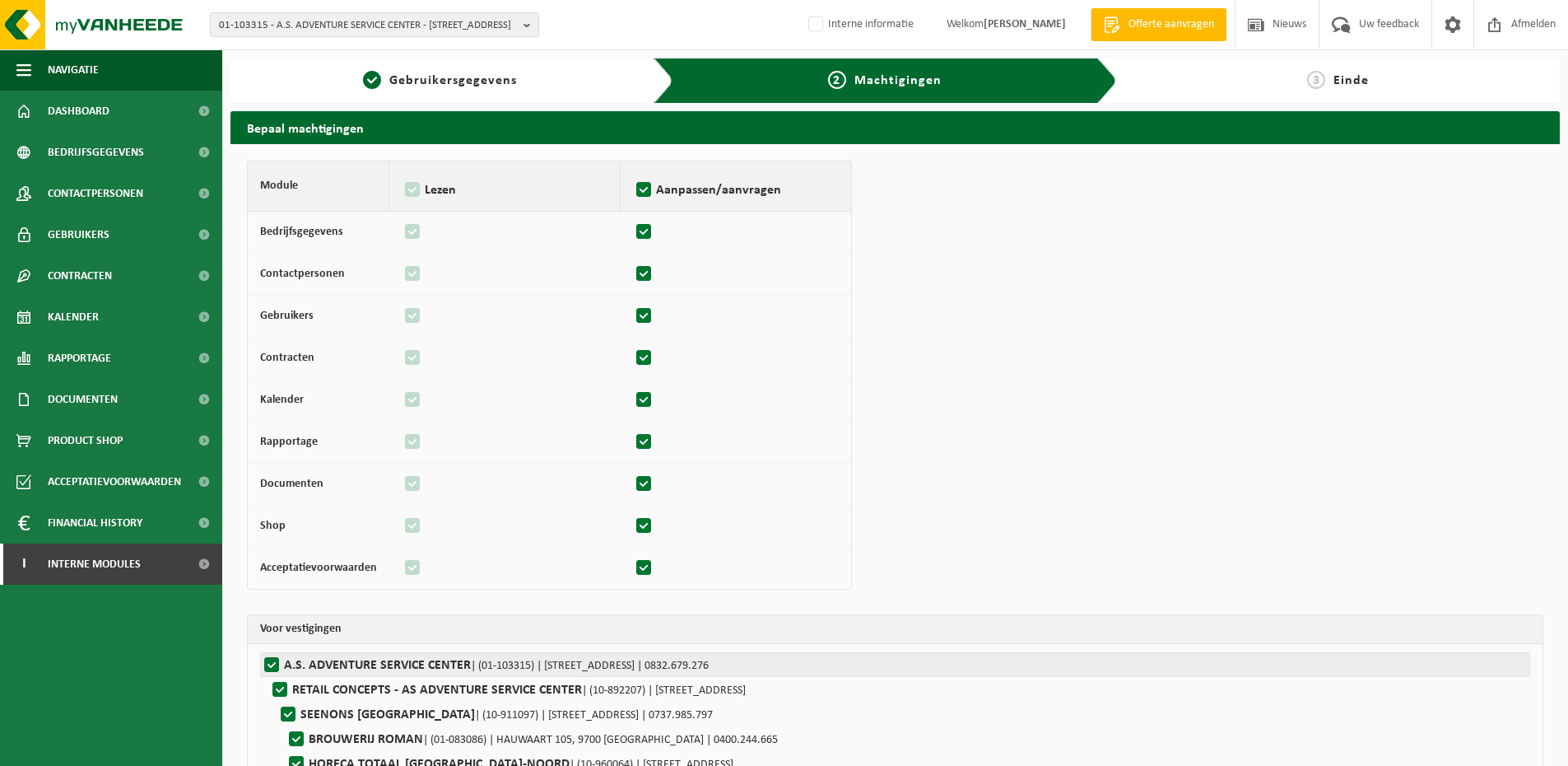
checkbox input "true"
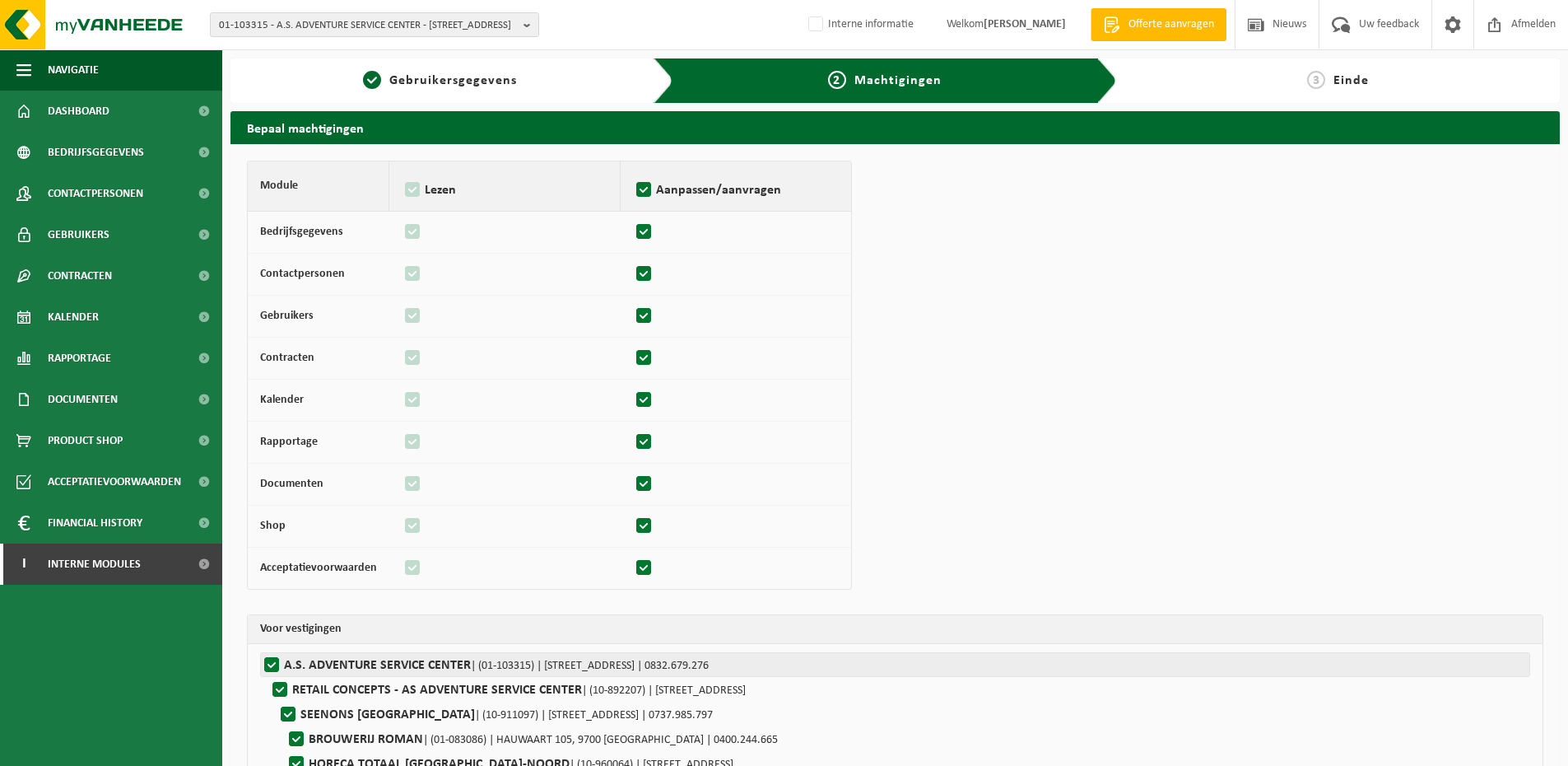
checkbox input "true"
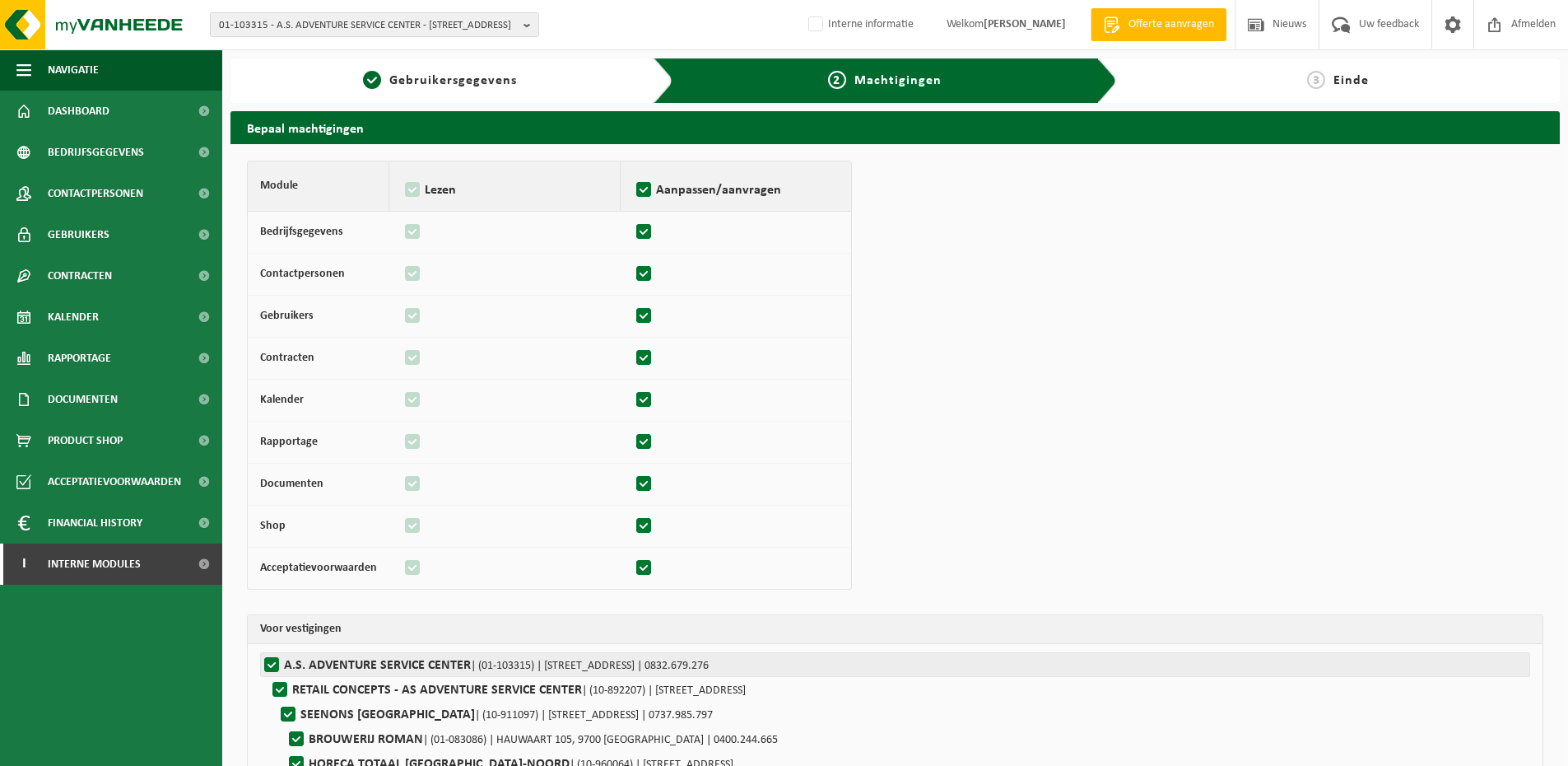
checkbox input "true"
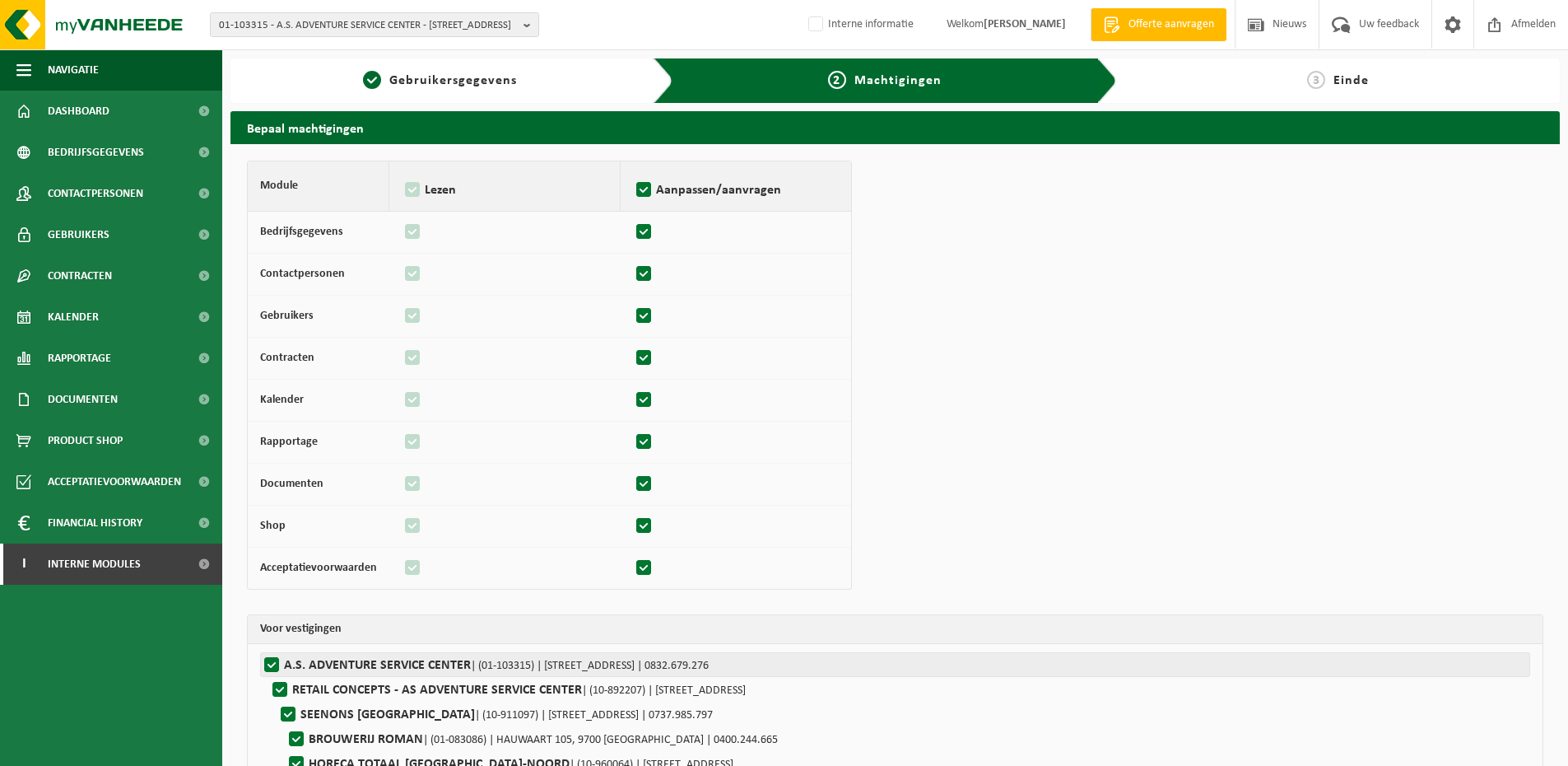
checkbox input "true"
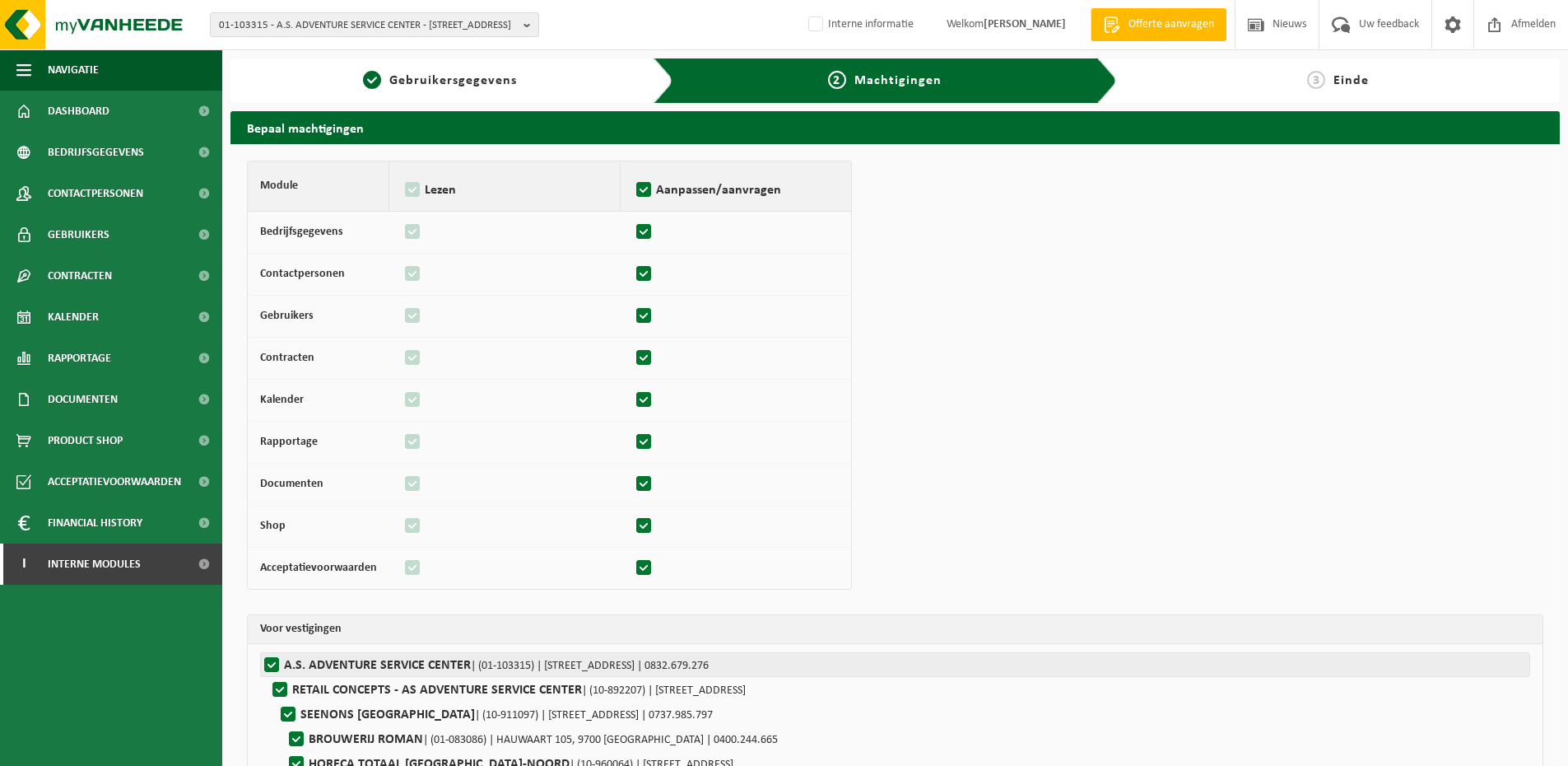
checkbox input "true"
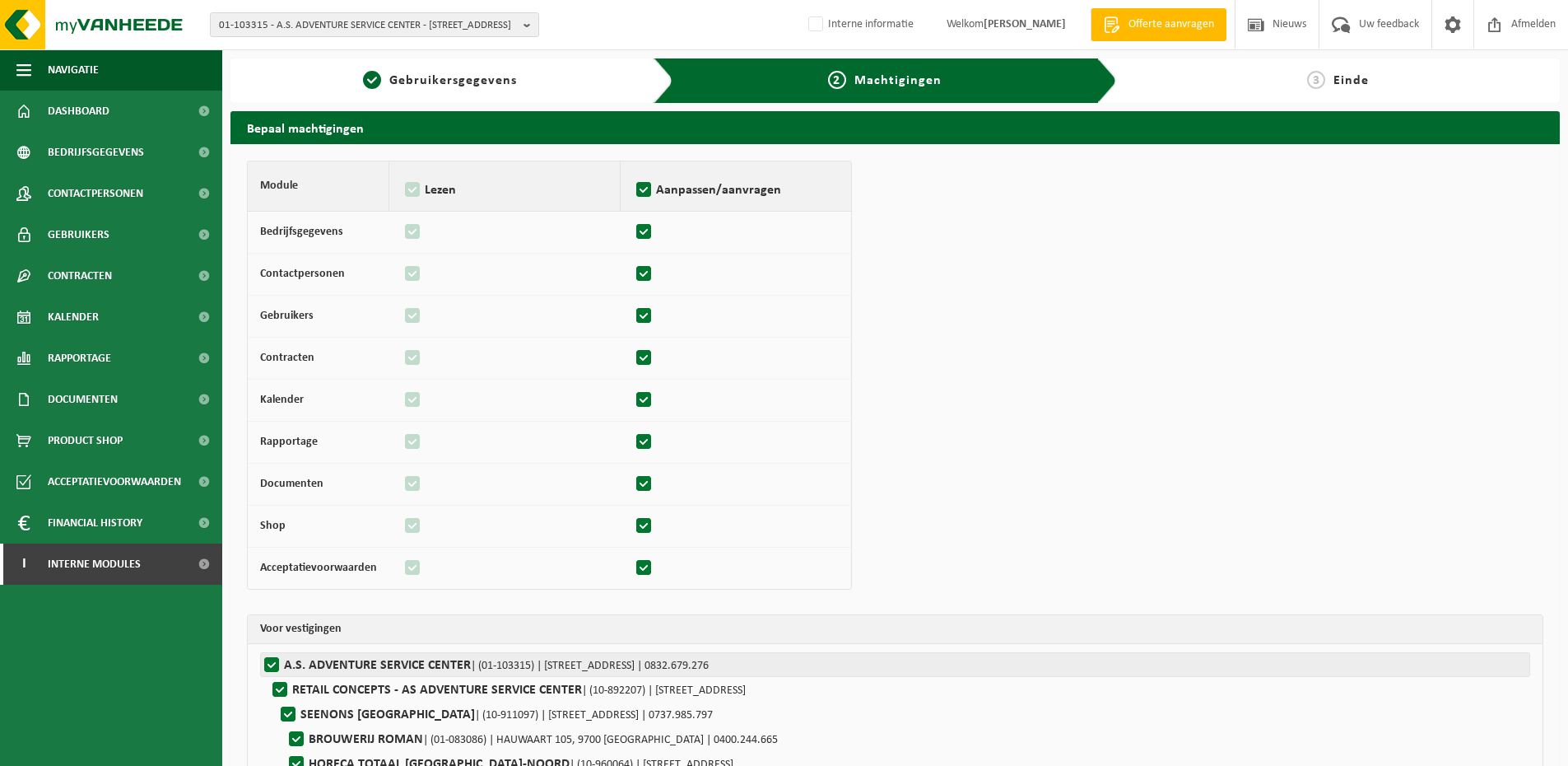
checkbox input "true"
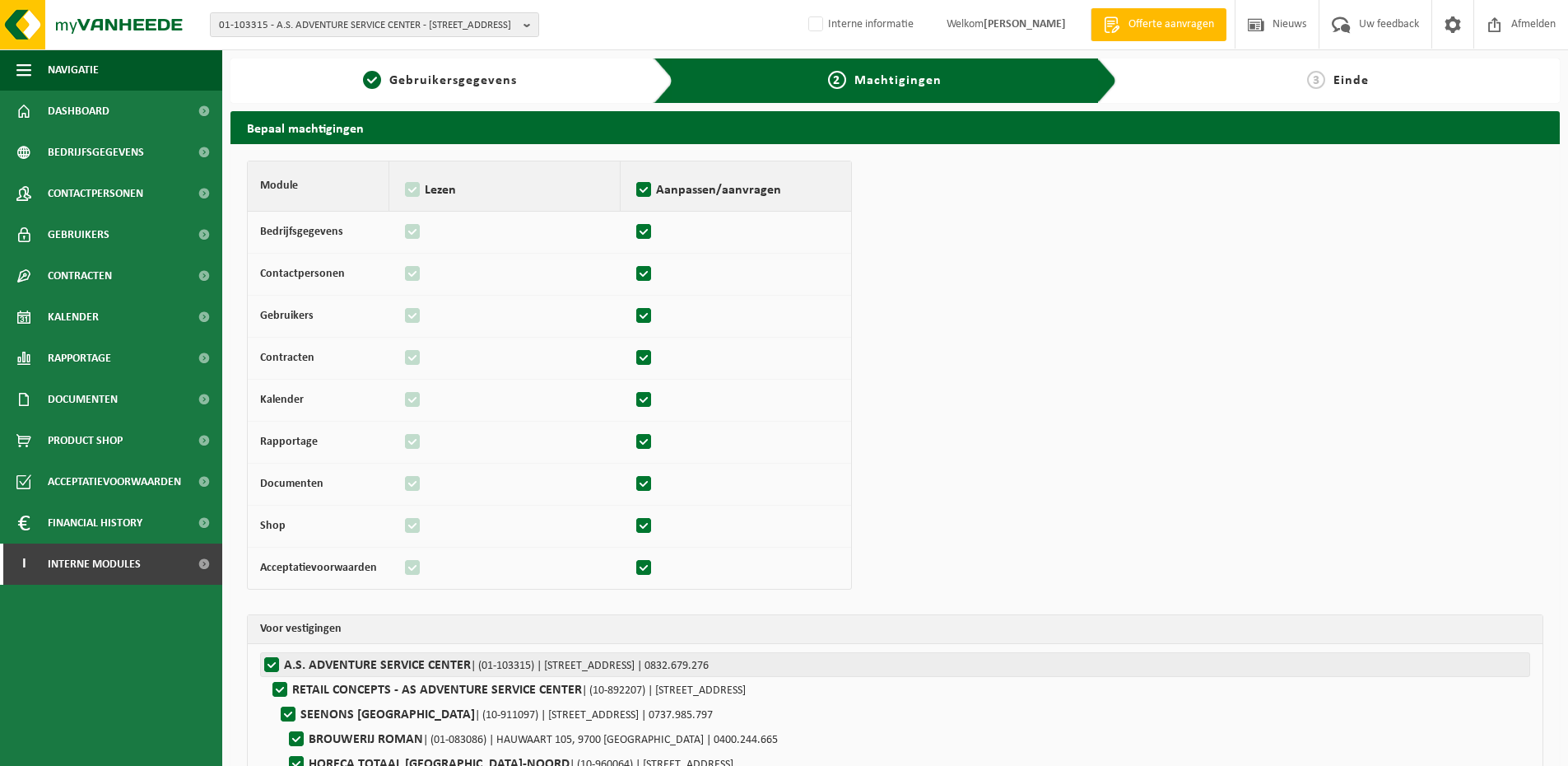
checkbox input "true"
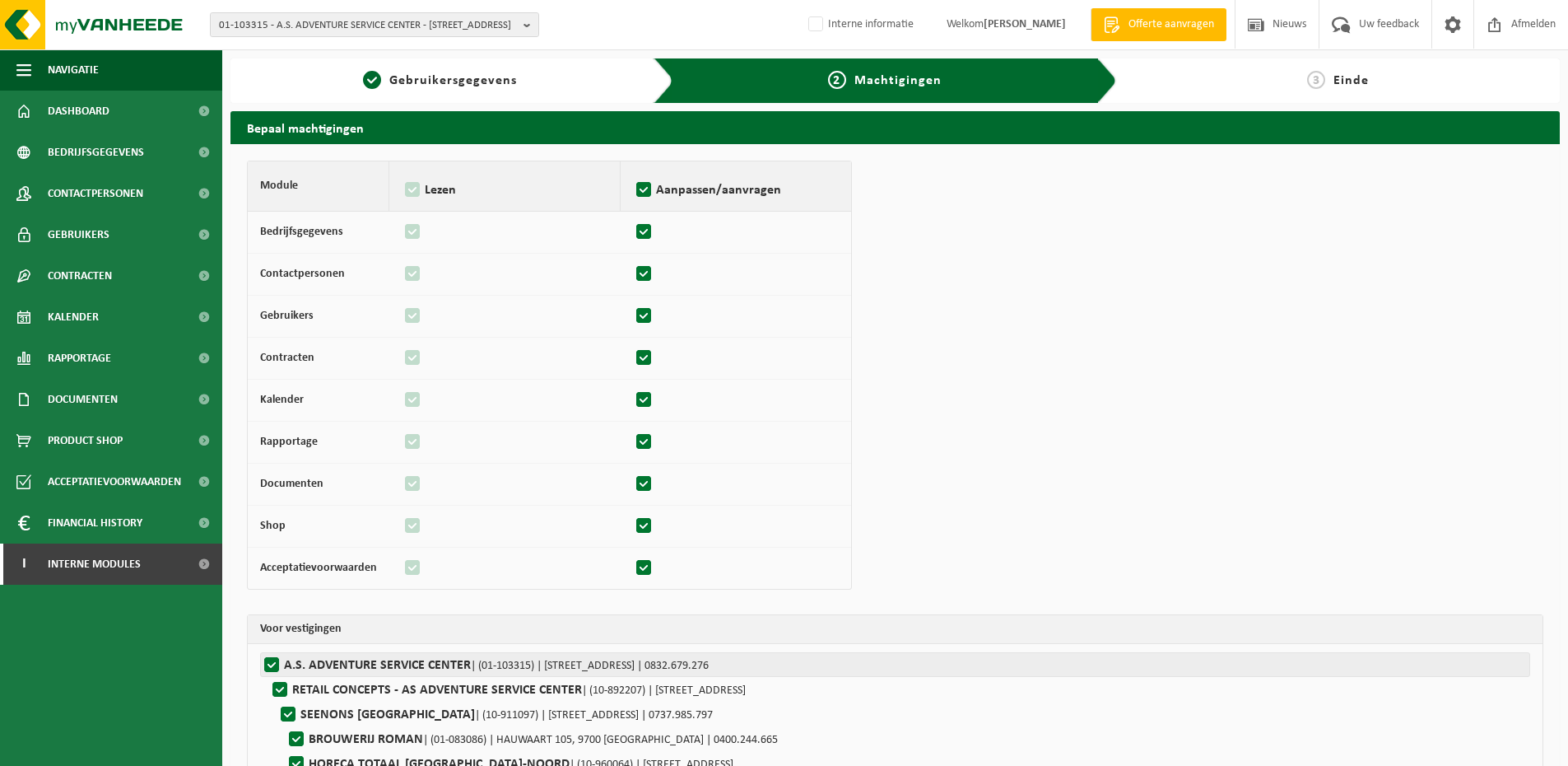
checkbox input "true"
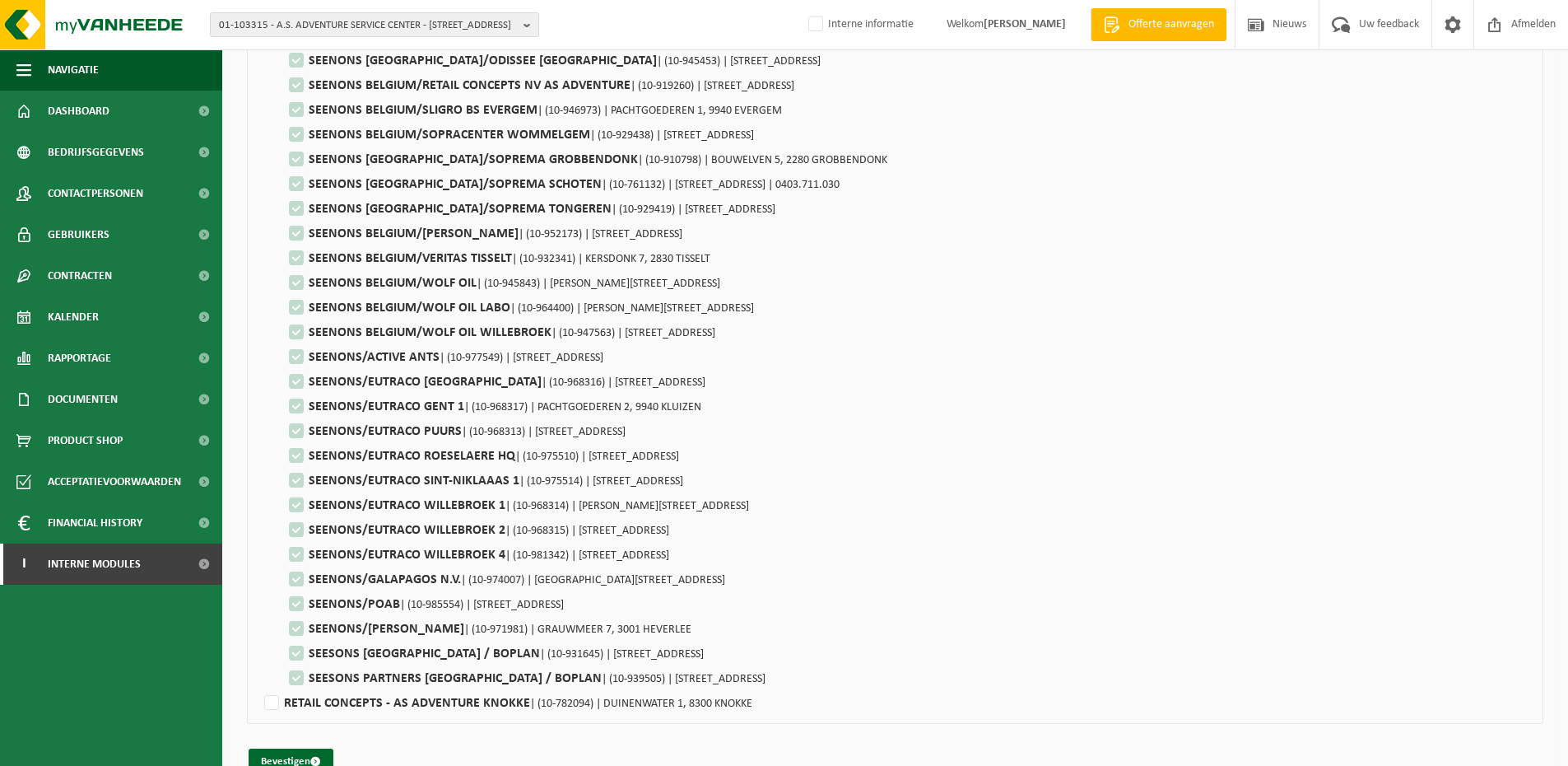
scroll to position [1748, 0]
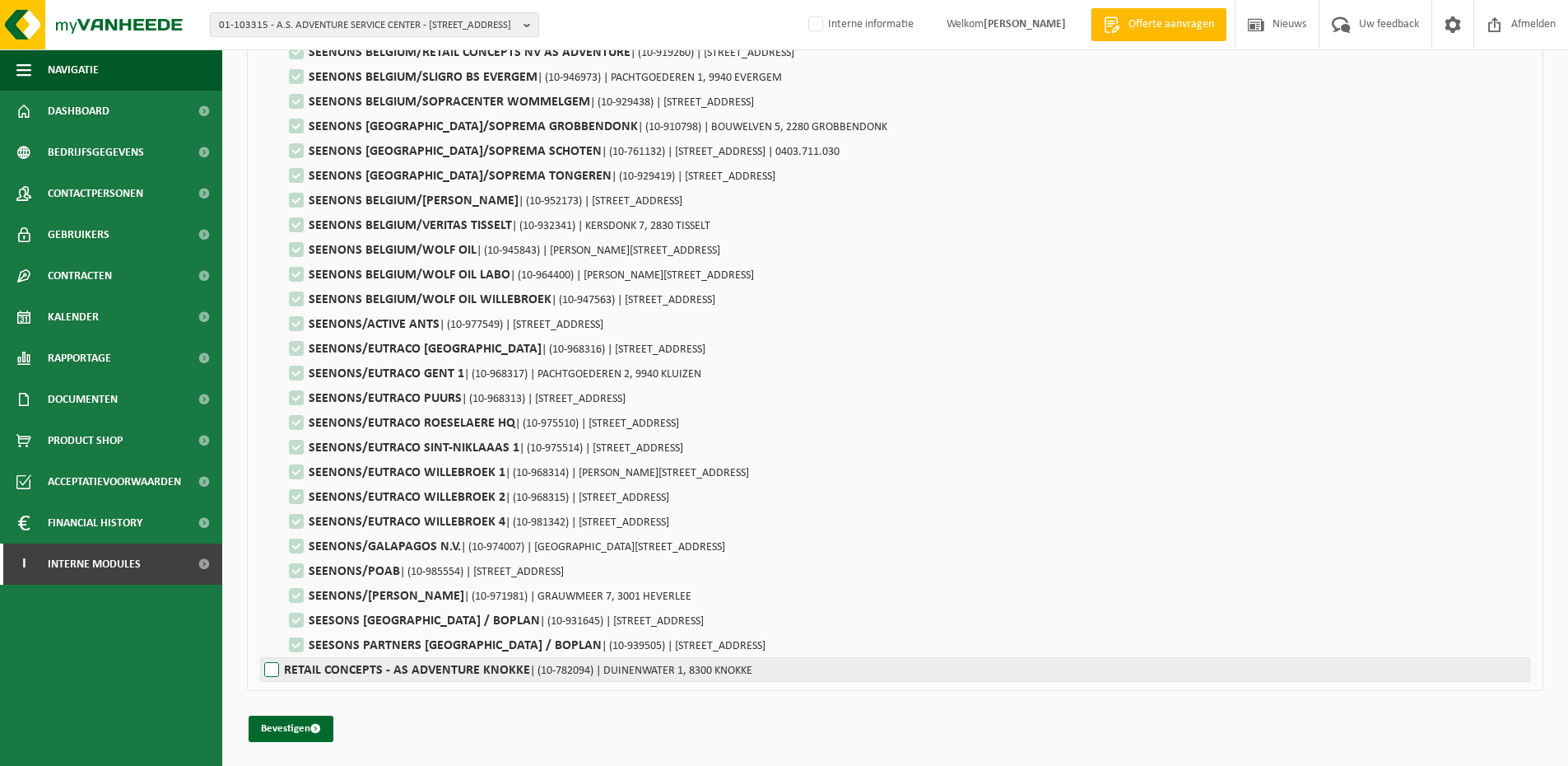
click at [276, 667] on label"] "RETAIL CONCEPTS - AS ADVENTURE KNOKKE | (10-782094) | DUINENWATER 1, 8300 KNOKKE" at bounding box center [895, 669] width 1271 height 25
click at [265, 670] on label"] "RETAIL CONCEPTS - AS ADVENTURE KNOKKE | (10-782094) | DUINENWATER 1, 8300 KNOKKE" at bounding box center [895, 669] width 1271 height 25
click at [271, 661] on label"] "RETAIL CONCEPTS - AS ADVENTURE KNOKKE | (10-782094) | DUINENWATER 1, 8300 KNOKKE" at bounding box center [895, 669] width 1271 height 25
click at [272, 673] on label"] "RETAIL CONCEPTS - AS ADVENTURE KNOKKE | (10-782094) | DUINENWATER 1, 8300 KNOKKE" at bounding box center [895, 669] width 1271 height 25
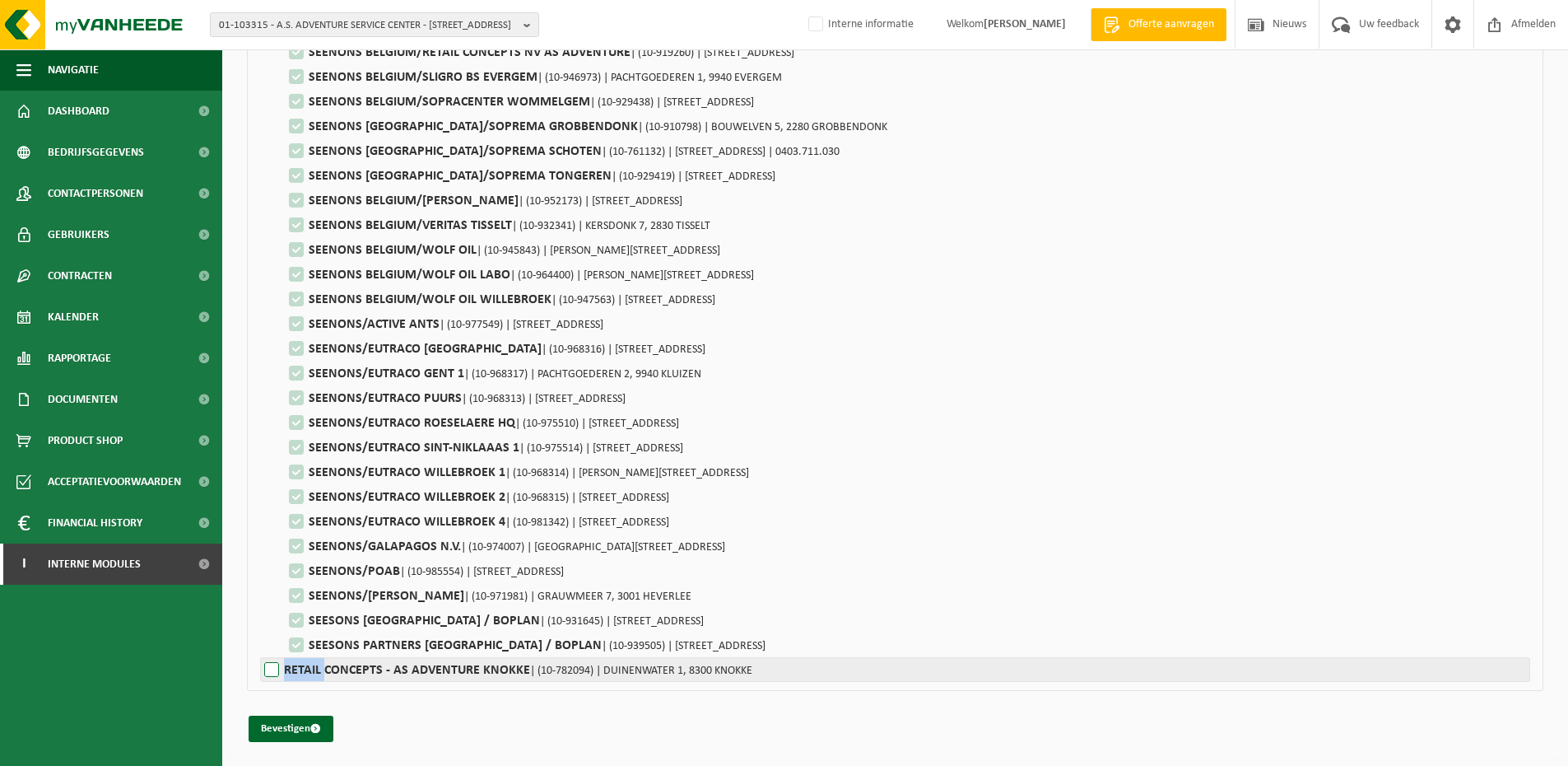
click at [272, 675] on label"] "RETAIL CONCEPTS - AS ADVENTURE KNOKKE | (10-782094) | DUINENWATER 1, 8300 KNOKKE" at bounding box center [895, 669] width 1271 height 25
click at [454, 664] on label"] "RETAIL CONCEPTS - AS ADVENTURE KNOKKE | (10-782094) | DUINENWATER 1, 8300 KNOKKE" at bounding box center [895, 669] width 1271 height 25
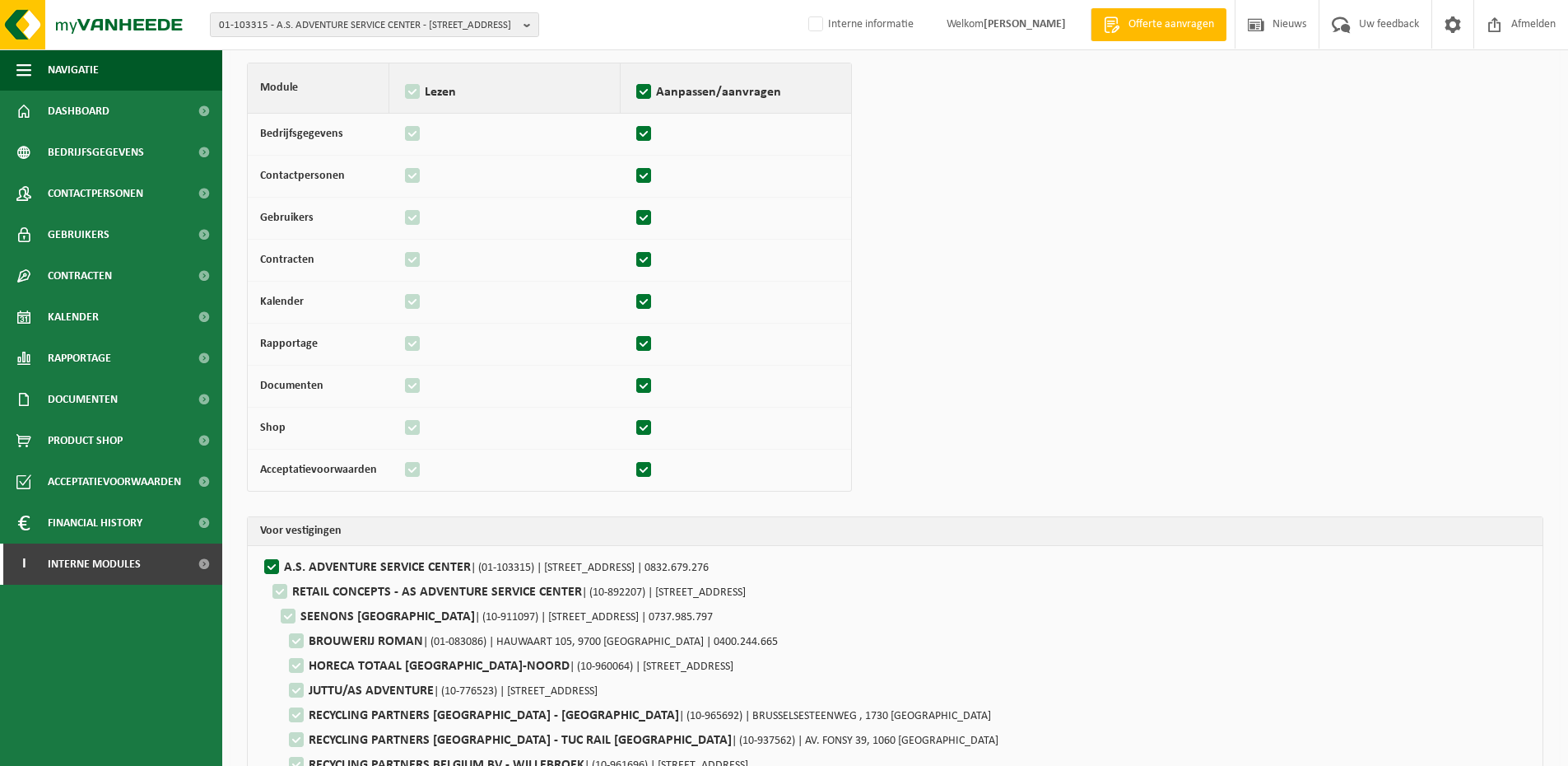
scroll to position [0, 0]
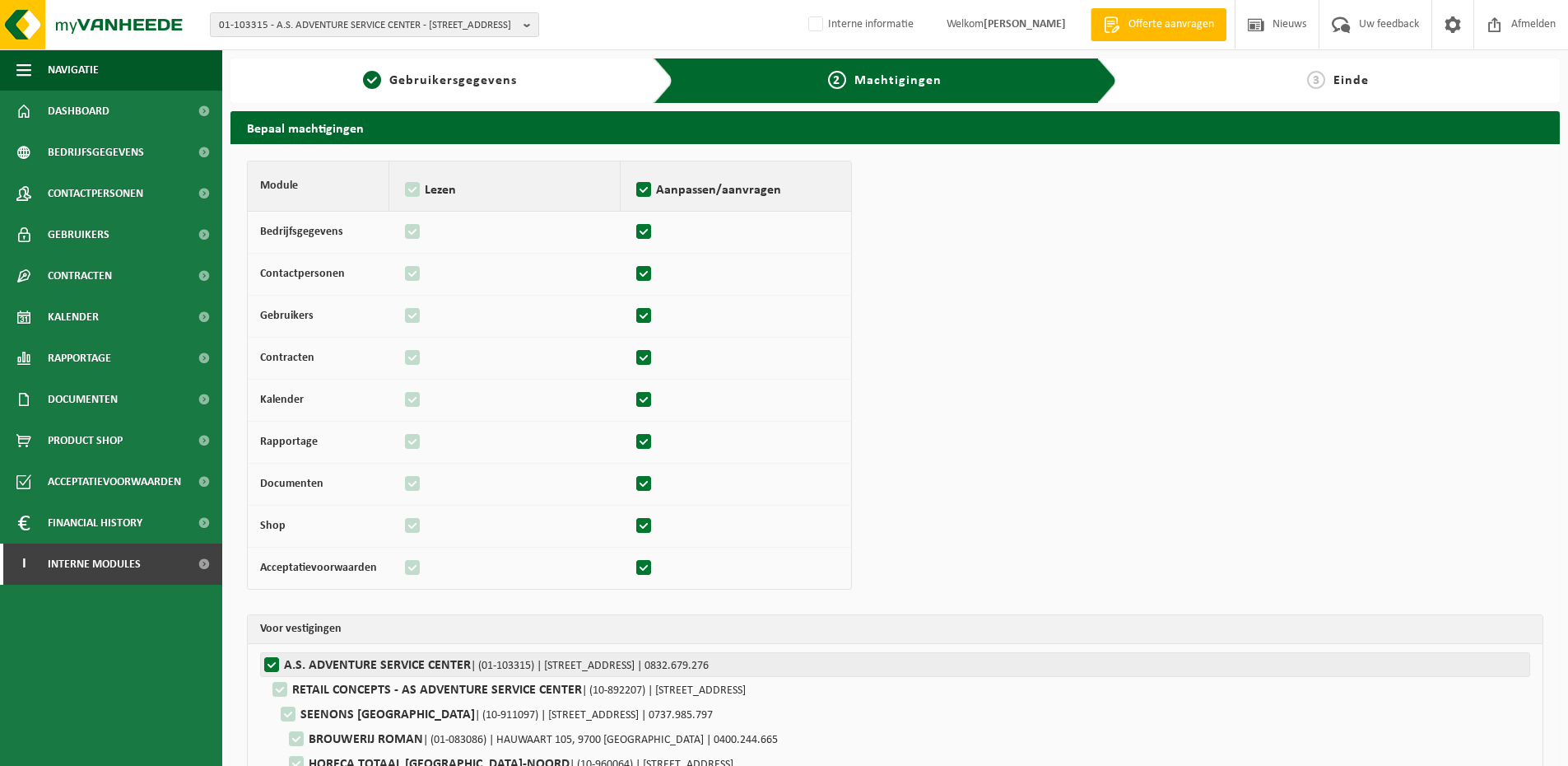
click at [270, 665] on label"] "A.S. ADVENTURE SERVICE CENTER | (01-103315) | [STREET_ADDRESS] | 0832.679.276" at bounding box center [895, 664] width 1271 height 25
click at [270, 665] on input "A.S. ADVENTURE SERVICE CENTER | (01-103315) | [STREET_ADDRESS] | 0832.679.276" at bounding box center [1044, 664] width 1568 height 25
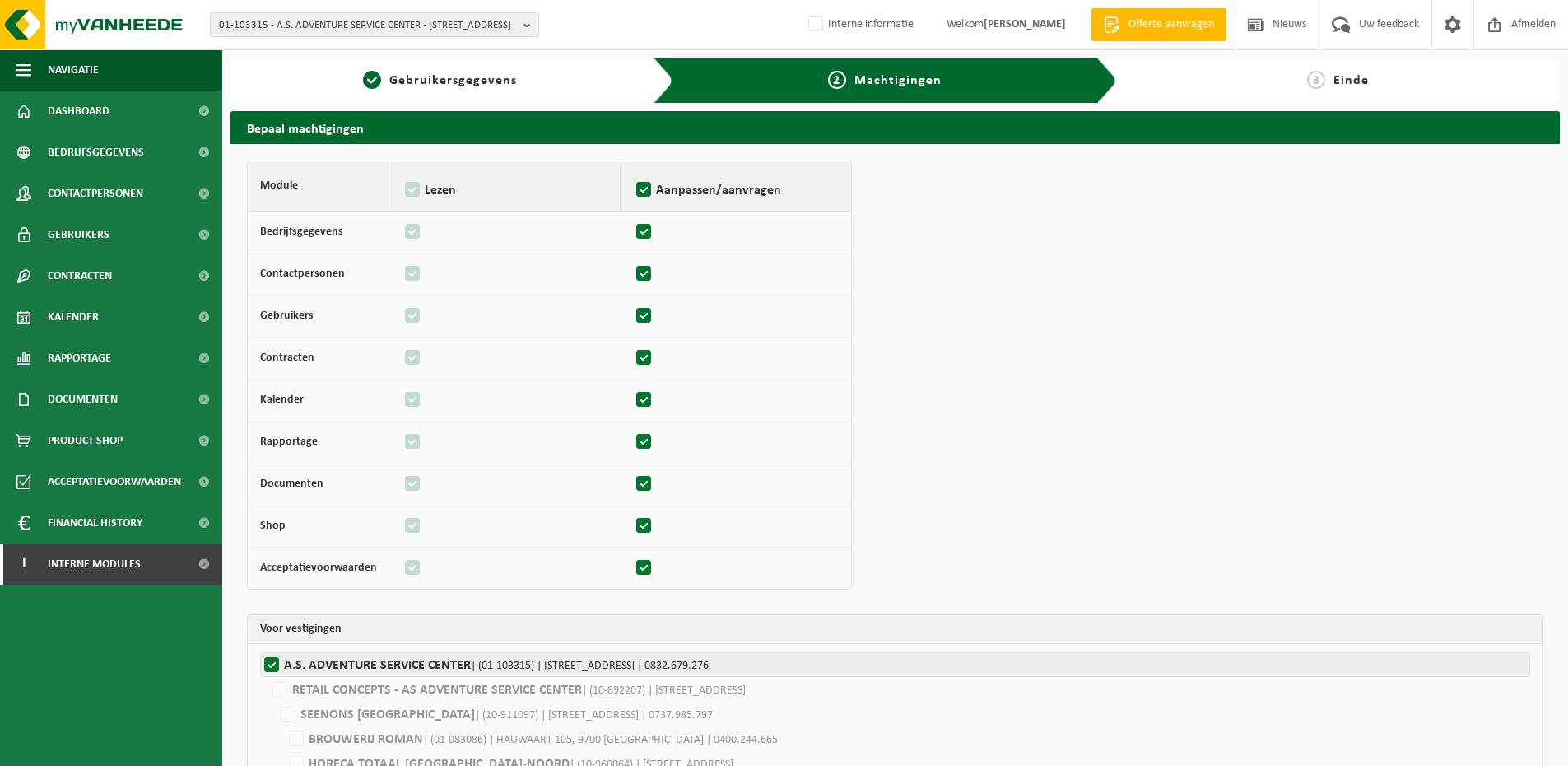
checkbox input "false"
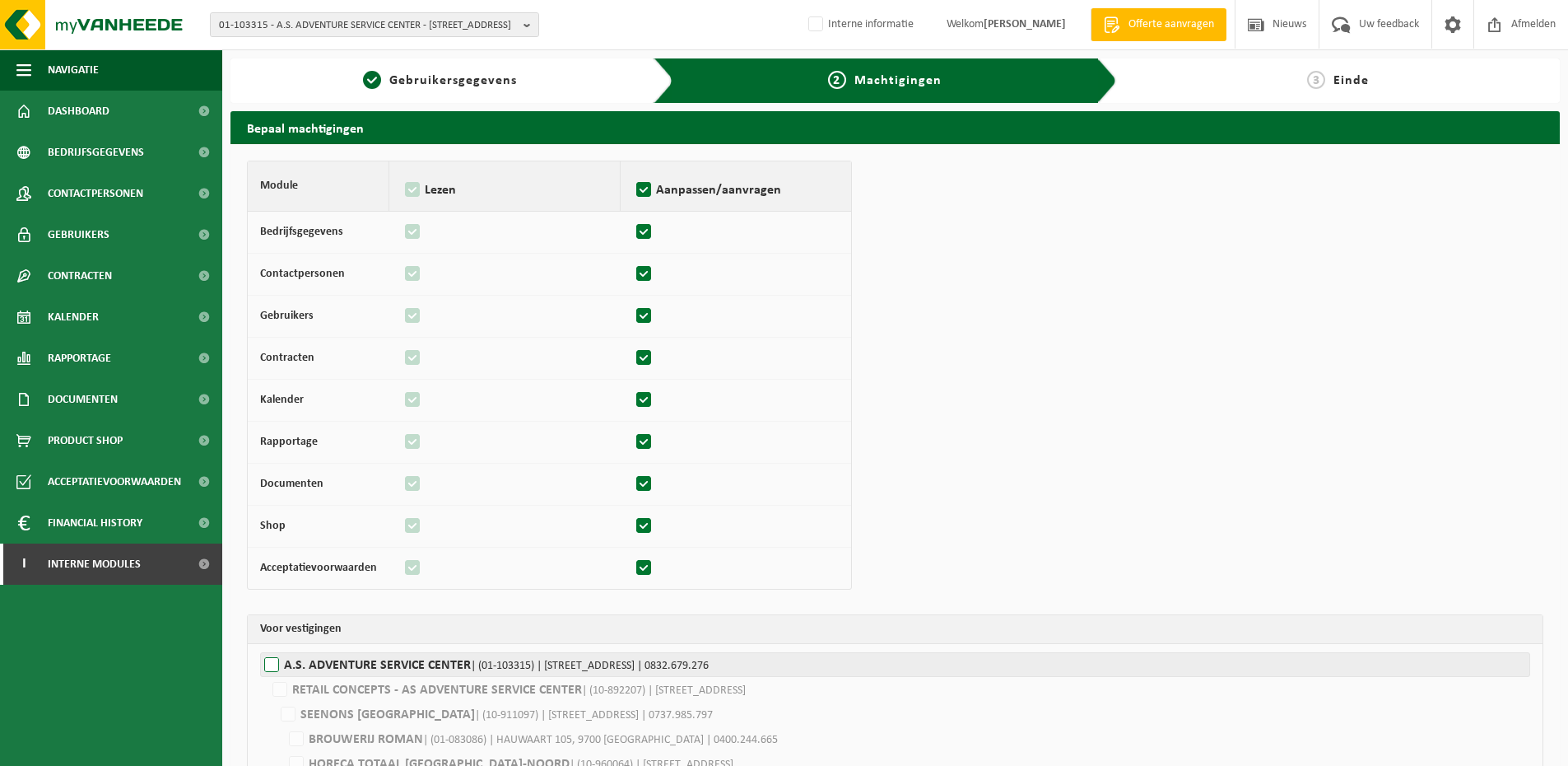
checkbox input "false"
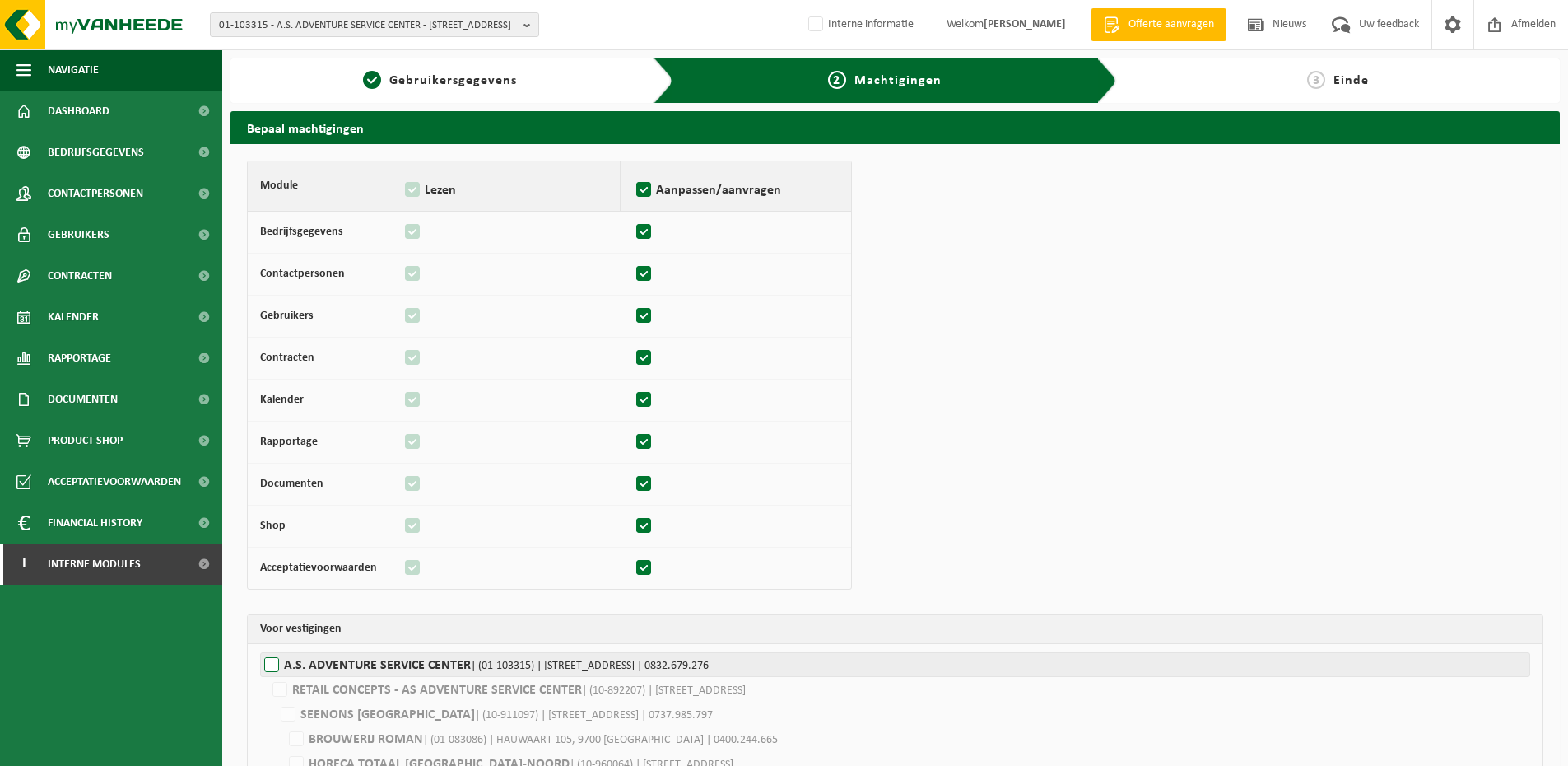
checkbox input "false"
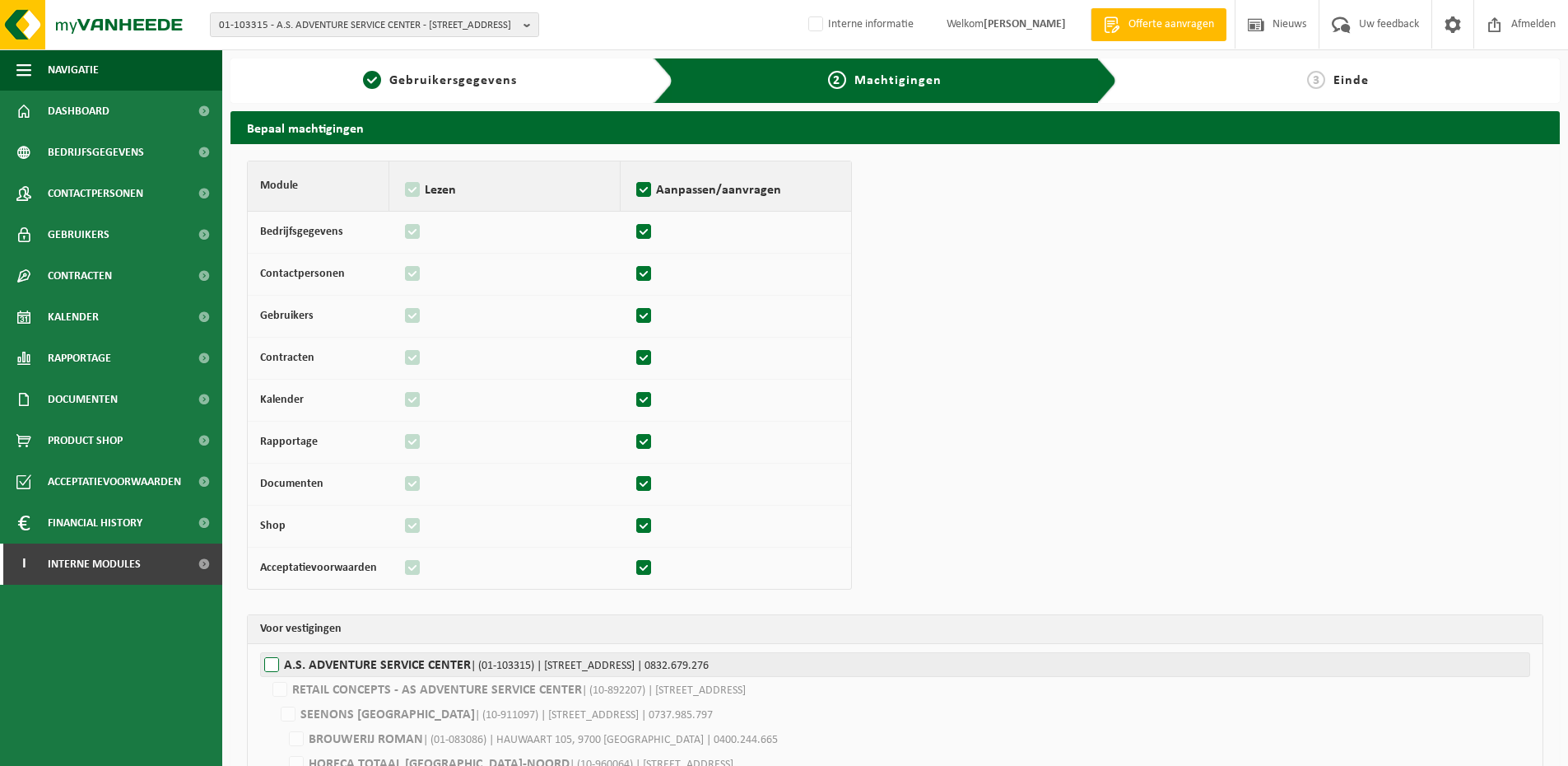
checkbox input "false"
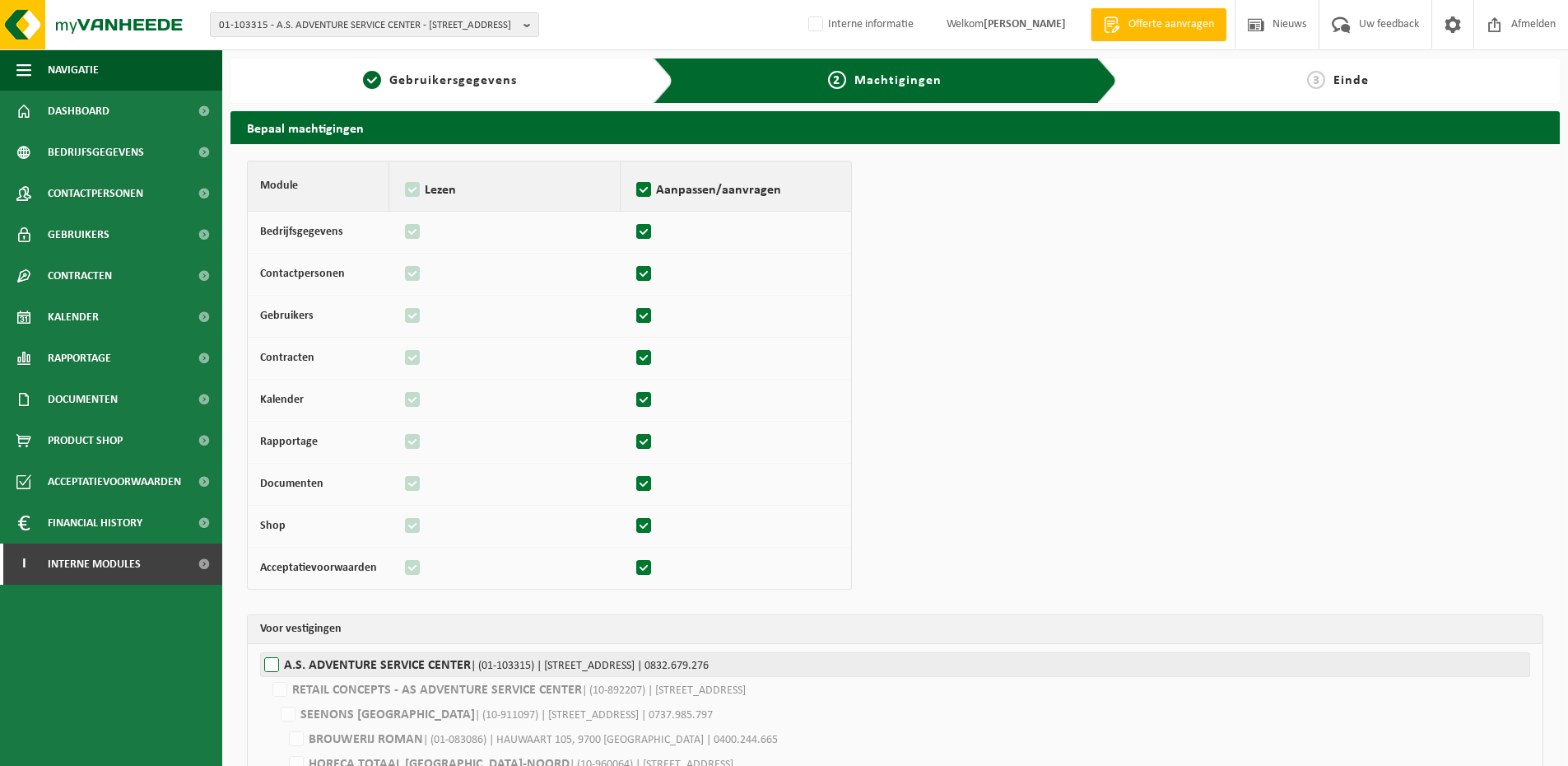
checkbox input "false"
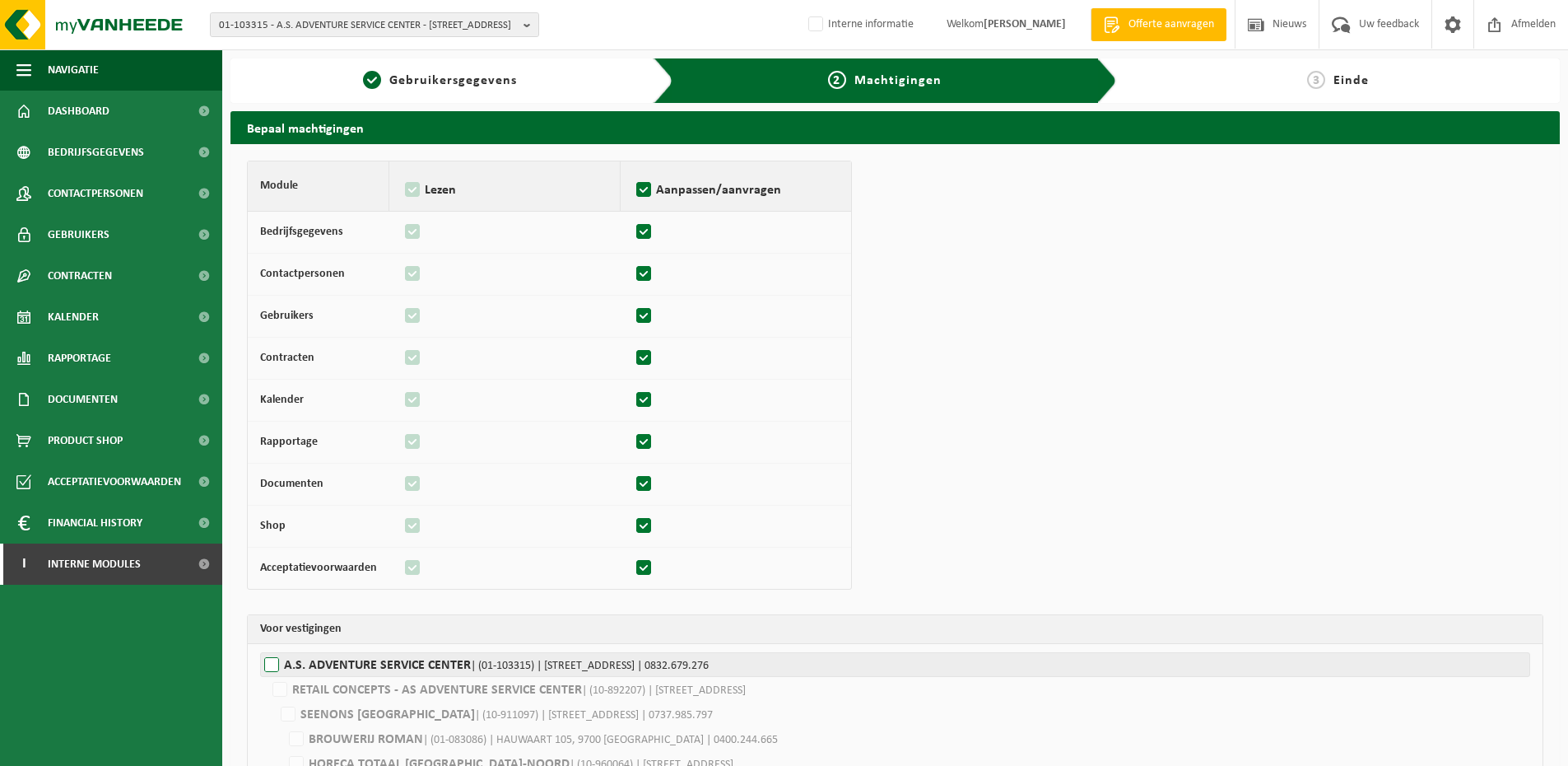
checkbox input "false"
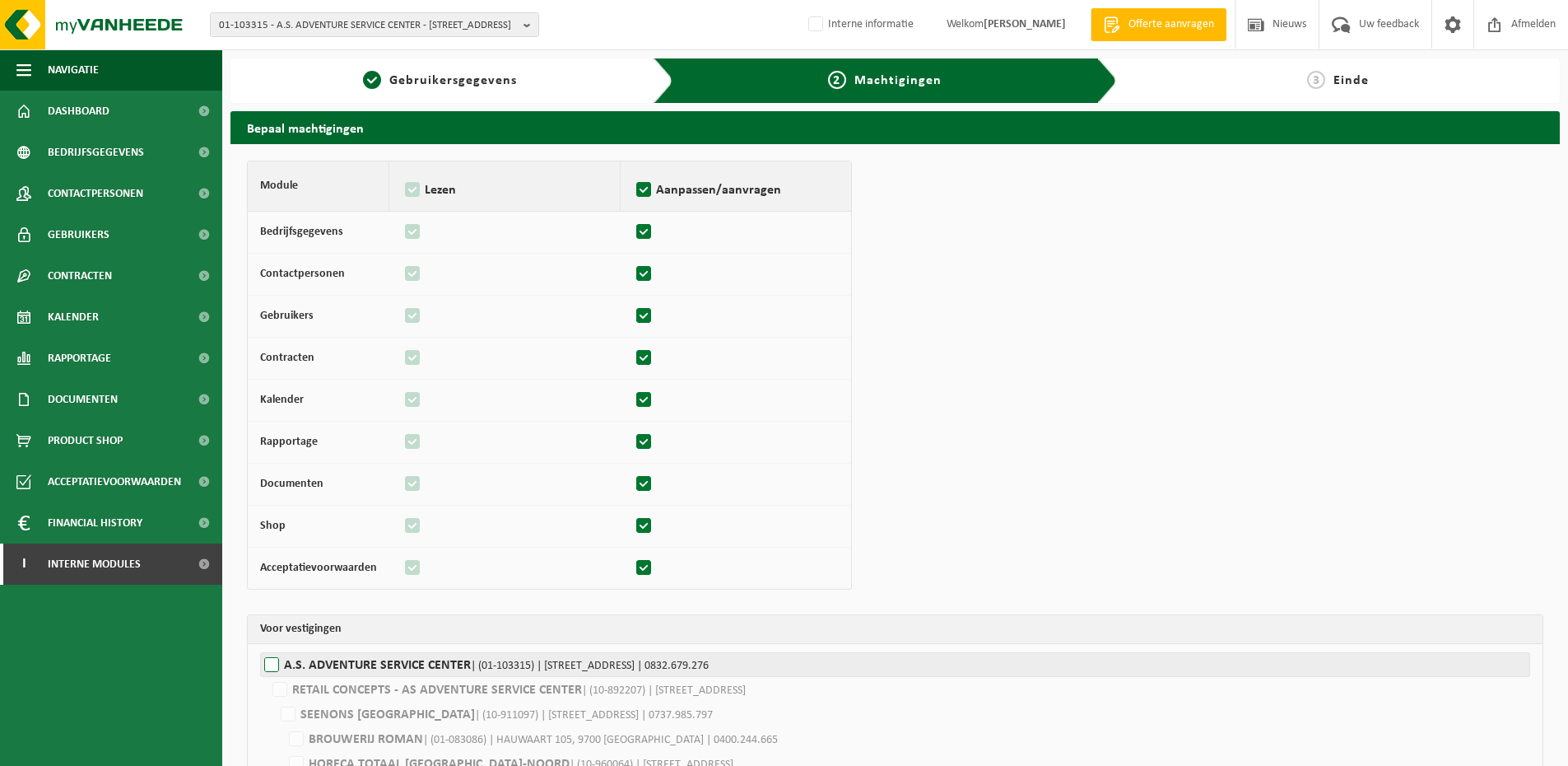
checkbox input "false"
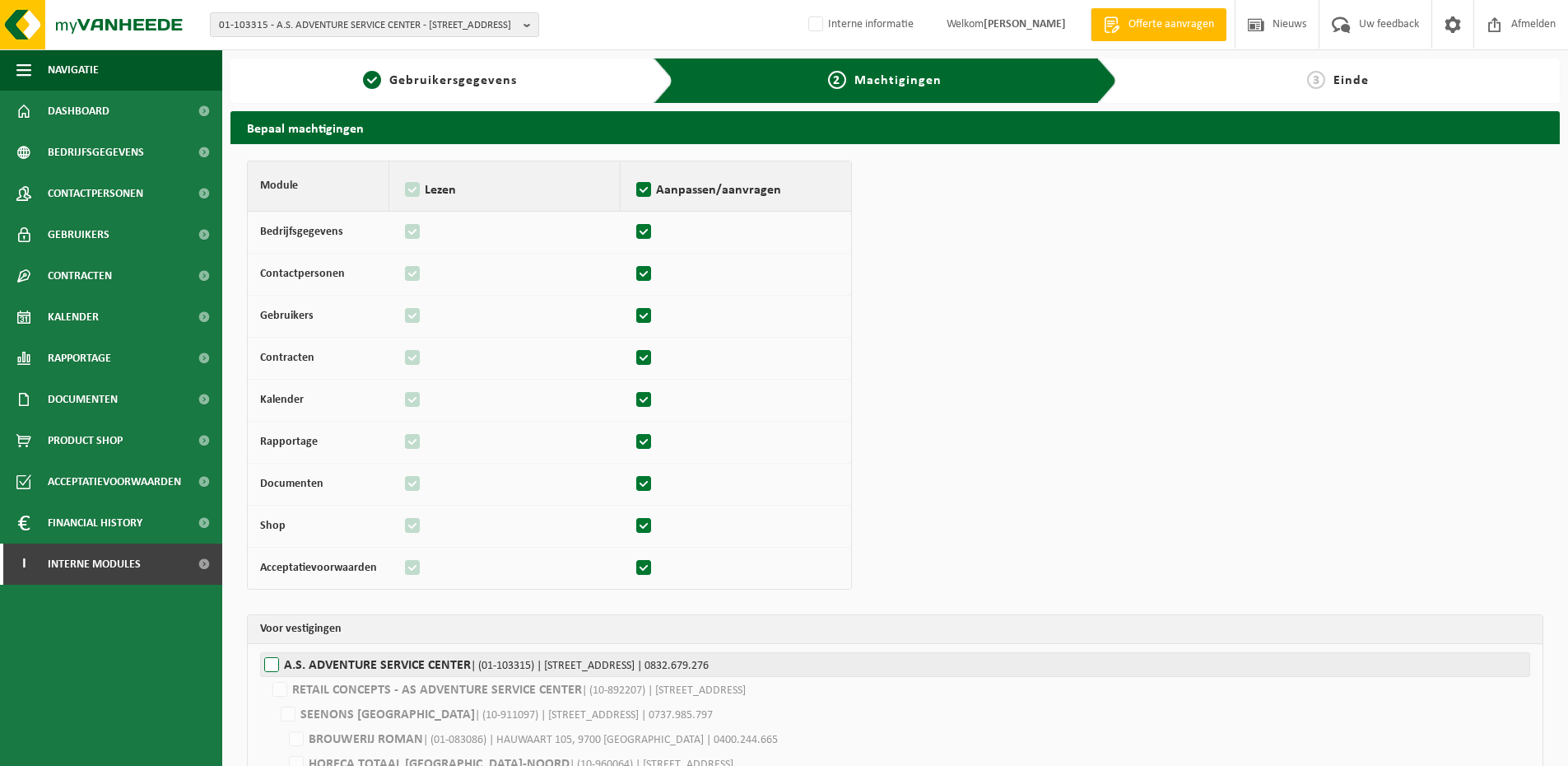
checkbox input "false"
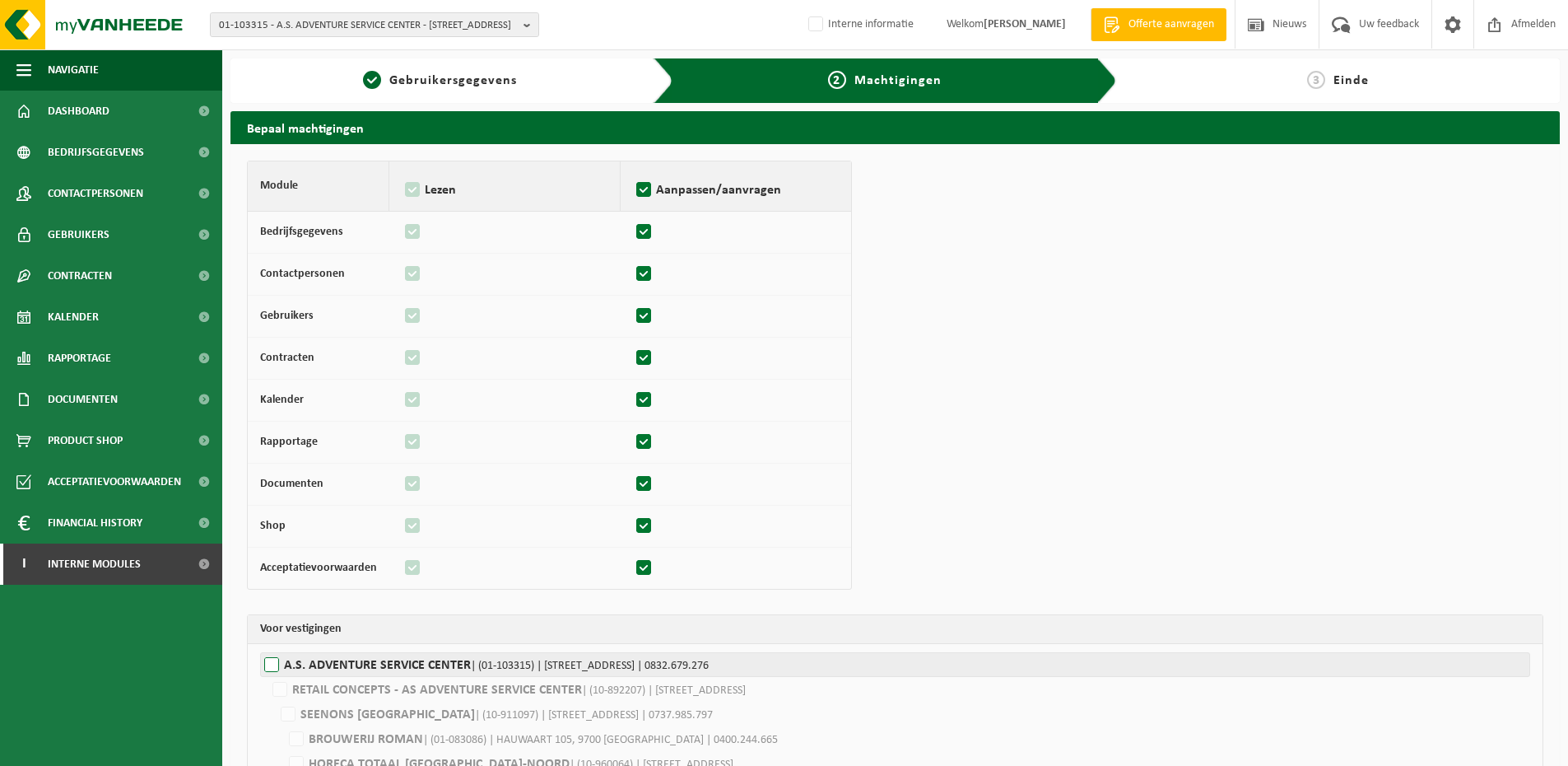
checkbox input "false"
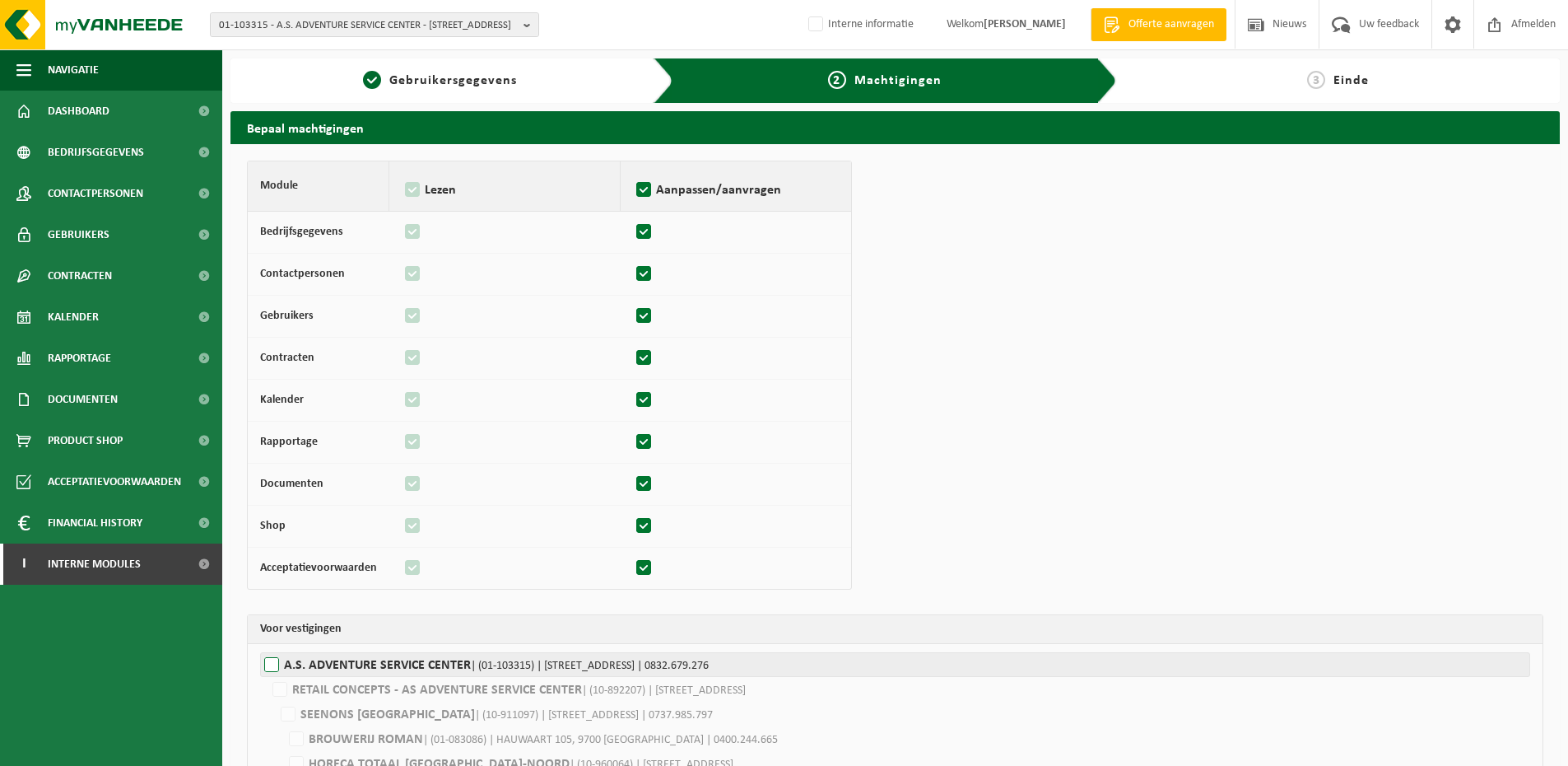
checkbox input "false"
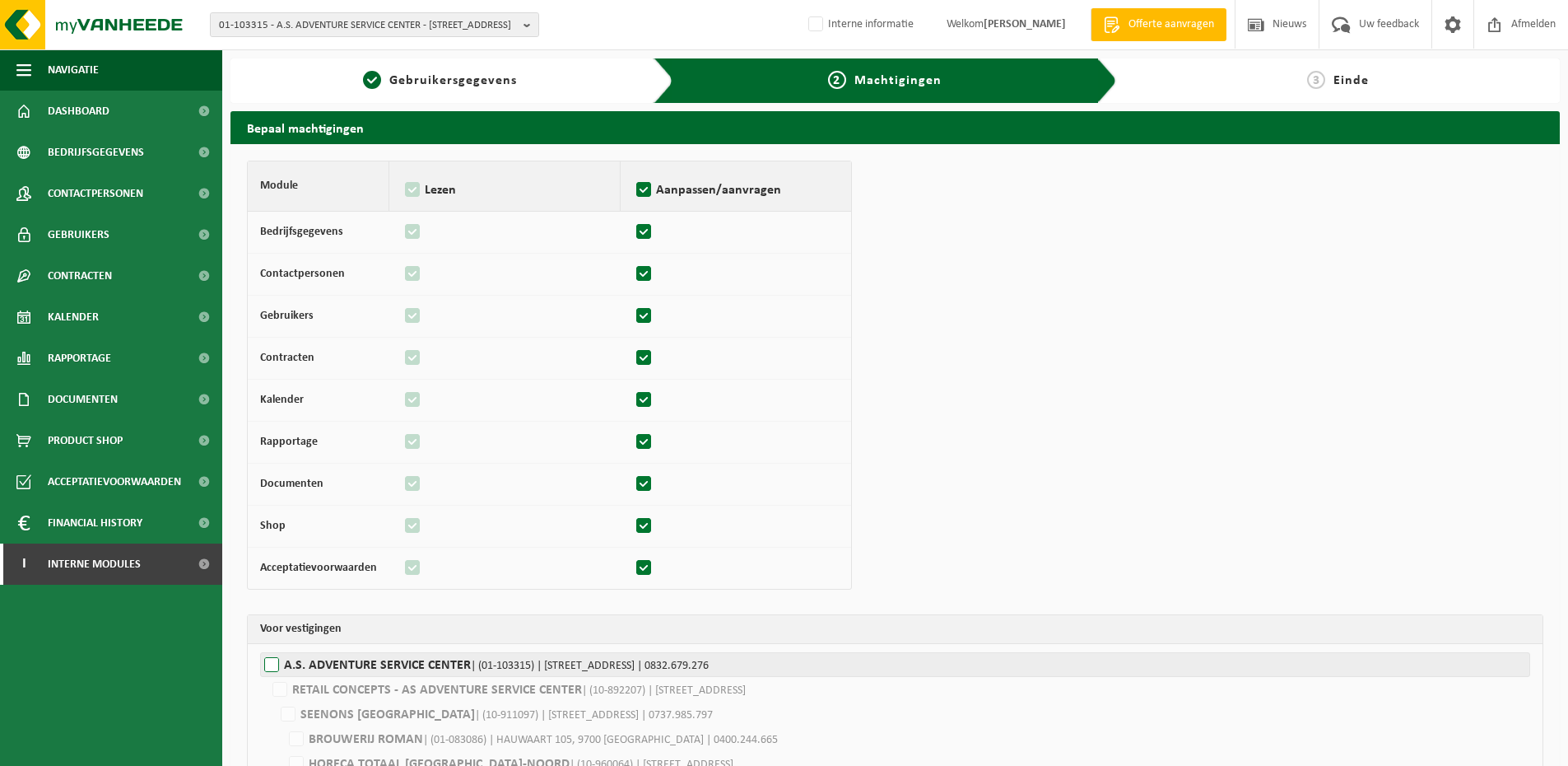
checkbox input "false"
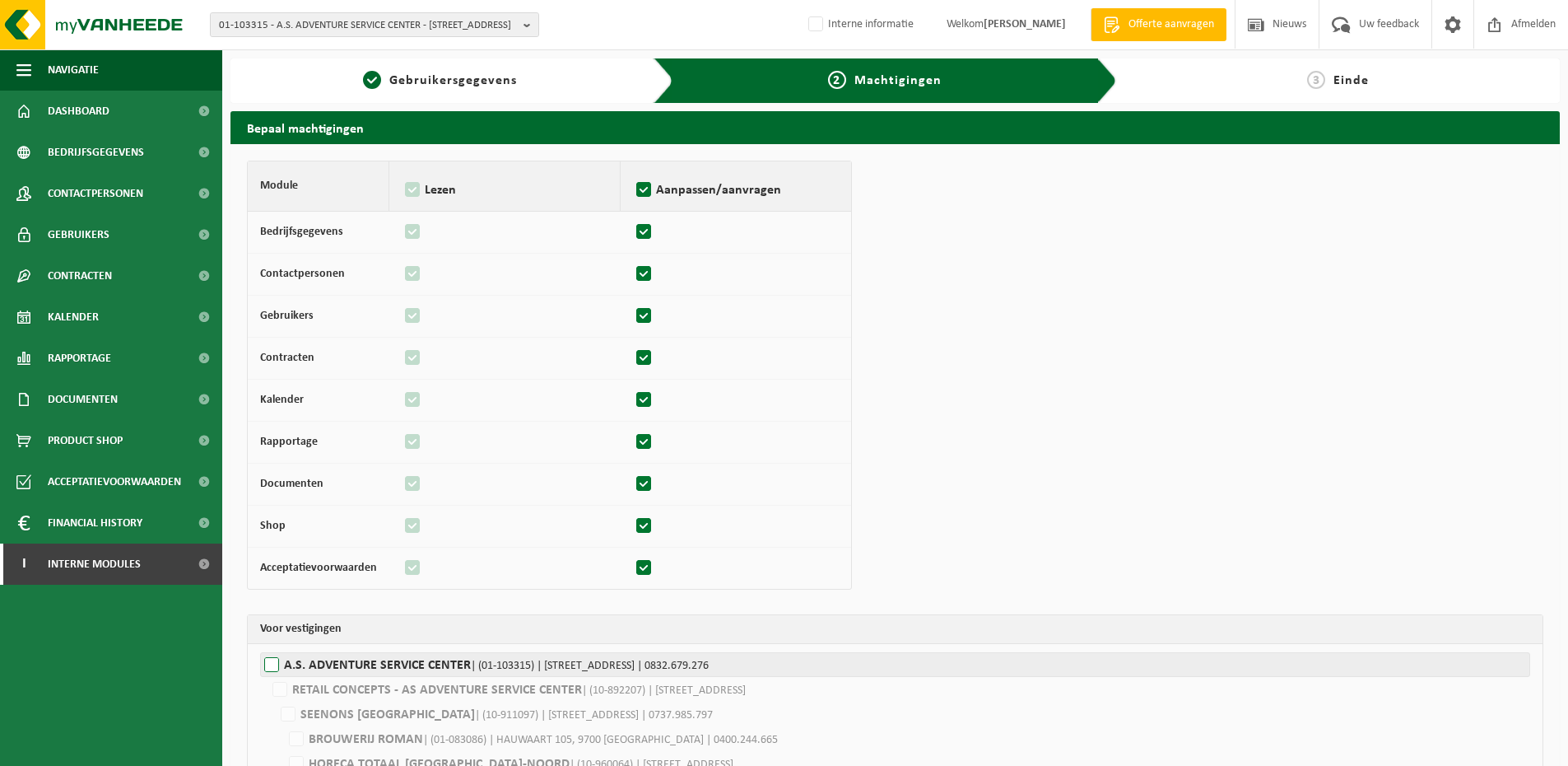
checkbox input "false"
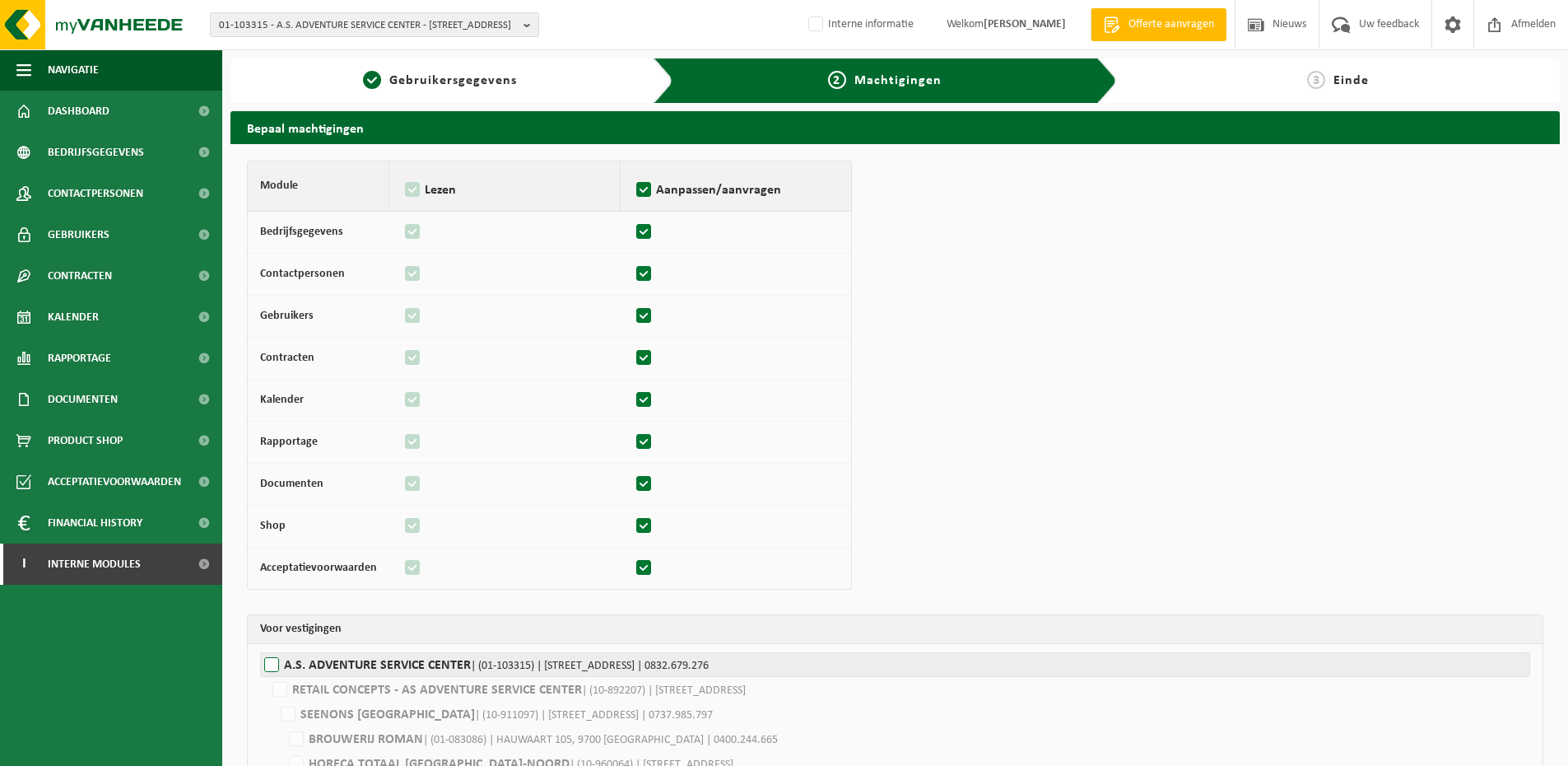
checkbox input "false"
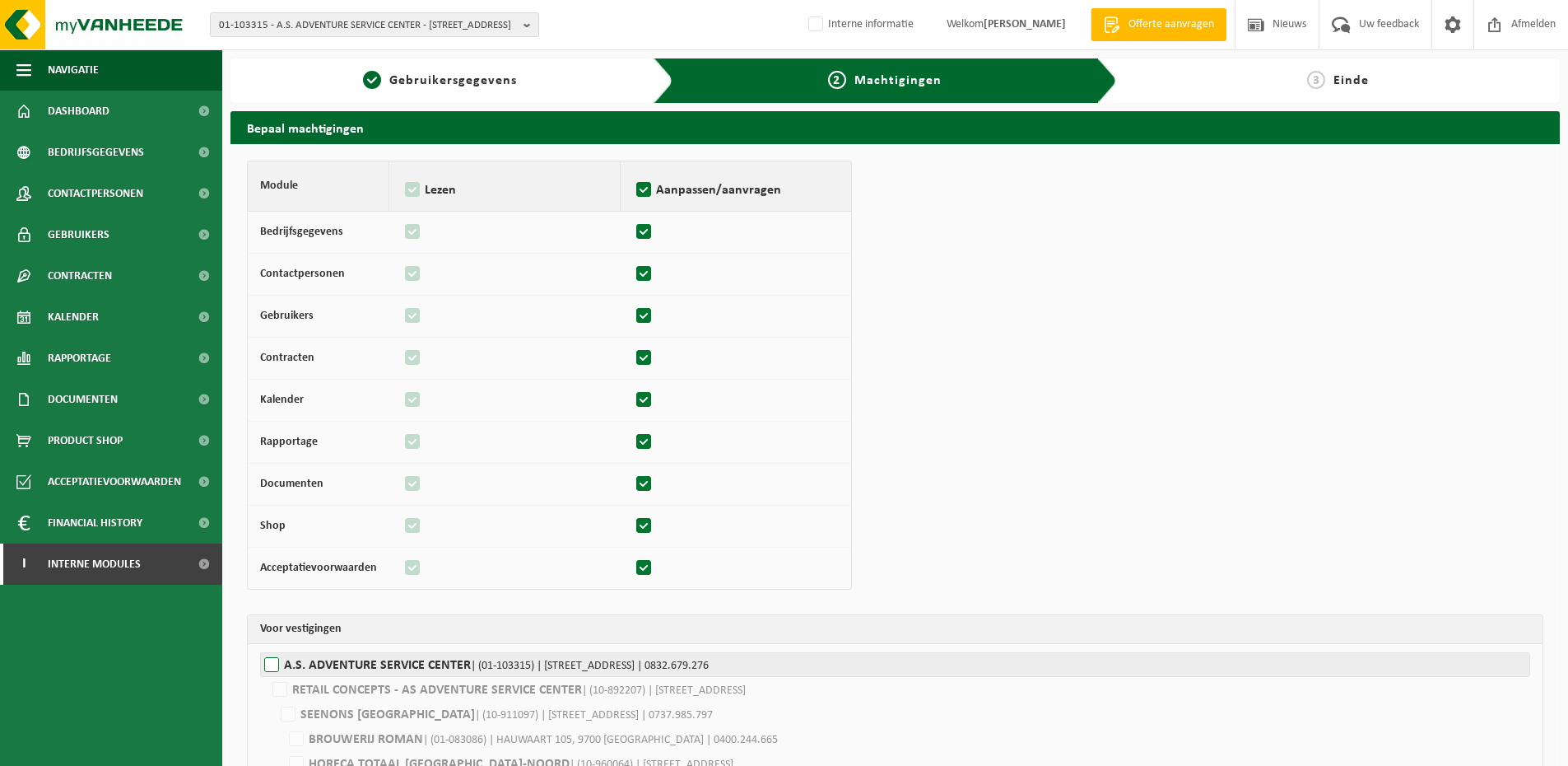
checkbox input "false"
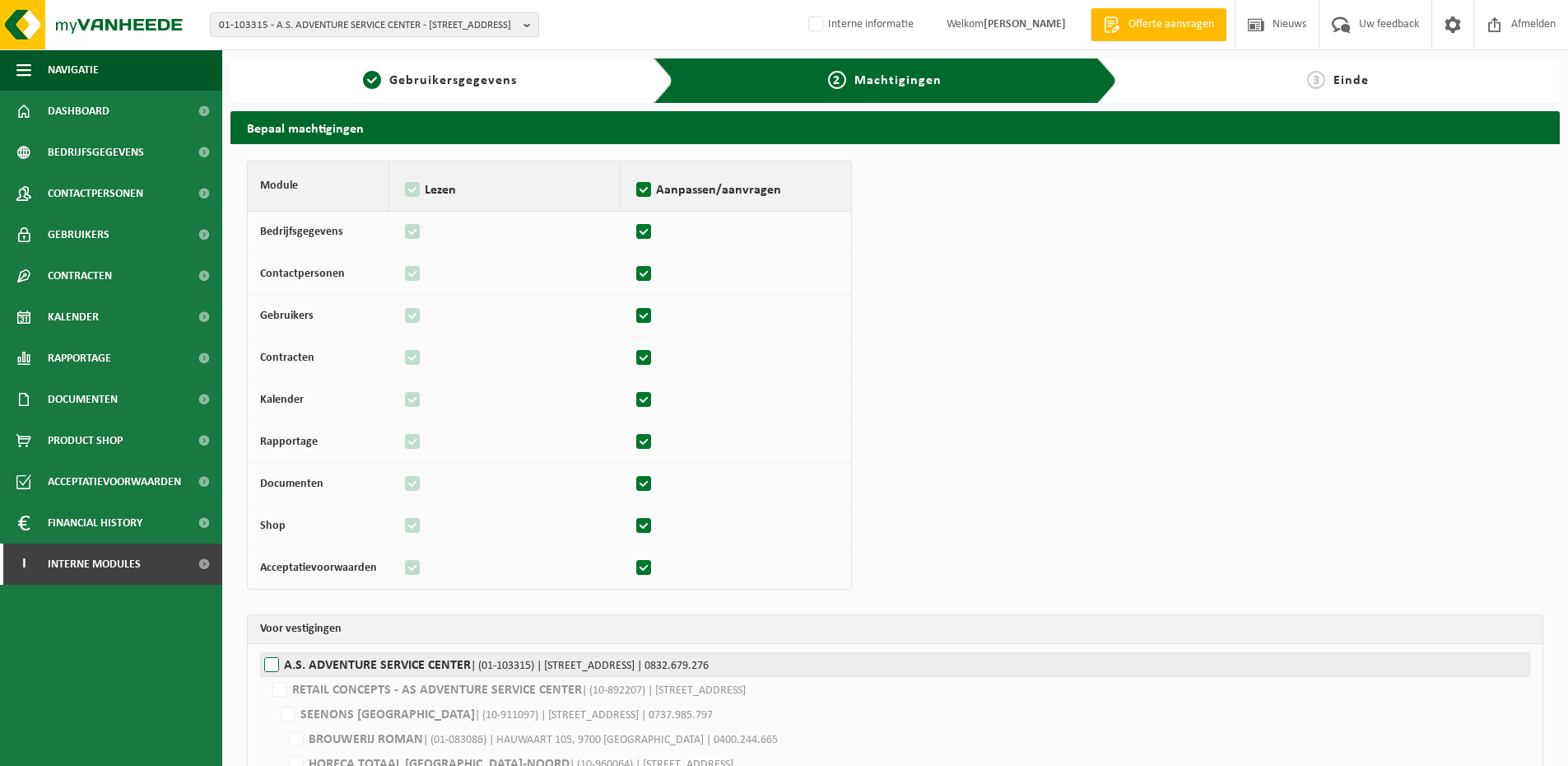
checkbox input "false"
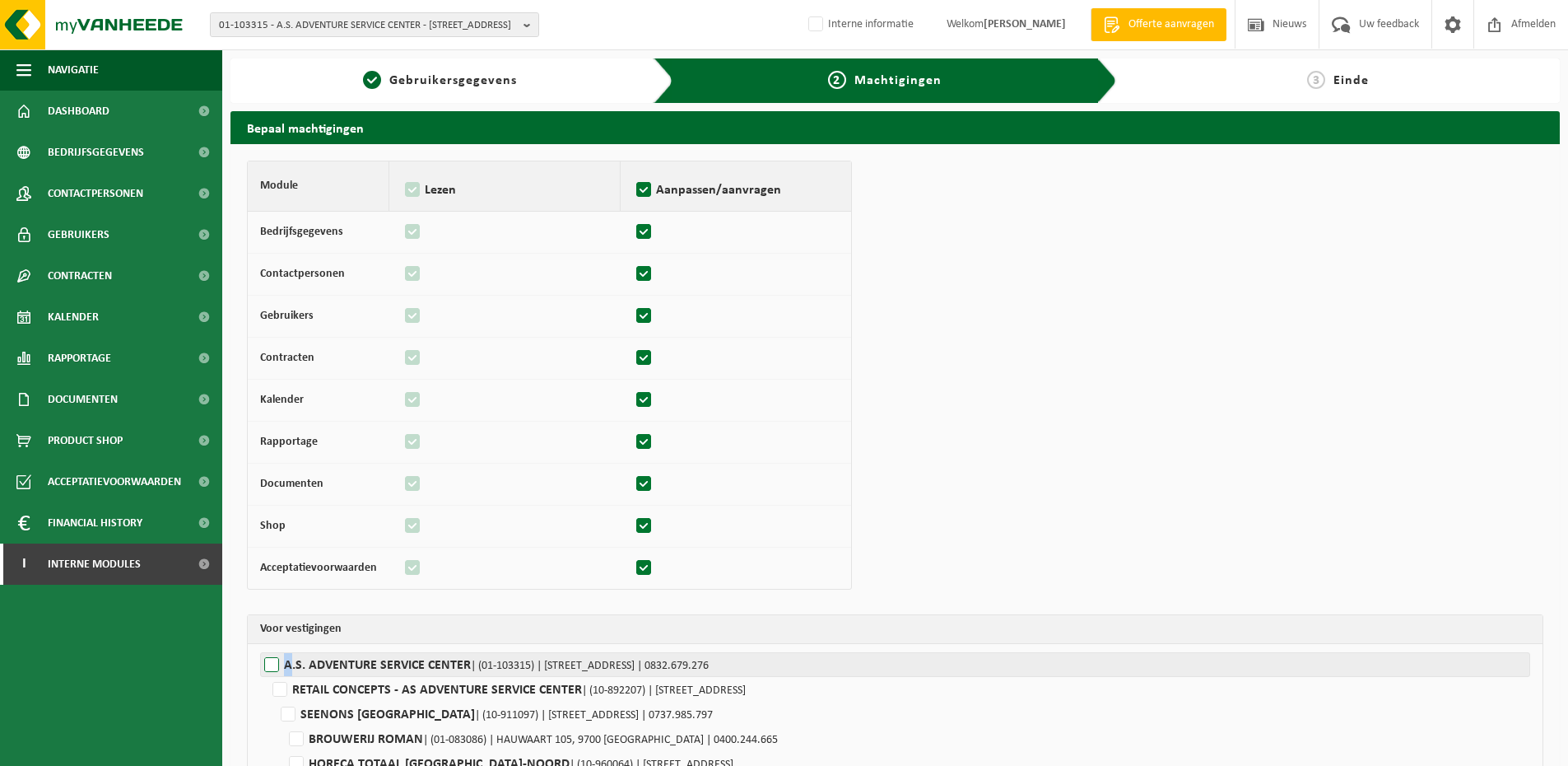
click at [270, 665] on label"] "A.S. ADVENTURE SERVICE CENTER | (01-103315) | [STREET_ADDRESS] | 0832.679.276" at bounding box center [895, 664] width 1271 height 25
click at [270, 665] on input "A.S. ADVENTURE SERVICE CENTER | (01-103315) | [STREET_ADDRESS] | 0832.679.276" at bounding box center [1044, 664] width 1568 height 25
checkbox input "true"
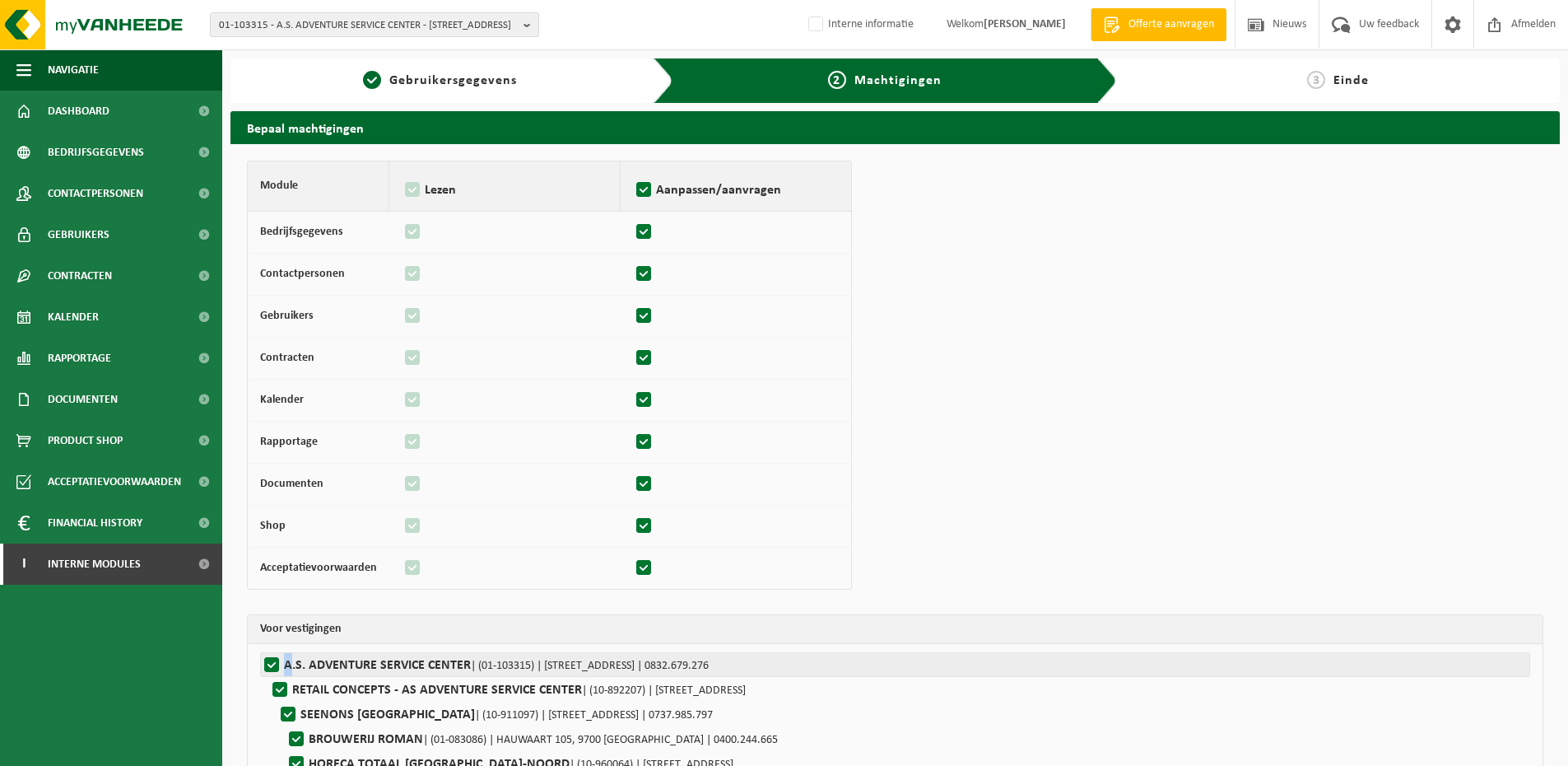
checkbox input "true"
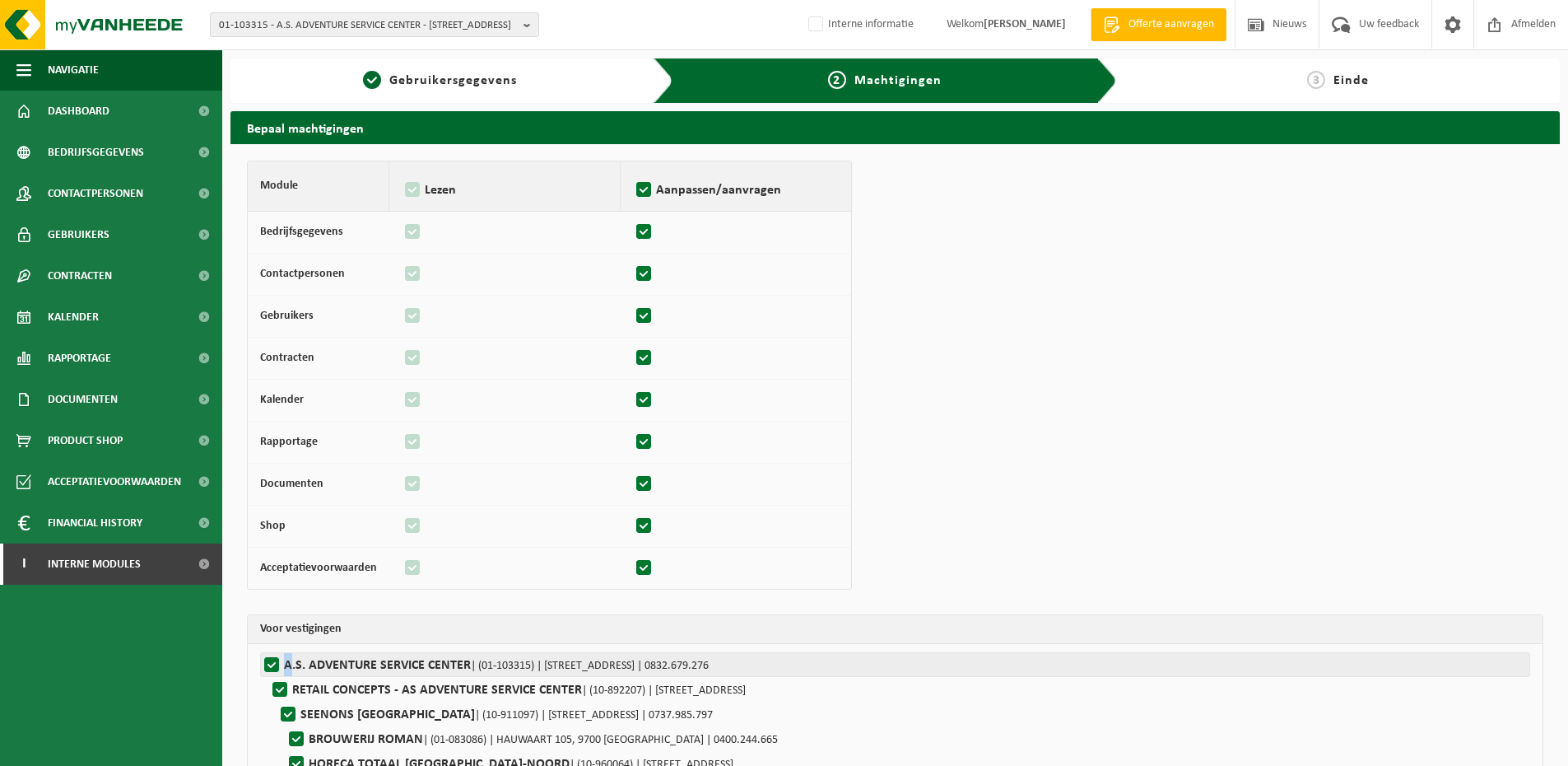
checkbox input "true"
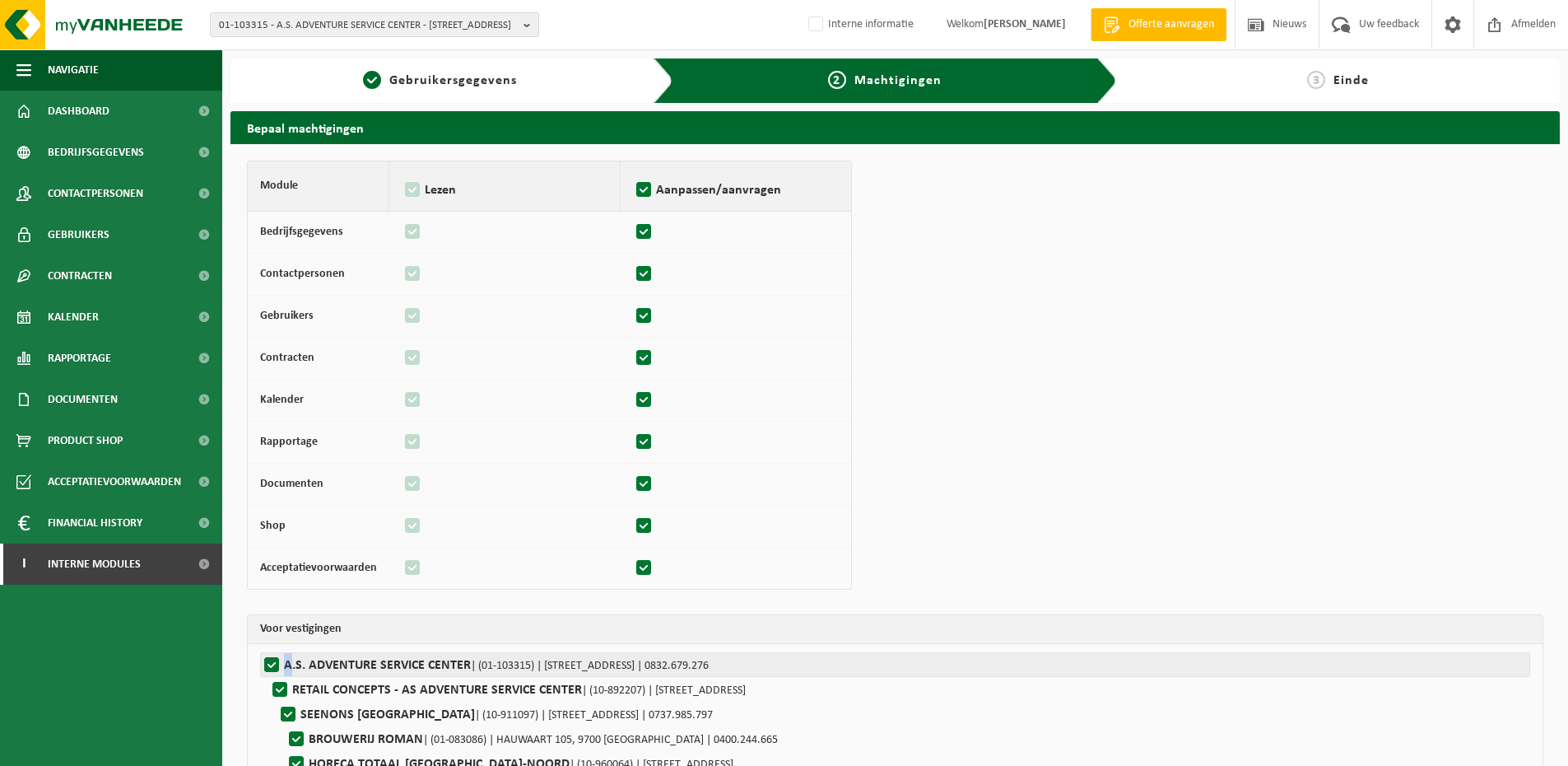
checkbox input "true"
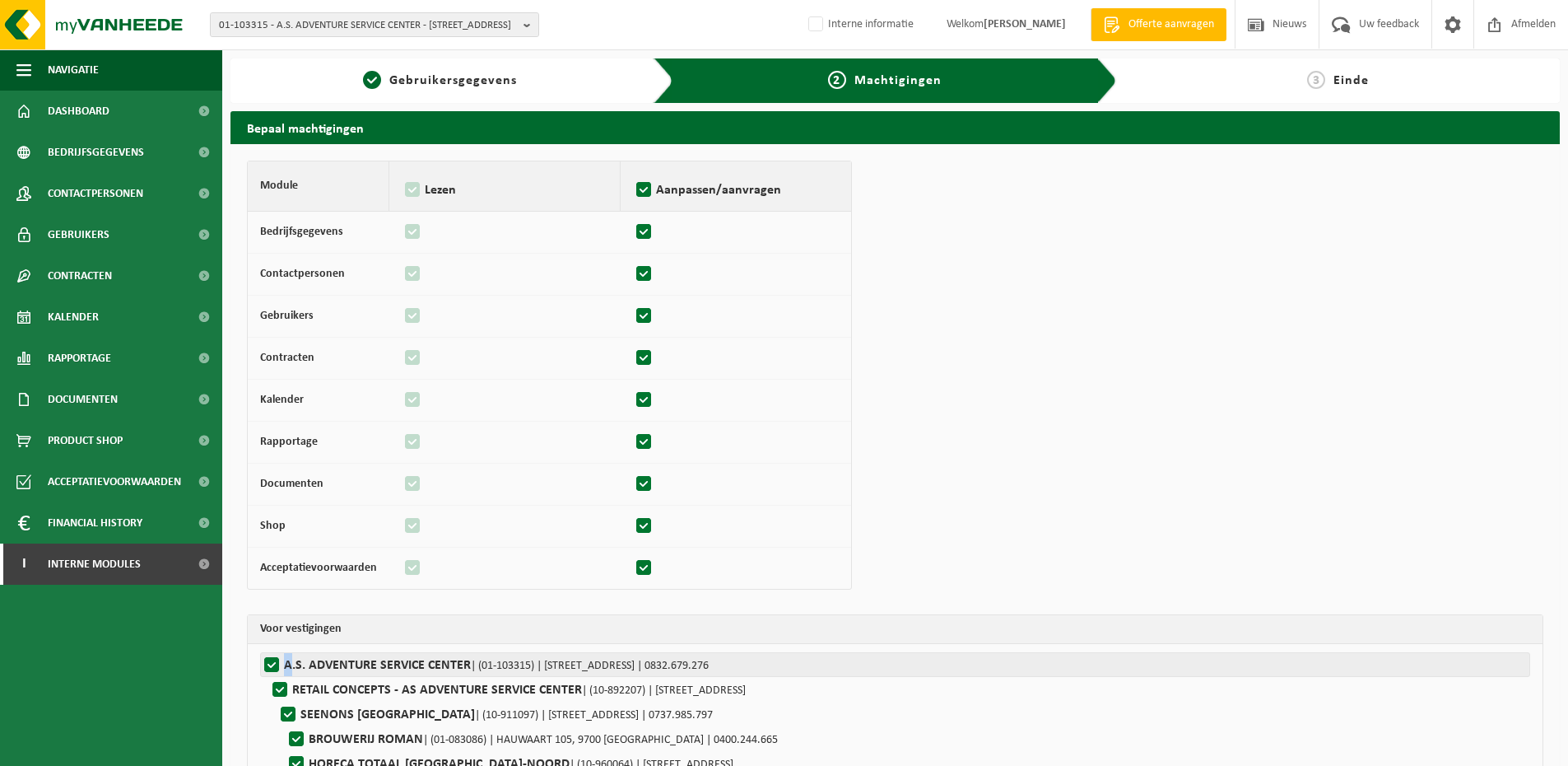
checkbox input "true"
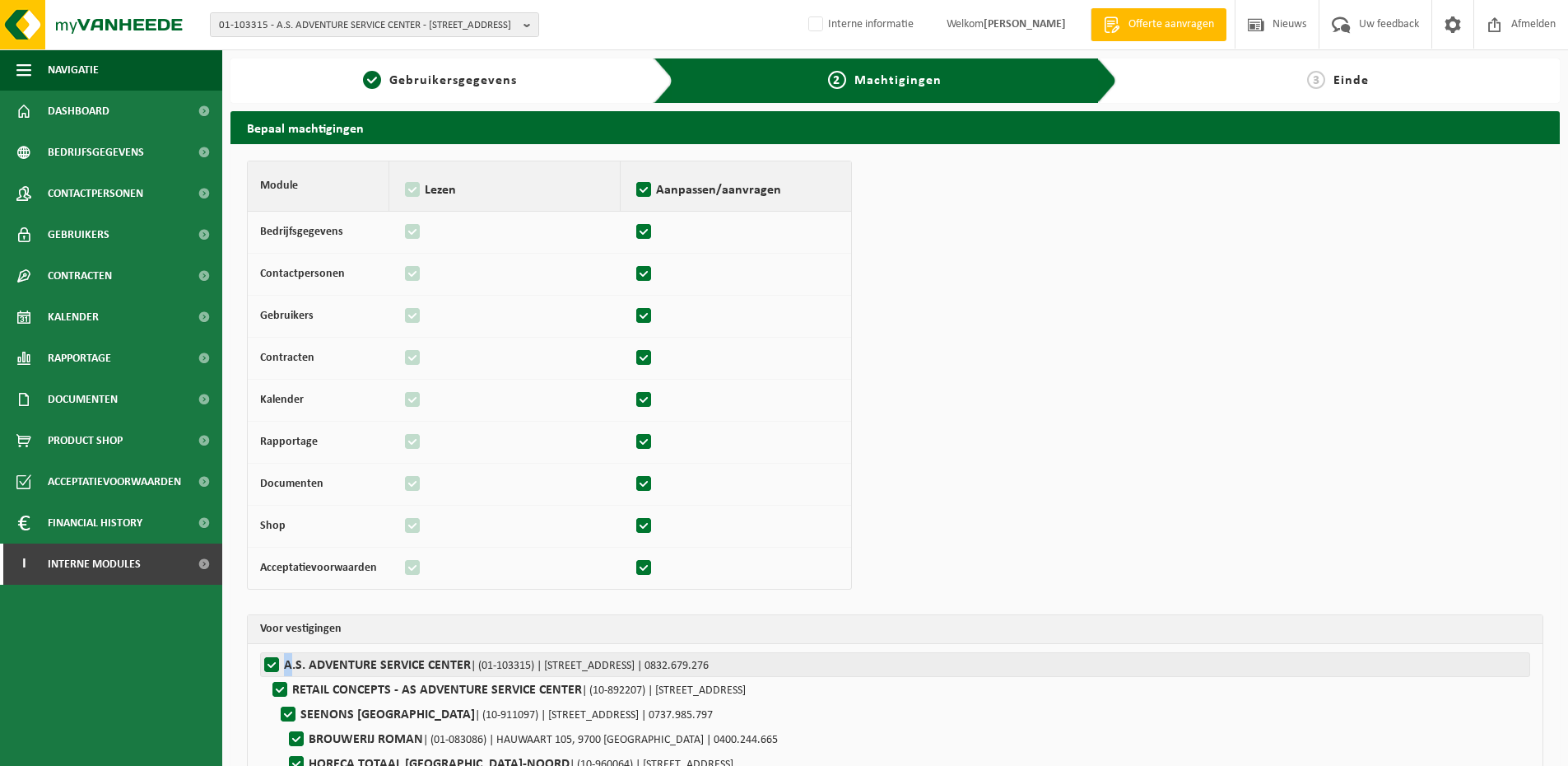
checkbox input "true"
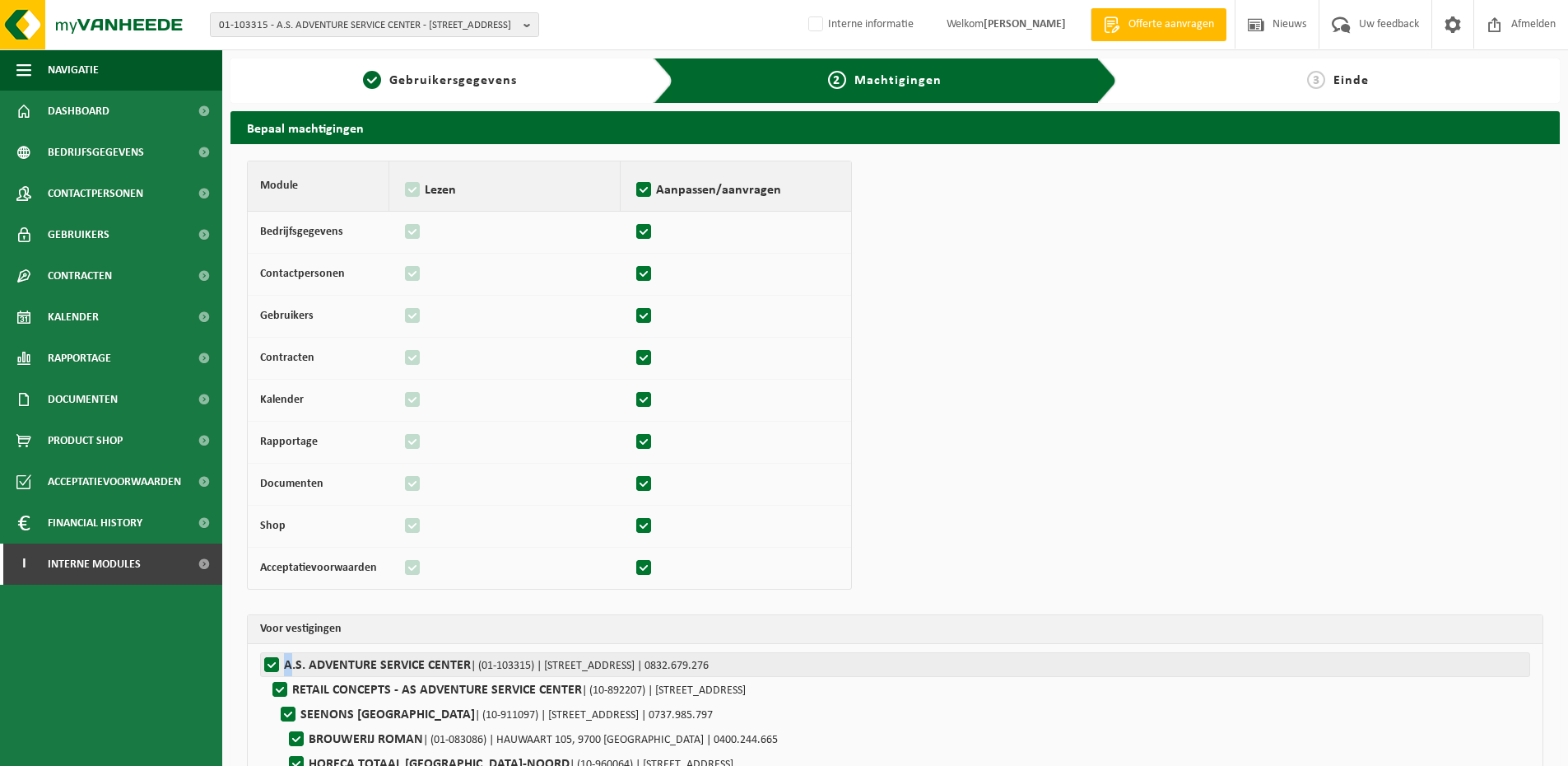
checkbox input "true"
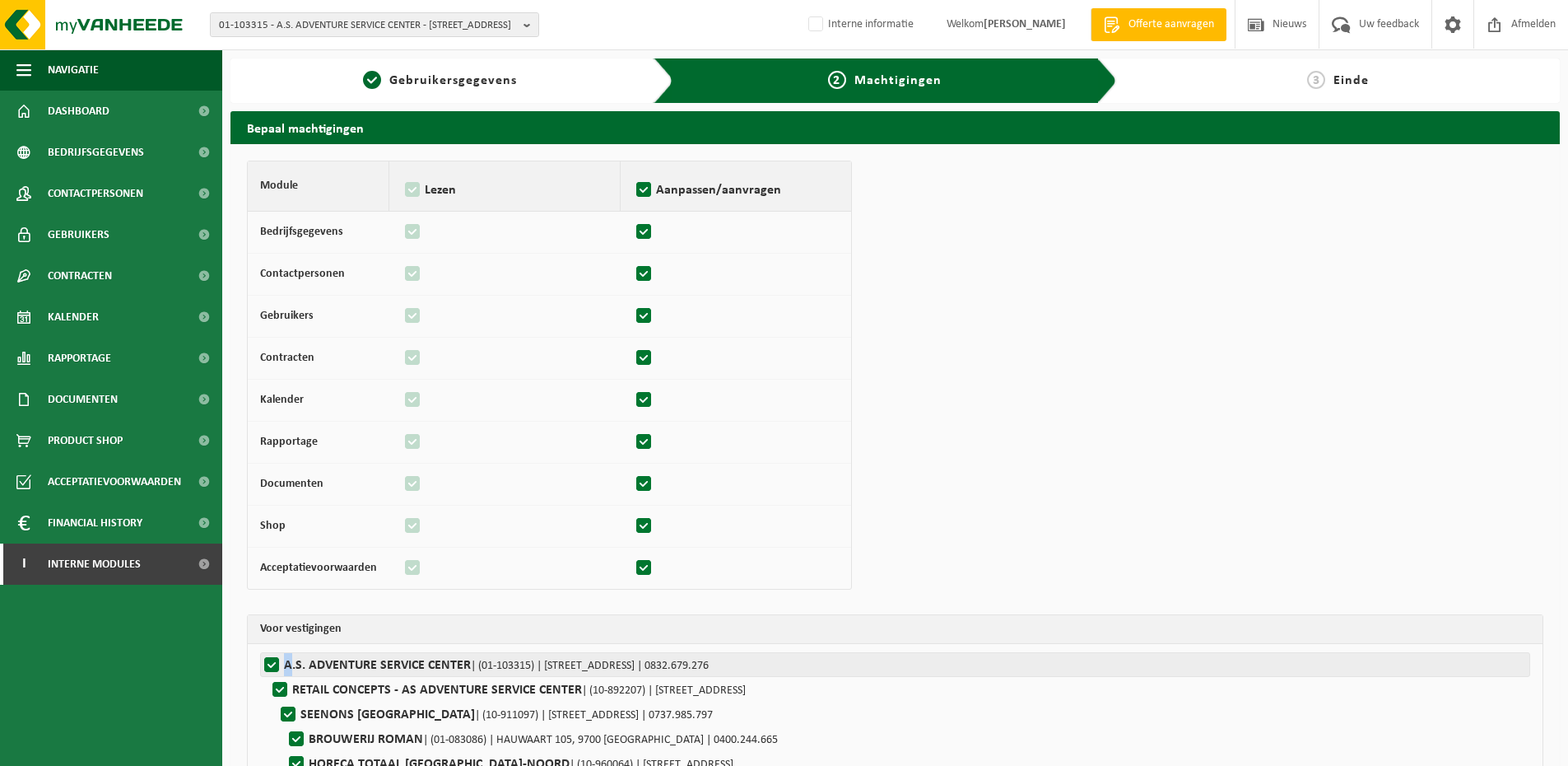
checkbox input "true"
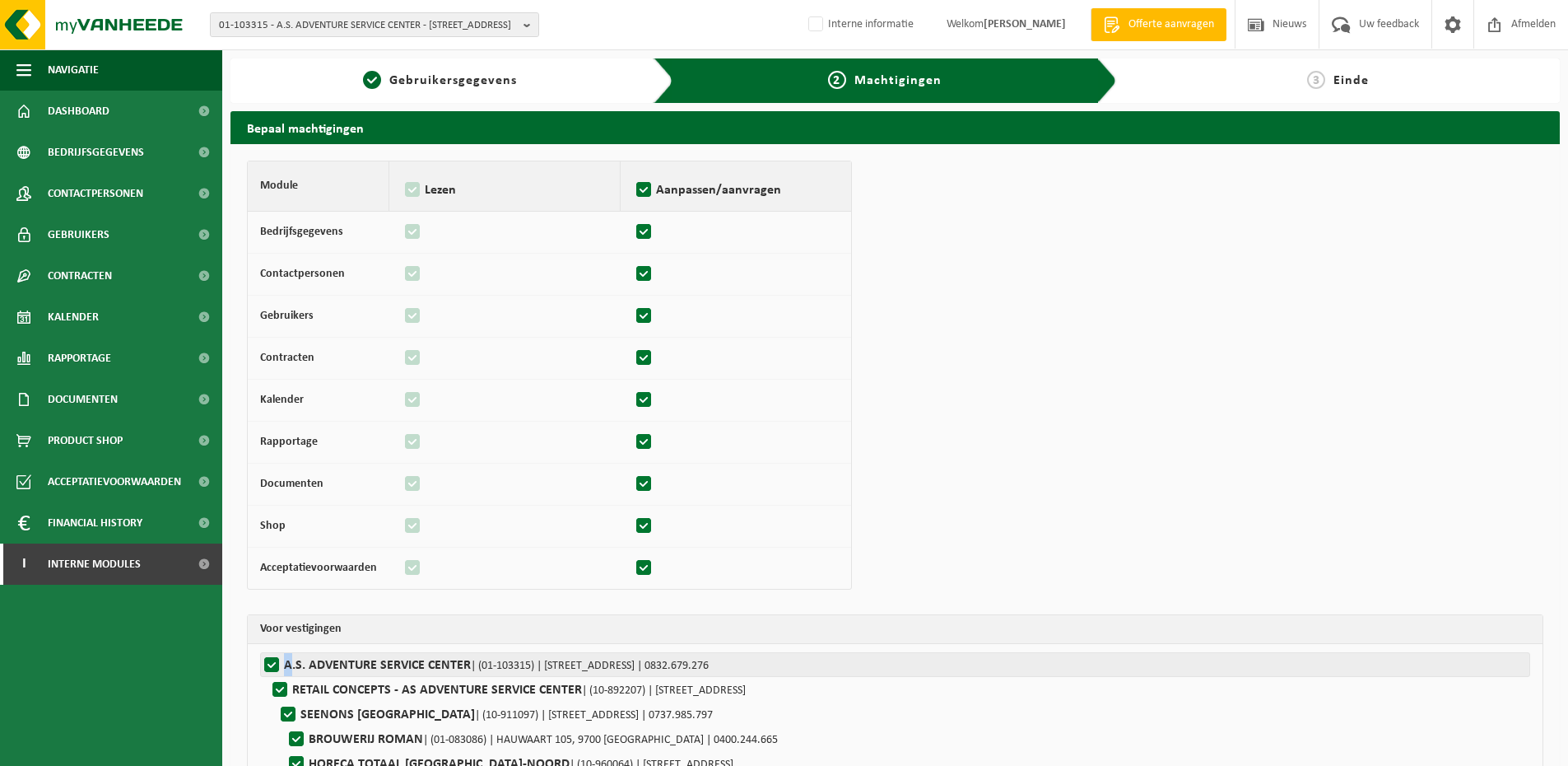
checkbox input "true"
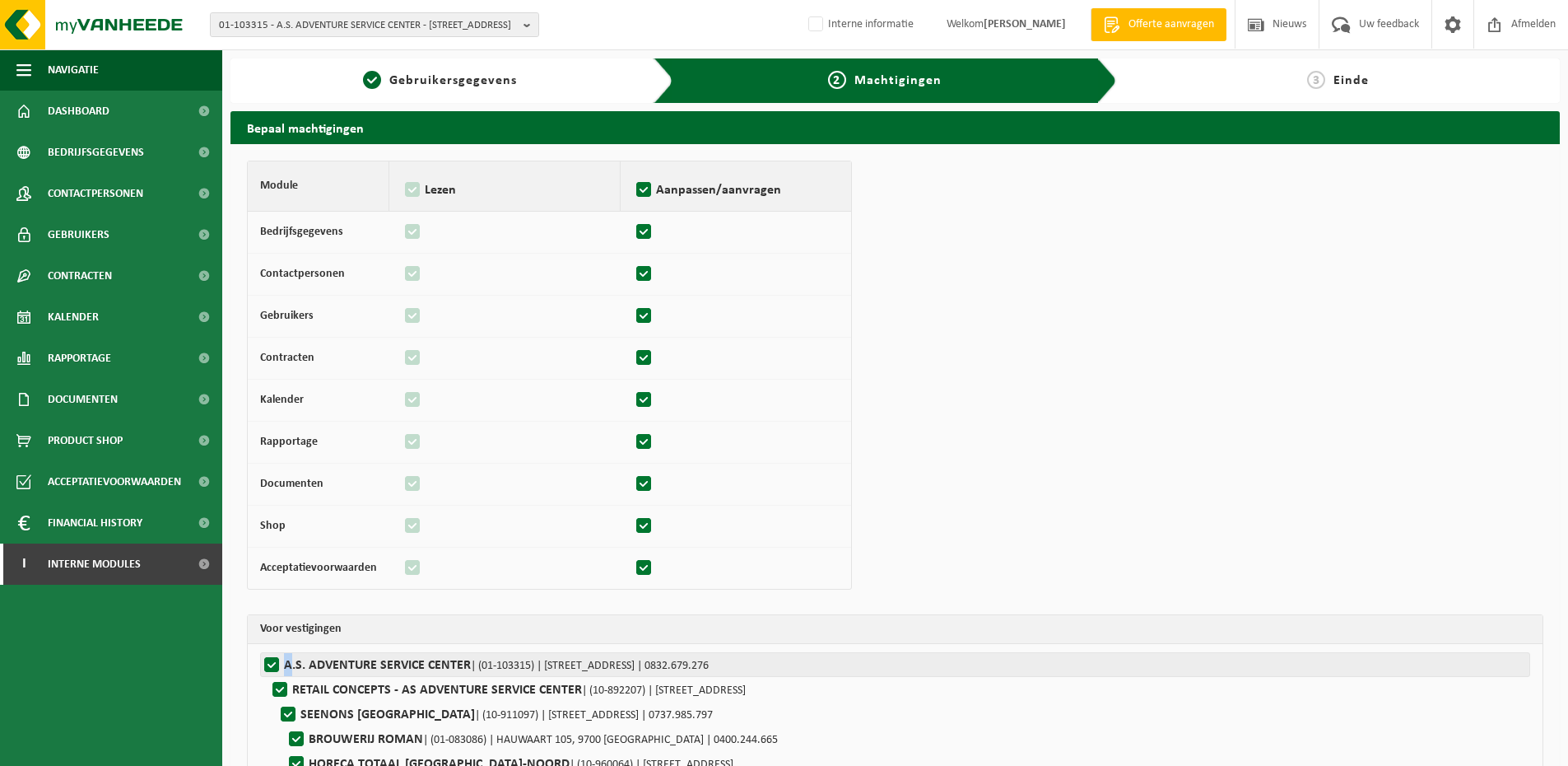
checkbox input "true"
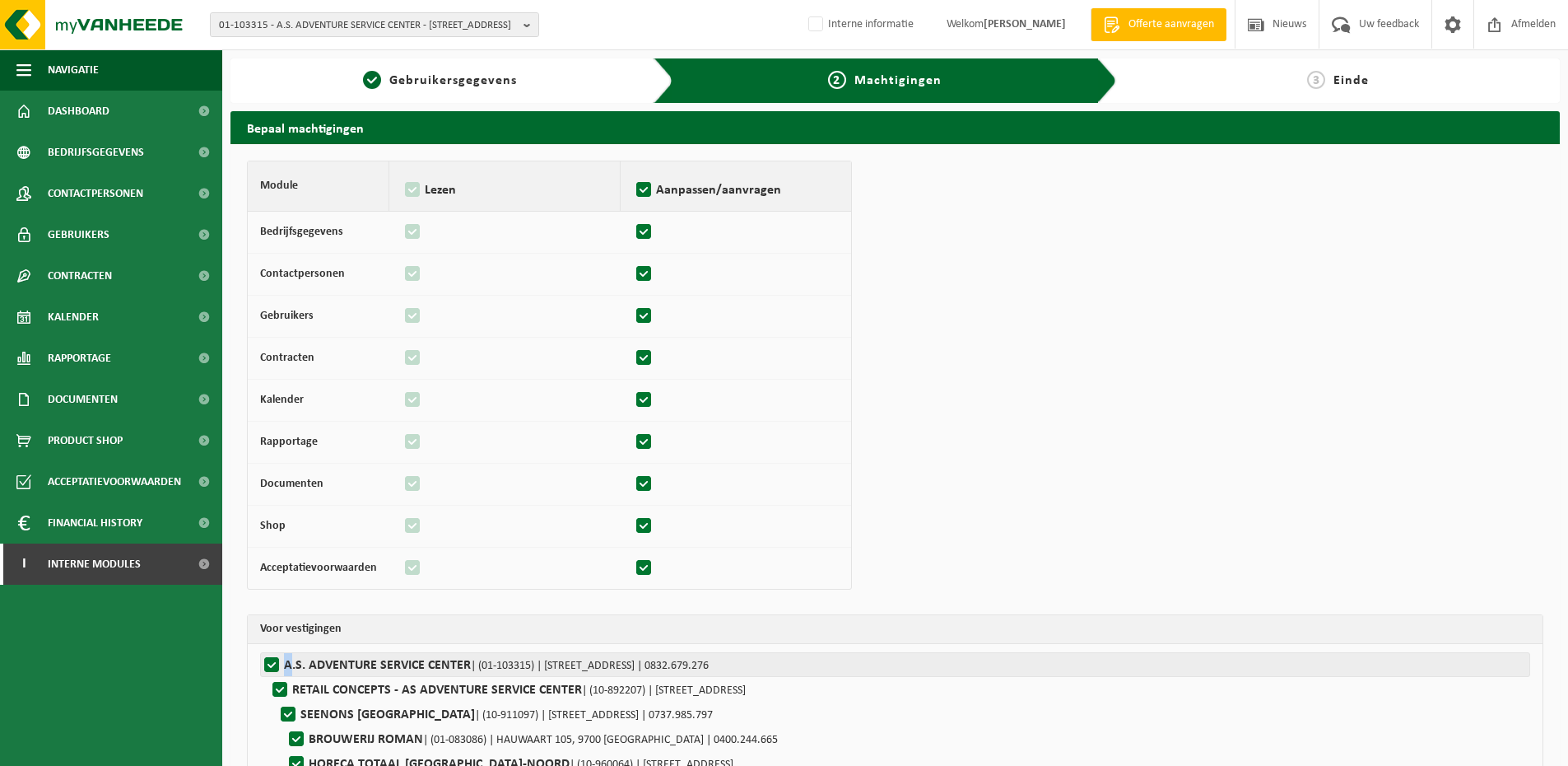
checkbox input "true"
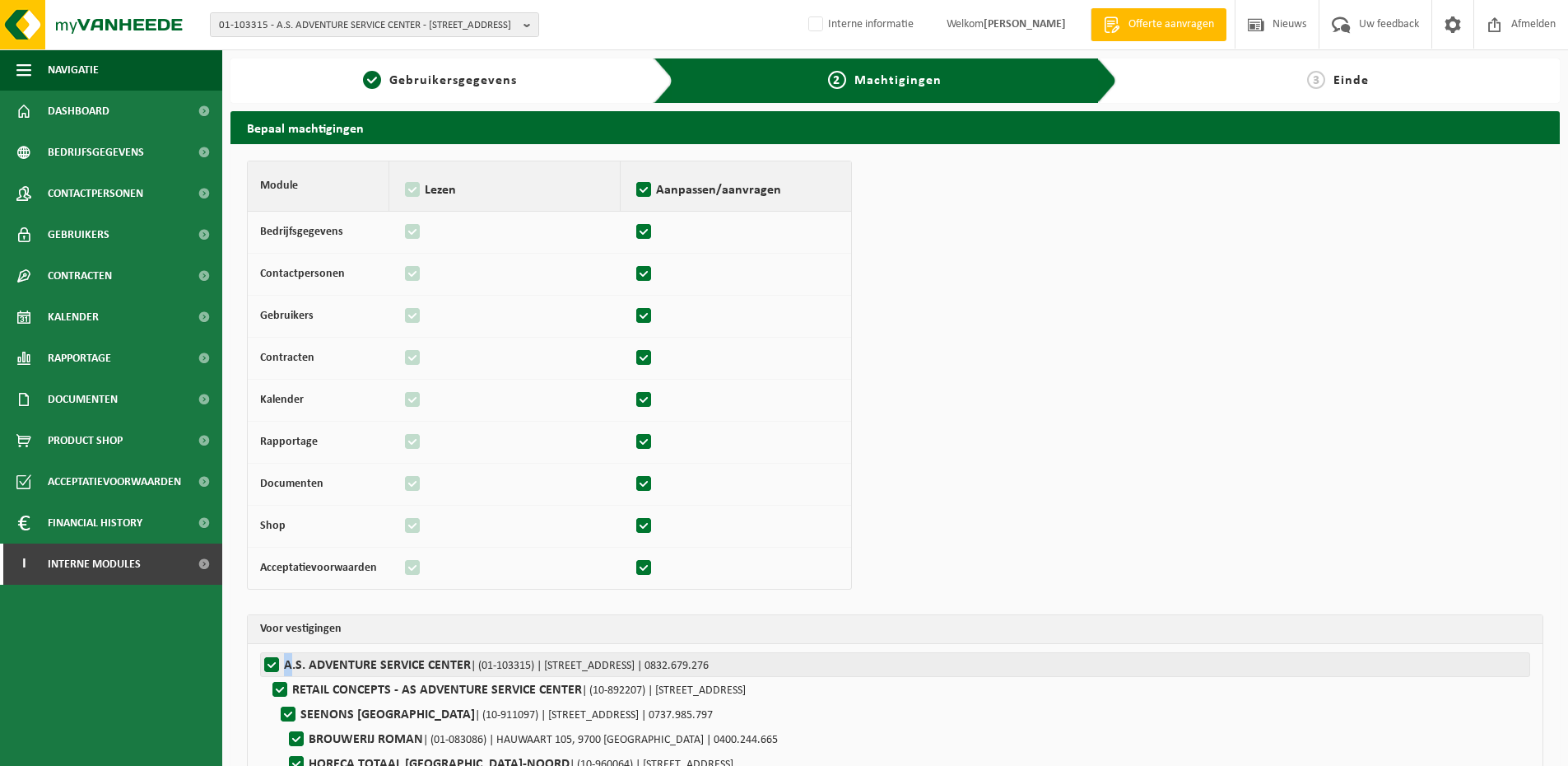
checkbox input "true"
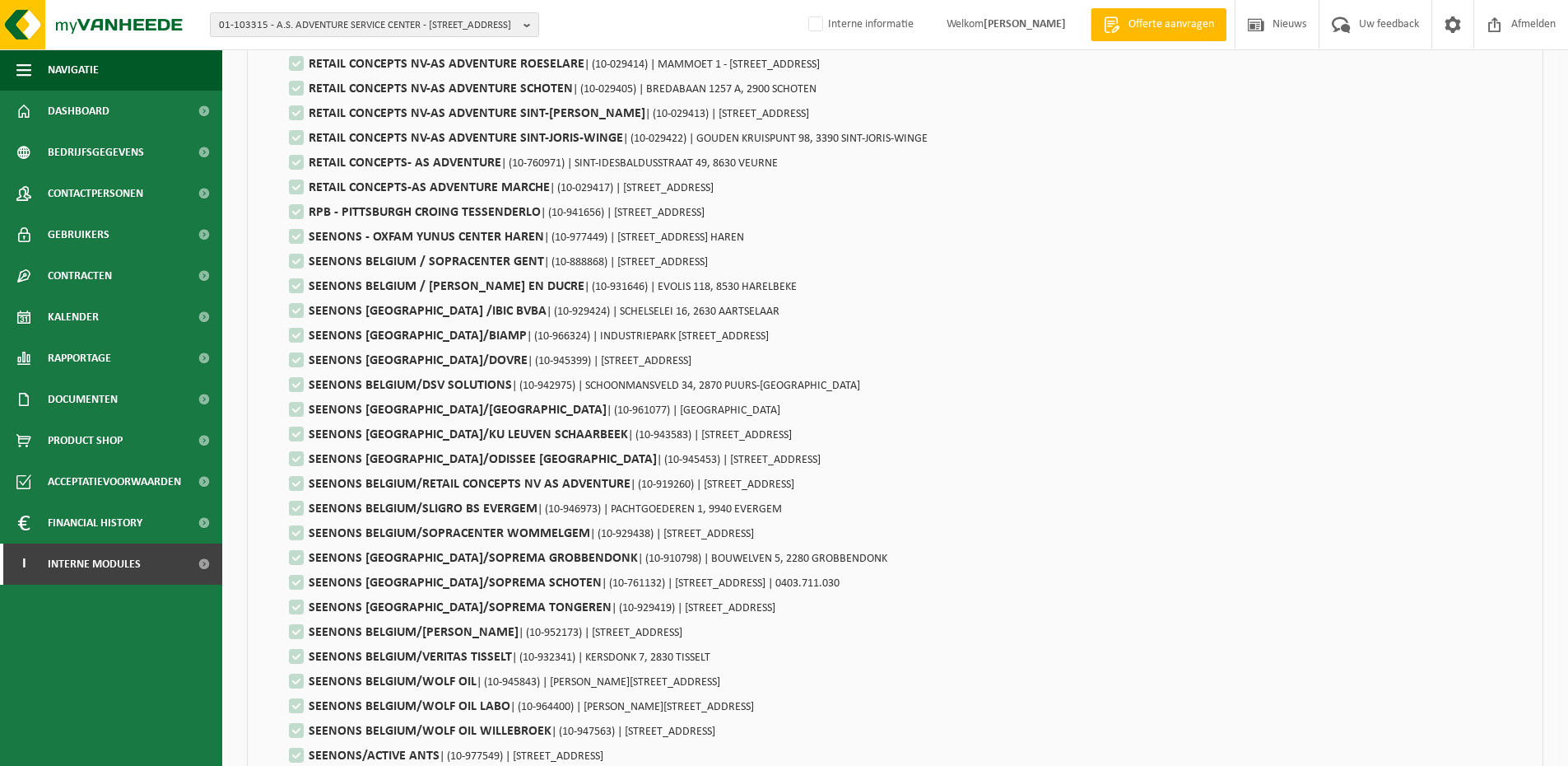
scroll to position [1748, 0]
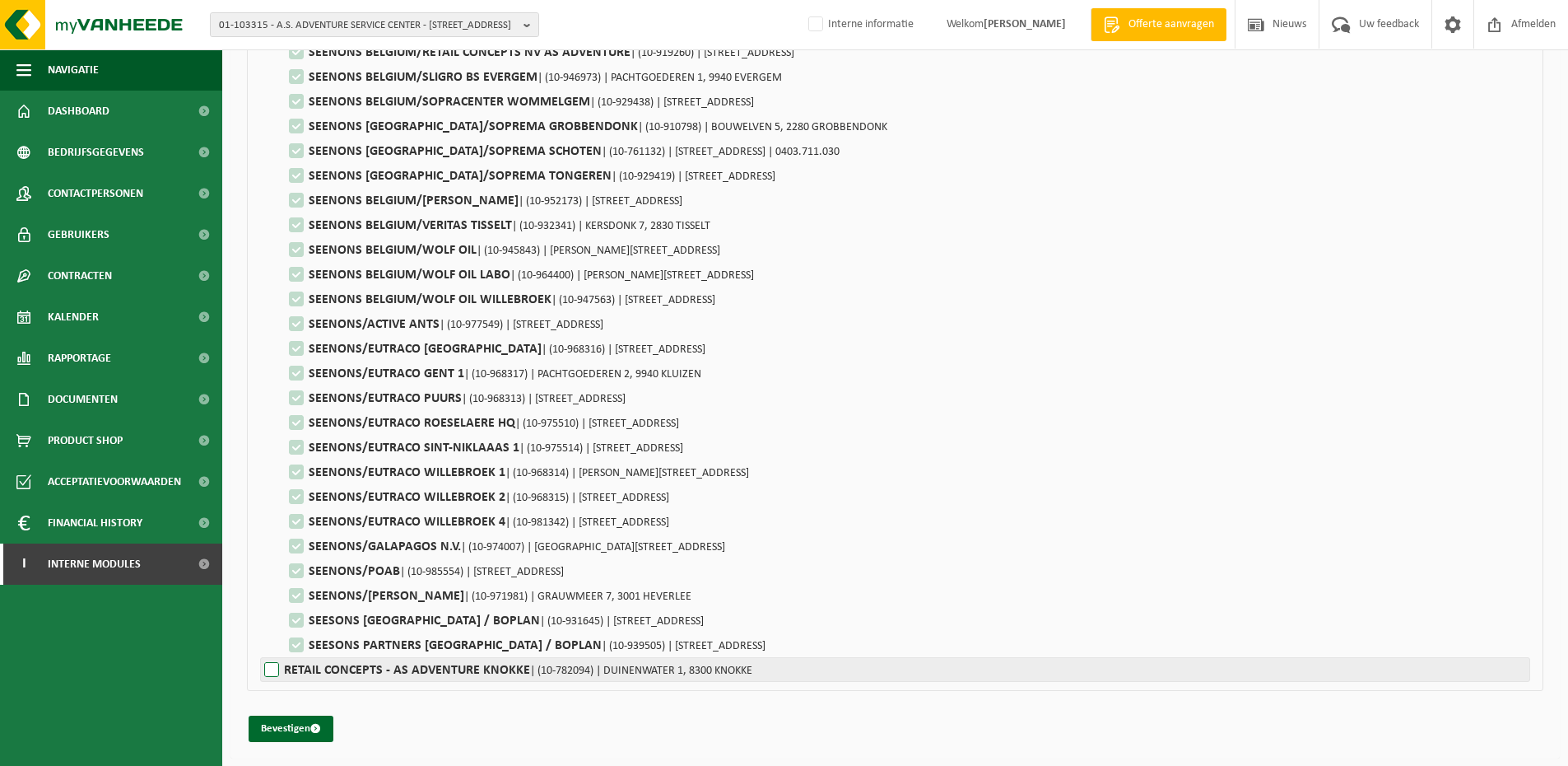
click at [268, 676] on label"] "RETAIL CONCEPTS - AS ADVENTURE KNOKKE | (10-782094) | DUINENWATER 1, 8300 KNOKKE" at bounding box center [895, 669] width 1271 height 25
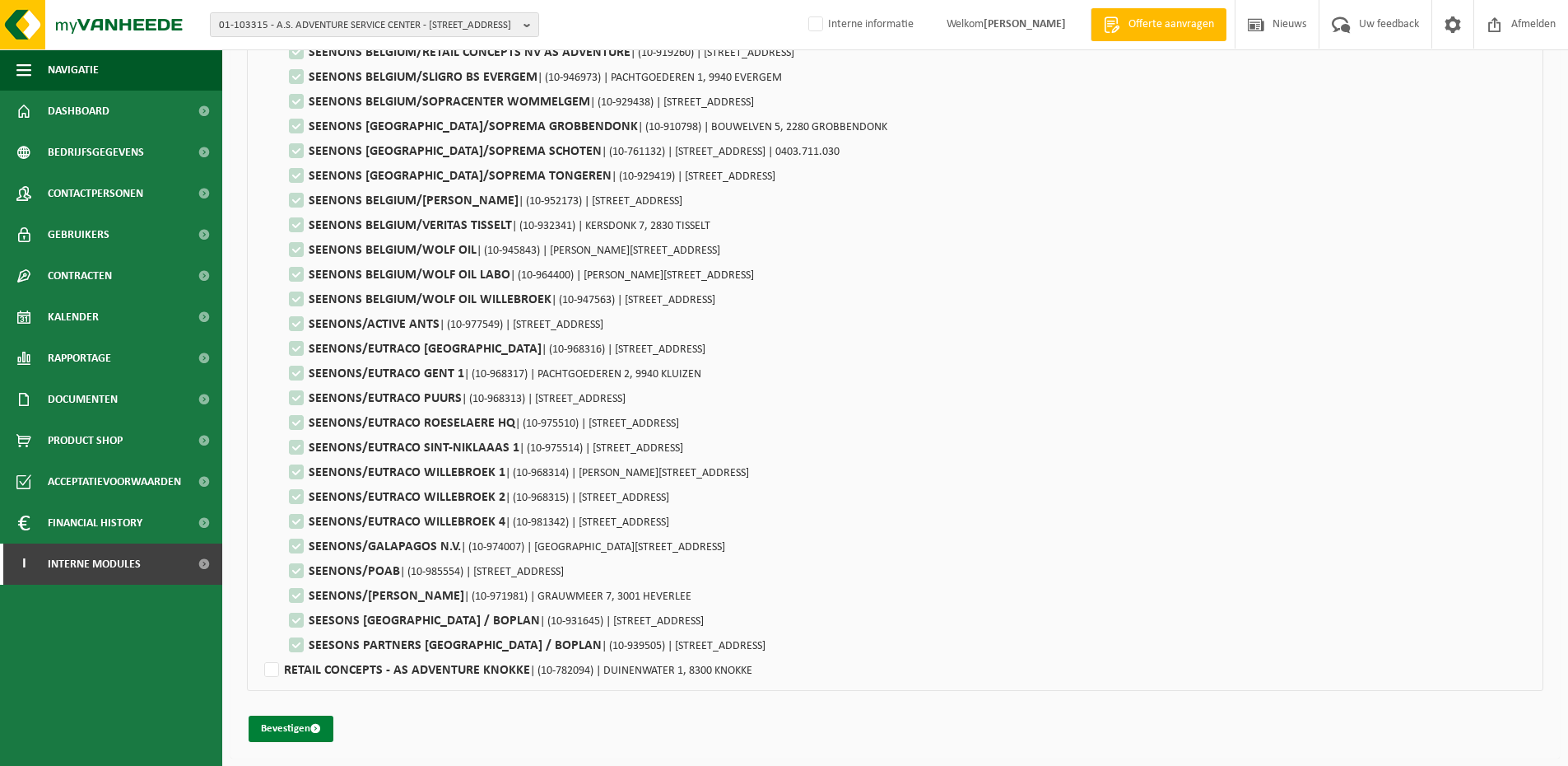
click at [291, 733] on button "Bevestigen" at bounding box center [291, 728] width 84 height 27
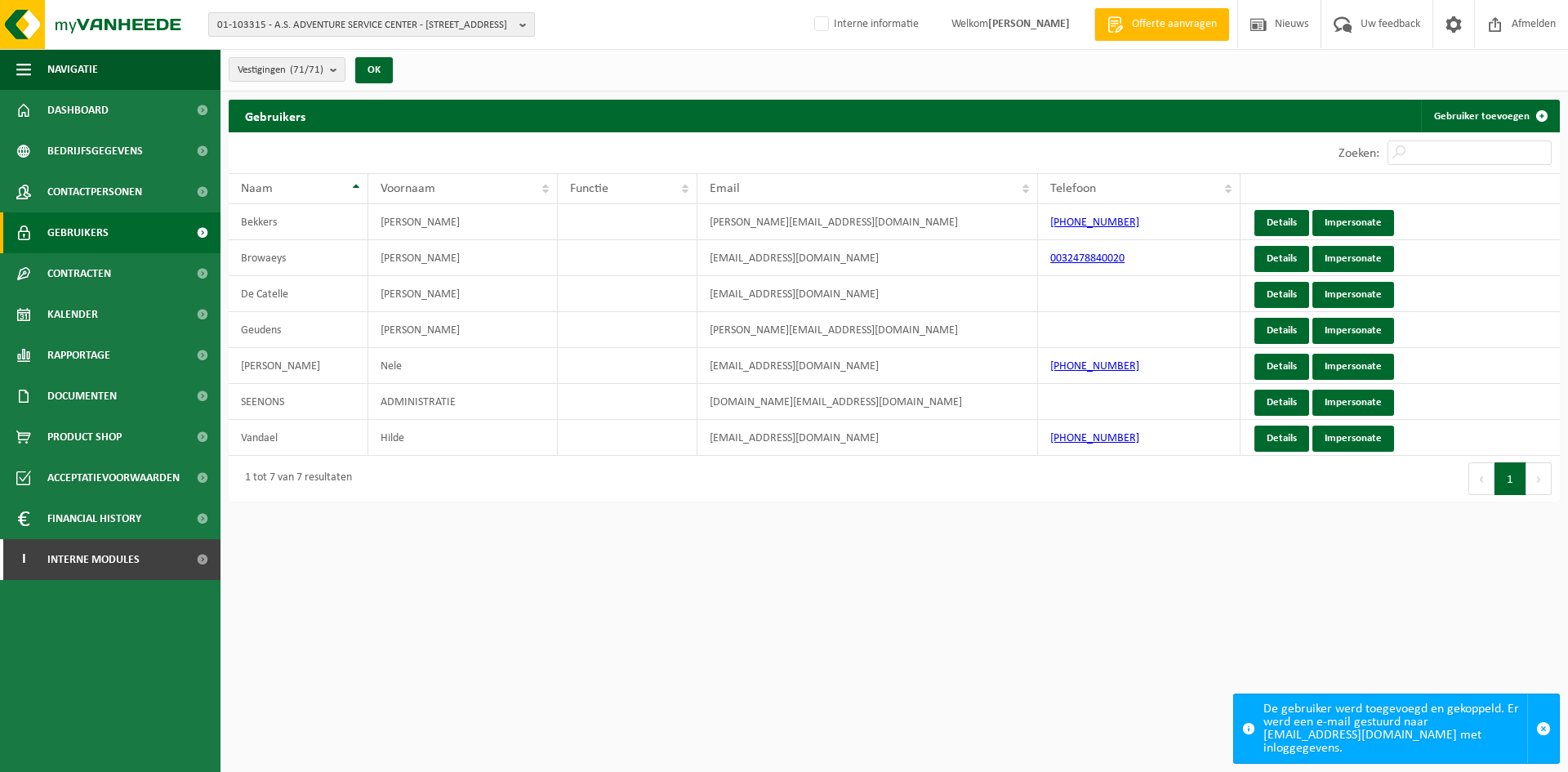
click at [410, 20] on span "01-103315 - A.S. ADVENTURE SERVICE CENTER - [STREET_ADDRESS]" at bounding box center [365, 25] width 296 height 25
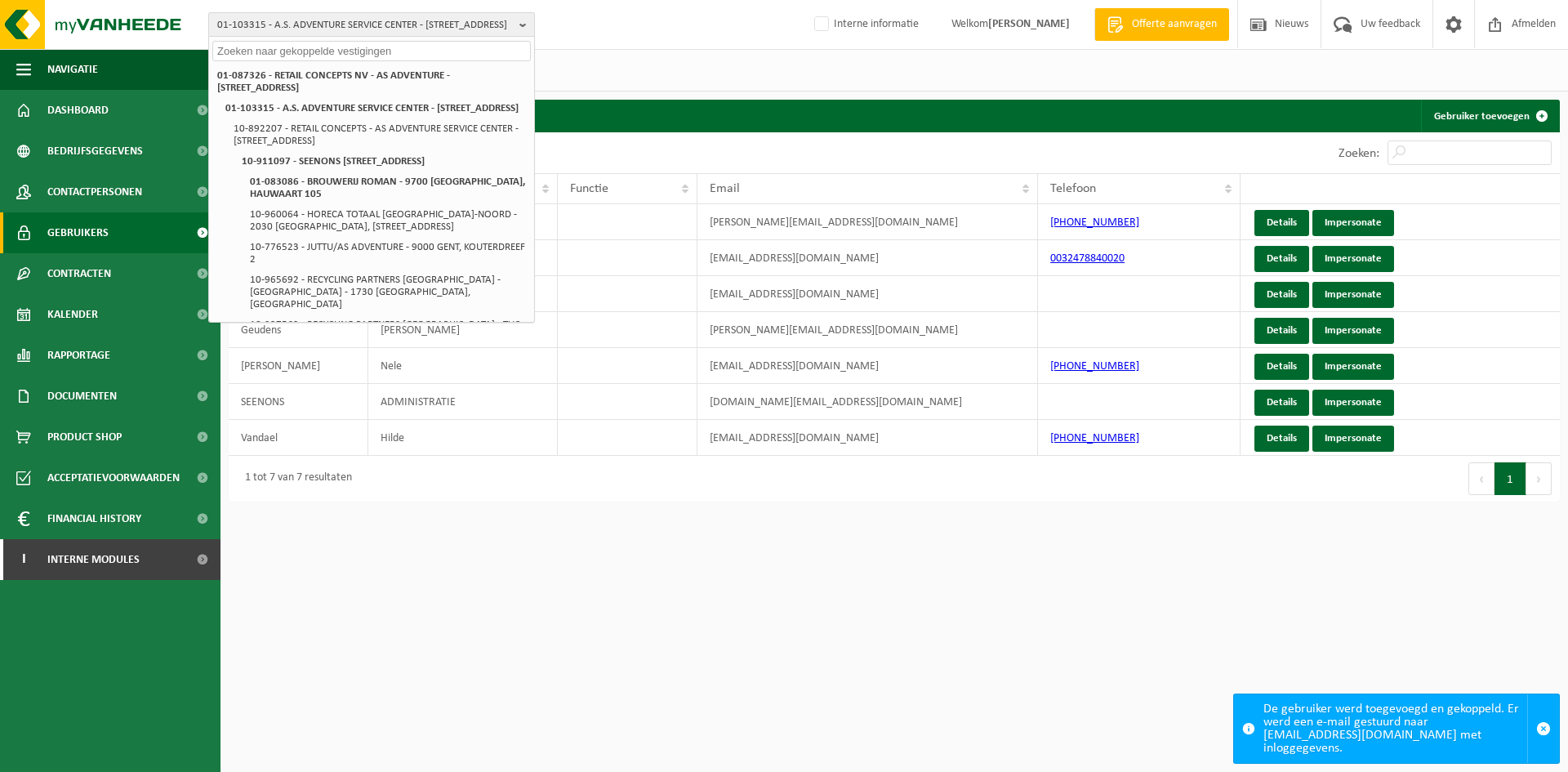
paste input "10-842968"
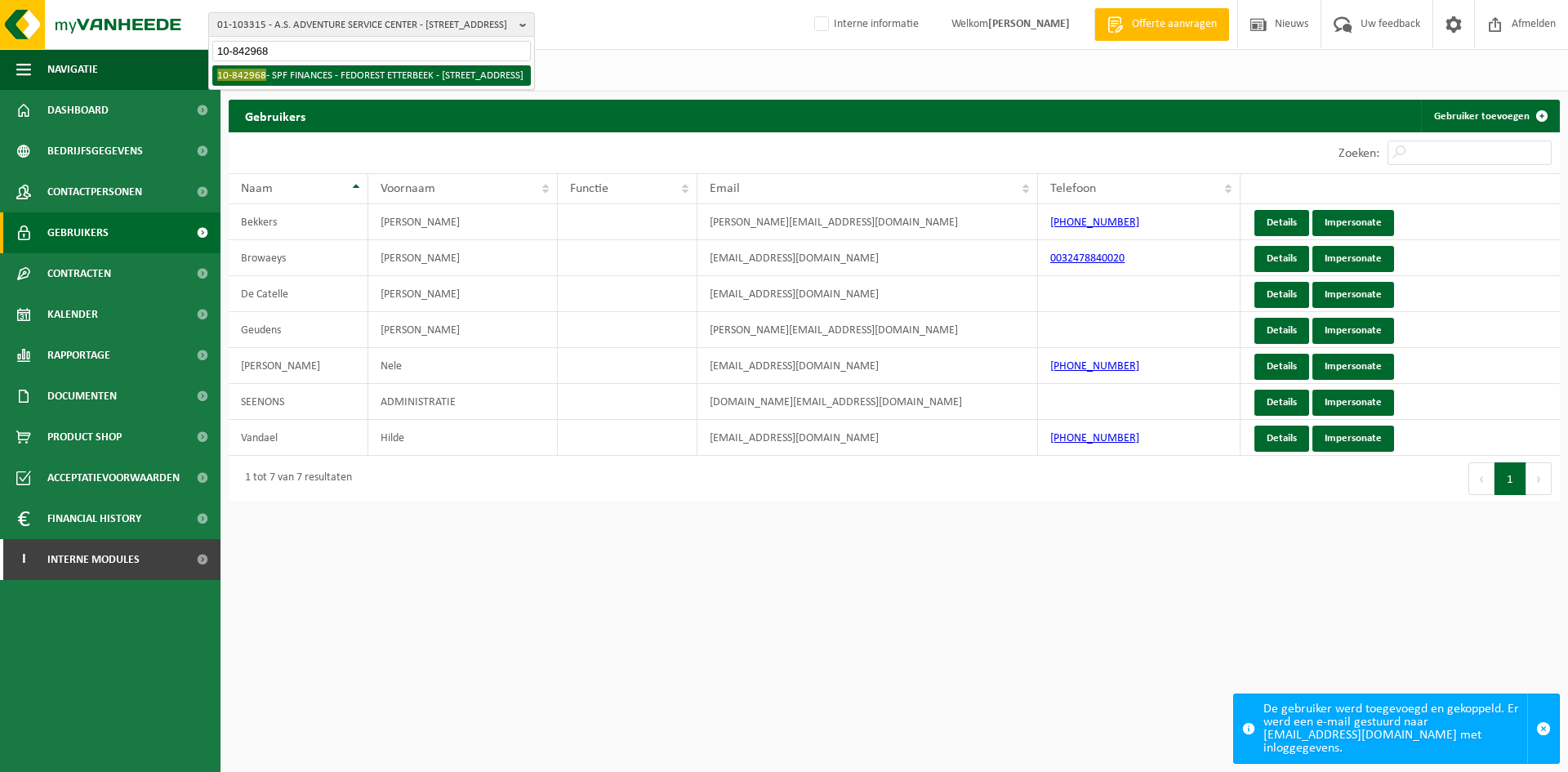
type input "10-842968"
click at [302, 75] on li "10-842968 - SPF FINANCES - FEDOREST ETTERBEEK - 1040 ETTERBEEK, RUE DU COMMERCE…" at bounding box center [371, 76] width 319 height 20
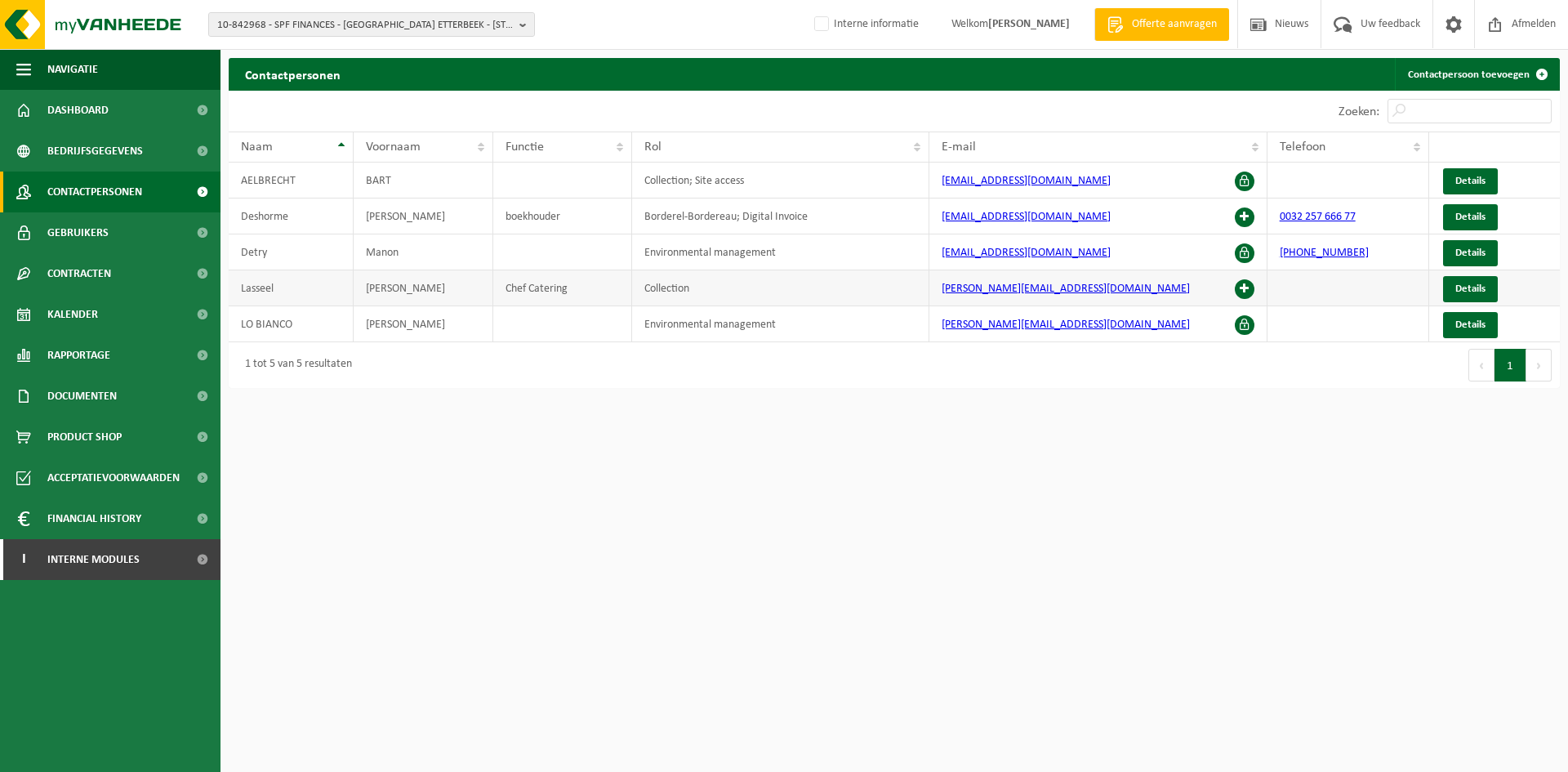
click at [1241, 289] on span at bounding box center [1245, 290] width 20 height 20
